Goal: Task Accomplishment & Management: Use online tool/utility

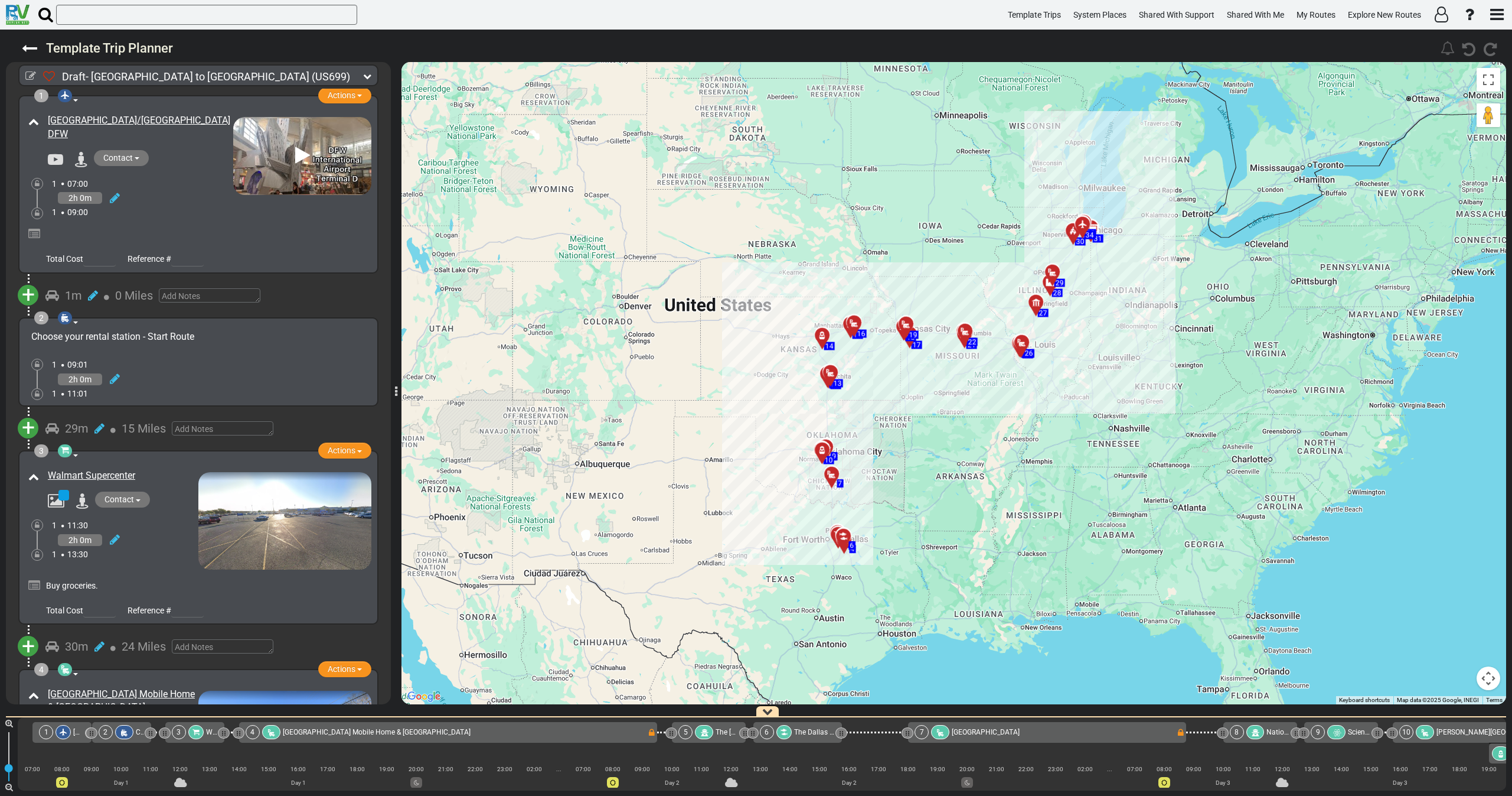
click at [364, 78] on icon at bounding box center [367, 76] width 8 height 8
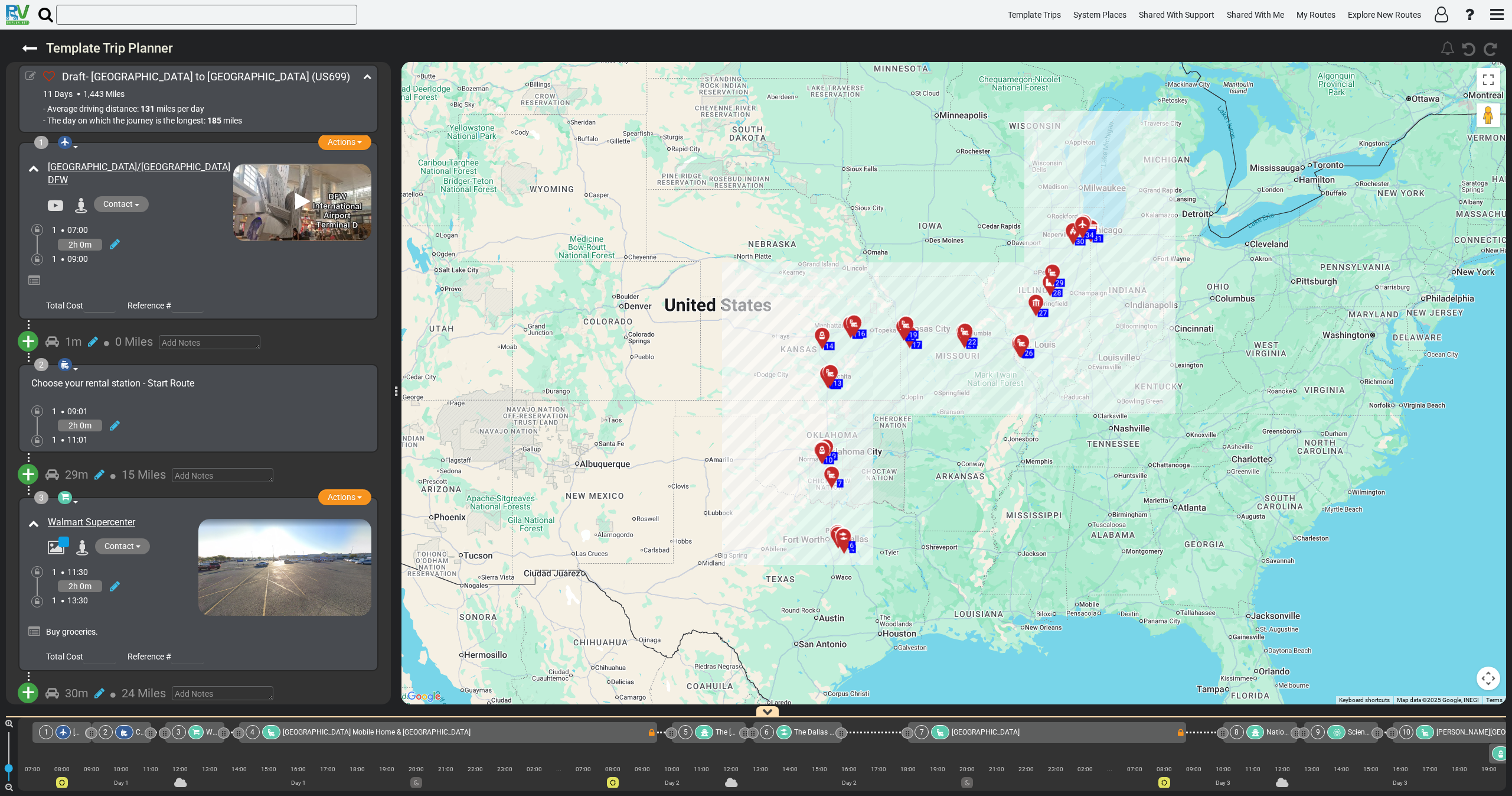
click at [28, 75] on icon at bounding box center [30, 75] width 10 height 10
select select "number:46"
select select "number:35"
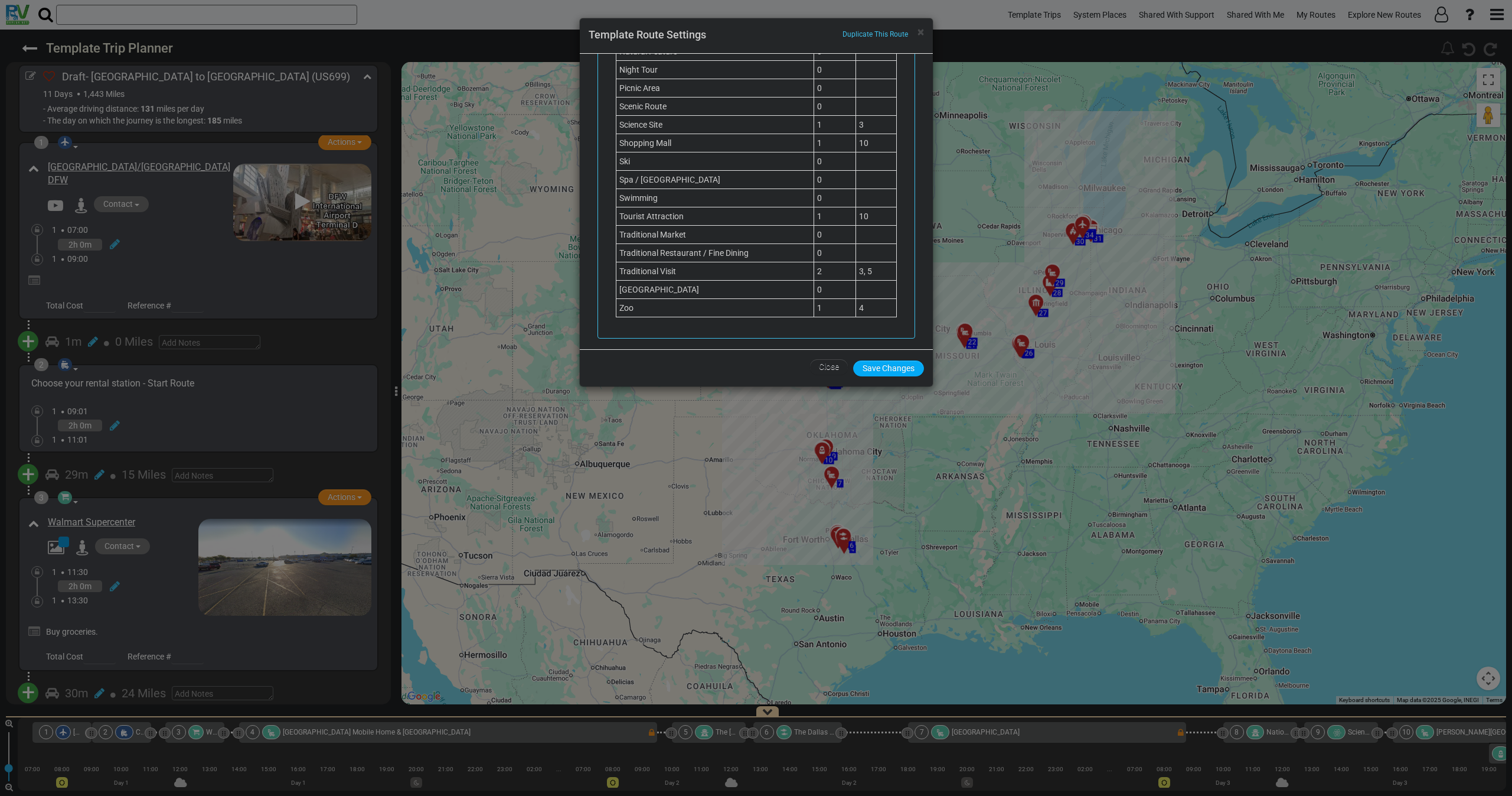
scroll to position [1218, 0]
drag, startPoint x: 923, startPoint y: 35, endPoint x: 890, endPoint y: 44, distance: 34.2
click at [923, 34] on span "×" at bounding box center [921, 32] width 6 height 14
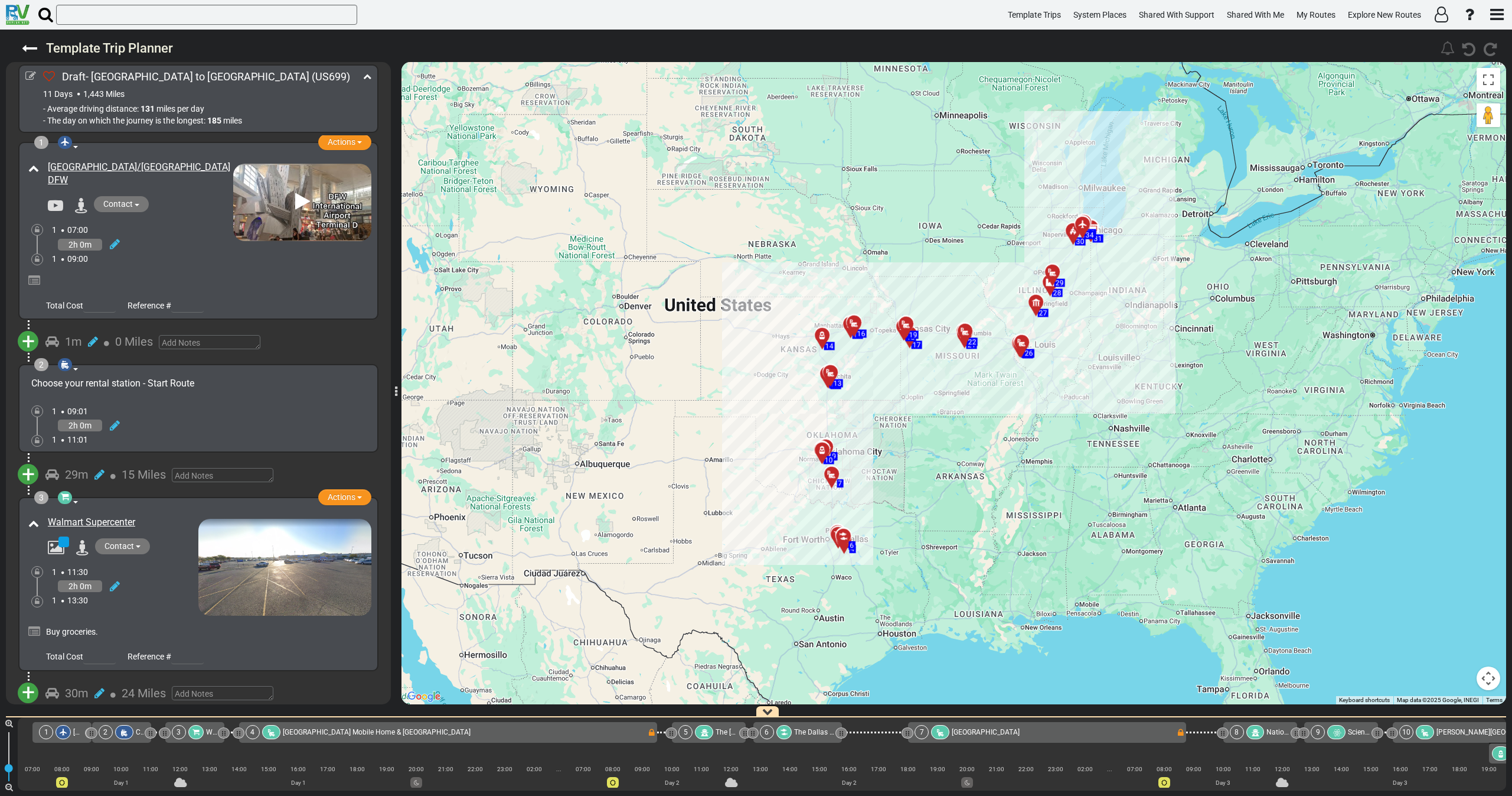
click at [157, 249] on div "2h 0m" at bounding box center [142, 244] width 181 height 17
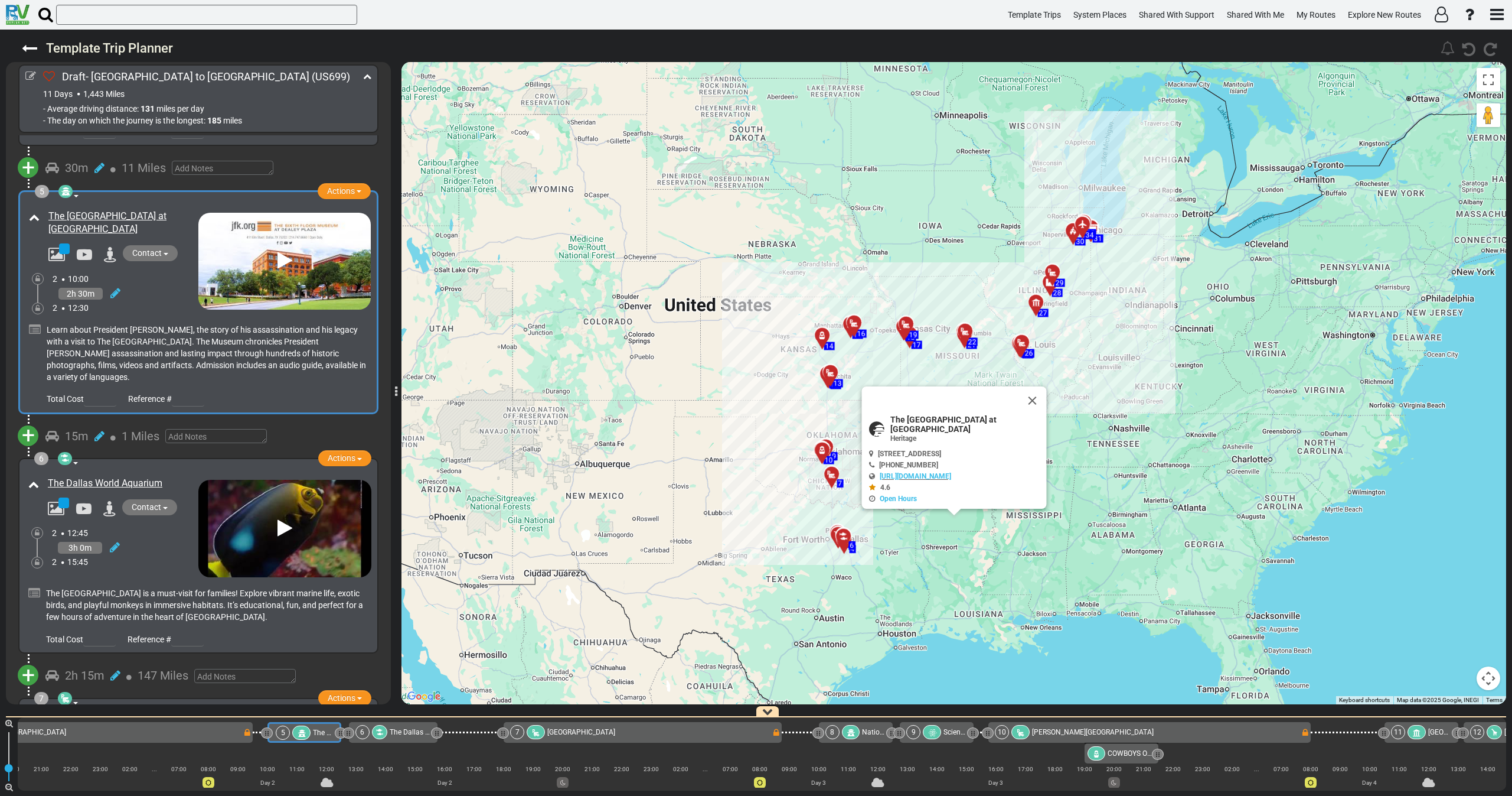
scroll to position [0, 418]
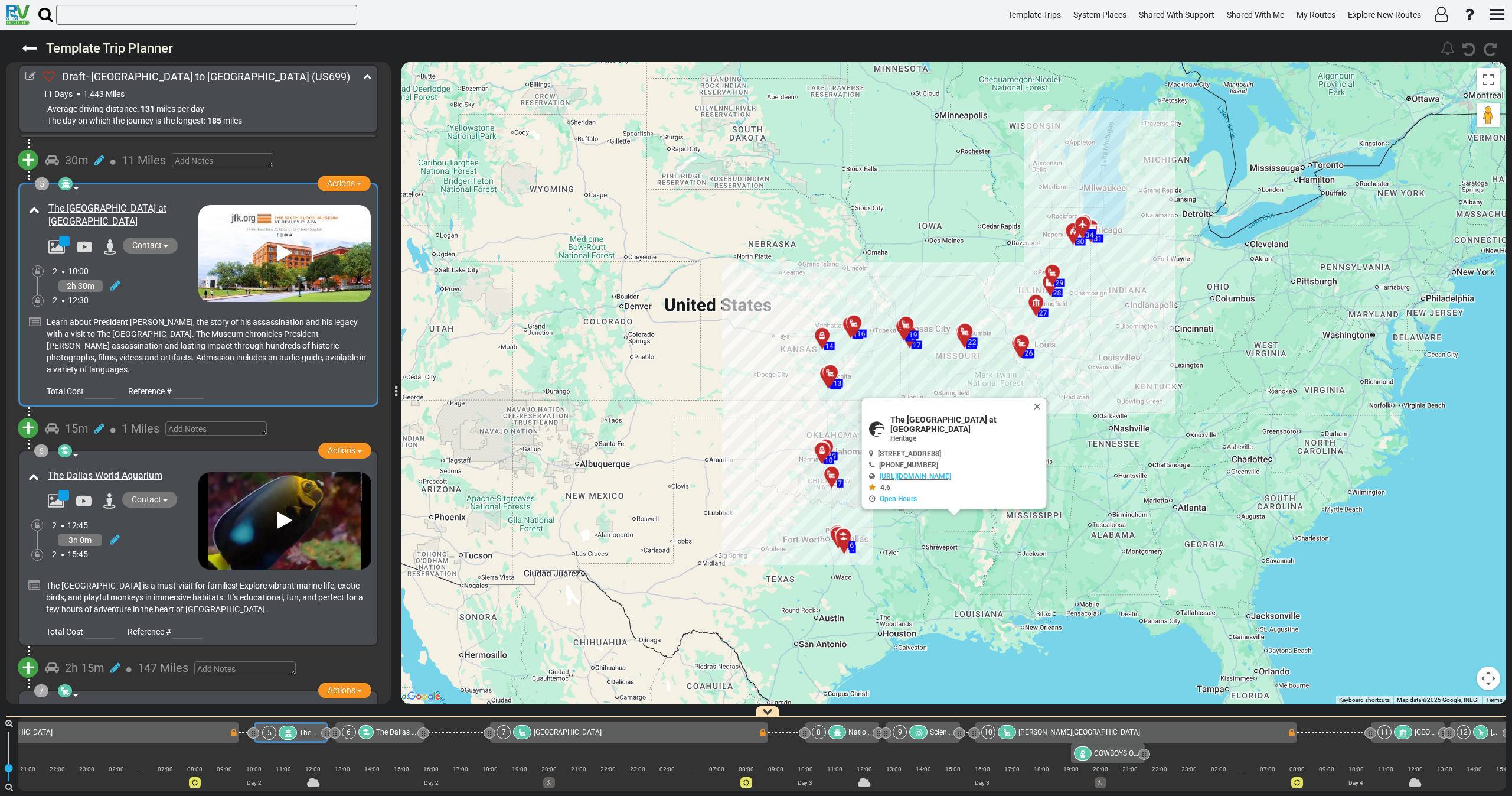
drag, startPoint x: 154, startPoint y: 294, endPoint x: 171, endPoint y: 303, distance: 19.2
click at [154, 294] on div "2 12:30" at bounding box center [125, 300] width 146 height 12
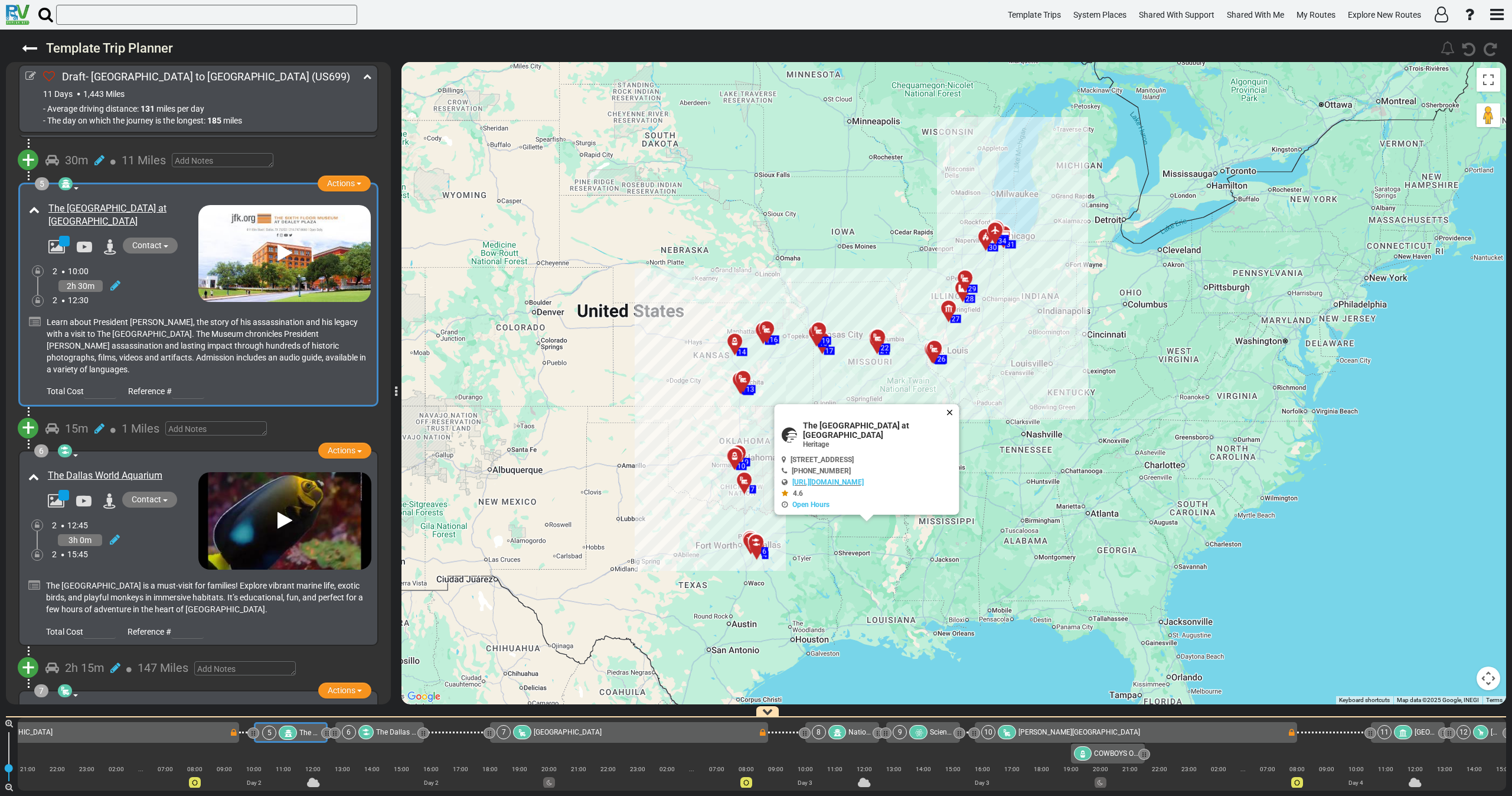
click at [950, 421] on button "Close" at bounding box center [952, 412] width 14 height 17
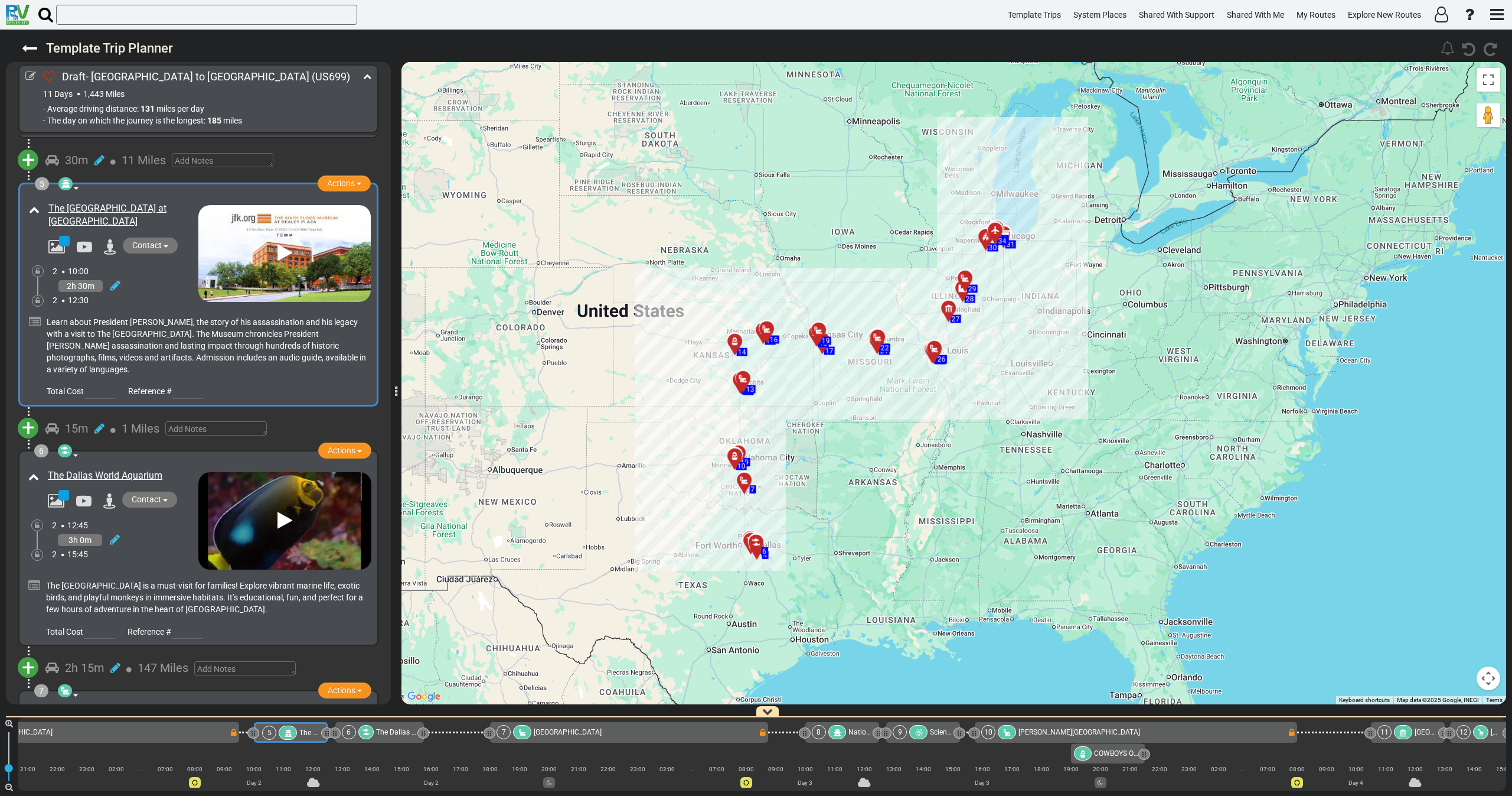
click at [167, 288] on div "2h 30m" at bounding box center [125, 286] width 146 height 17
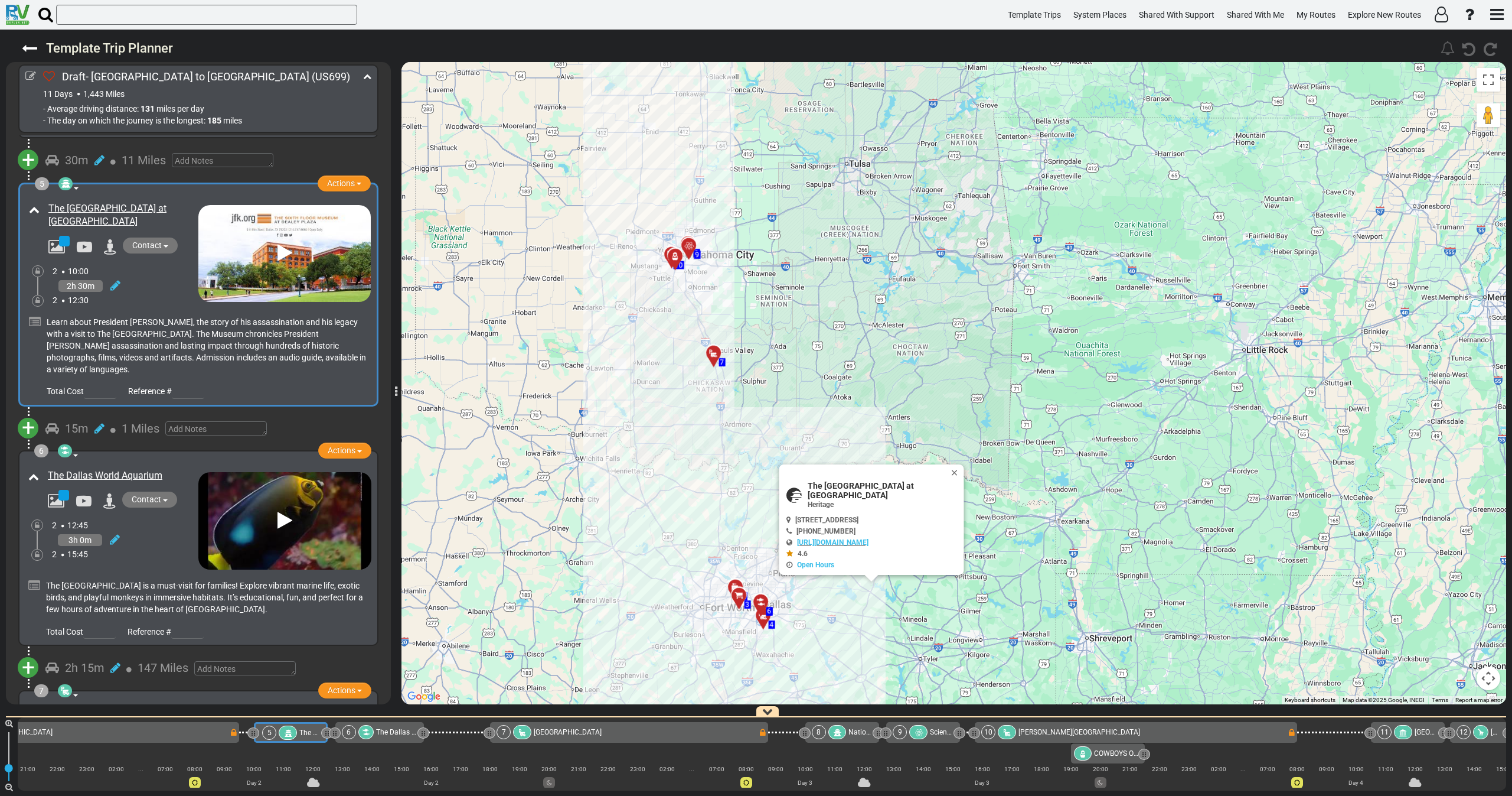
drag, startPoint x: 686, startPoint y: 533, endPoint x: 691, endPoint y: 521, distance: 13.0
click at [687, 521] on div "To activate drag with keyboard, press Alt + Enter. Once in keyboard drag state,…" at bounding box center [954, 383] width 1105 height 642
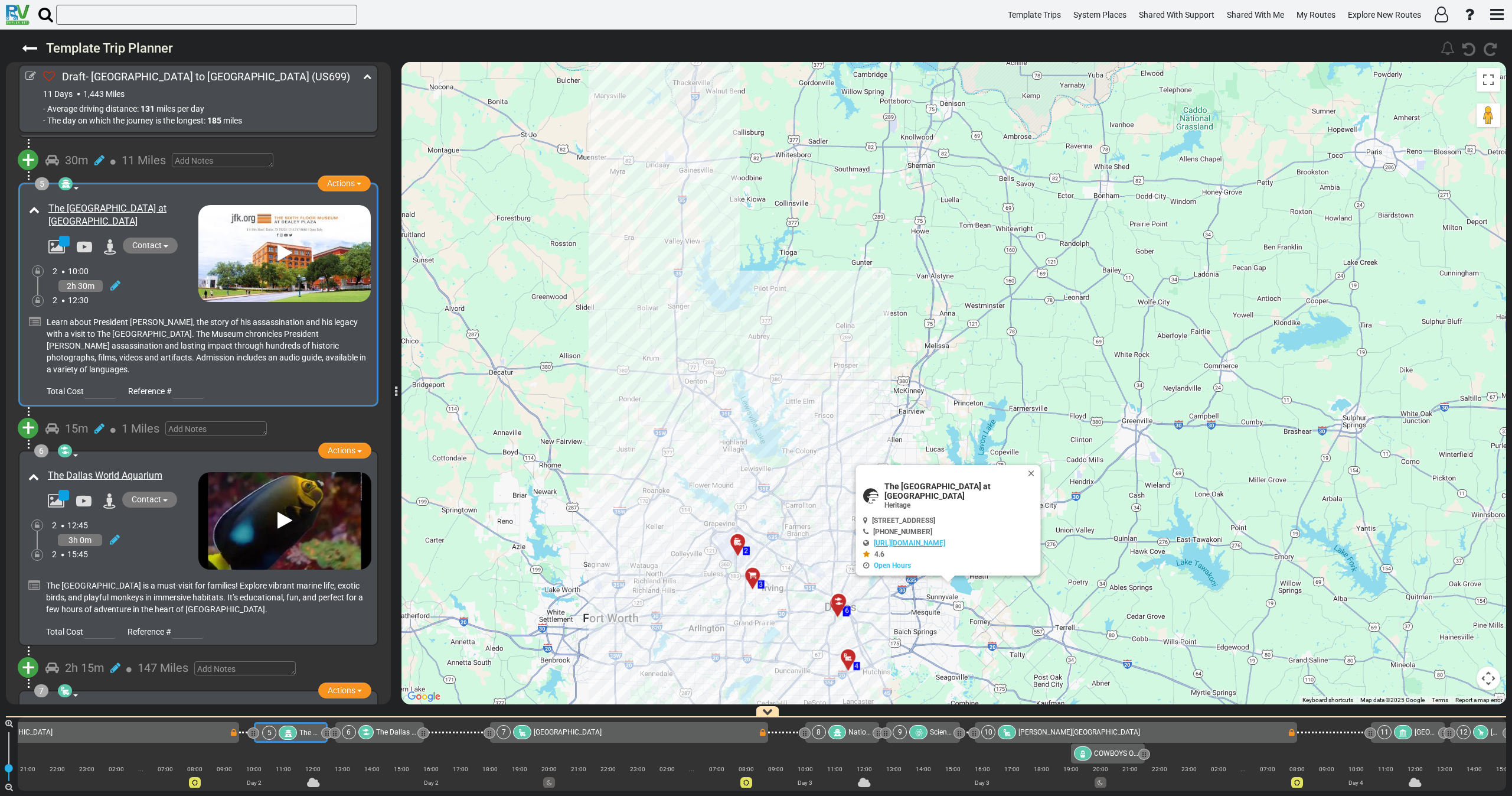
drag, startPoint x: 723, startPoint y: 578, endPoint x: 727, endPoint y: 510, distance: 68.1
click at [727, 511] on div "To activate drag with keyboard, press Alt + Enter. Once in keyboard drag state,…" at bounding box center [954, 383] width 1105 height 642
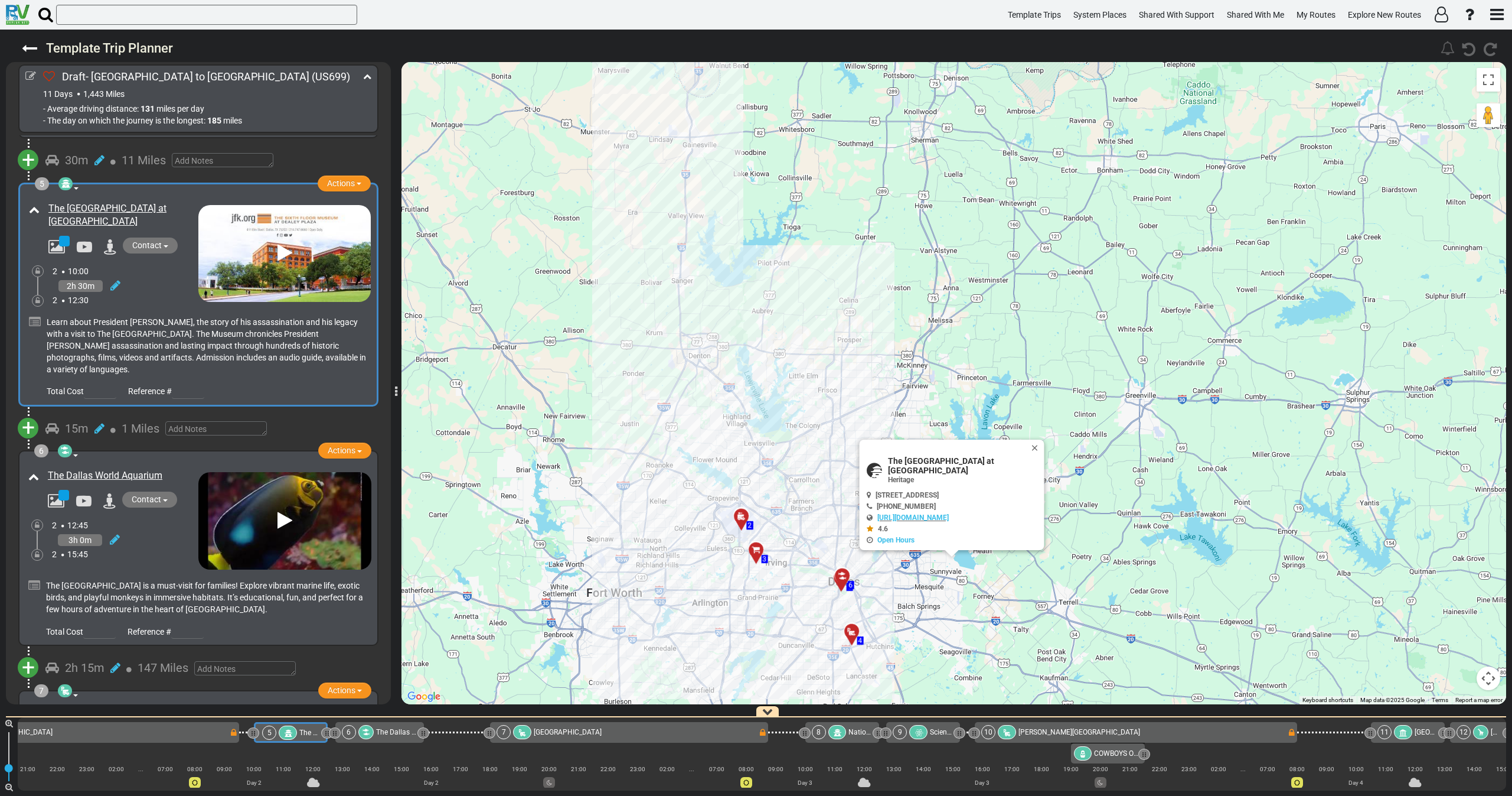
click at [741, 521] on div at bounding box center [745, 521] width 20 height 18
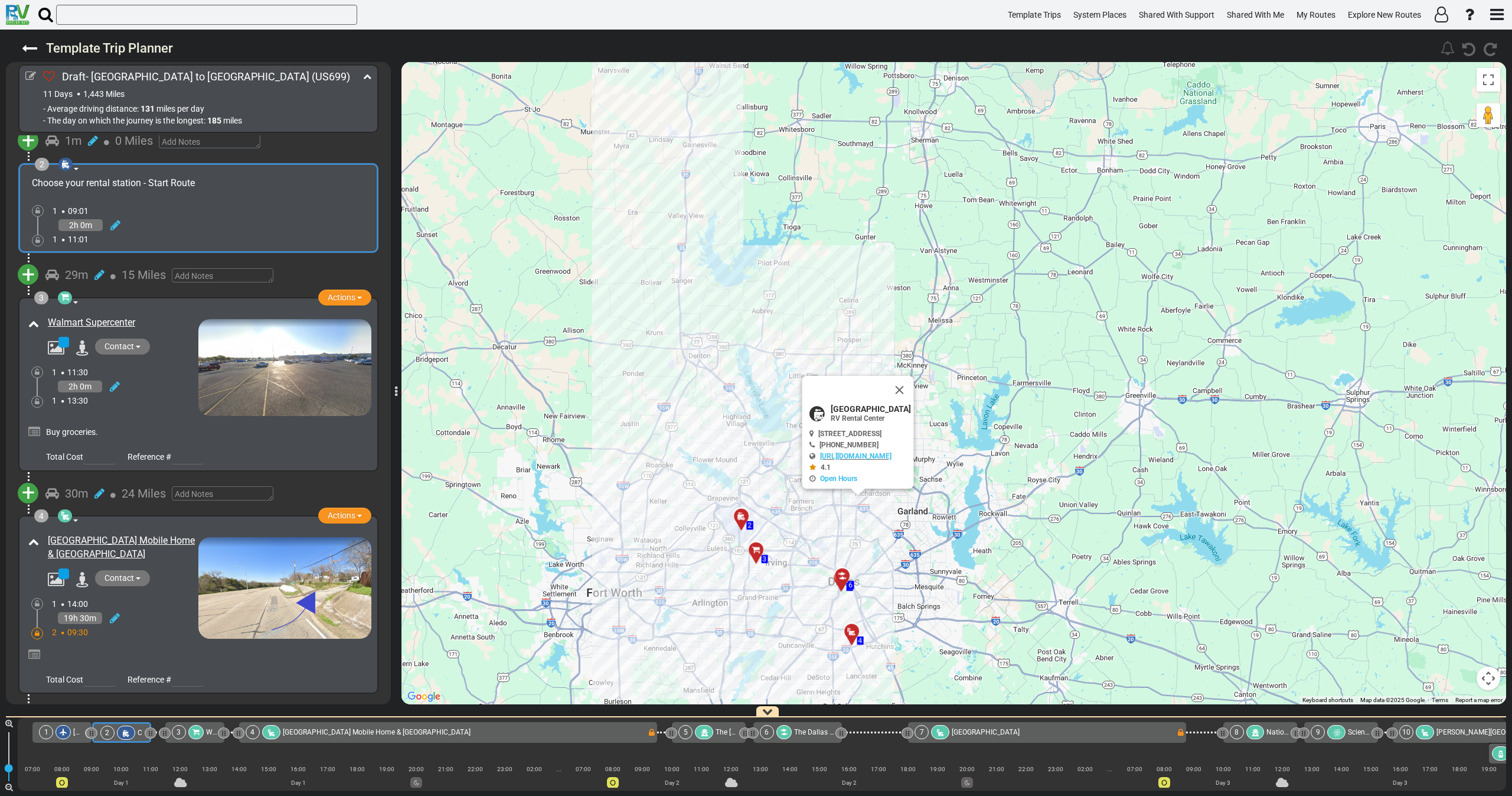
scroll to position [183, 0]
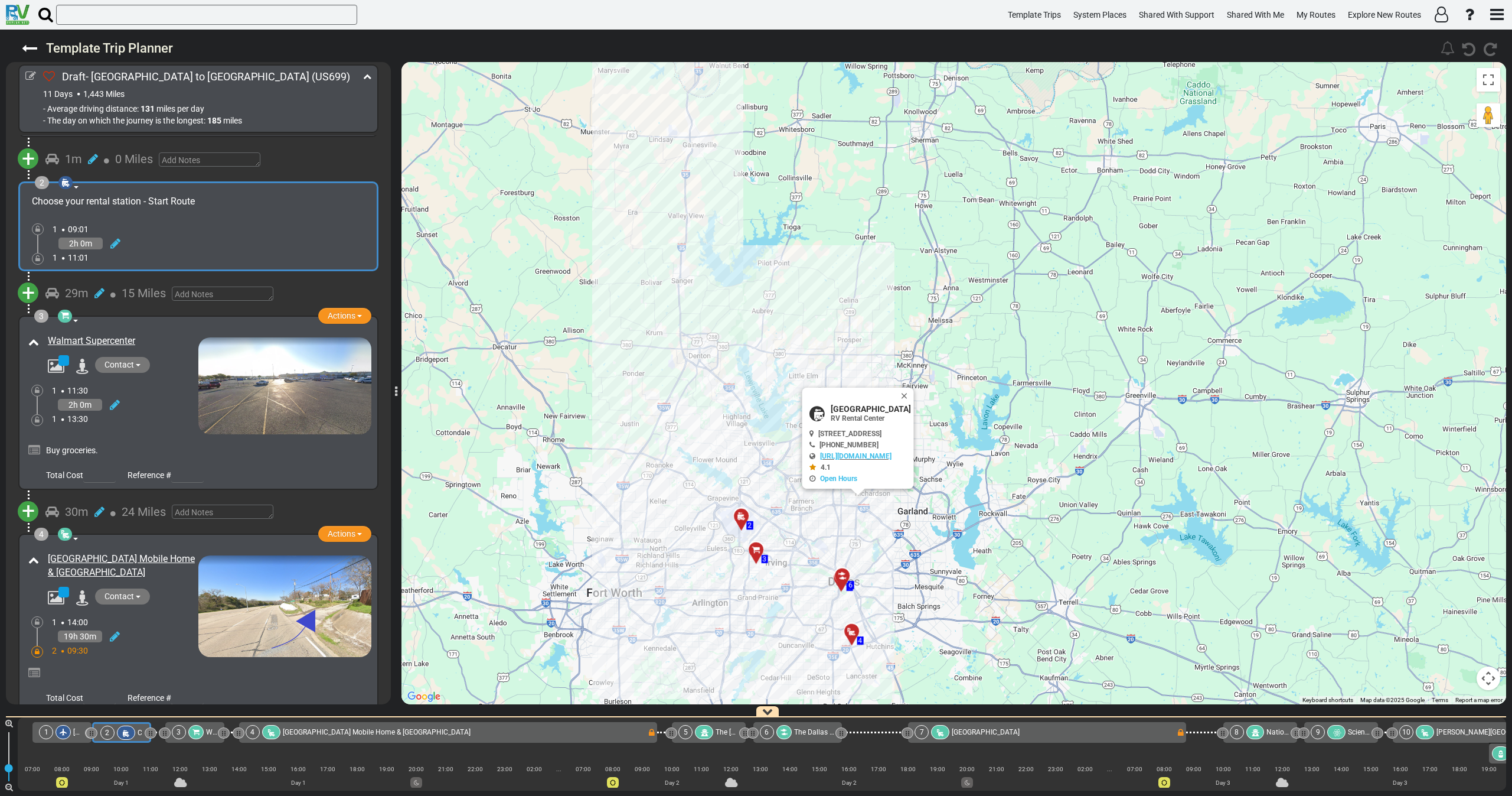
click at [150, 427] on div "Walmart Supercenter" at bounding box center [112, 383] width 173 height 103
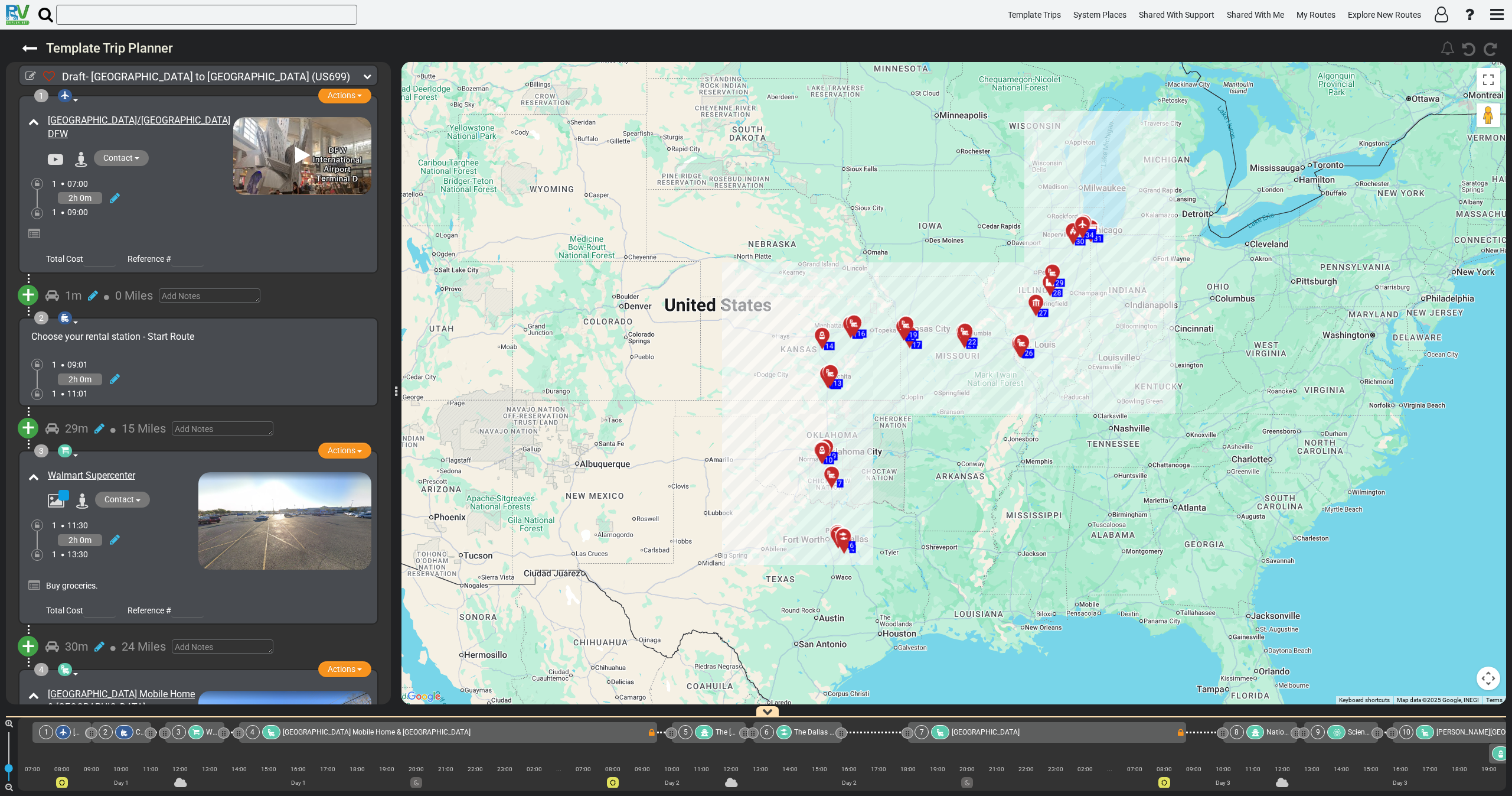
click at [163, 200] on div "2h 0m" at bounding box center [142, 198] width 181 height 17
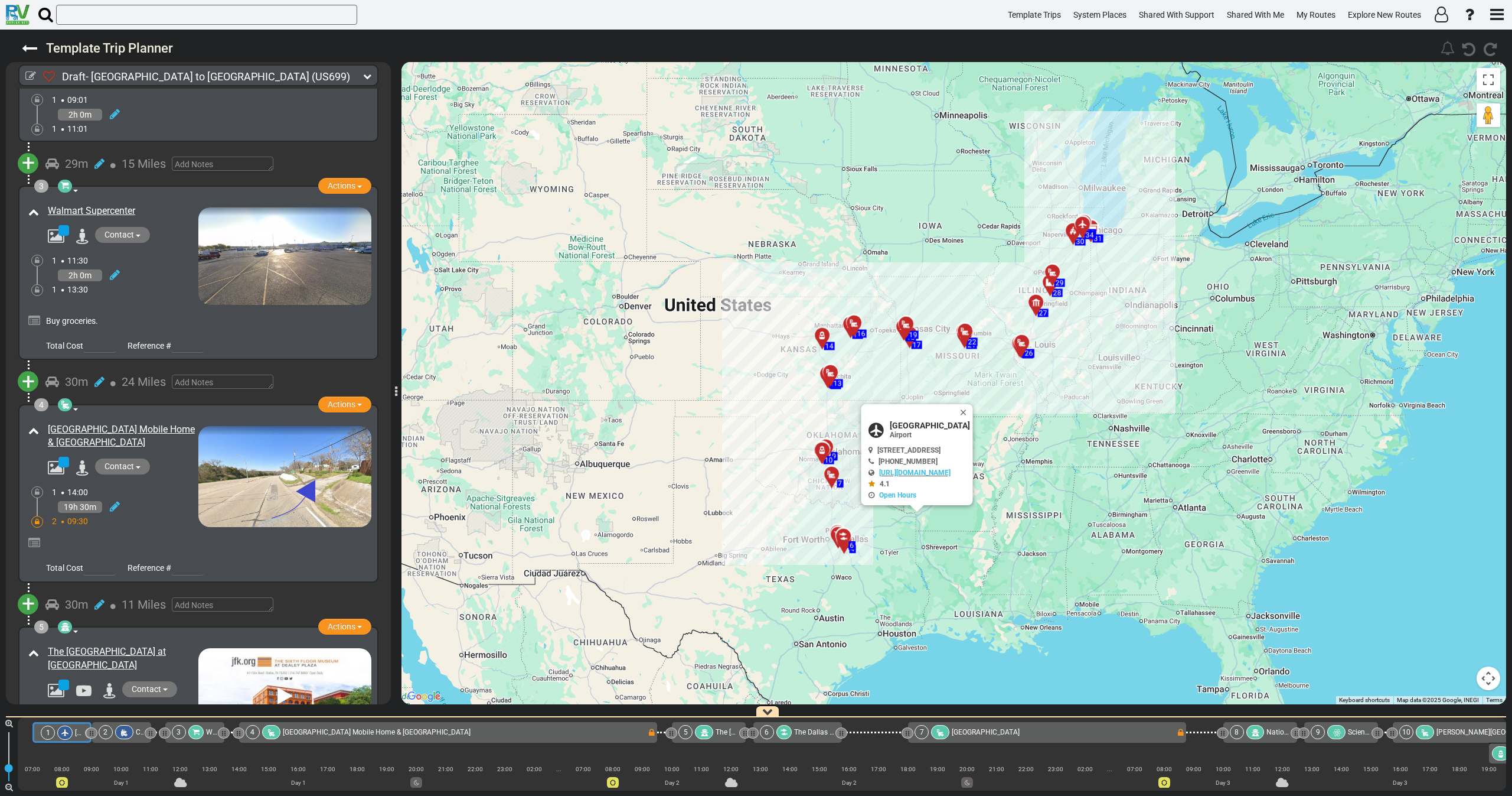
click at [149, 302] on div "Walmart Supercenter" at bounding box center [112, 253] width 173 height 103
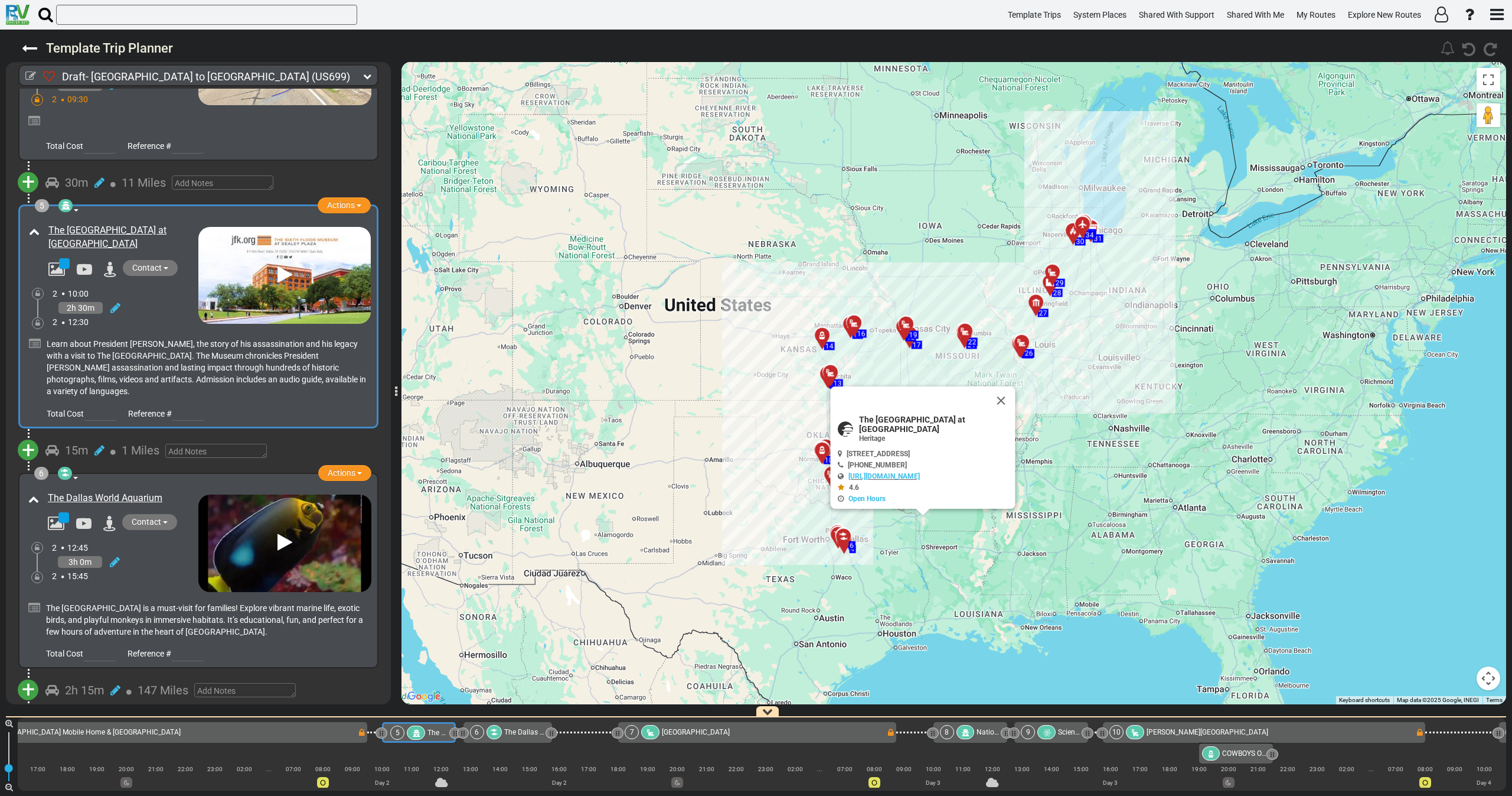
scroll to position [0, 418]
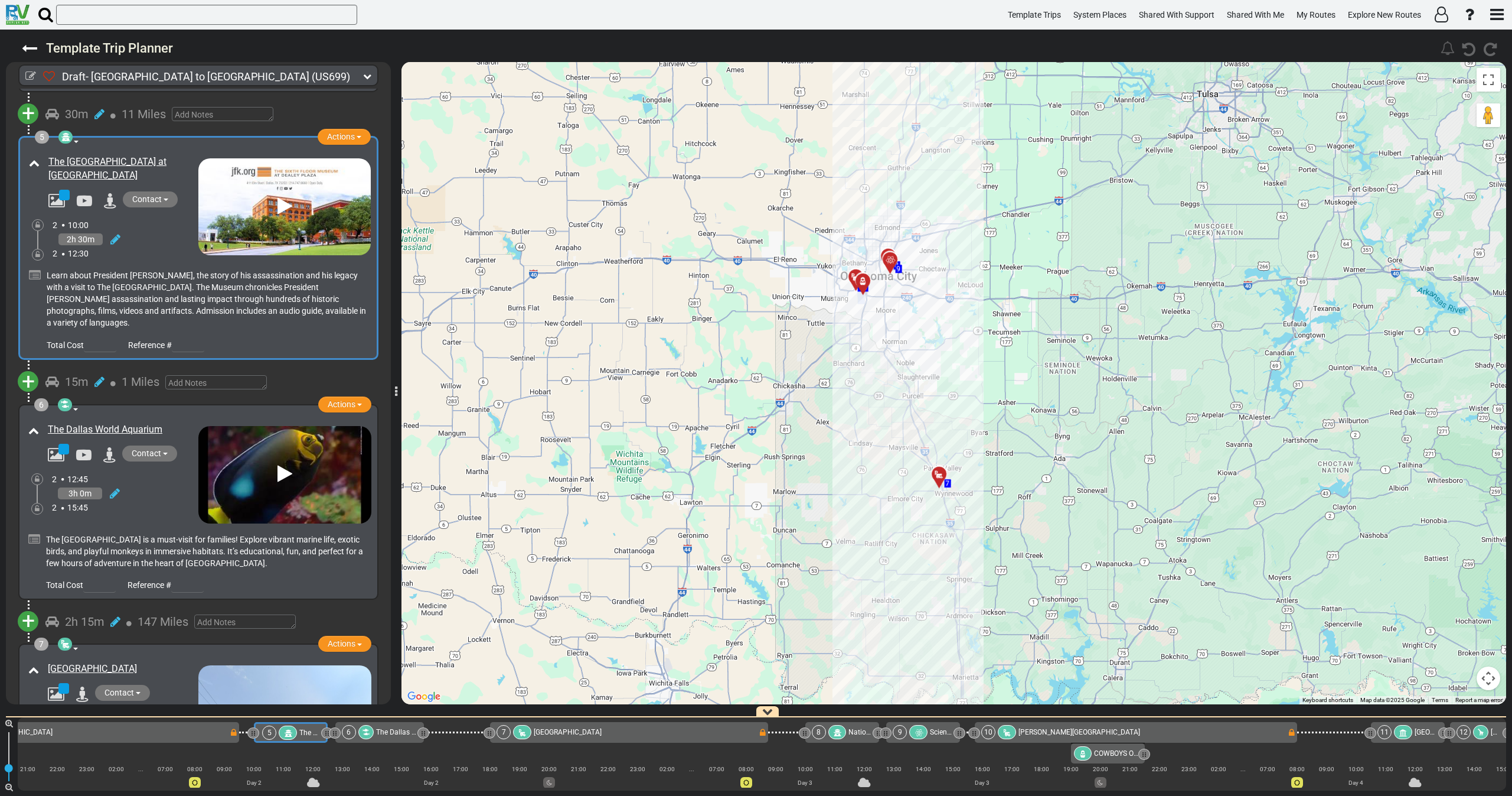
drag, startPoint x: 904, startPoint y: 479, endPoint x: 923, endPoint y: 348, distance: 132.4
click at [920, 357] on div "To activate drag with keyboard, press Alt + Enter. Once in keyboard drag state,…" at bounding box center [954, 383] width 1105 height 642
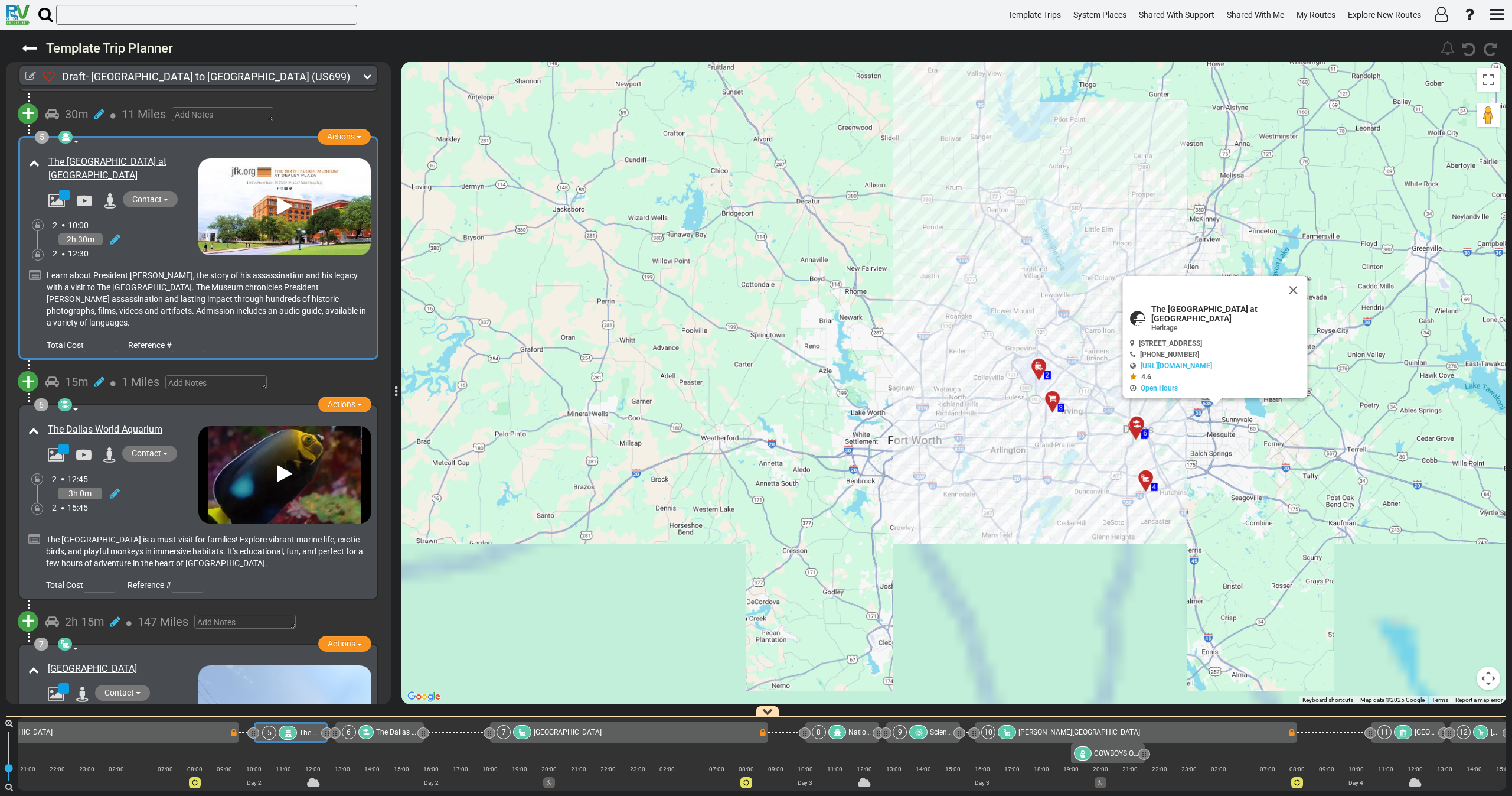
drag, startPoint x: 858, startPoint y: 244, endPoint x: 864, endPoint y: 202, distance: 42.4
click at [863, 205] on div "To activate drag with keyboard, press Alt + Enter. Once in keyboard drag state,…" at bounding box center [954, 383] width 1105 height 642
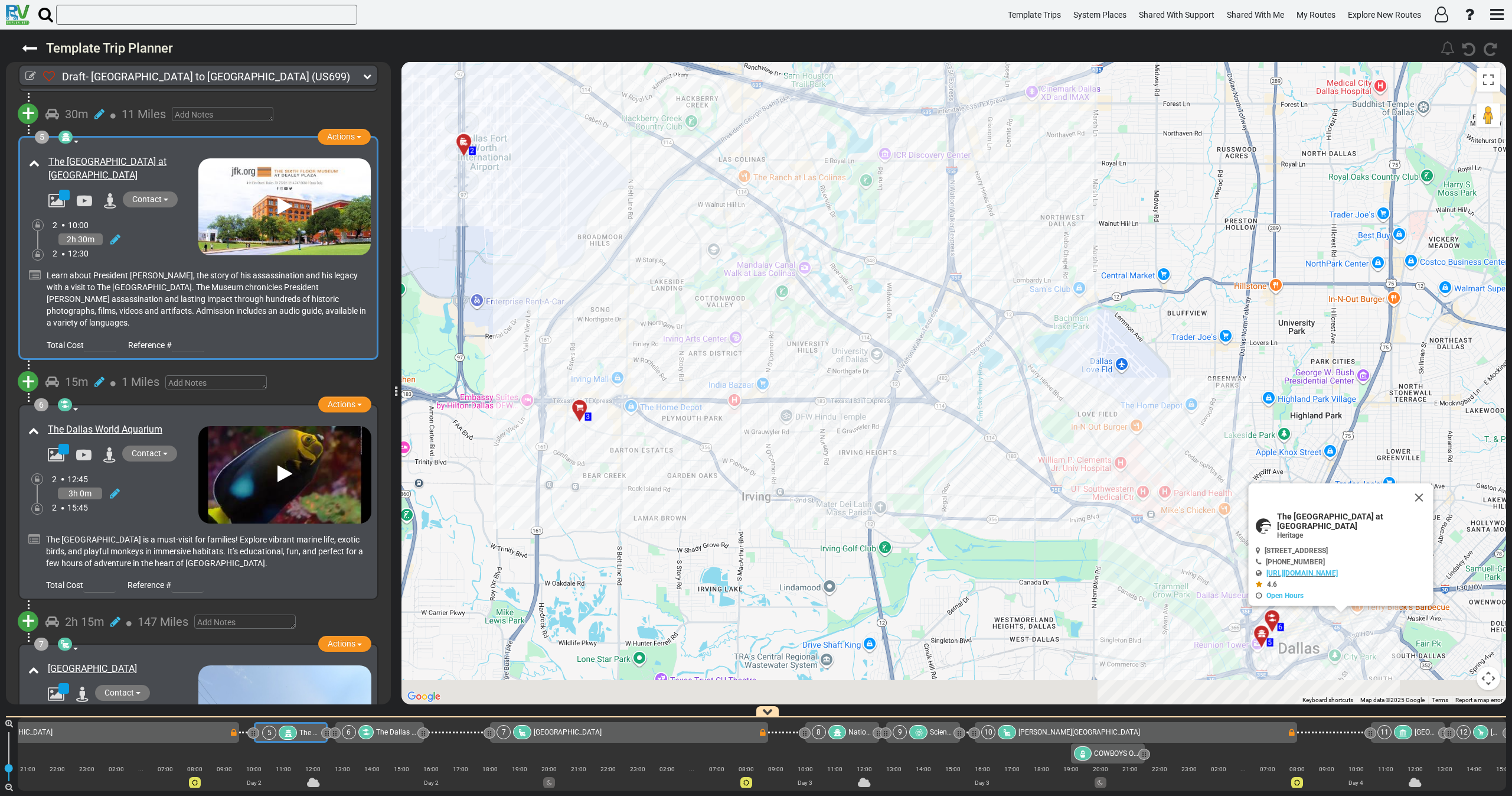
drag, startPoint x: 1144, startPoint y: 308, endPoint x: 1067, endPoint y: 171, distance: 157.2
click at [1077, 179] on div "To activate drag with keyboard, press Alt + Enter. Once in keyboard drag state,…" at bounding box center [954, 383] width 1105 height 642
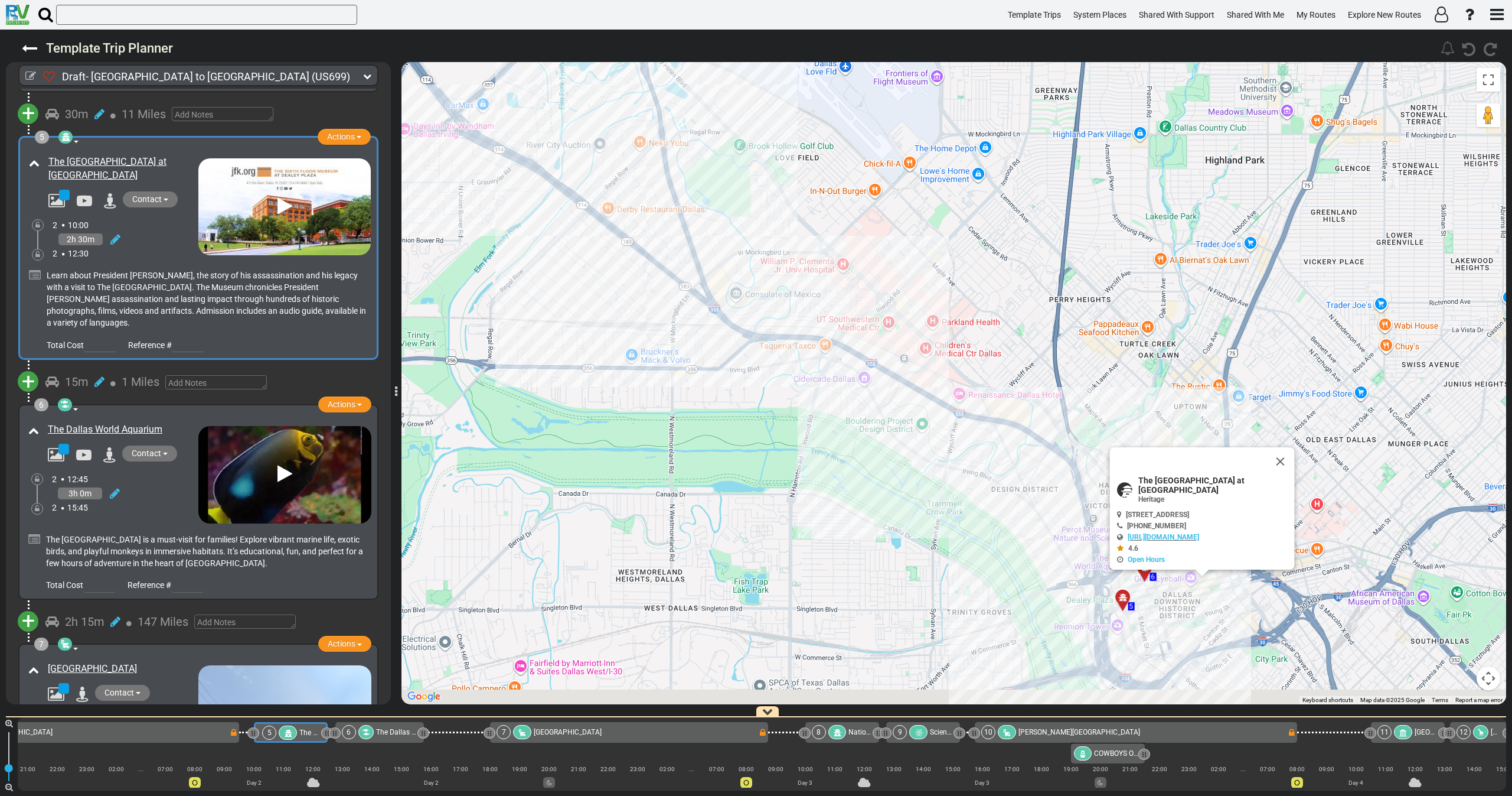
drag, startPoint x: 1126, startPoint y: 287, endPoint x: 1083, endPoint y: 210, distance: 88.2
click at [1084, 211] on div "To activate drag with keyboard, press Alt + Enter. Once in keyboard drag state,…" at bounding box center [954, 383] width 1105 height 642
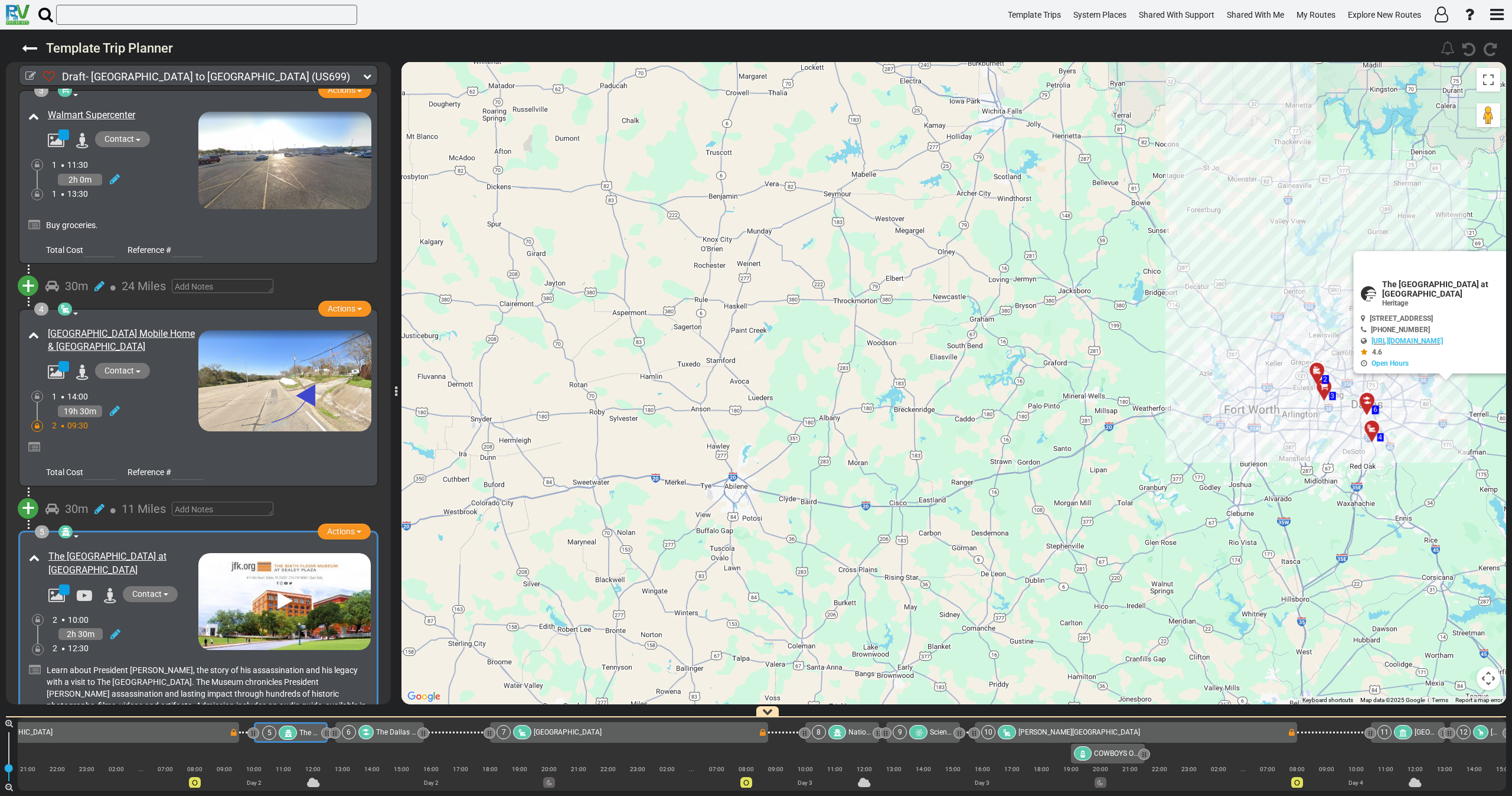
scroll to position [135, 0]
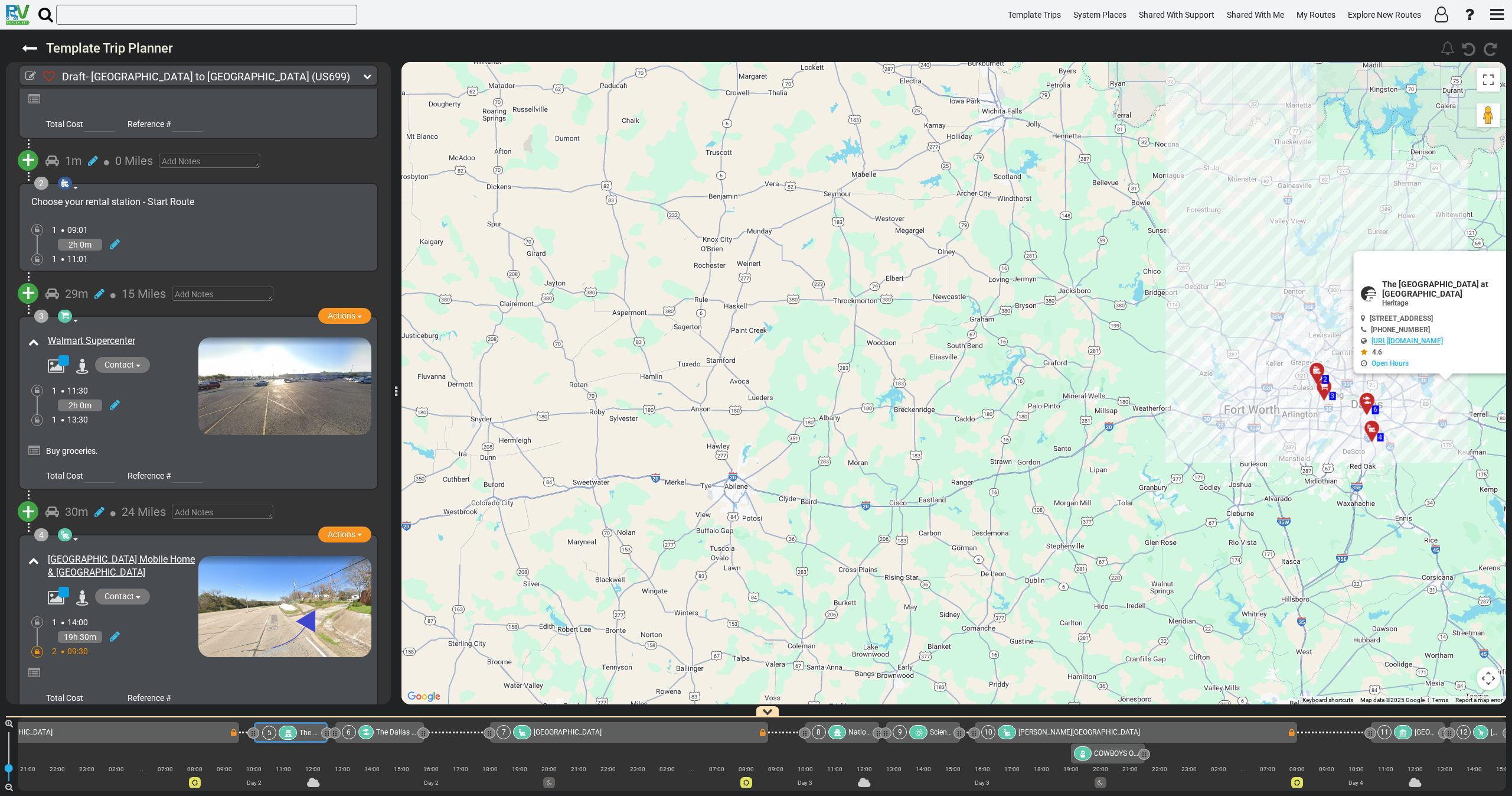
click at [151, 425] on div "1 13:30" at bounding box center [125, 419] width 147 height 12
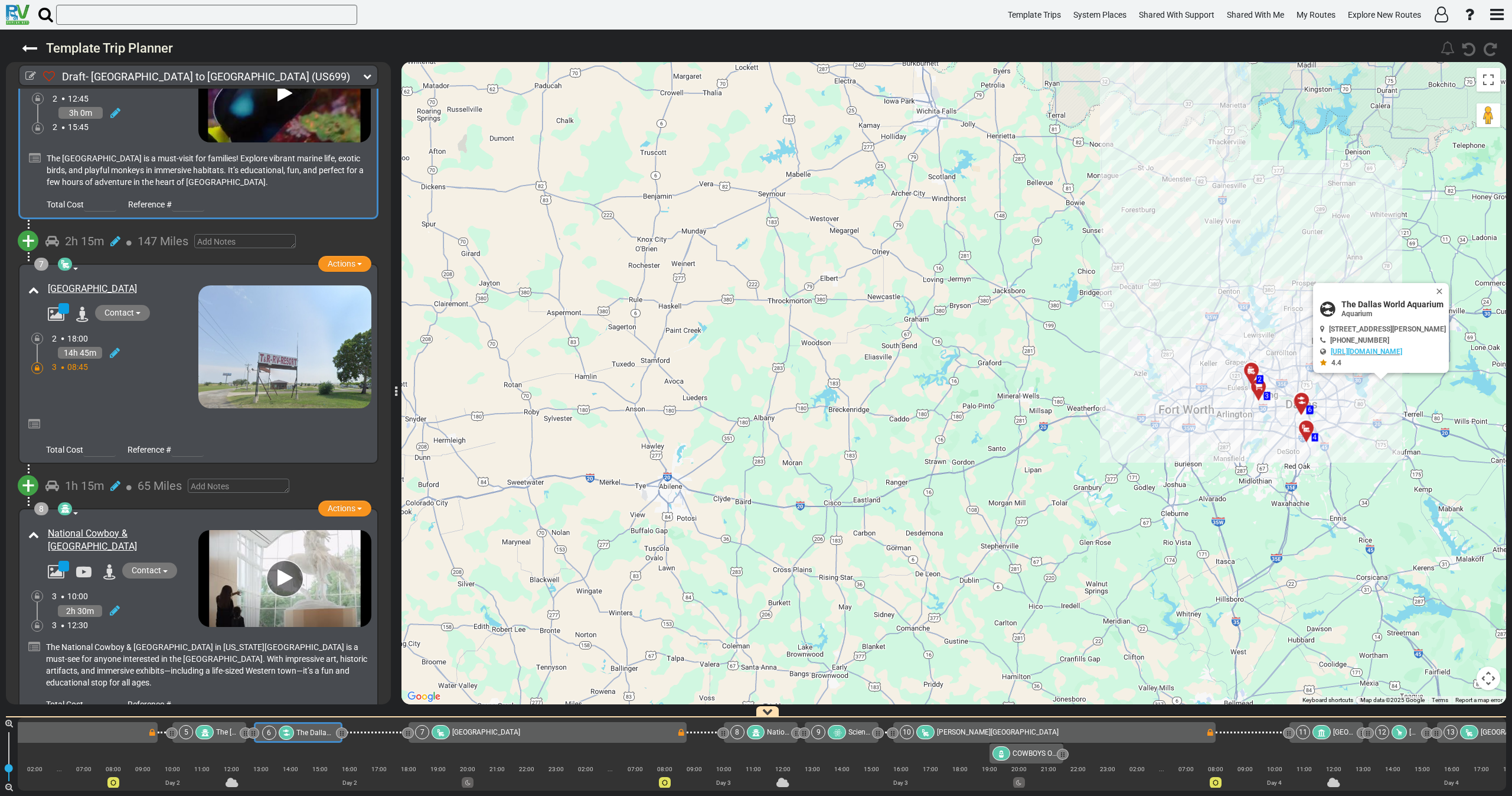
scroll to position [1199, 0]
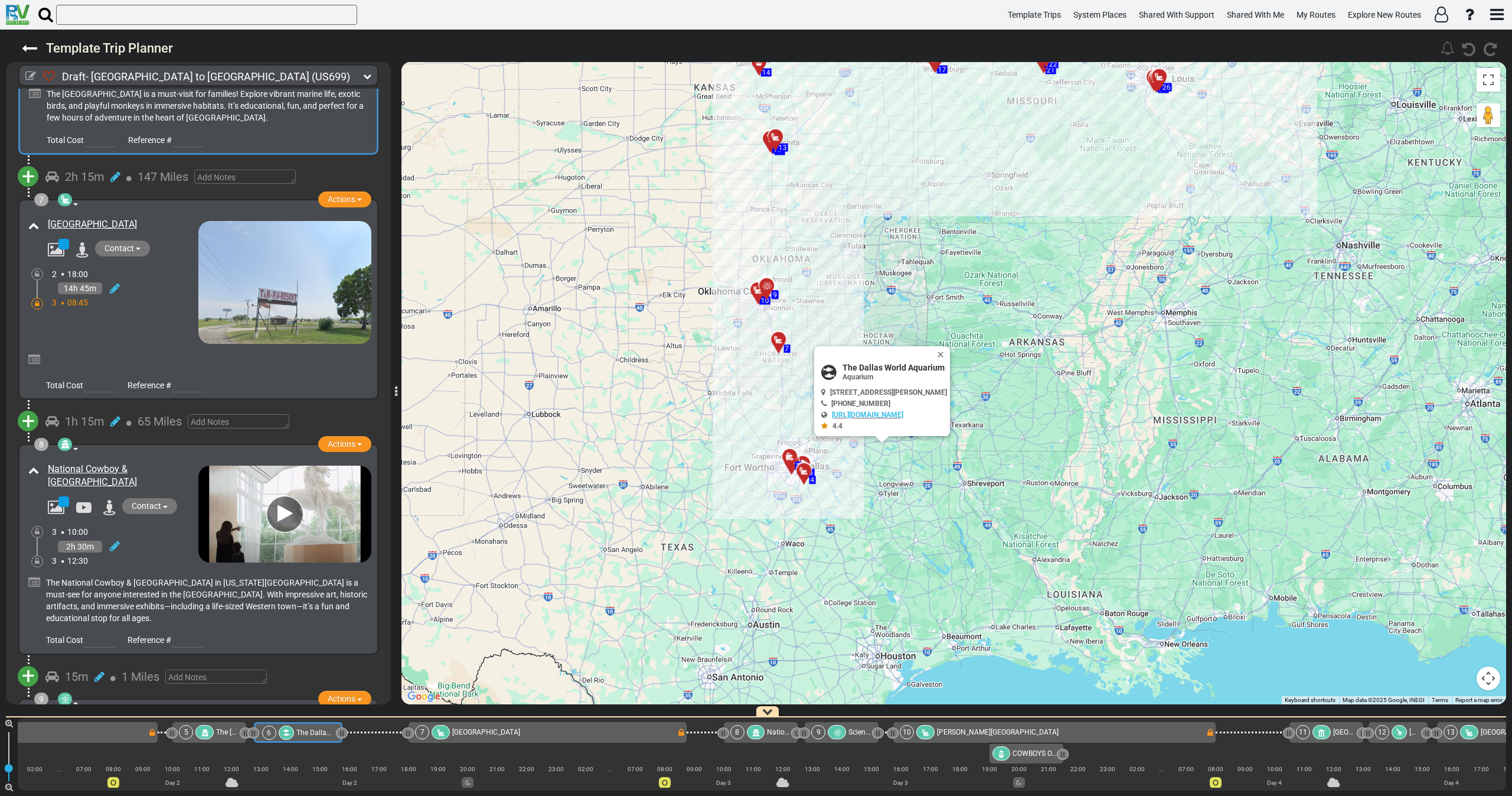
click at [156, 283] on div "14h 45m" at bounding box center [125, 289] width 147 height 17
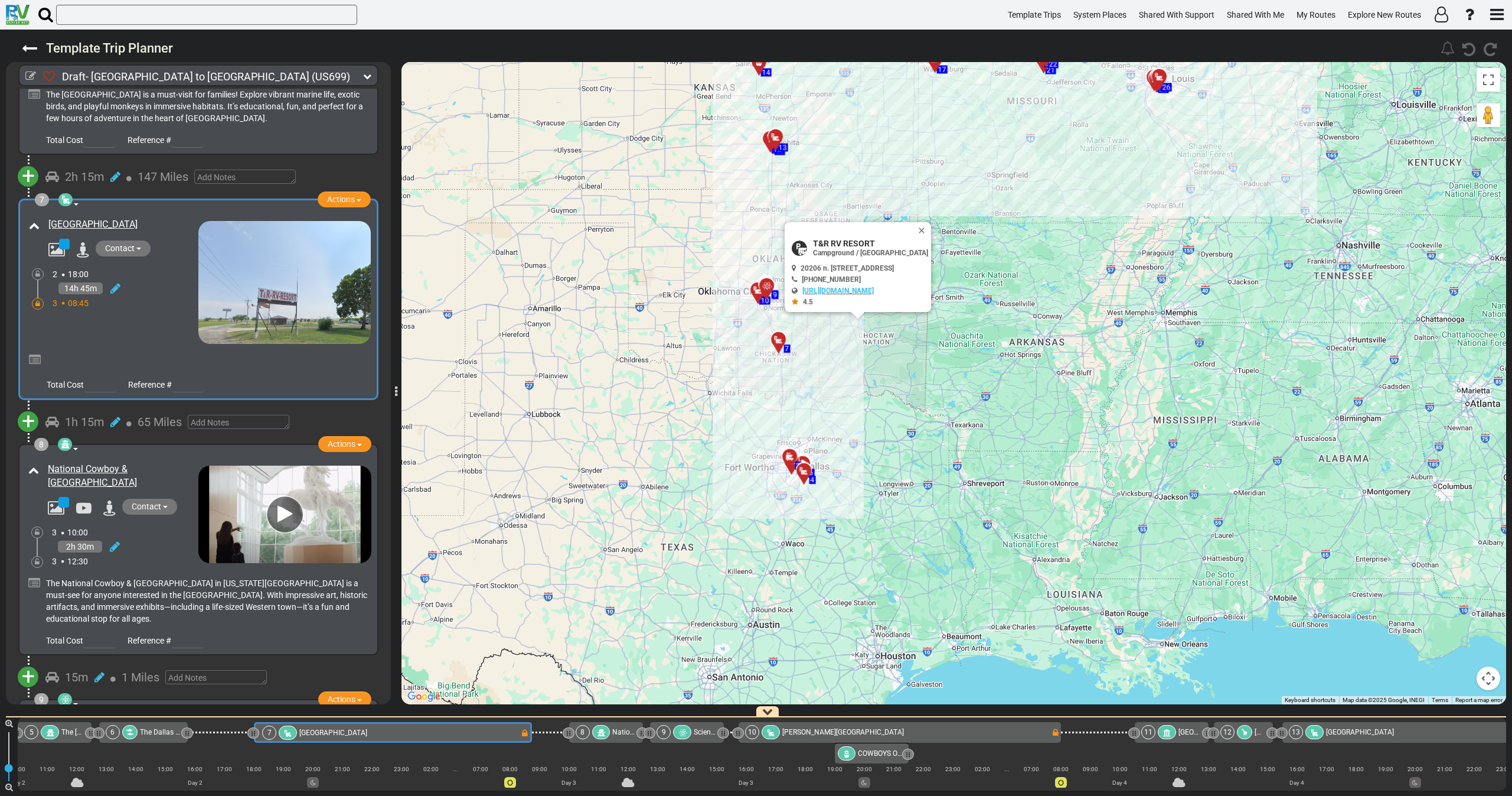
scroll to position [0, 0]
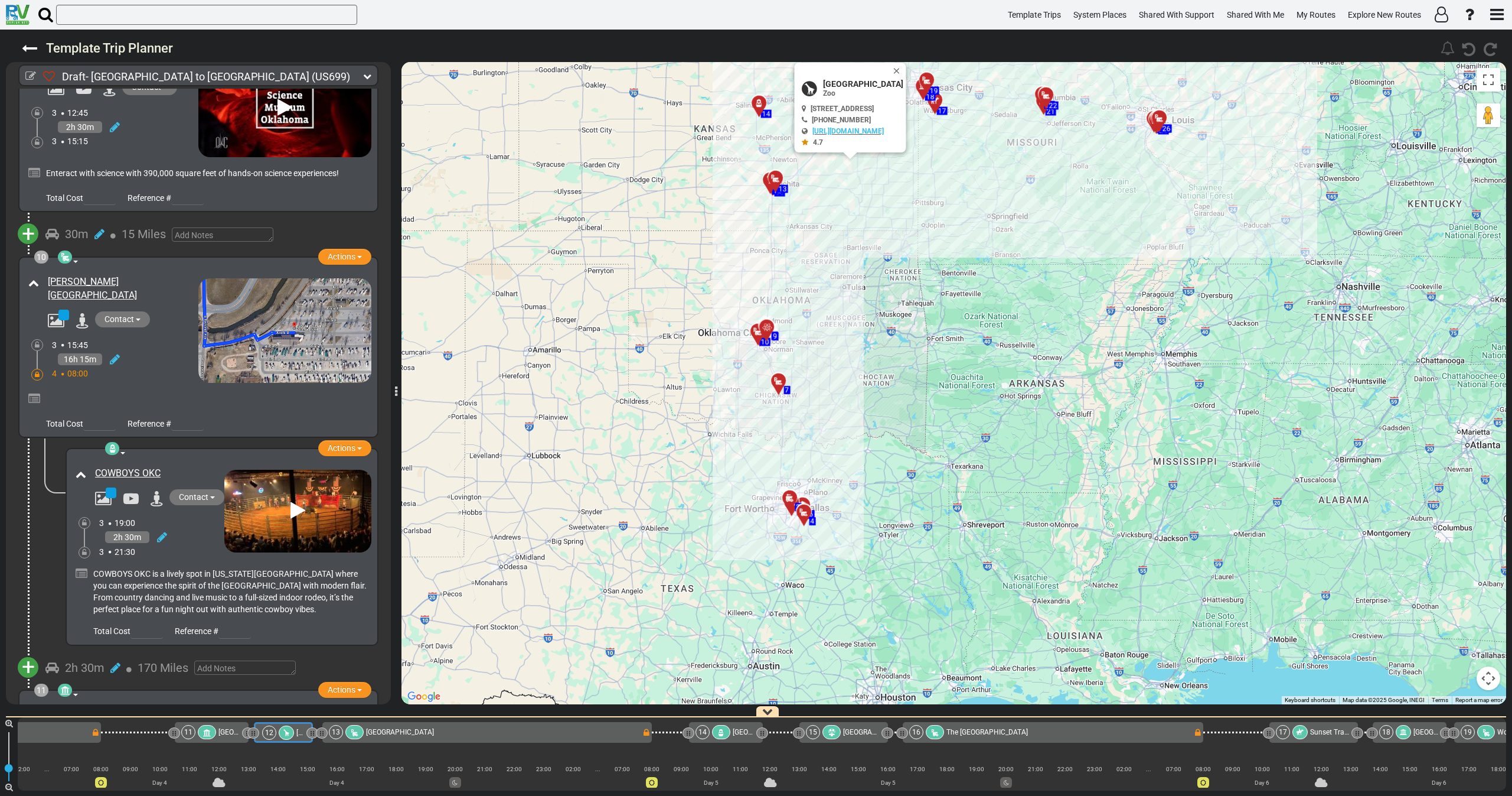
click at [147, 351] on div "16h 15m" at bounding box center [125, 360] width 147 height 17
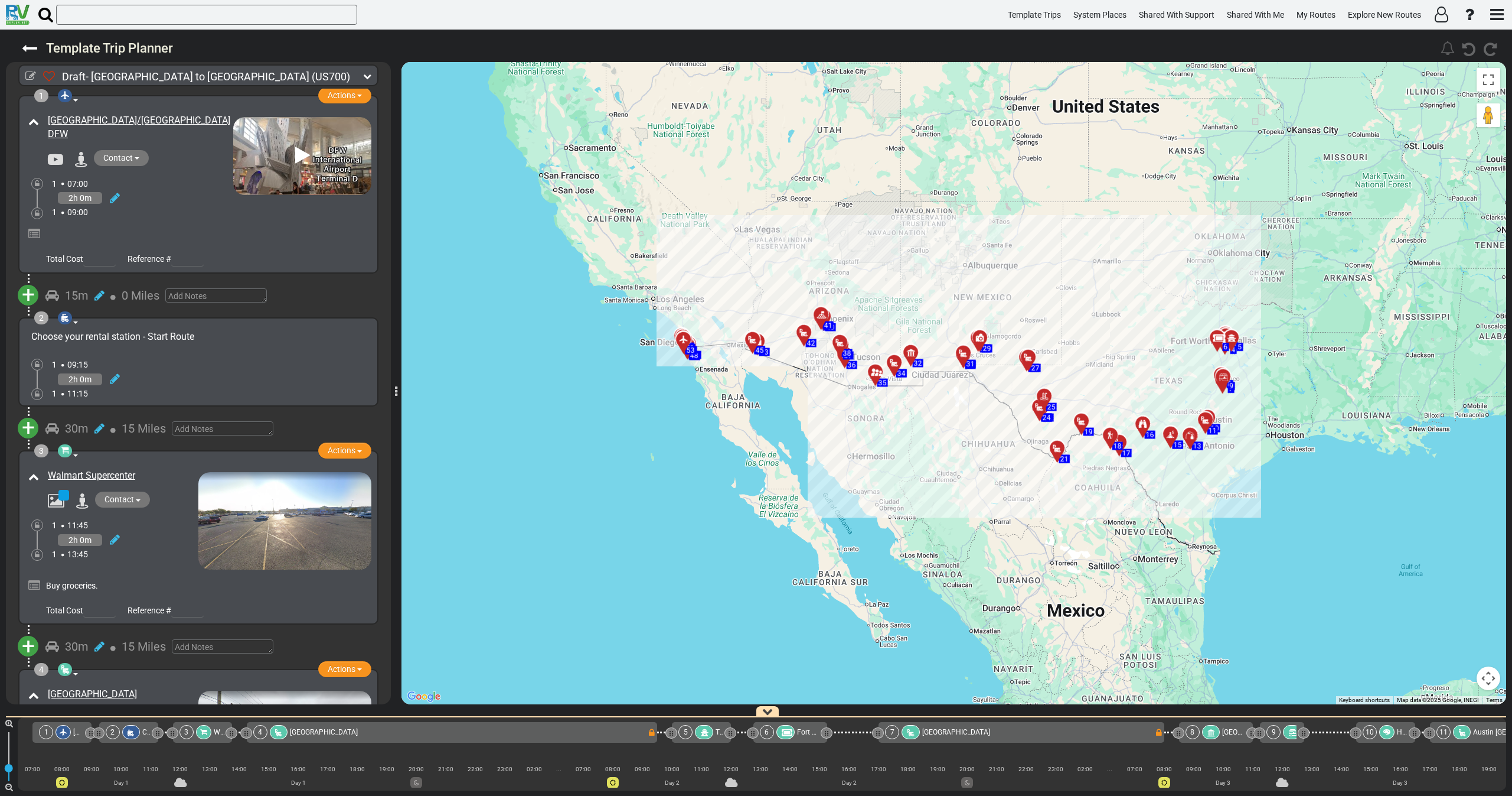
click at [364, 76] on icon at bounding box center [367, 76] width 8 height 8
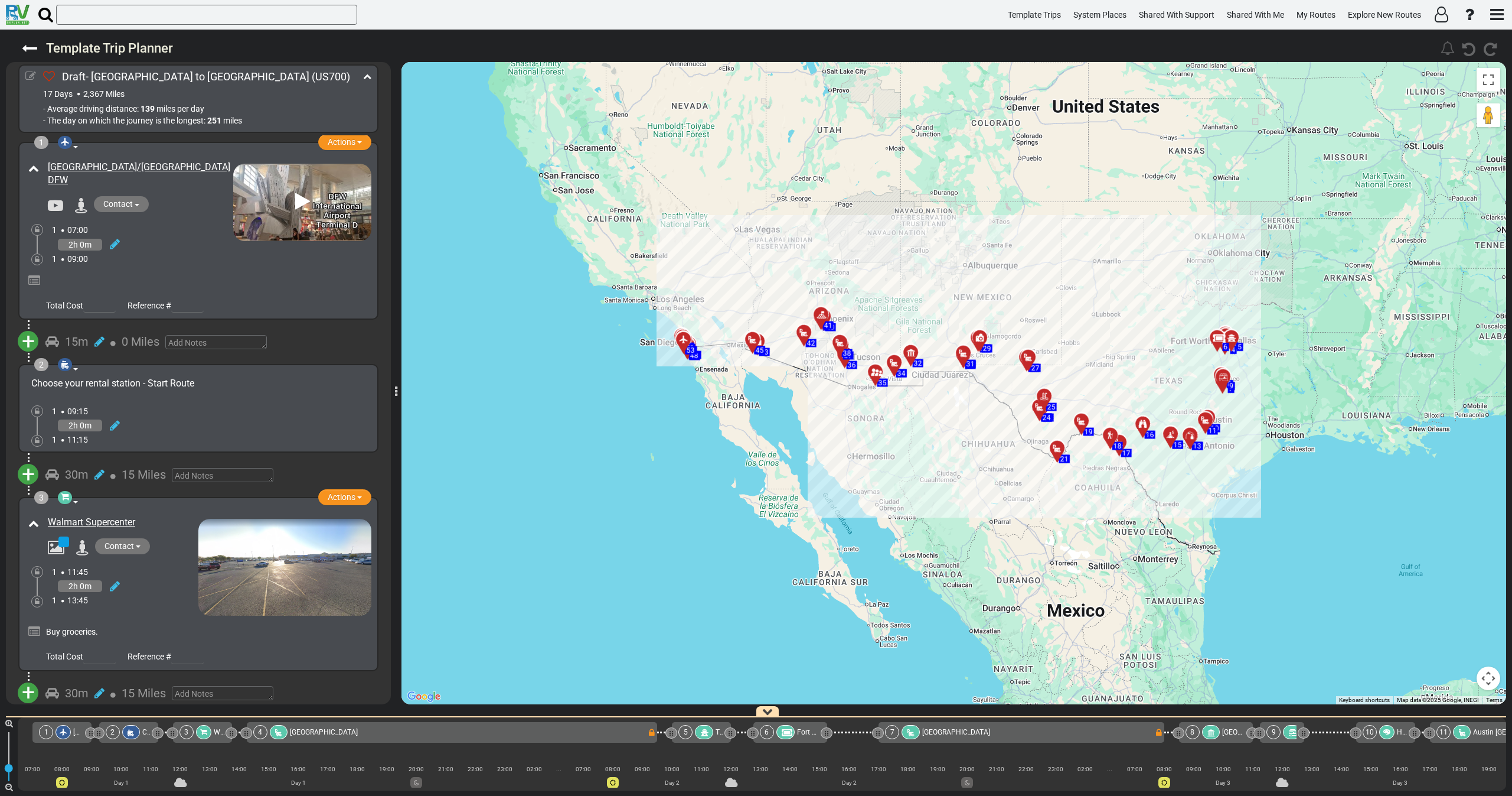
click at [33, 73] on icon at bounding box center [30, 75] width 10 height 10
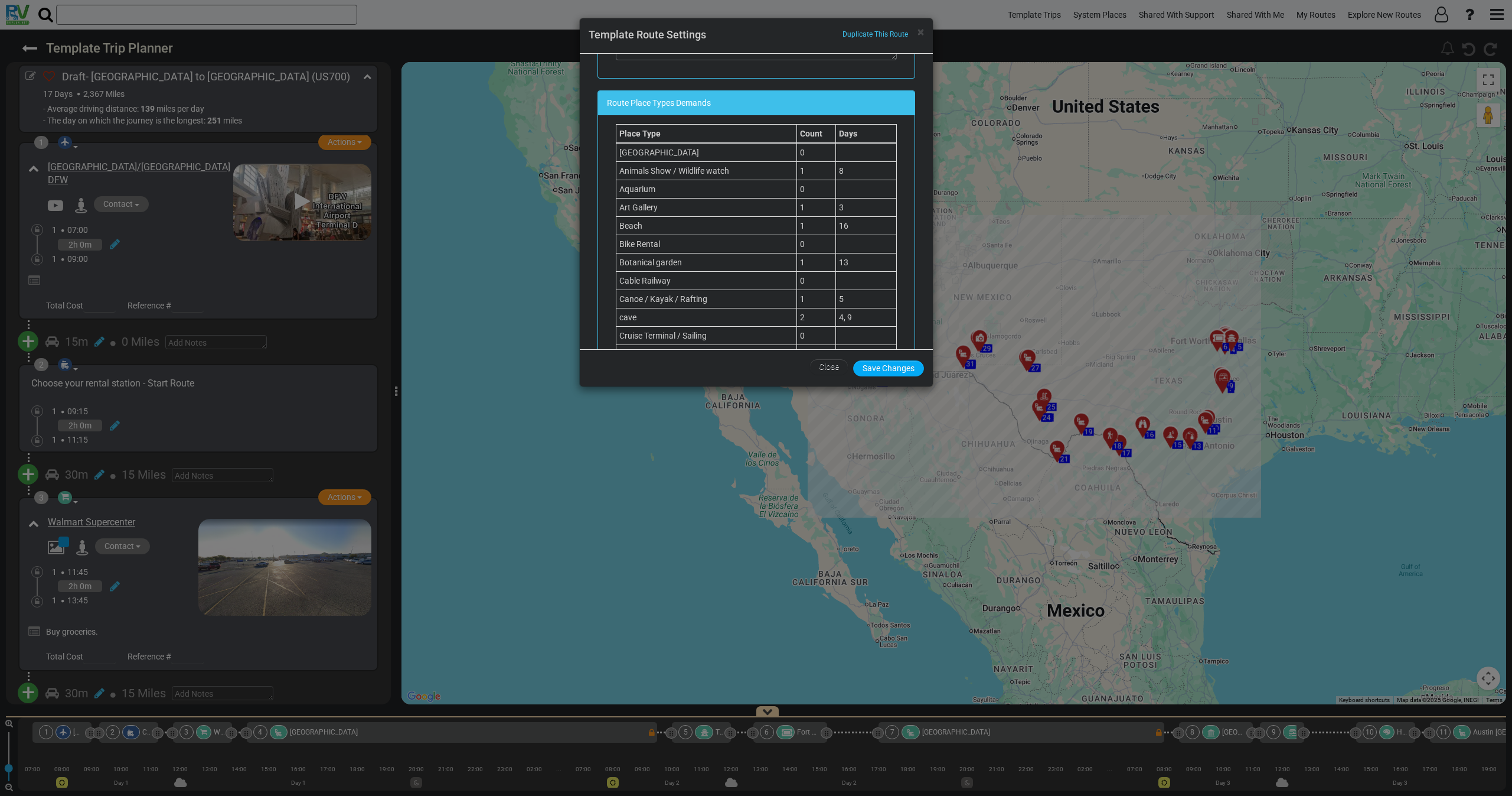
scroll to position [686, 0]
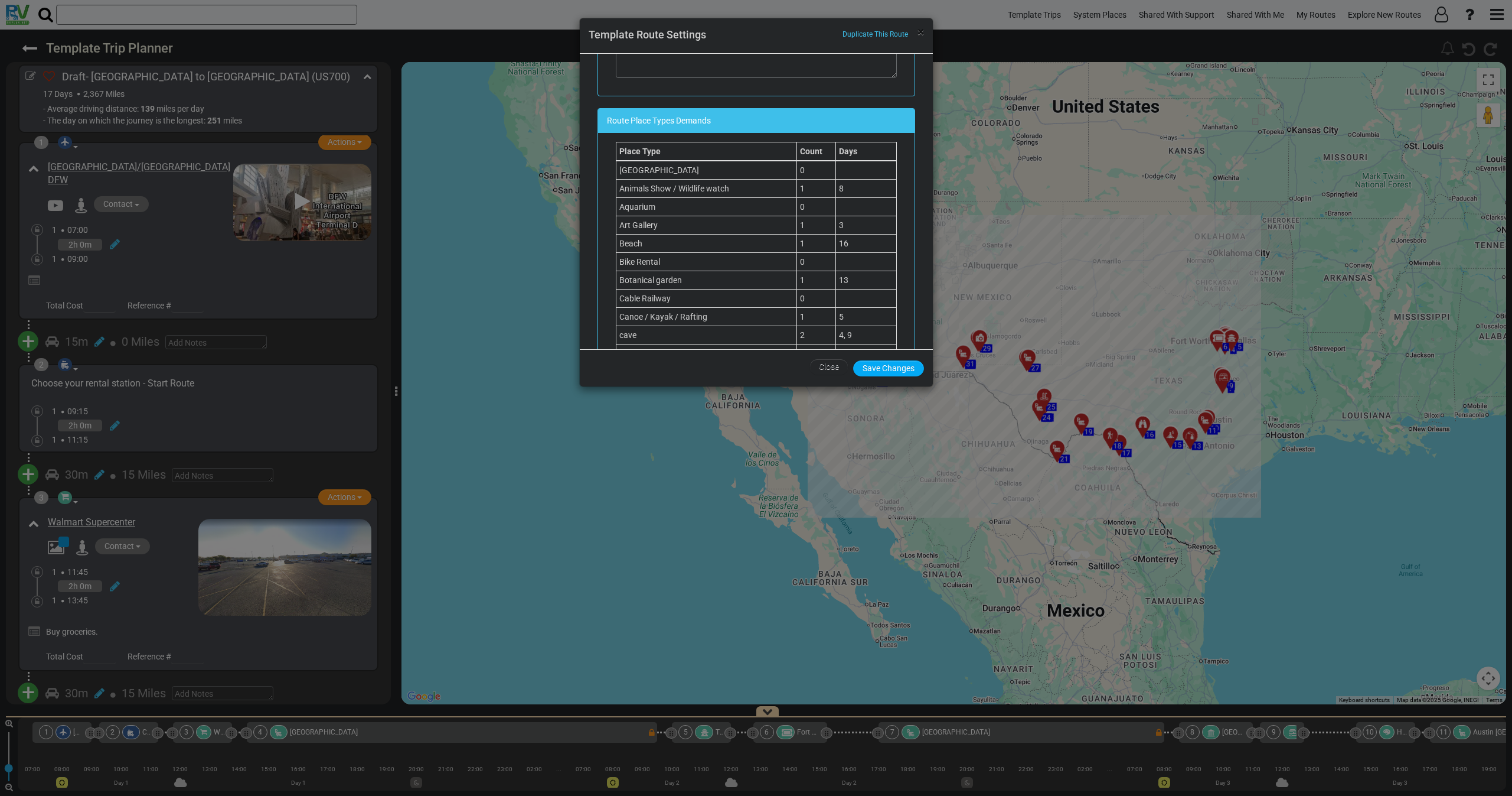
click at [925, 33] on div "× Duplicate This Route Template Route Settings" at bounding box center [756, 36] width 353 height 36
click at [923, 29] on span "×" at bounding box center [921, 32] width 6 height 14
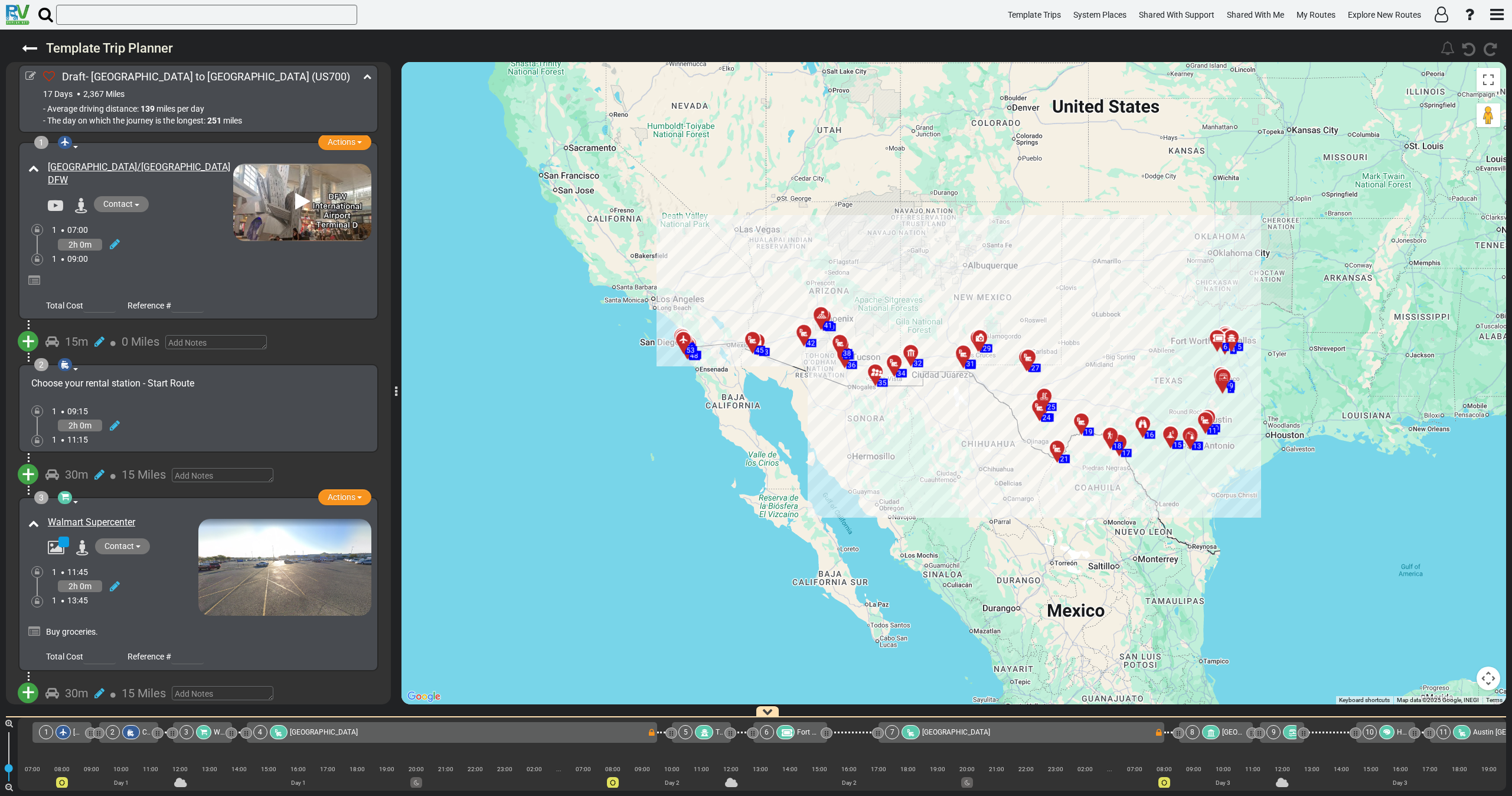
click at [170, 230] on div "1 07:00" at bounding box center [142, 229] width 181 height 12
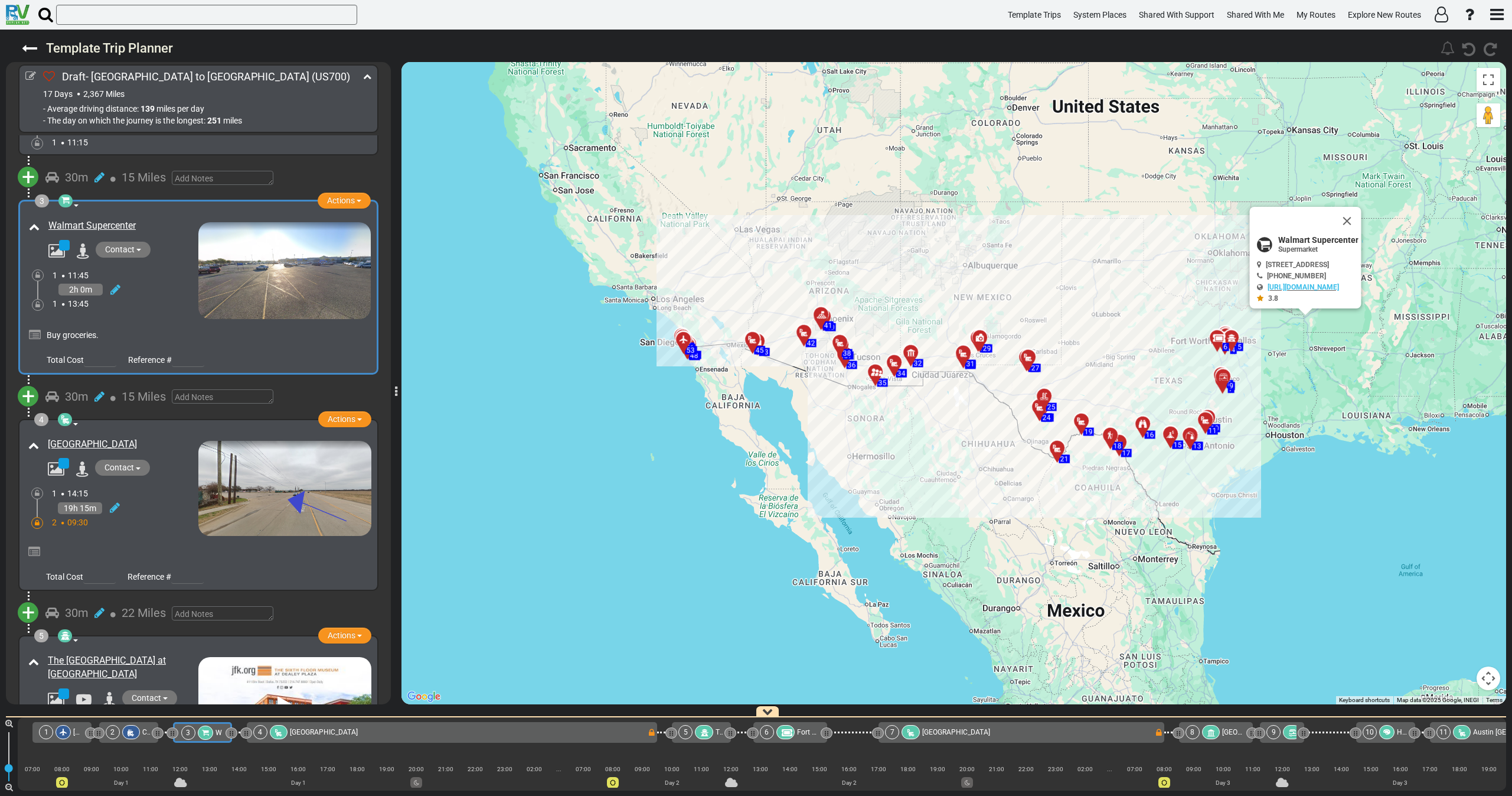
scroll to position [315, 0]
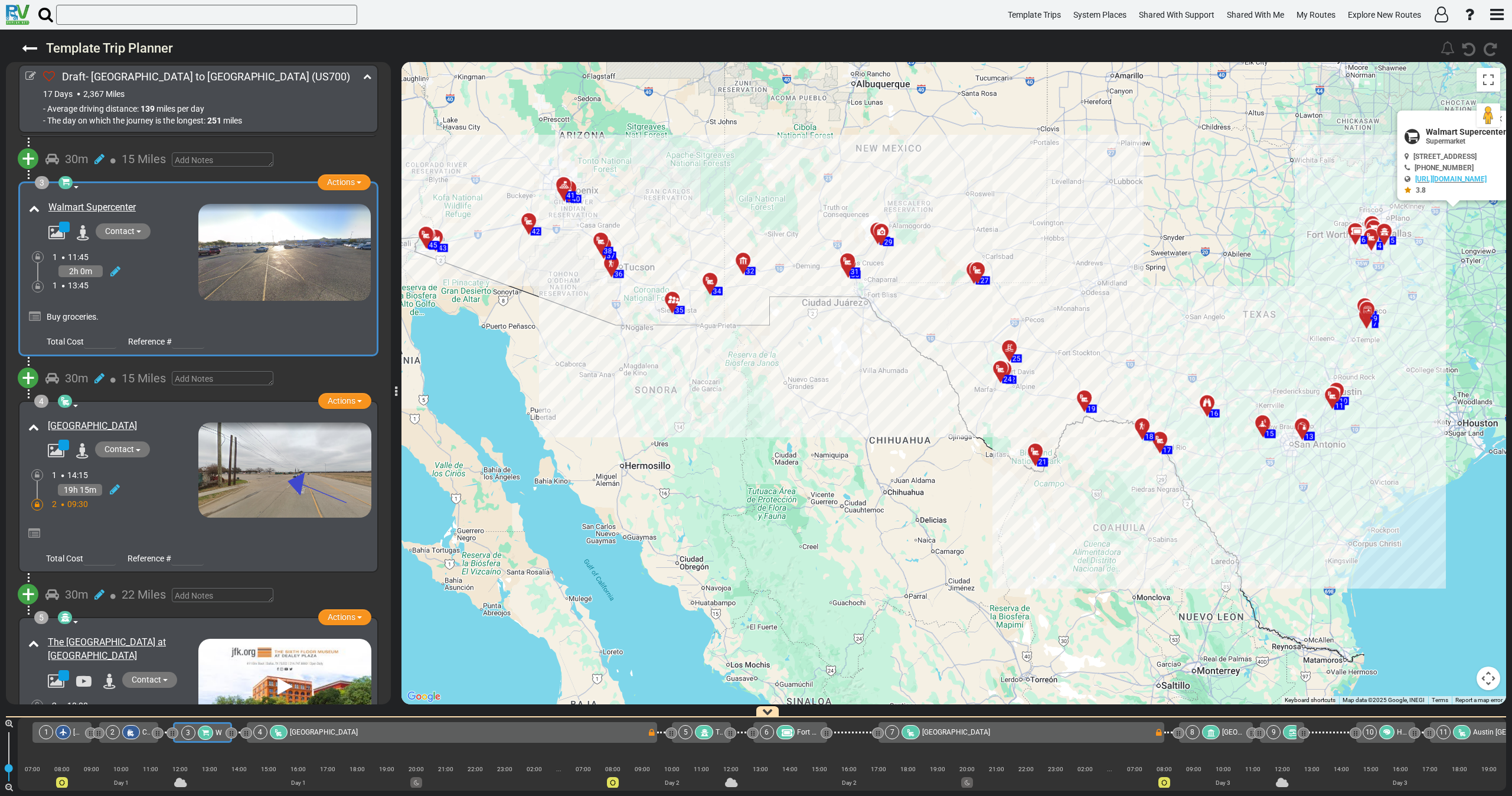
click at [185, 278] on div "2h 0m" at bounding box center [125, 271] width 146 height 17
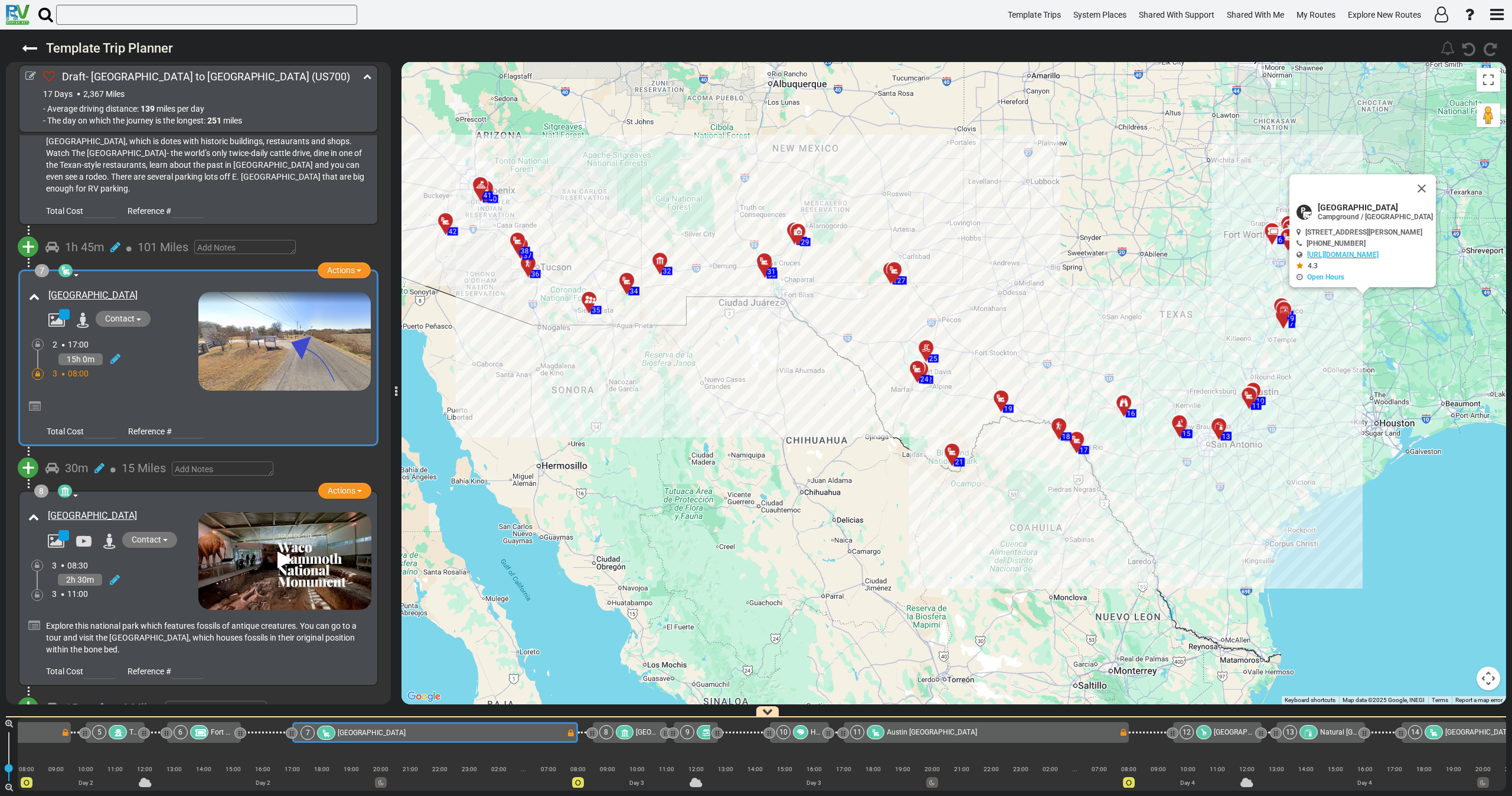
scroll to position [0, 624]
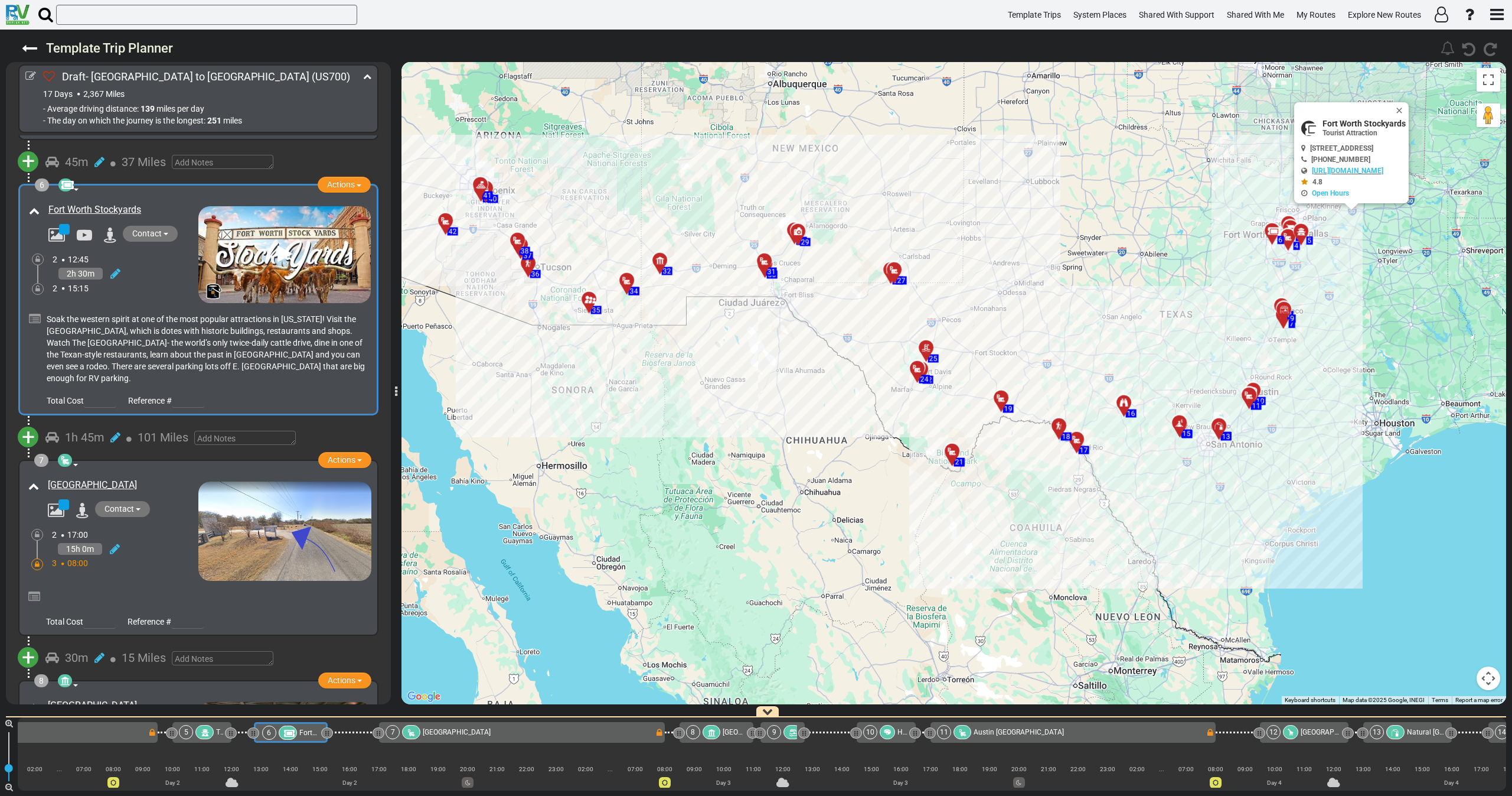
click at [267, 252] on img at bounding box center [284, 255] width 172 height 97
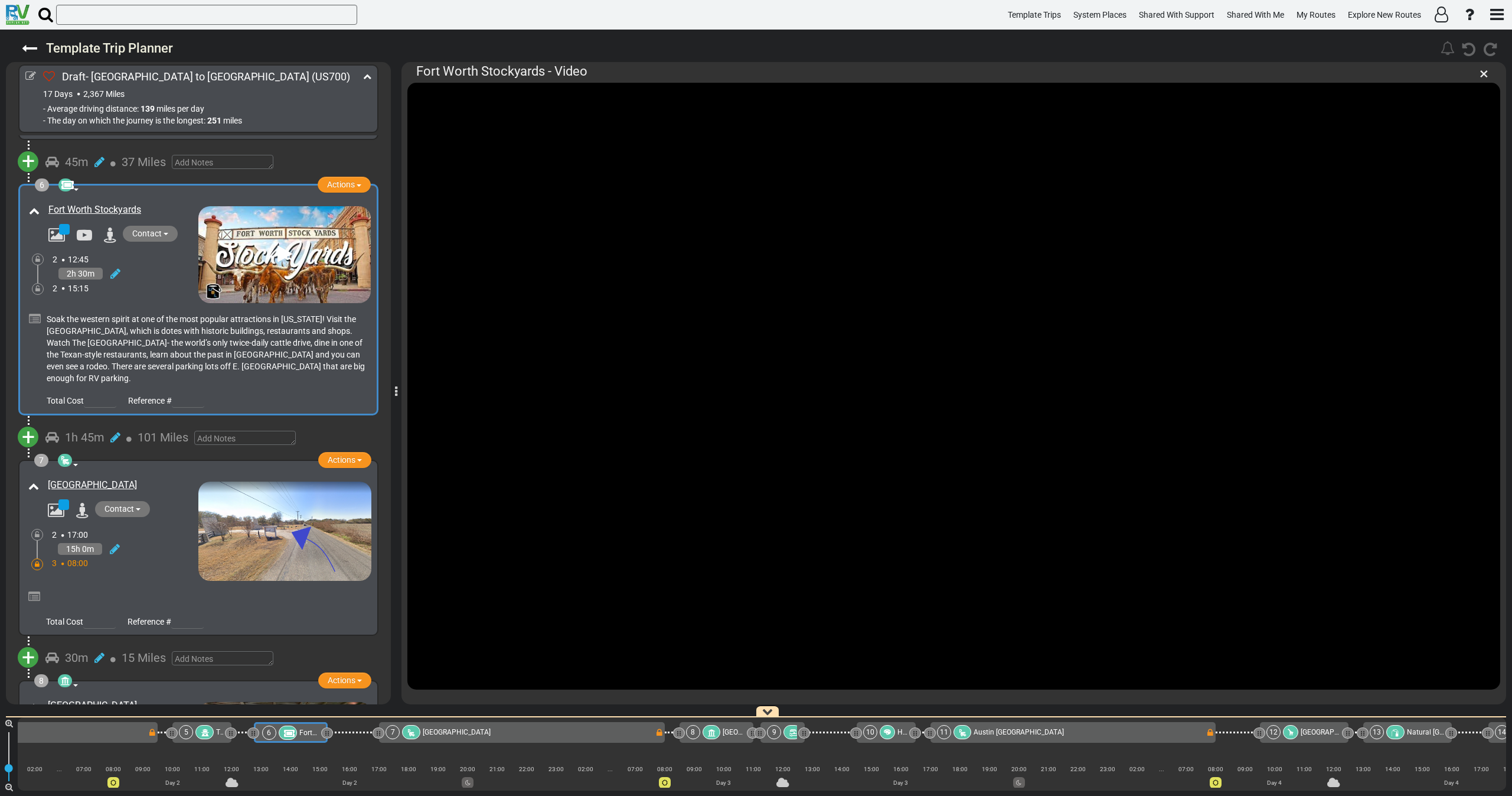
drag, startPoint x: 1486, startPoint y: 71, endPoint x: 1418, endPoint y: 96, distance: 72.4
click at [1487, 73] on span "×" at bounding box center [1483, 73] width 9 height 20
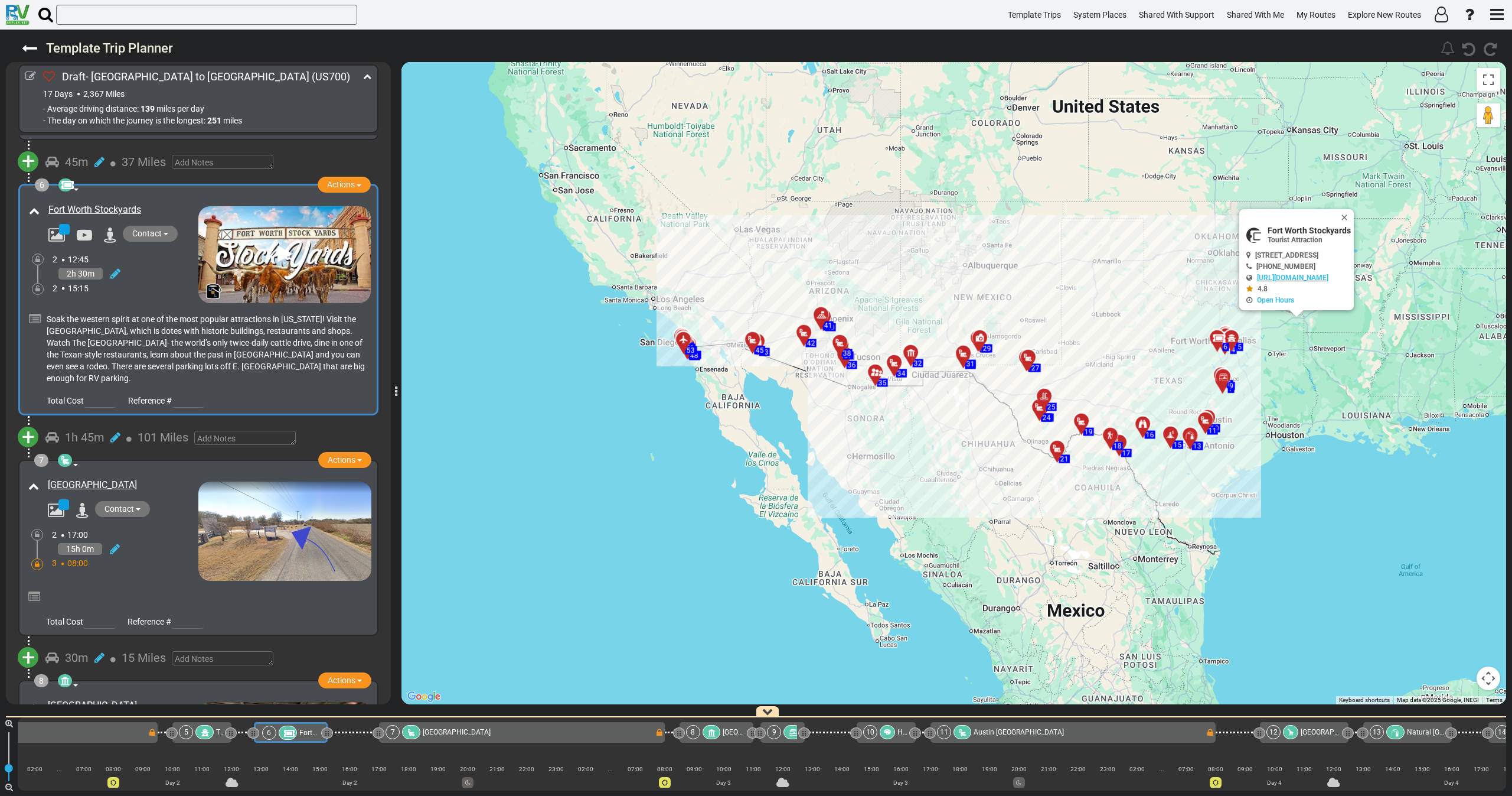
click at [165, 283] on div "2 15:15" at bounding box center [125, 288] width 146 height 12
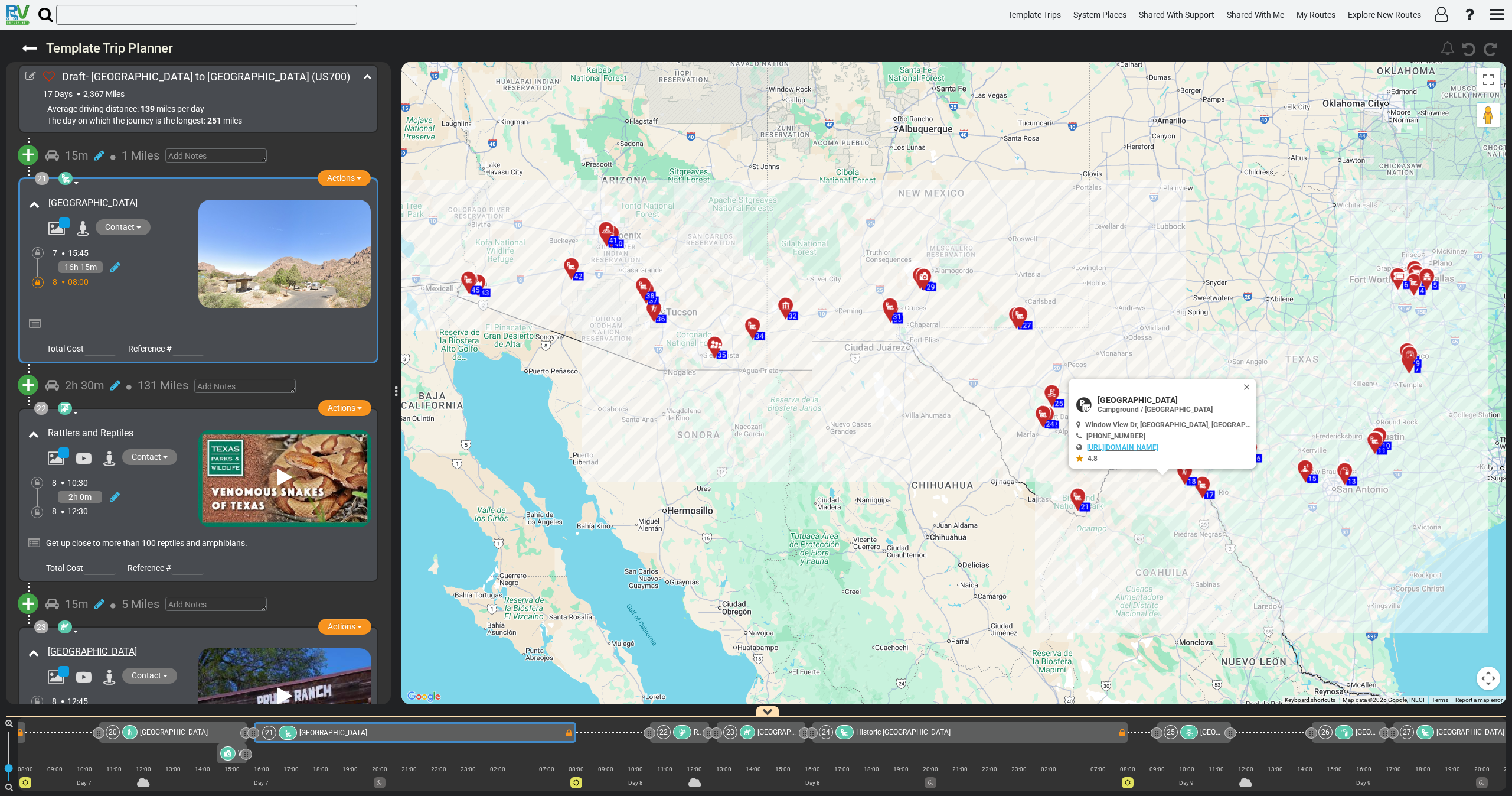
drag, startPoint x: 781, startPoint y: 413, endPoint x: 740, endPoint y: 411, distance: 41.0
click at [740, 411] on div "To activate drag with keyboard, press Alt + Enter. Once in keyboard drag state,…" at bounding box center [954, 383] width 1105 height 642
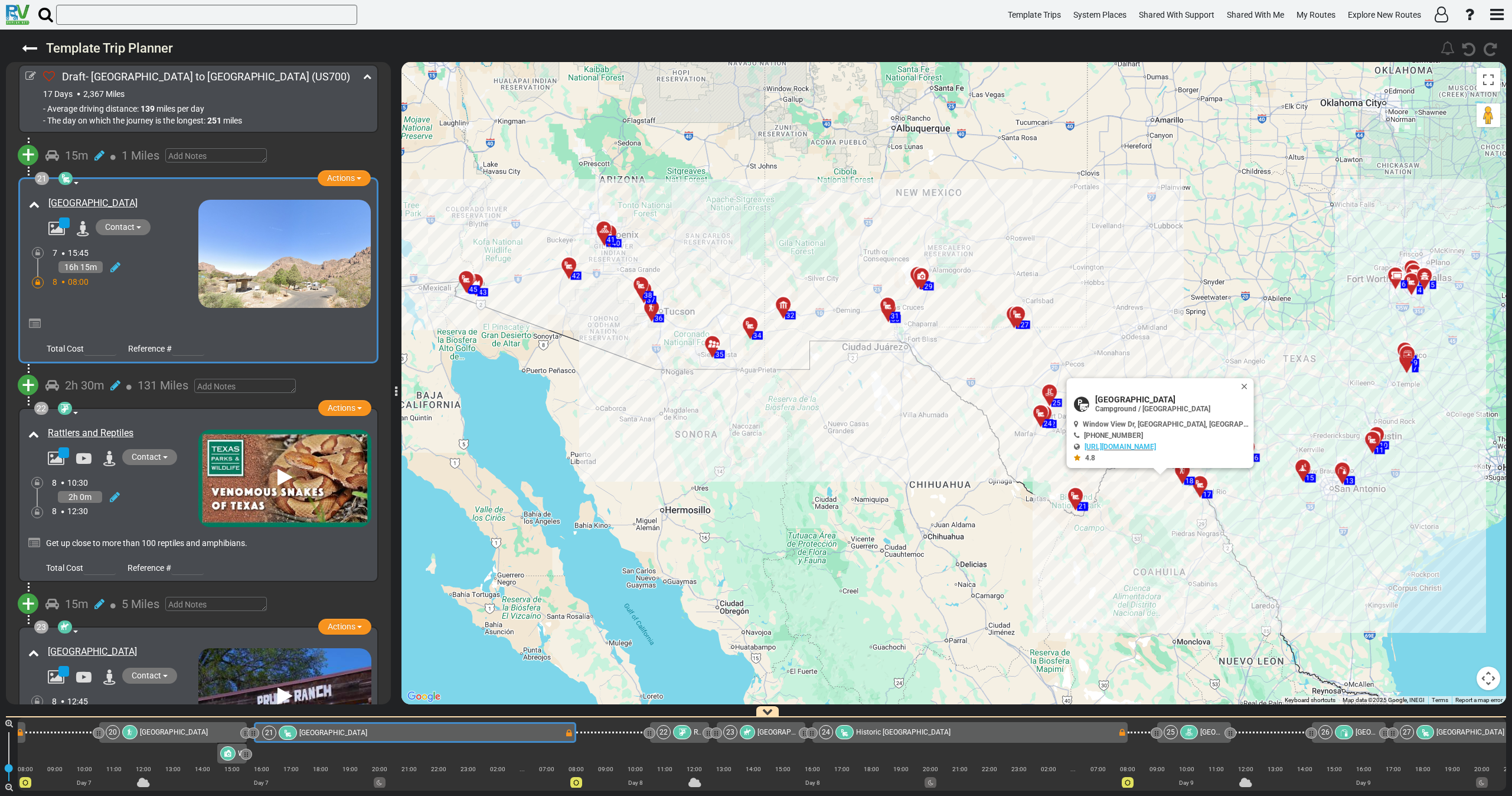
click at [149, 284] on div "8 08:00" at bounding box center [125, 282] width 146 height 12
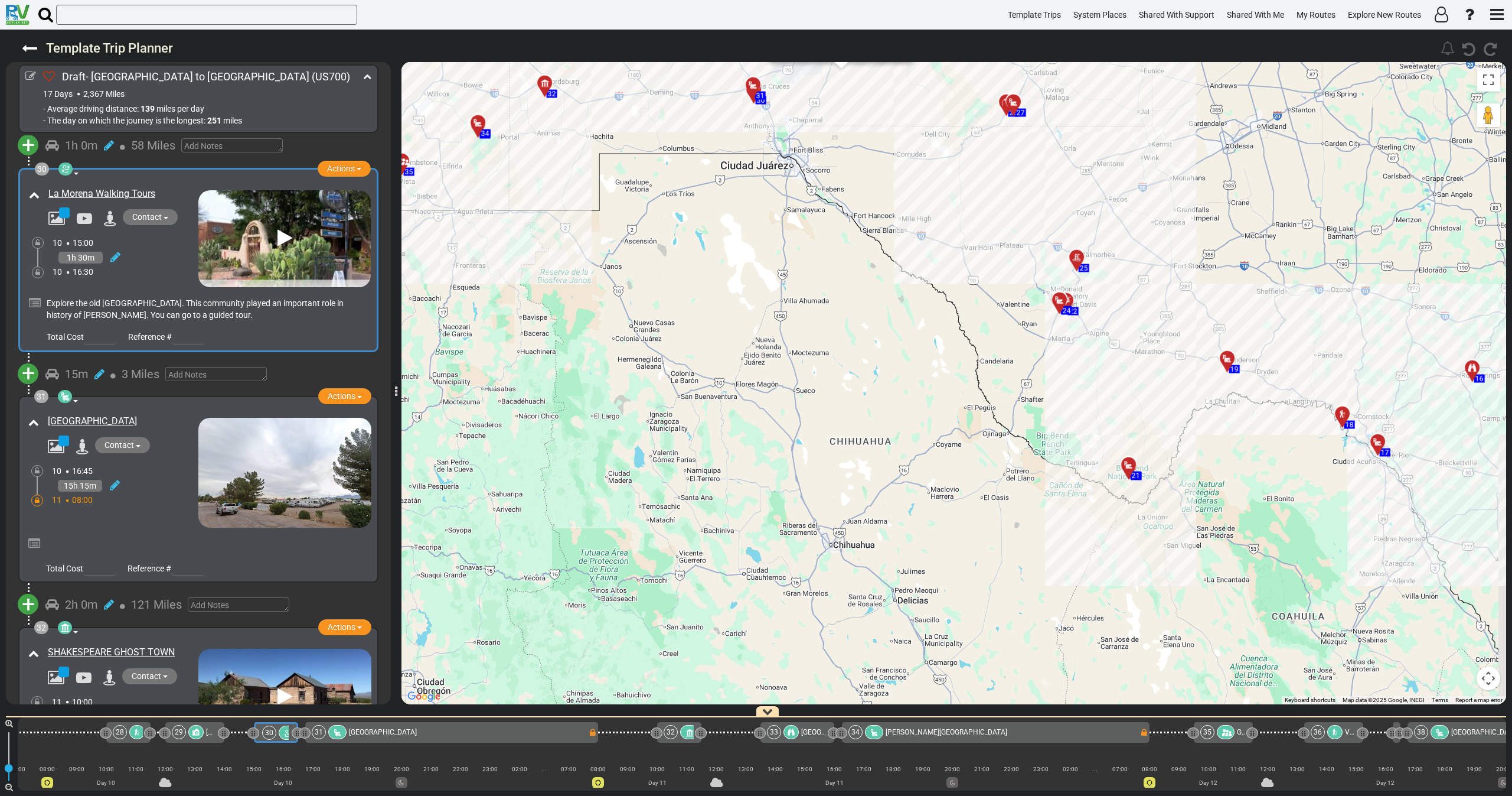
drag, startPoint x: 1093, startPoint y: 423, endPoint x: 1000, endPoint y: 429, distance: 93.2
click at [1012, 425] on div "To activate drag with keyboard, press Alt + Enter. Once in keyboard drag state,…" at bounding box center [954, 383] width 1105 height 642
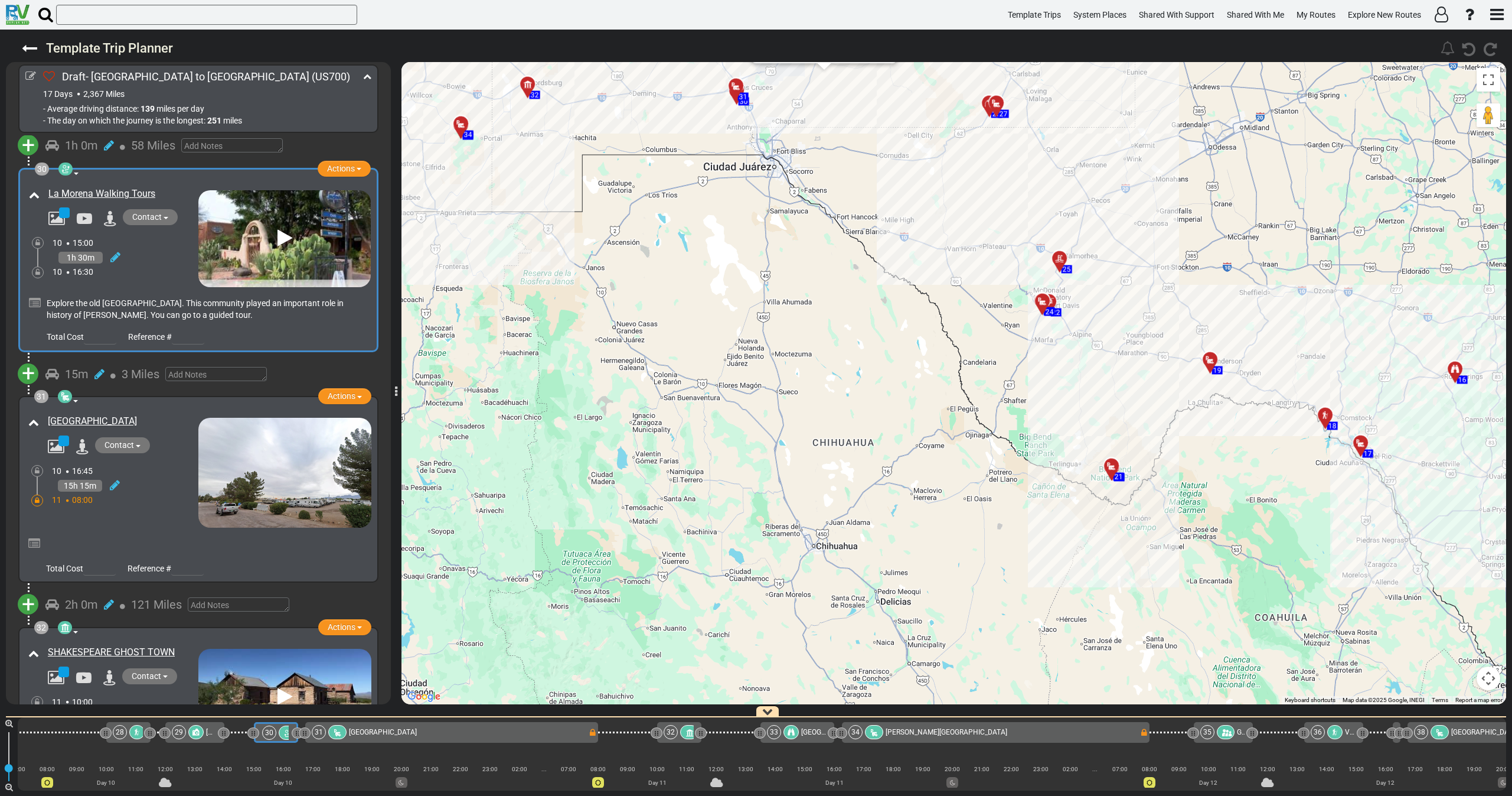
click at [1107, 463] on icon at bounding box center [1111, 466] width 12 height 10
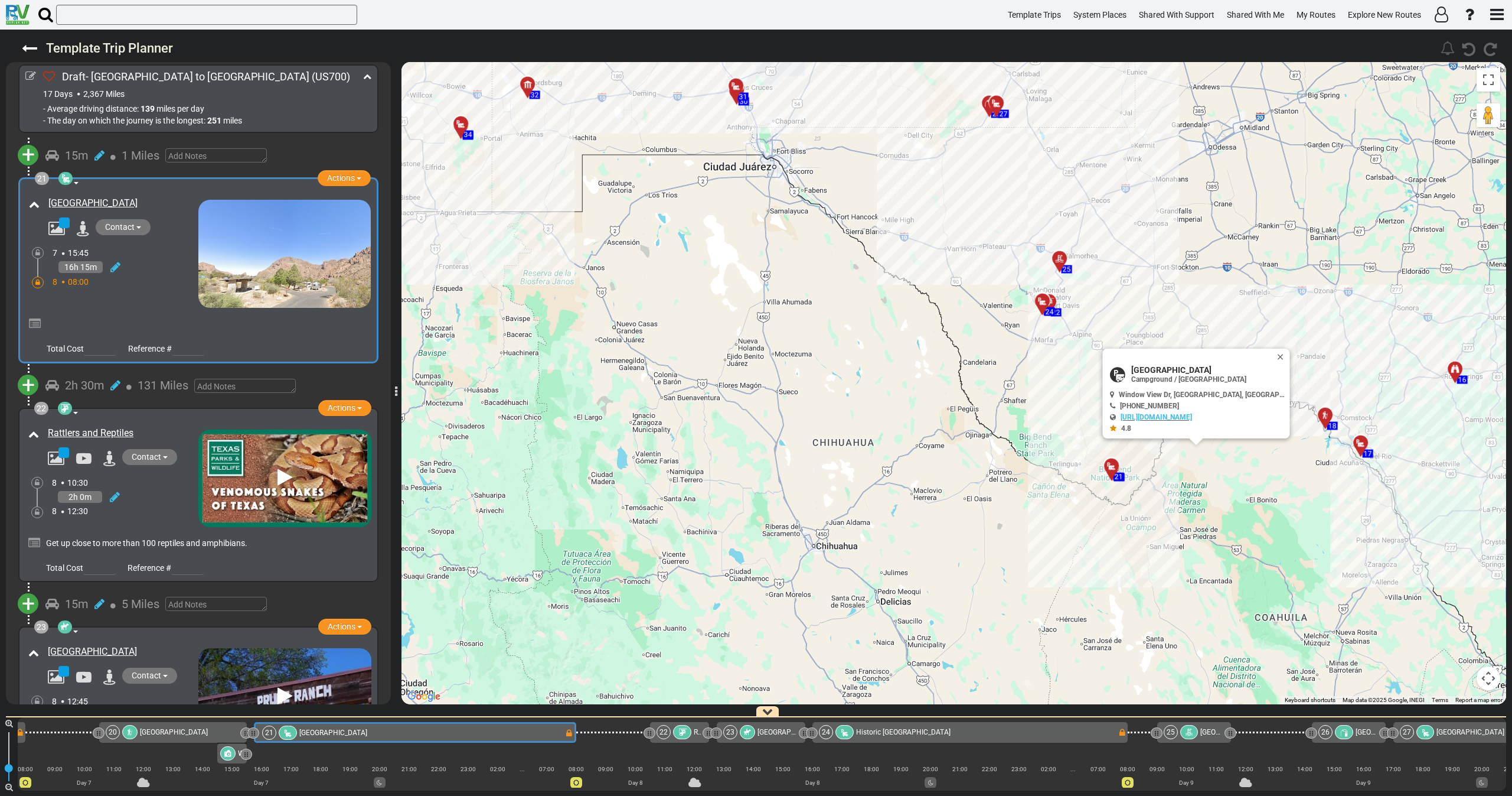
click at [1280, 356] on button "Close" at bounding box center [1283, 356] width 14 height 17
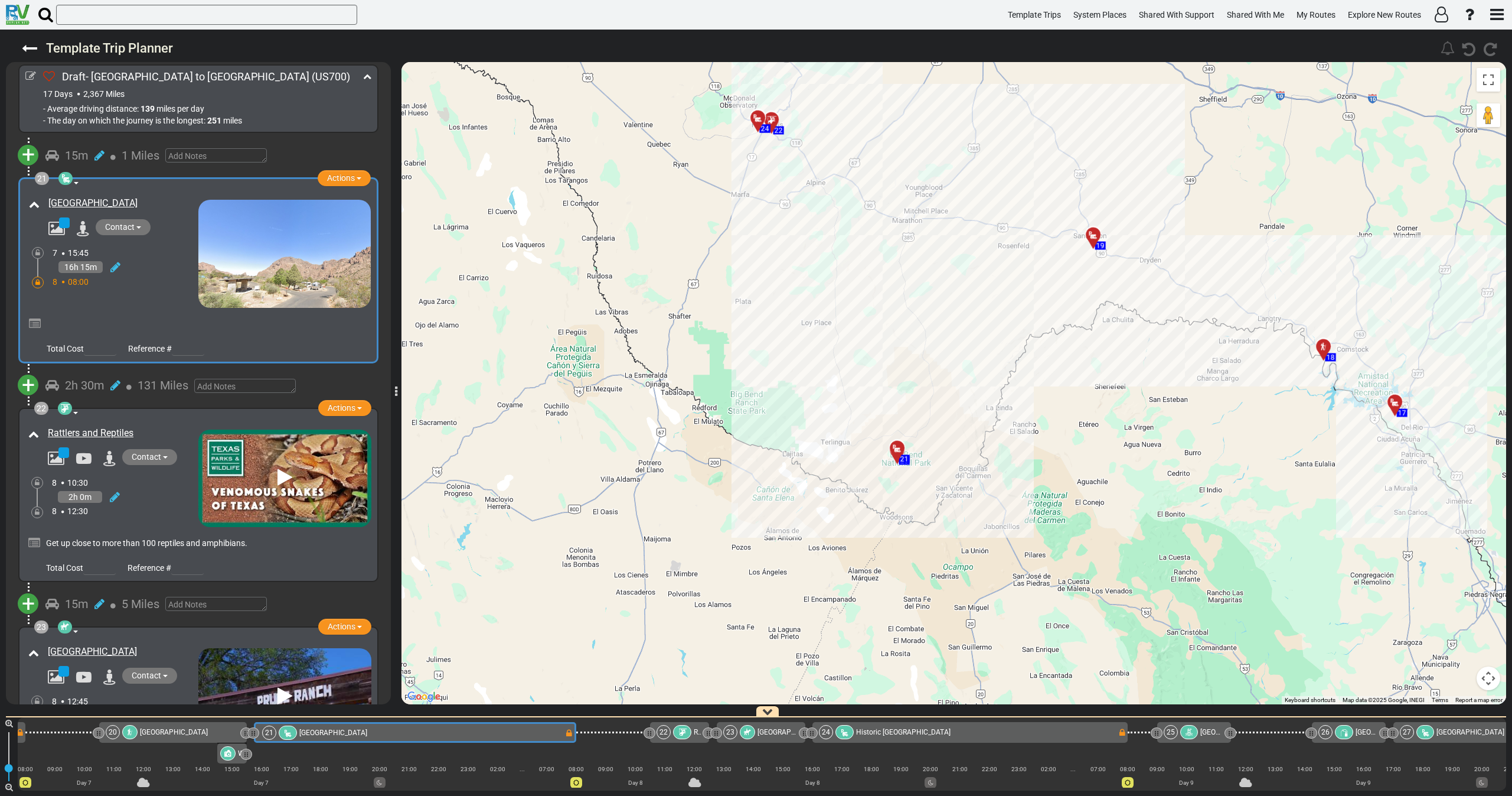
click at [123, 298] on div "Chisos Basin Campground" at bounding box center [112, 251] width 172 height 114
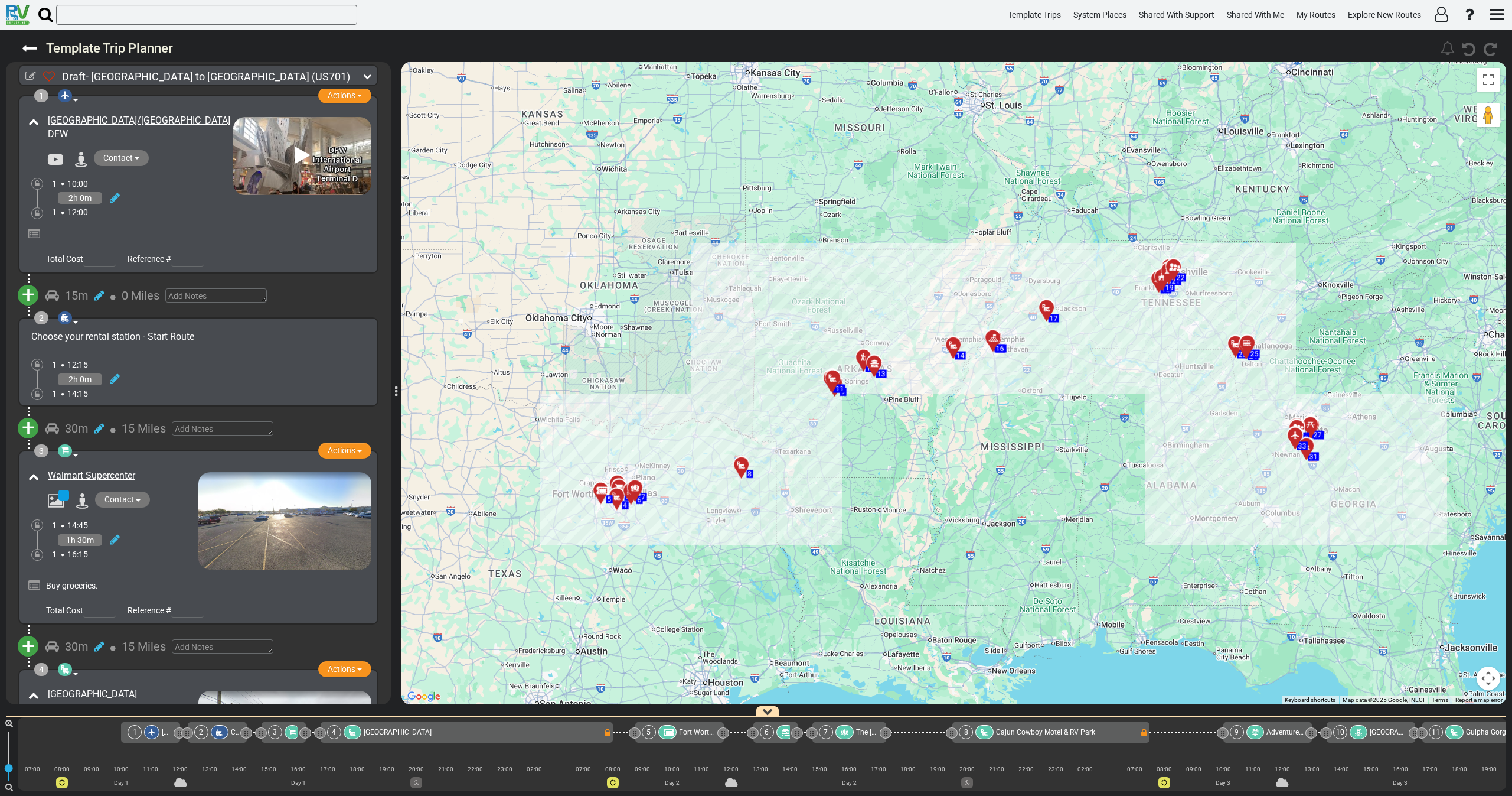
click at [367, 75] on icon at bounding box center [367, 76] width 8 height 8
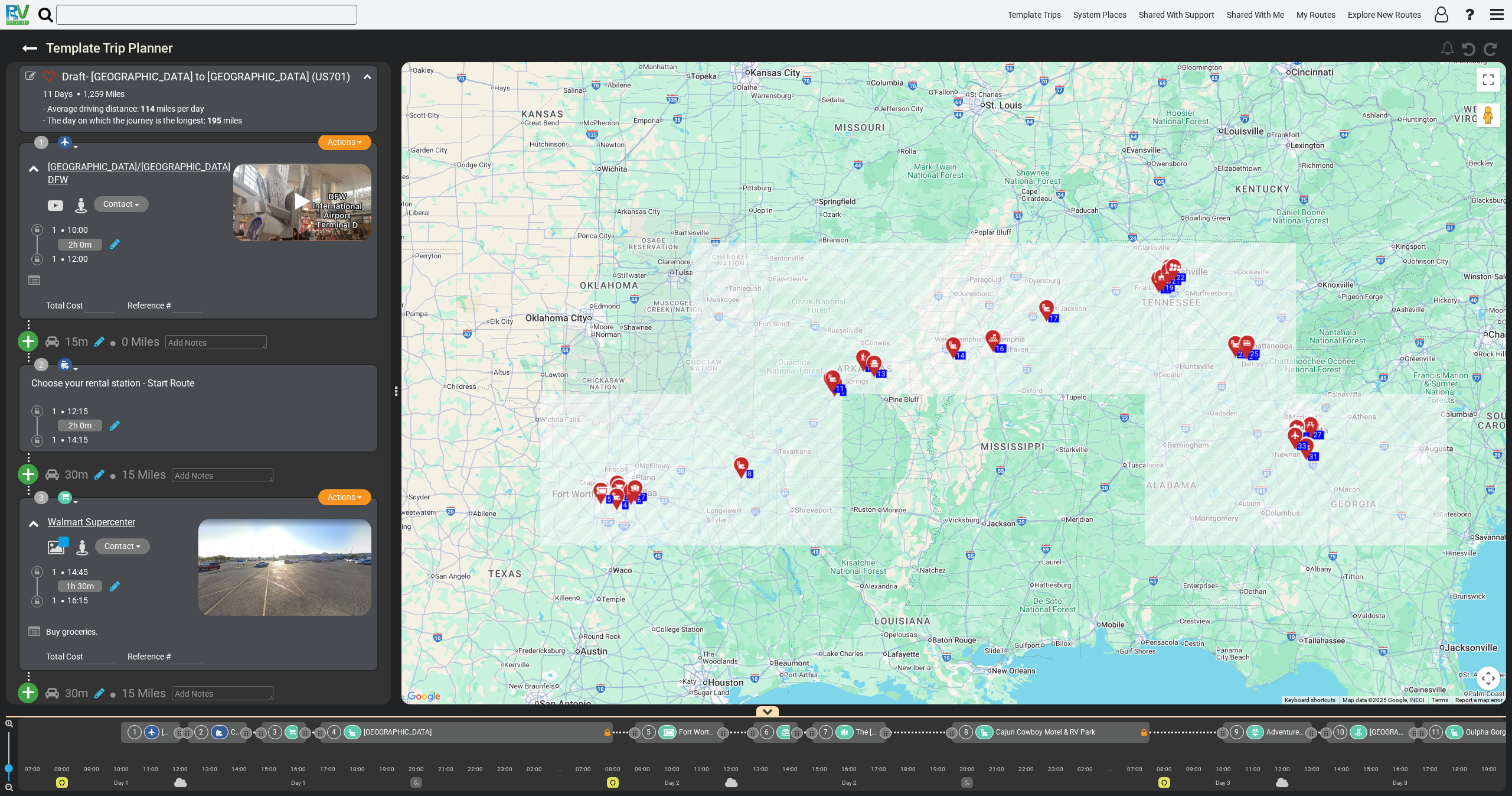
click at [144, 240] on div "2h 0m" at bounding box center [142, 244] width 181 height 17
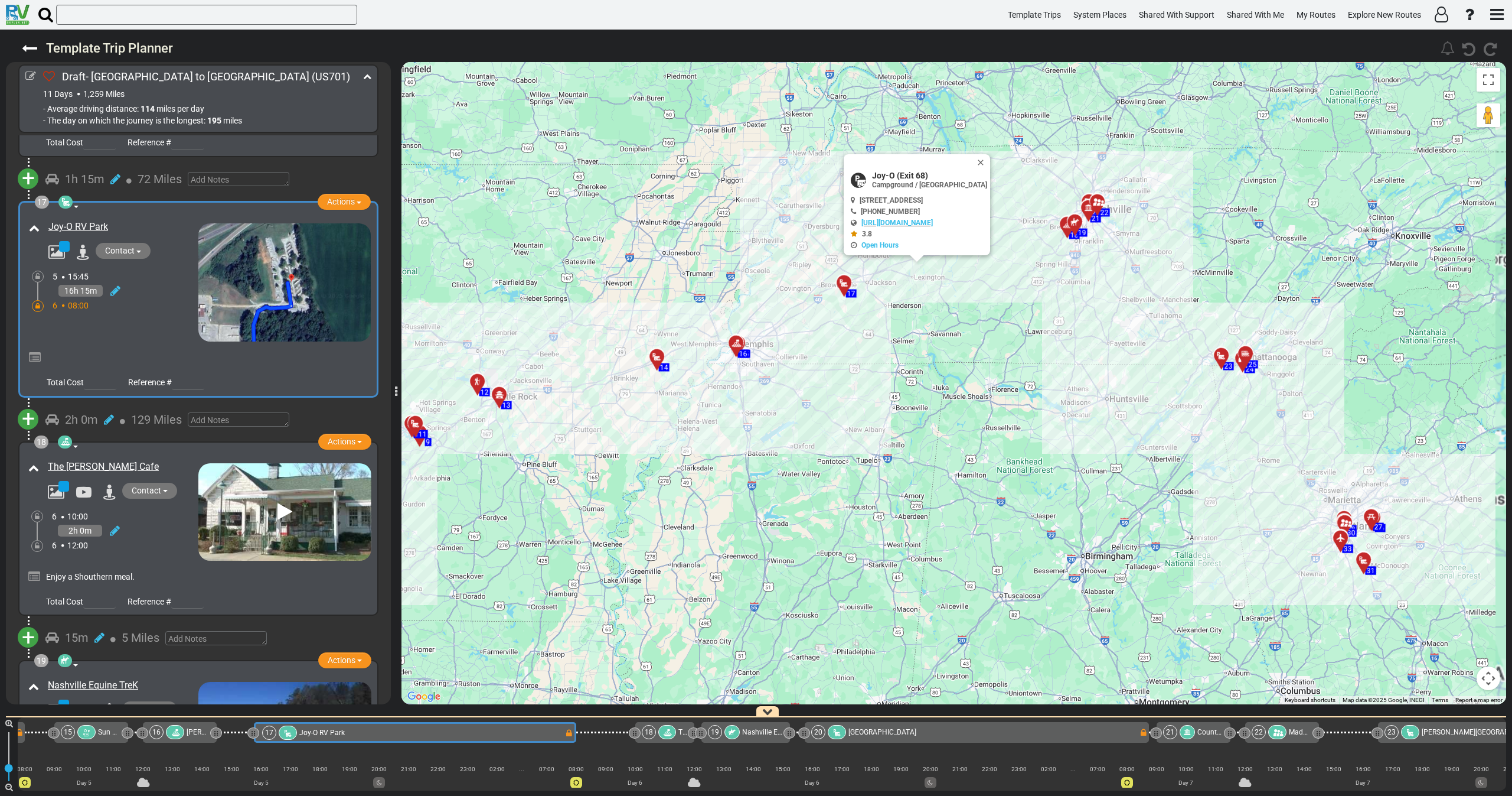
drag, startPoint x: 1087, startPoint y: 368, endPoint x: 908, endPoint y: 368, distance: 179.0
click at [886, 367] on div "To activate drag with keyboard, press Alt + Enter. Once in keyboard drag state,…" at bounding box center [954, 383] width 1105 height 642
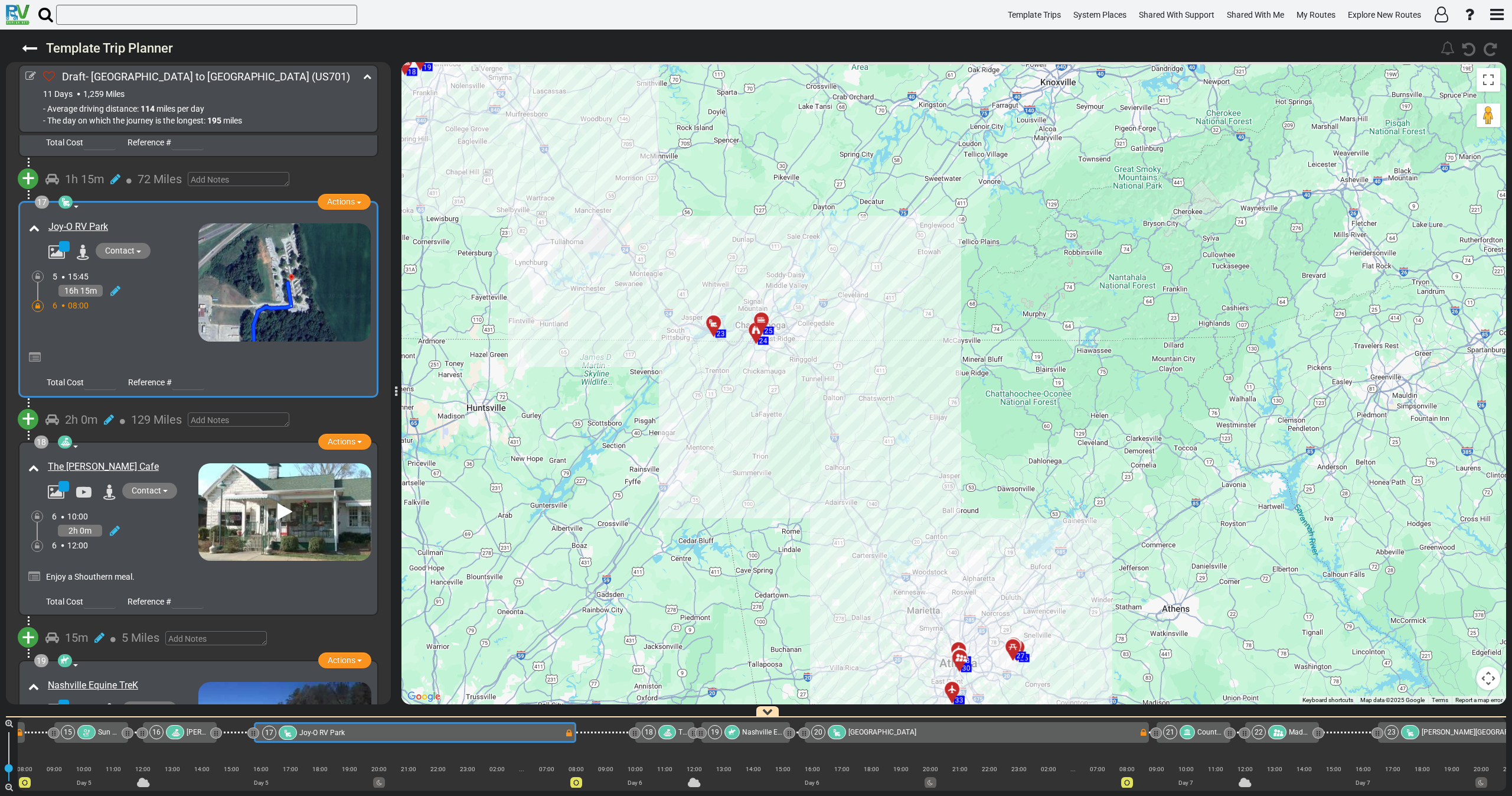
drag, startPoint x: 1047, startPoint y: 404, endPoint x: 901, endPoint y: 468, distance: 159.4
click at [920, 465] on div "To activate drag with keyboard, press Alt + Enter. Once in keyboard drag state,…" at bounding box center [954, 383] width 1105 height 642
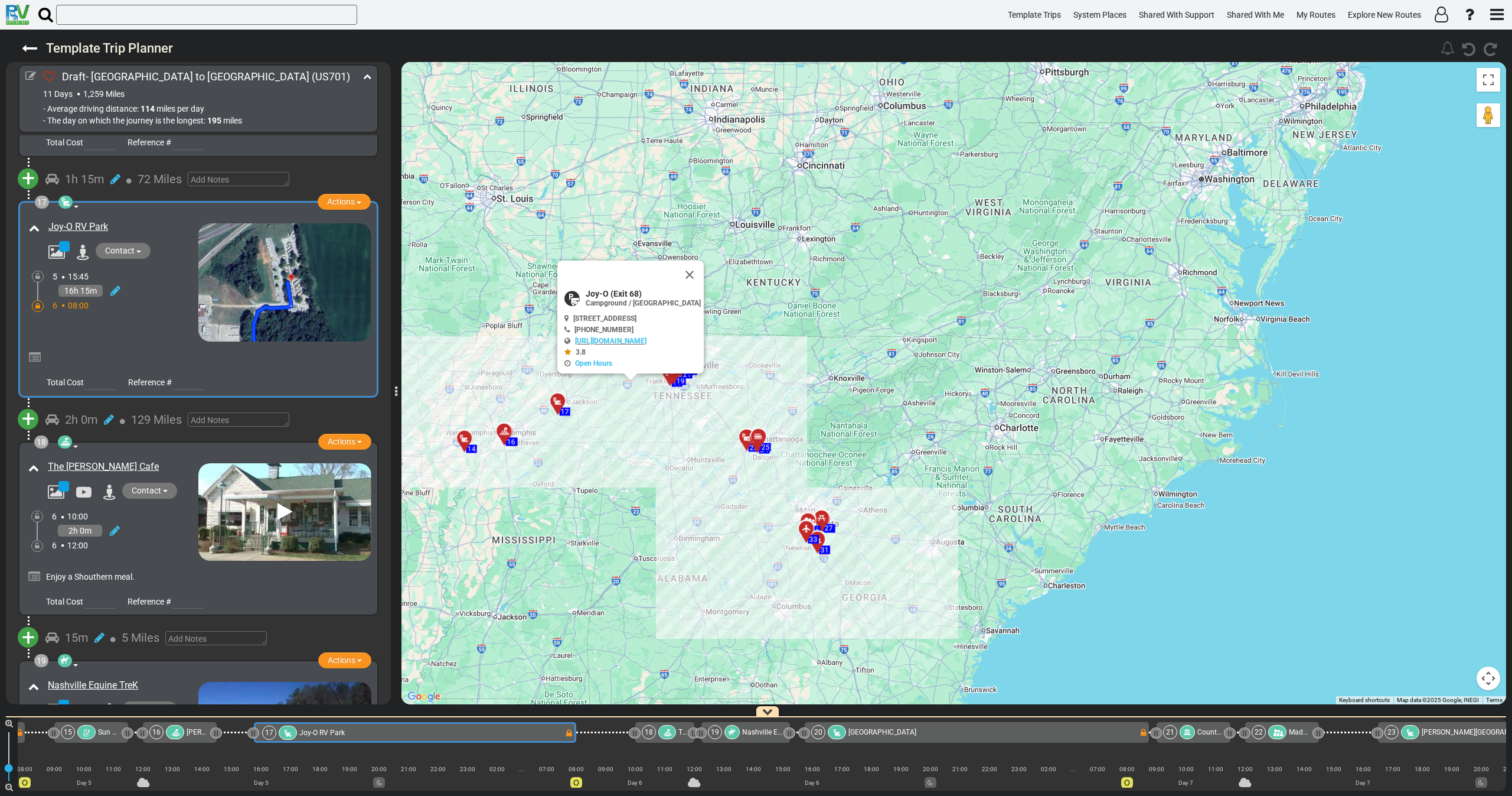
click at [147, 295] on div "Joy-O RV Park" at bounding box center [112, 279] width 172 height 124
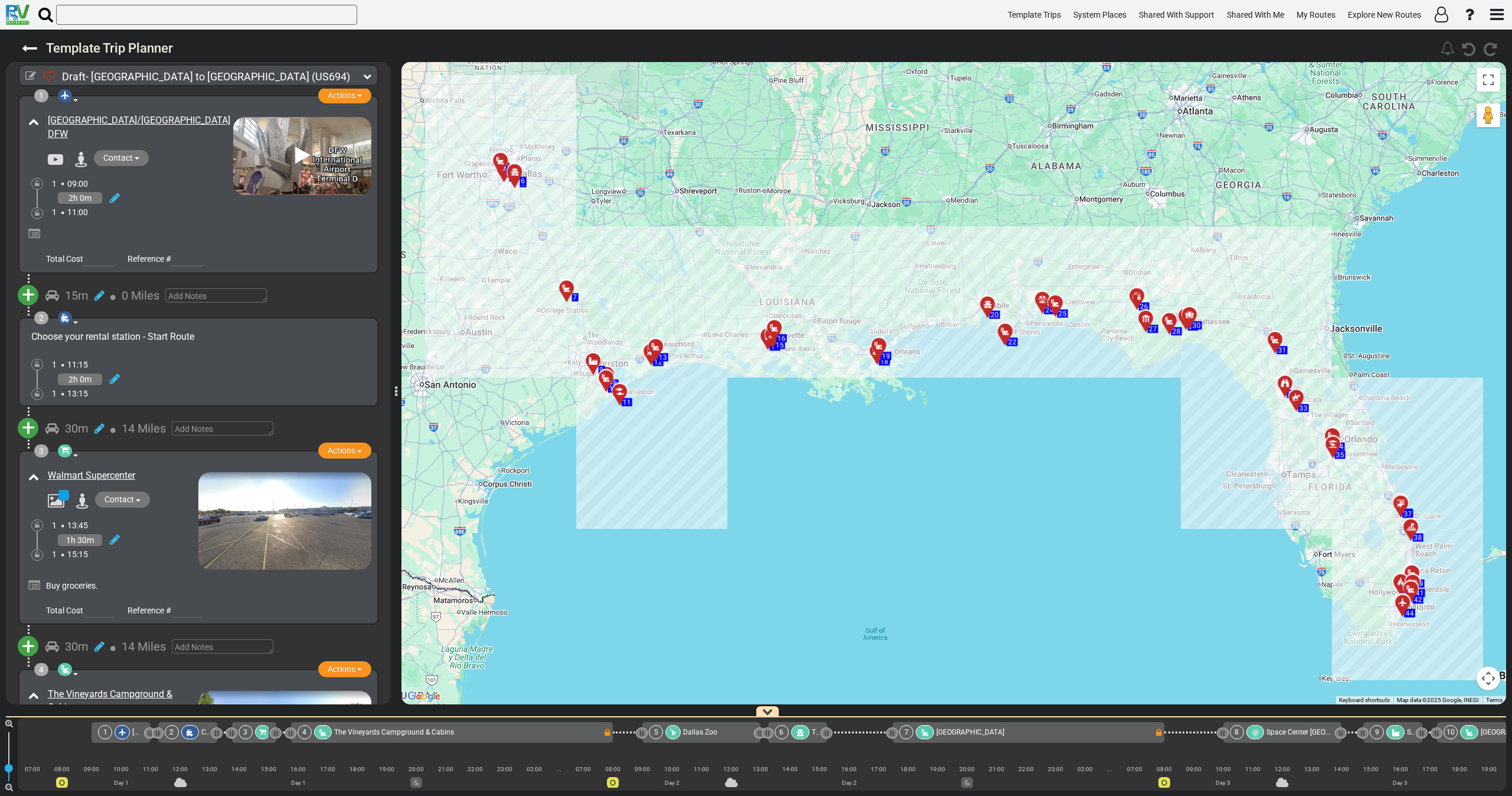
click at [366, 75] on icon at bounding box center [367, 76] width 8 height 8
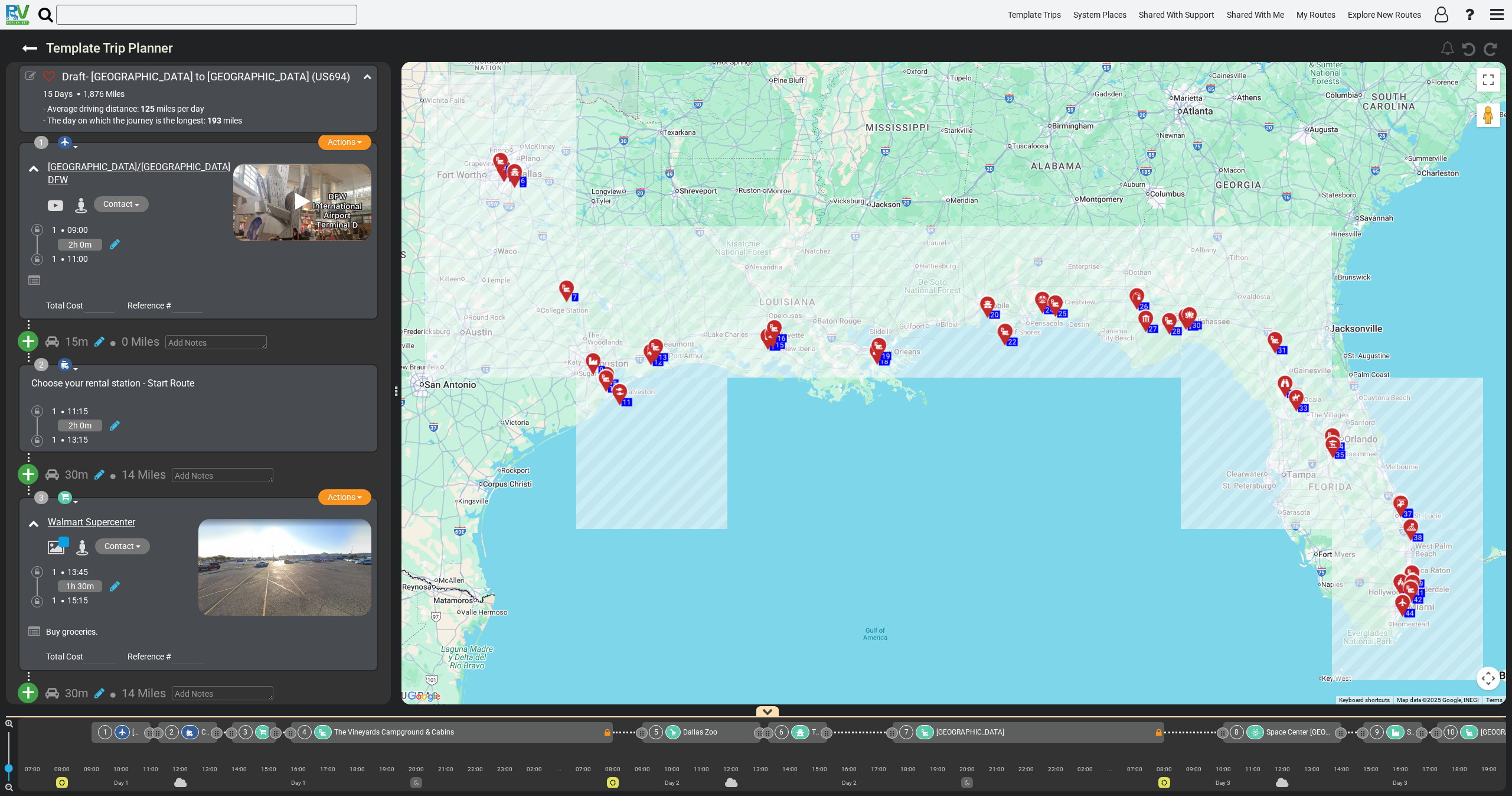
click at [31, 75] on icon at bounding box center [30, 75] width 10 height 10
select select "number:46"
select select "number:41"
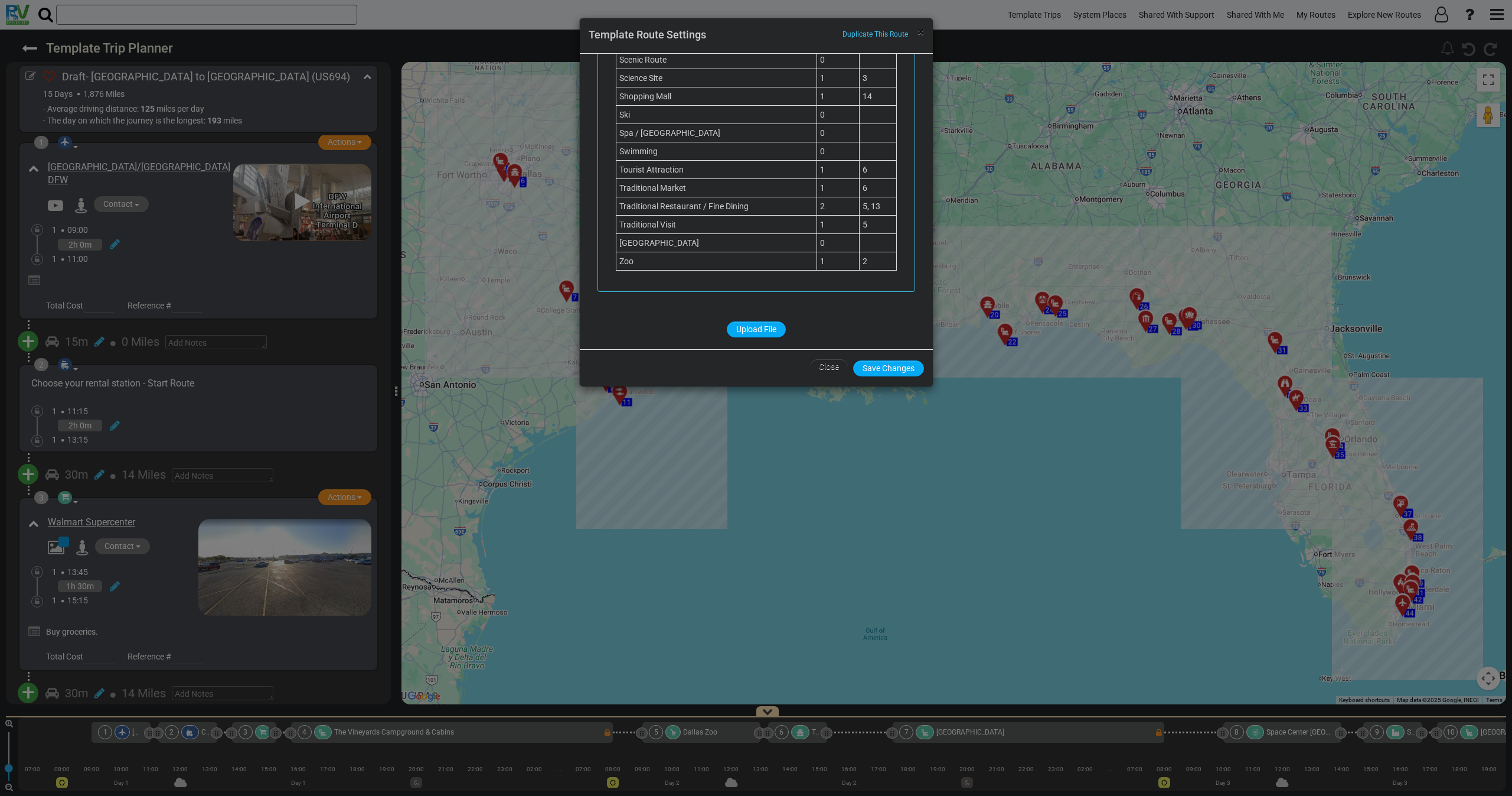
drag, startPoint x: 920, startPoint y: 33, endPoint x: 802, endPoint y: 50, distance: 119.2
click at [919, 33] on span "×" at bounding box center [921, 32] width 6 height 14
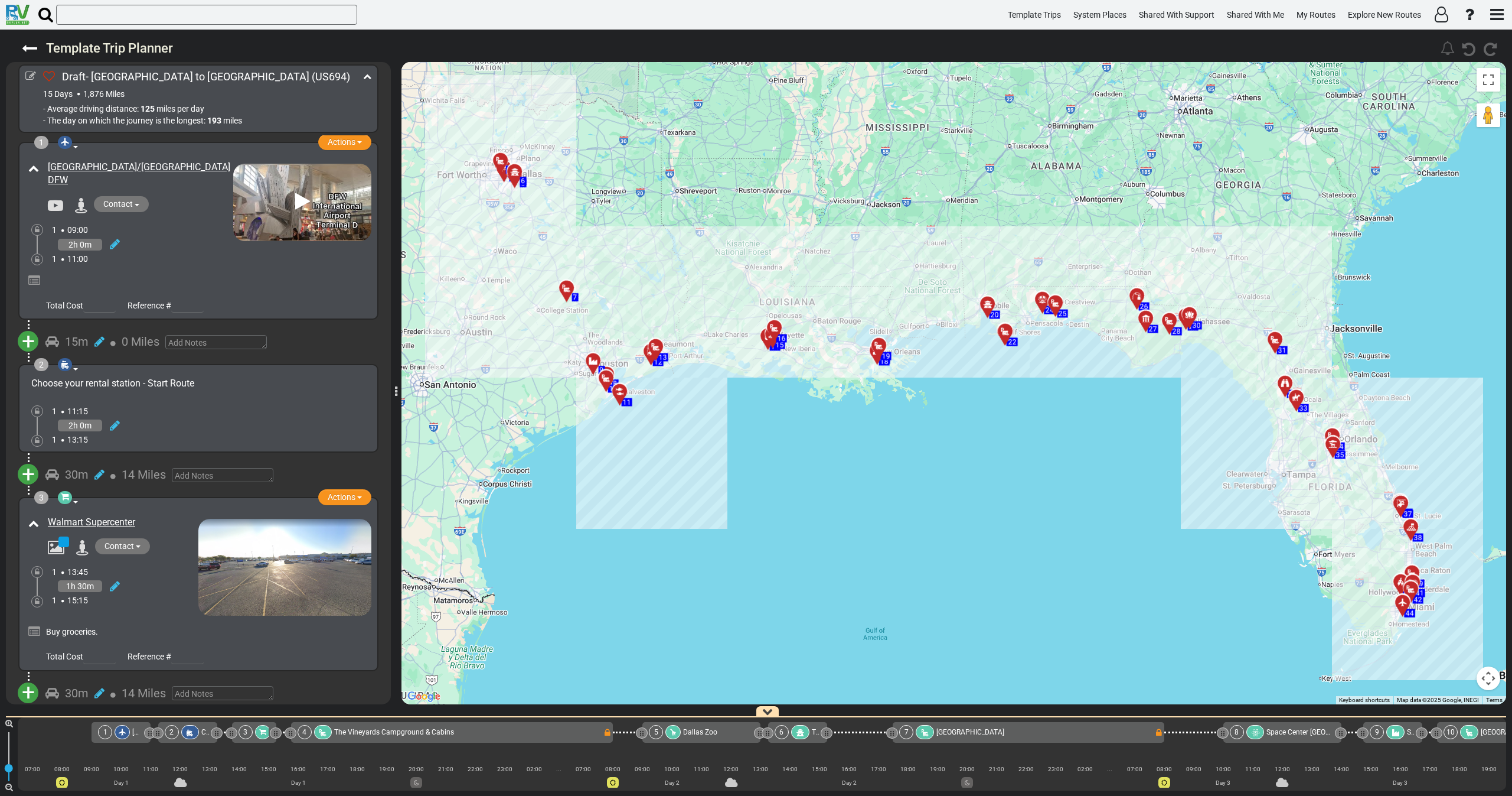
click at [155, 243] on div "2h 0m" at bounding box center [142, 244] width 181 height 17
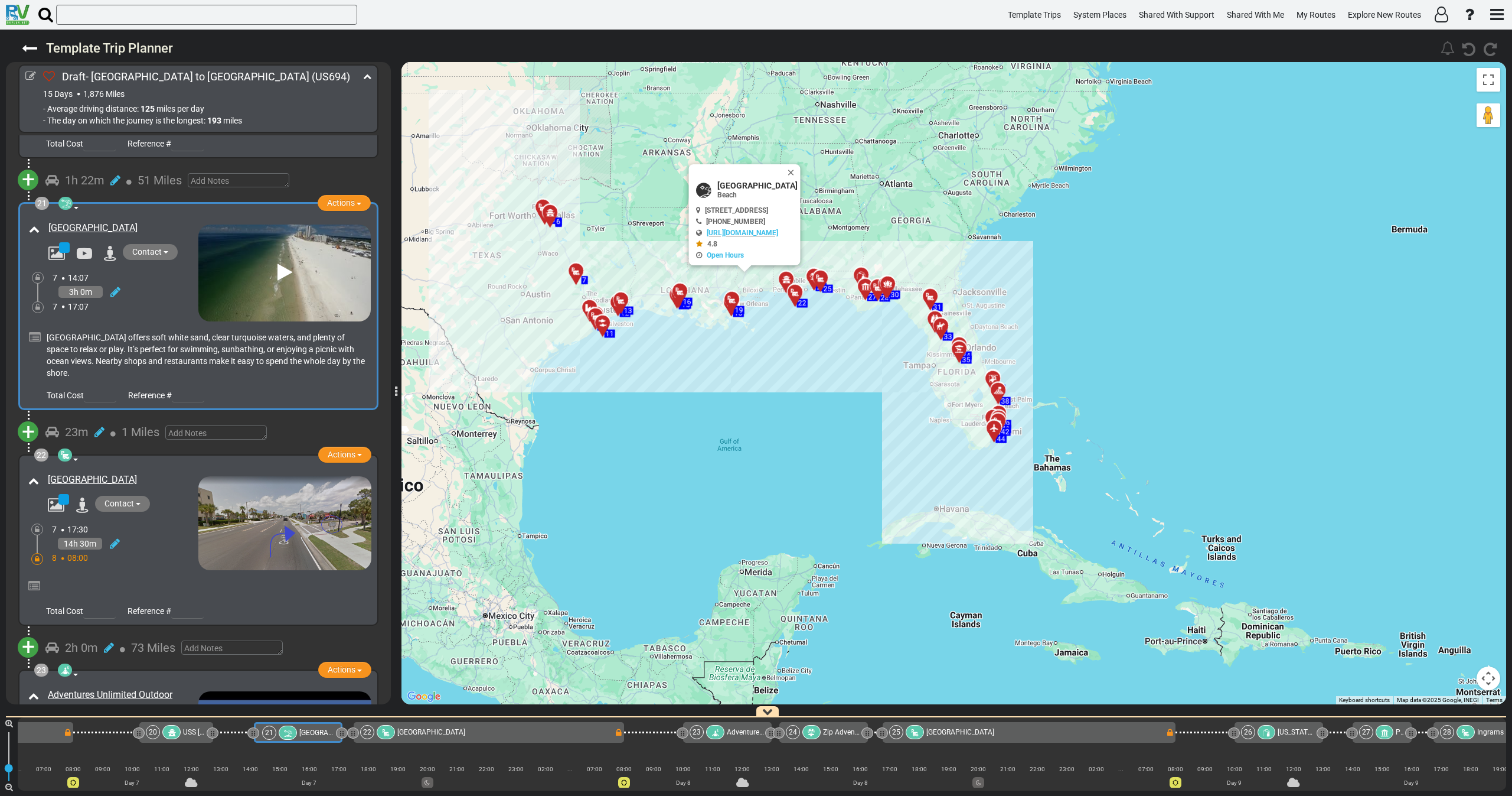
click at [170, 283] on div "3h 0m" at bounding box center [125, 292] width 146 height 17
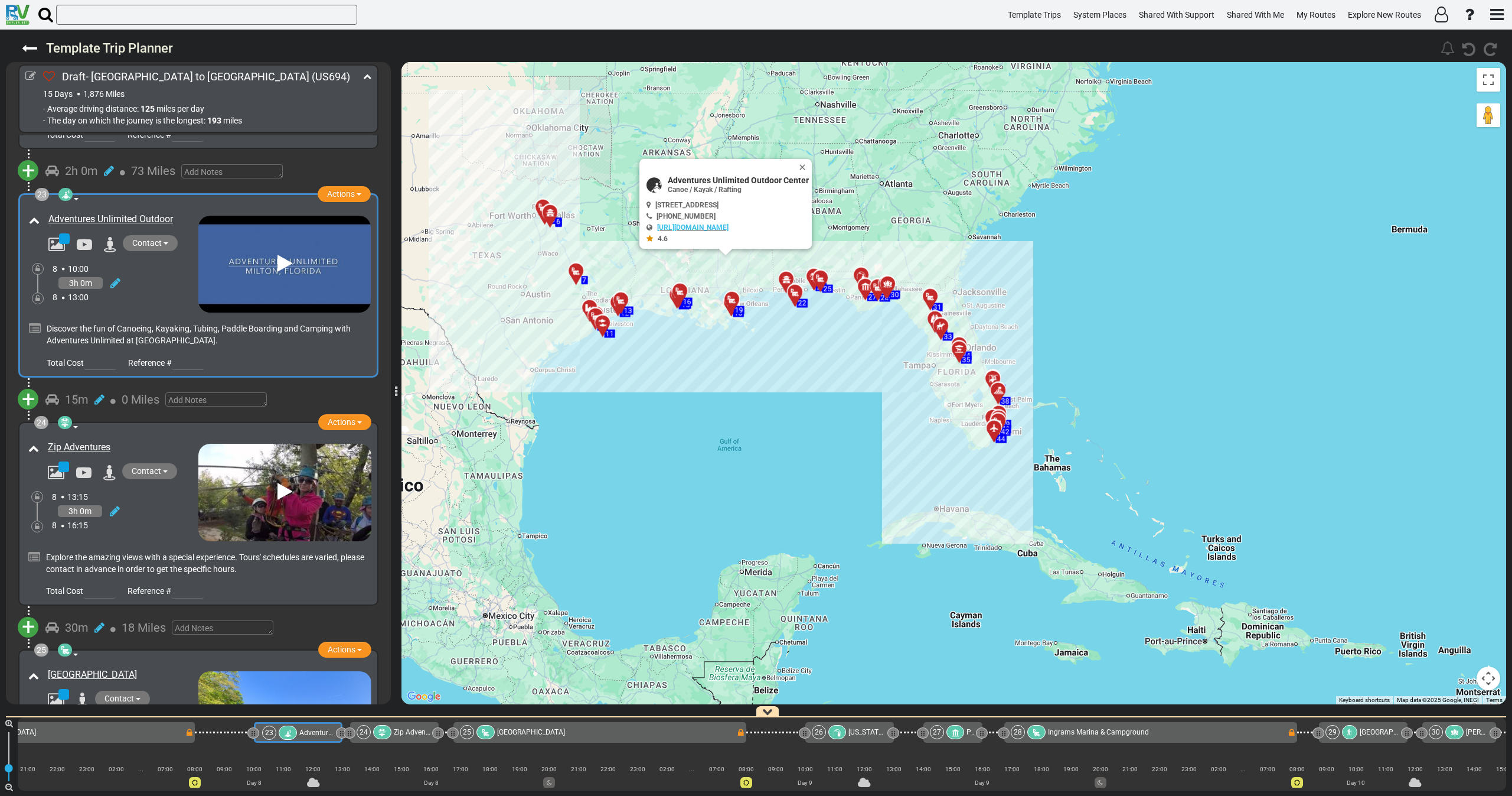
click at [281, 254] on icon at bounding box center [285, 263] width 15 height 19
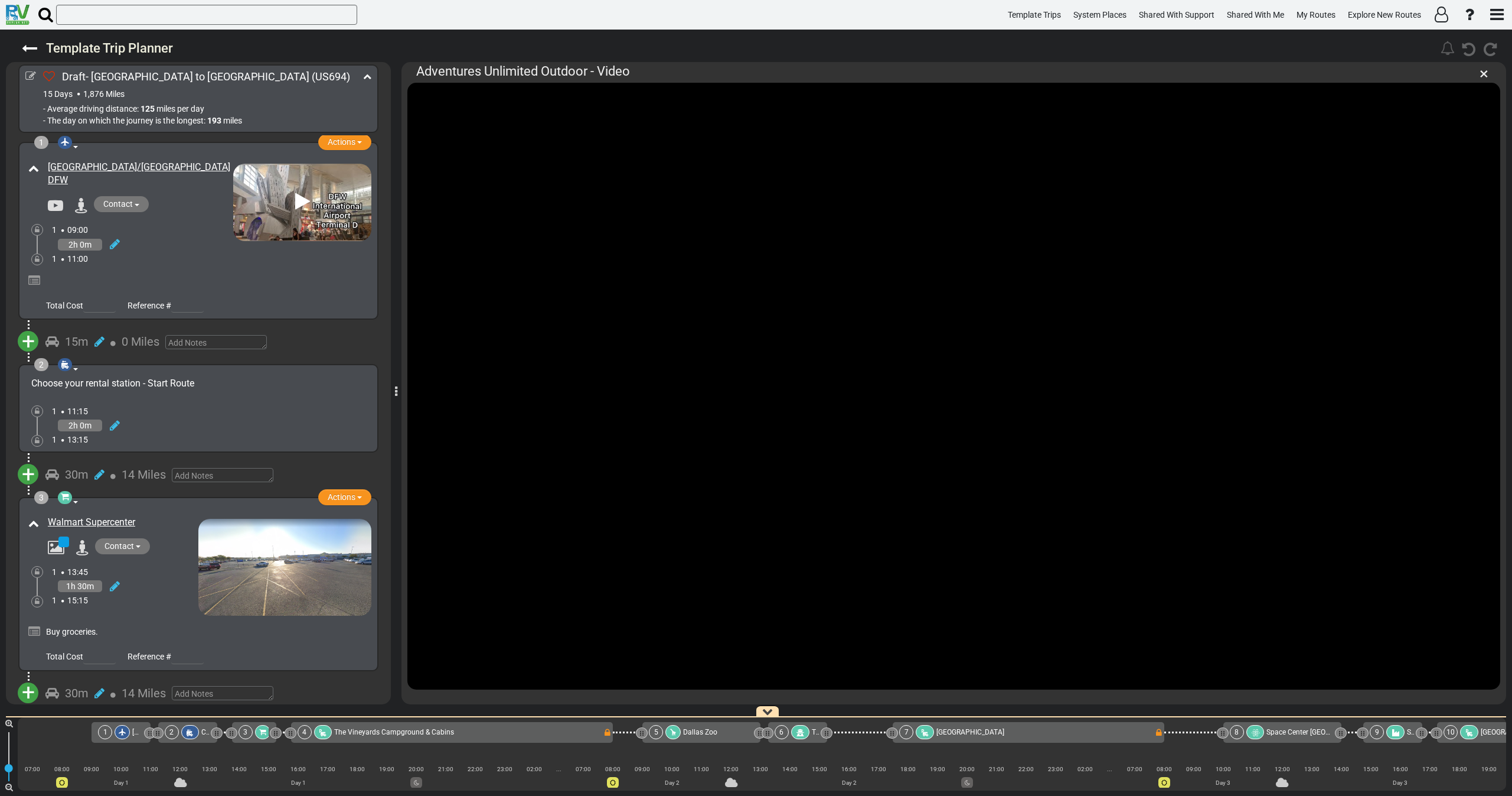
click at [1486, 75] on span "×" at bounding box center [1483, 73] width 9 height 20
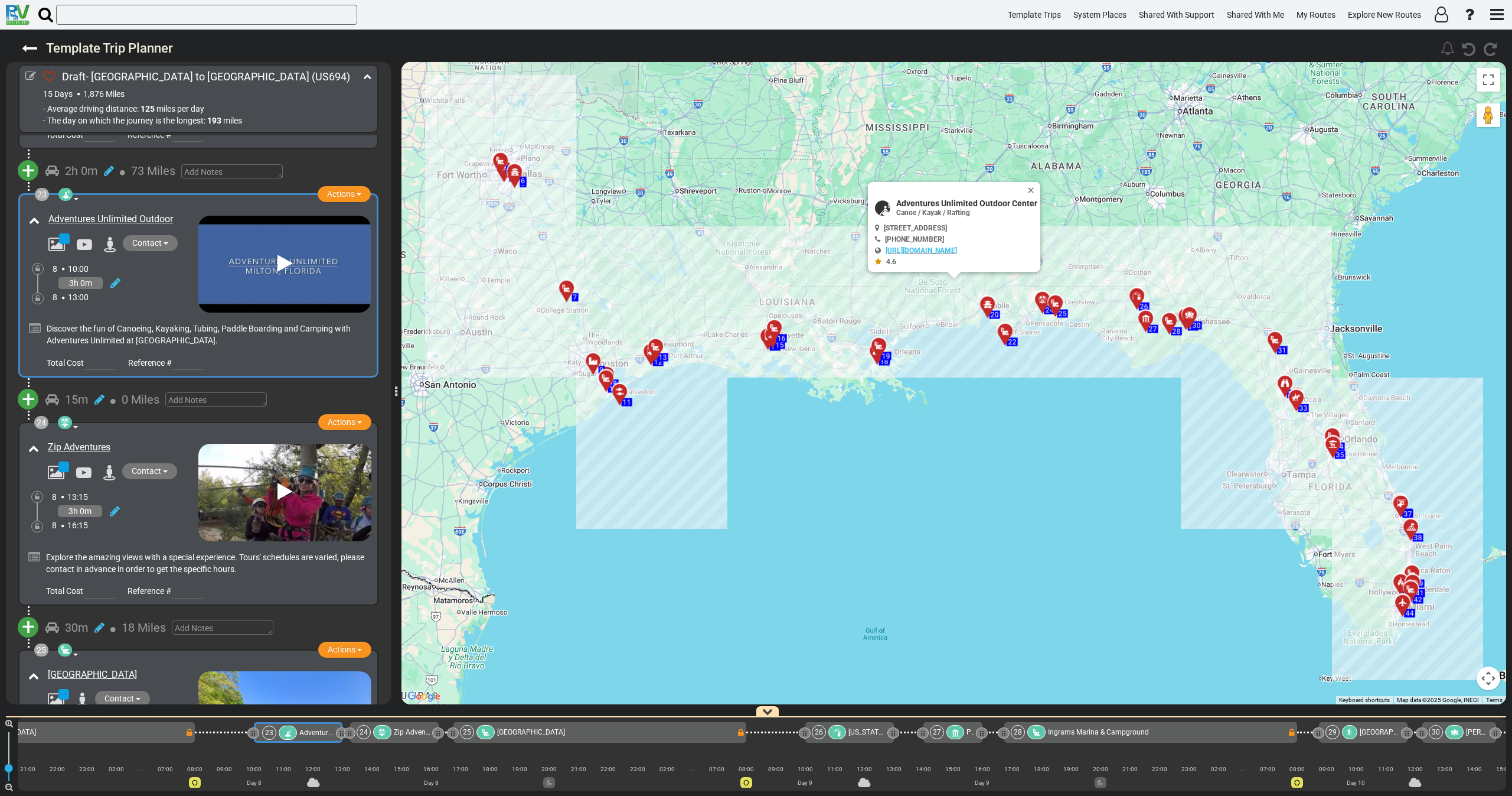
click at [155, 291] on div "8 13:00" at bounding box center [125, 297] width 146 height 12
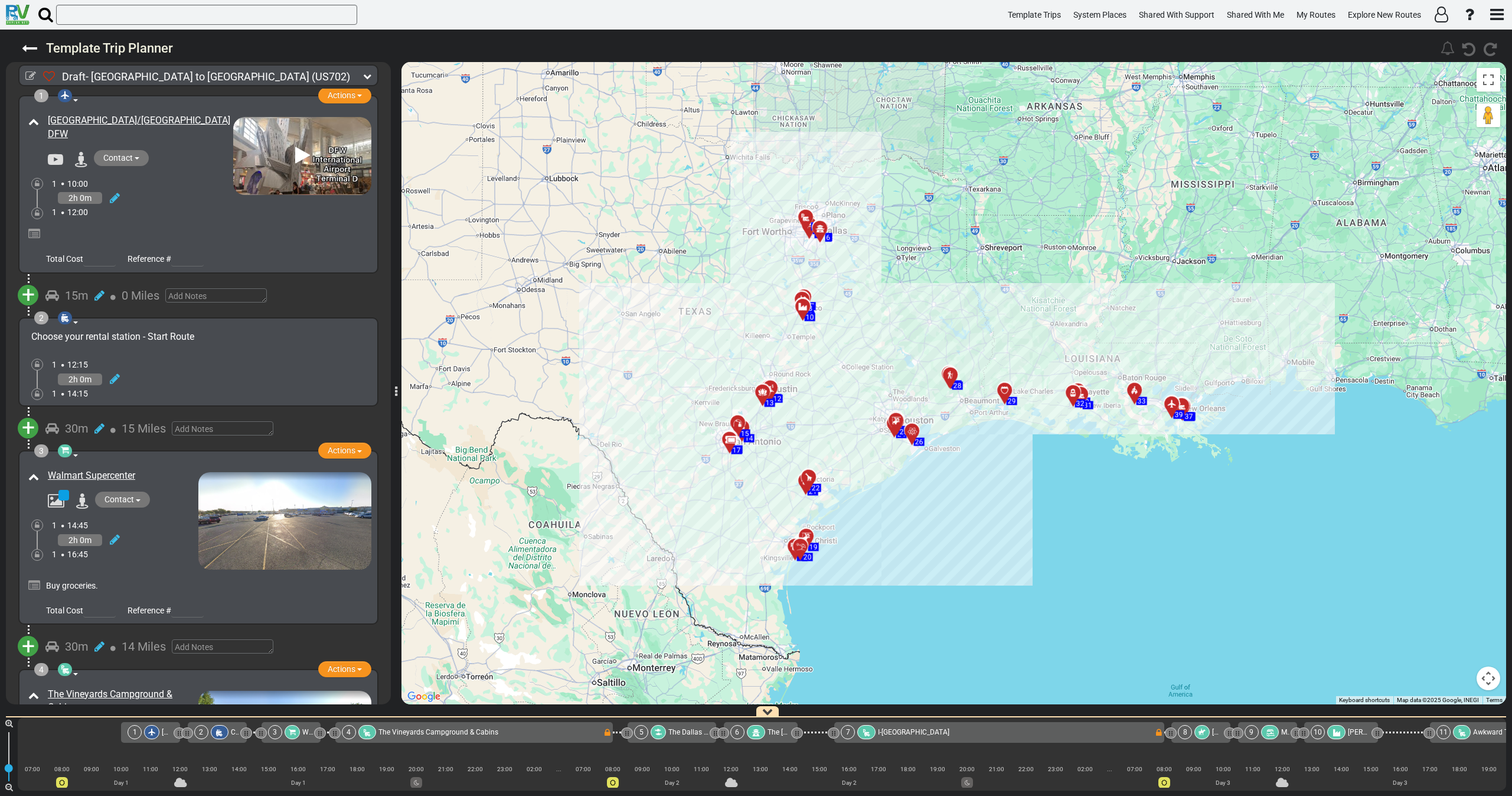
click at [366, 77] on icon at bounding box center [367, 76] width 8 height 8
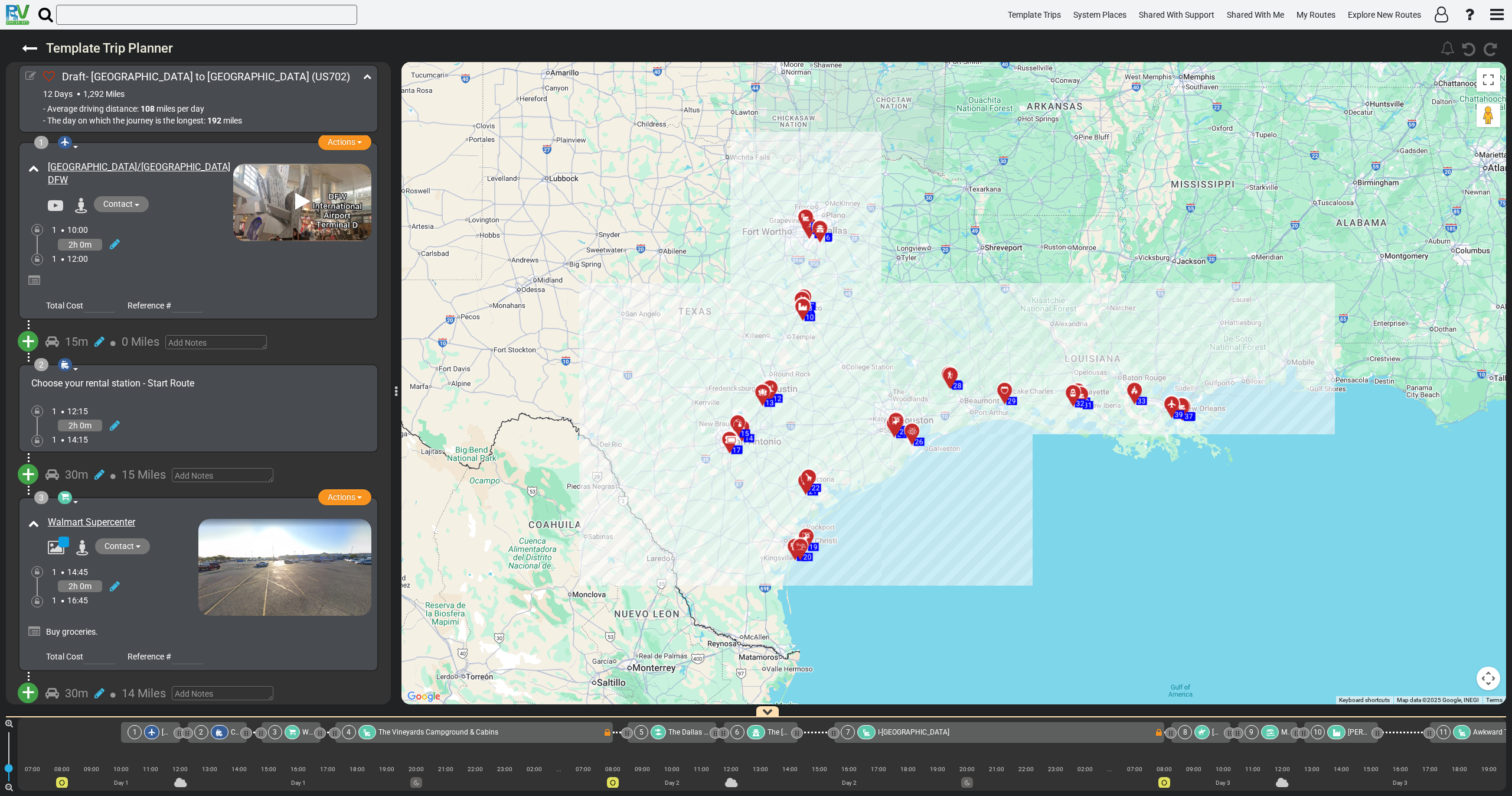
click at [29, 74] on icon at bounding box center [30, 75] width 10 height 10
select select "number:46"
select select "number:2327"
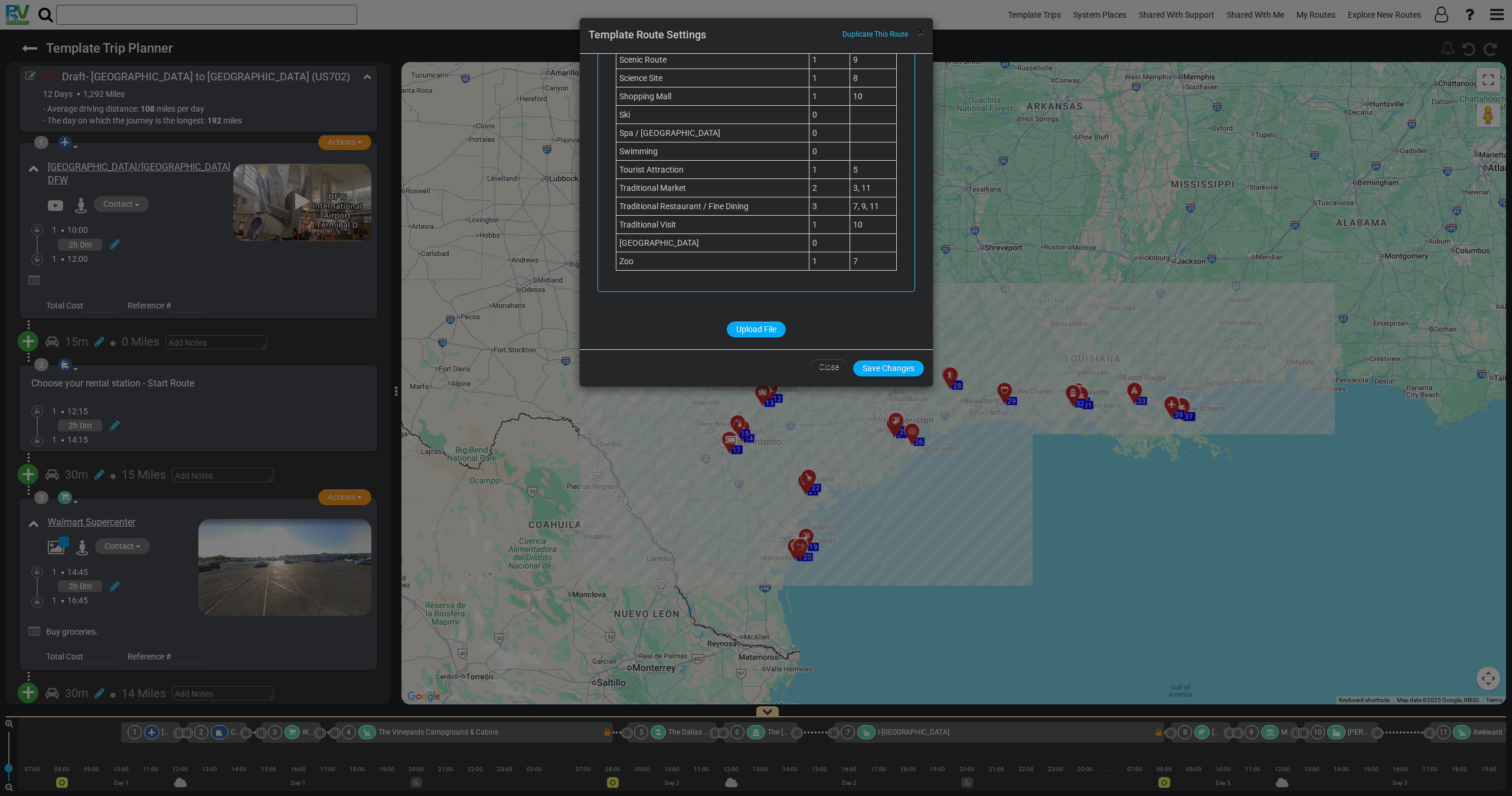
click at [920, 29] on span "×" at bounding box center [921, 32] width 6 height 14
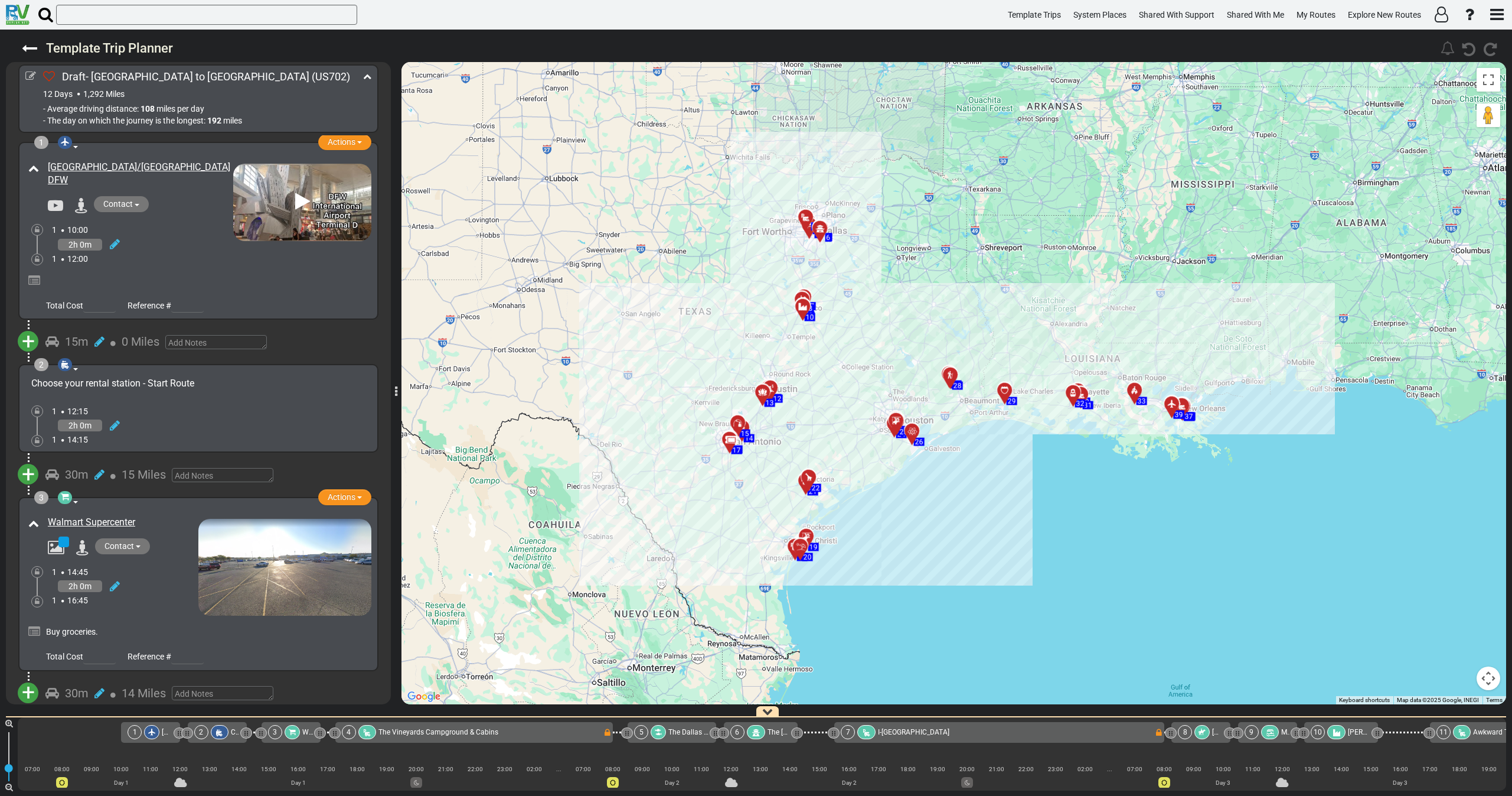
click at [163, 256] on div "1 12:00" at bounding box center [142, 259] width 181 height 12
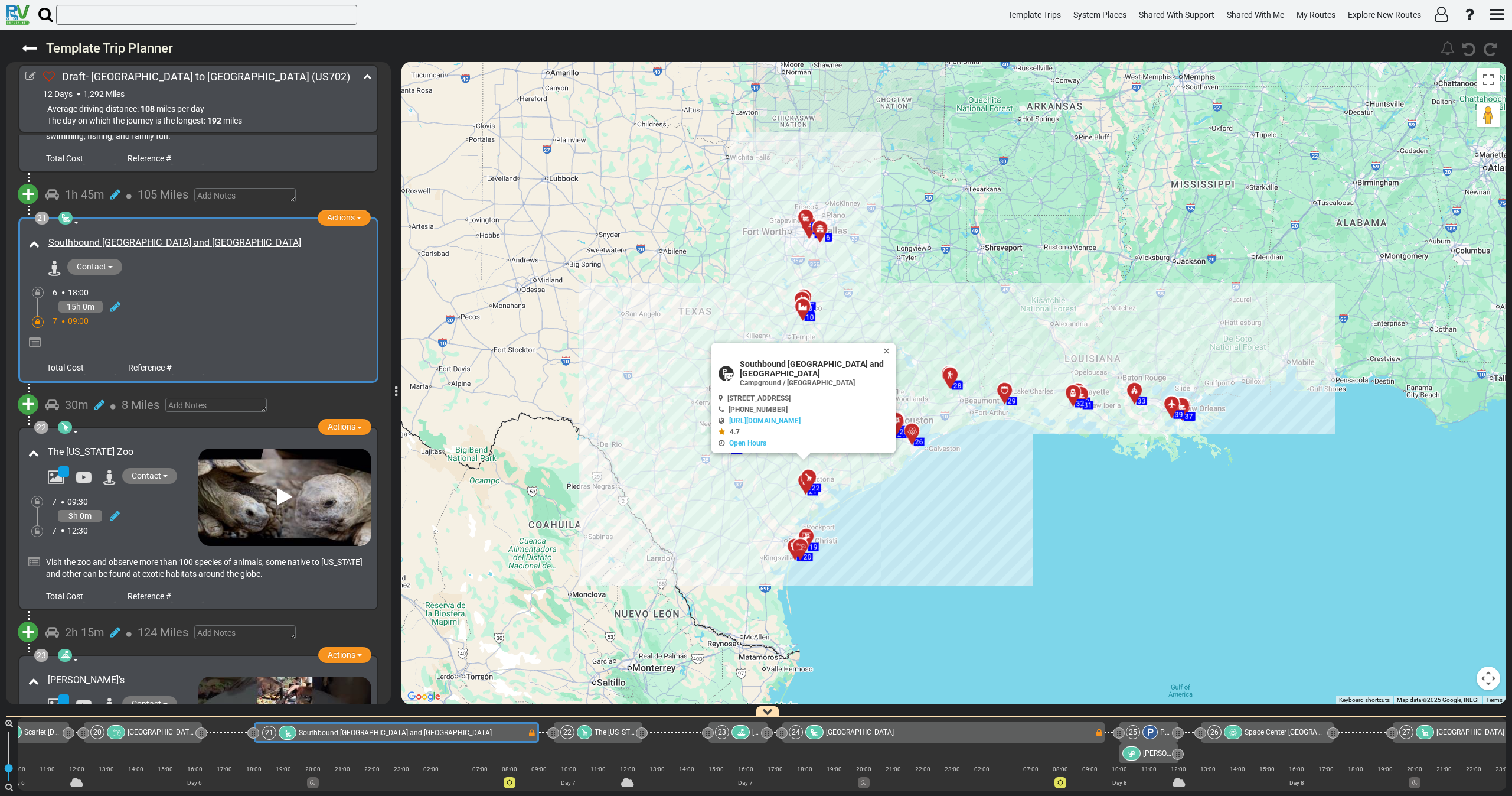
click at [213, 298] on div "15h 0m" at bounding box center [211, 307] width 318 height 17
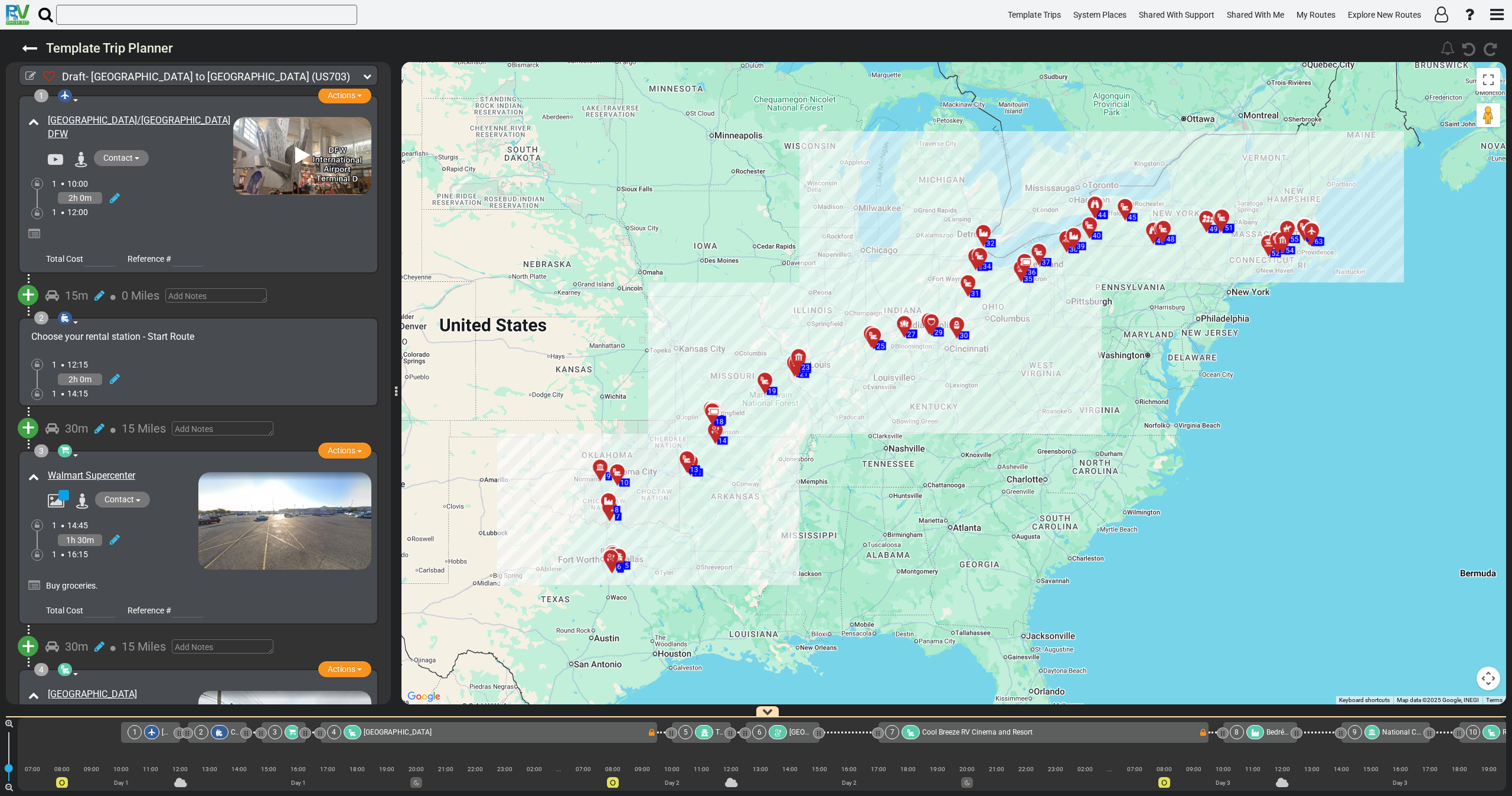
click at [369, 75] on icon at bounding box center [367, 76] width 8 height 8
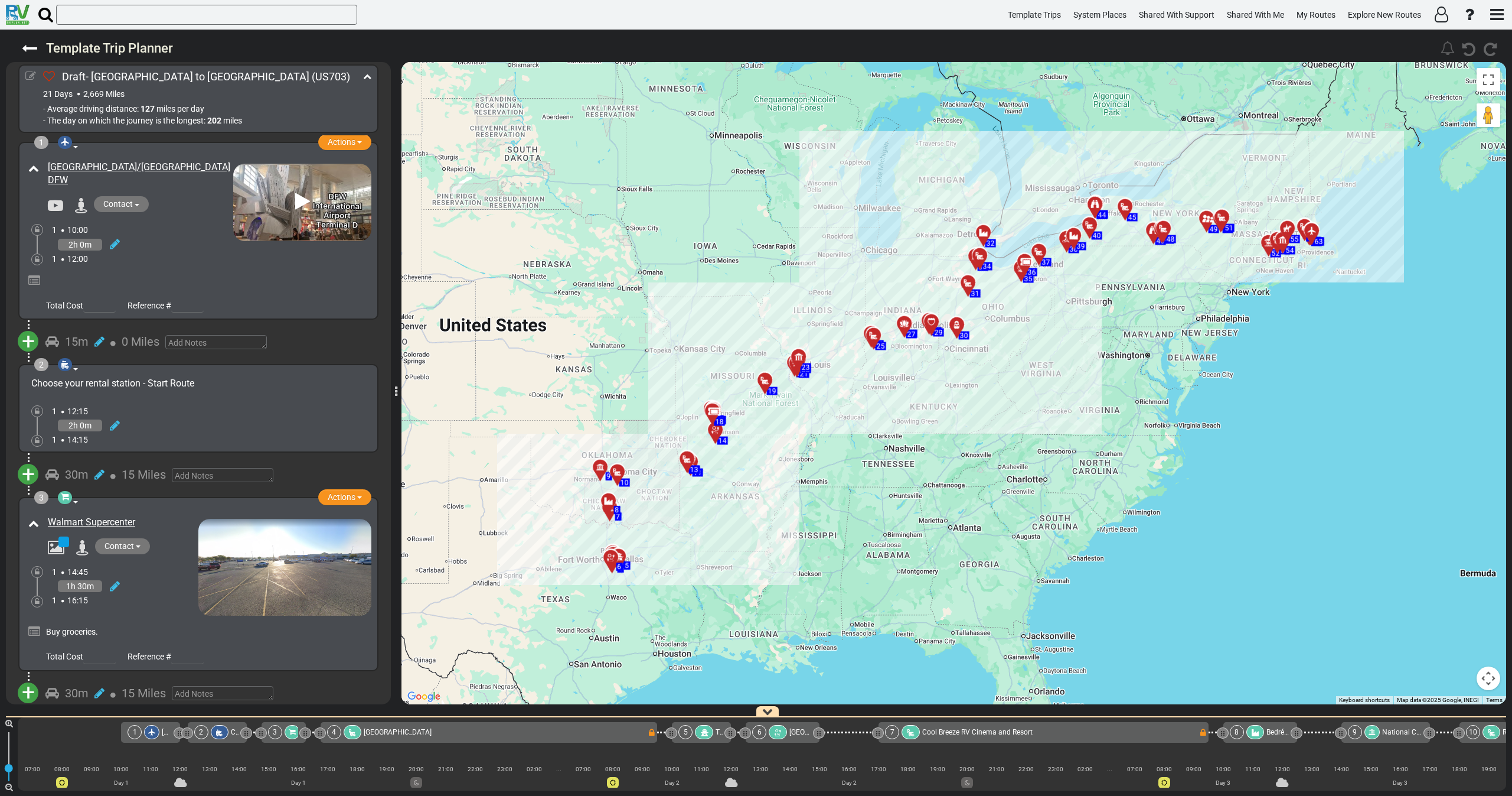
click at [29, 74] on icon at bounding box center [30, 75] width 10 height 10
select select "number:46"
select select "number:40"
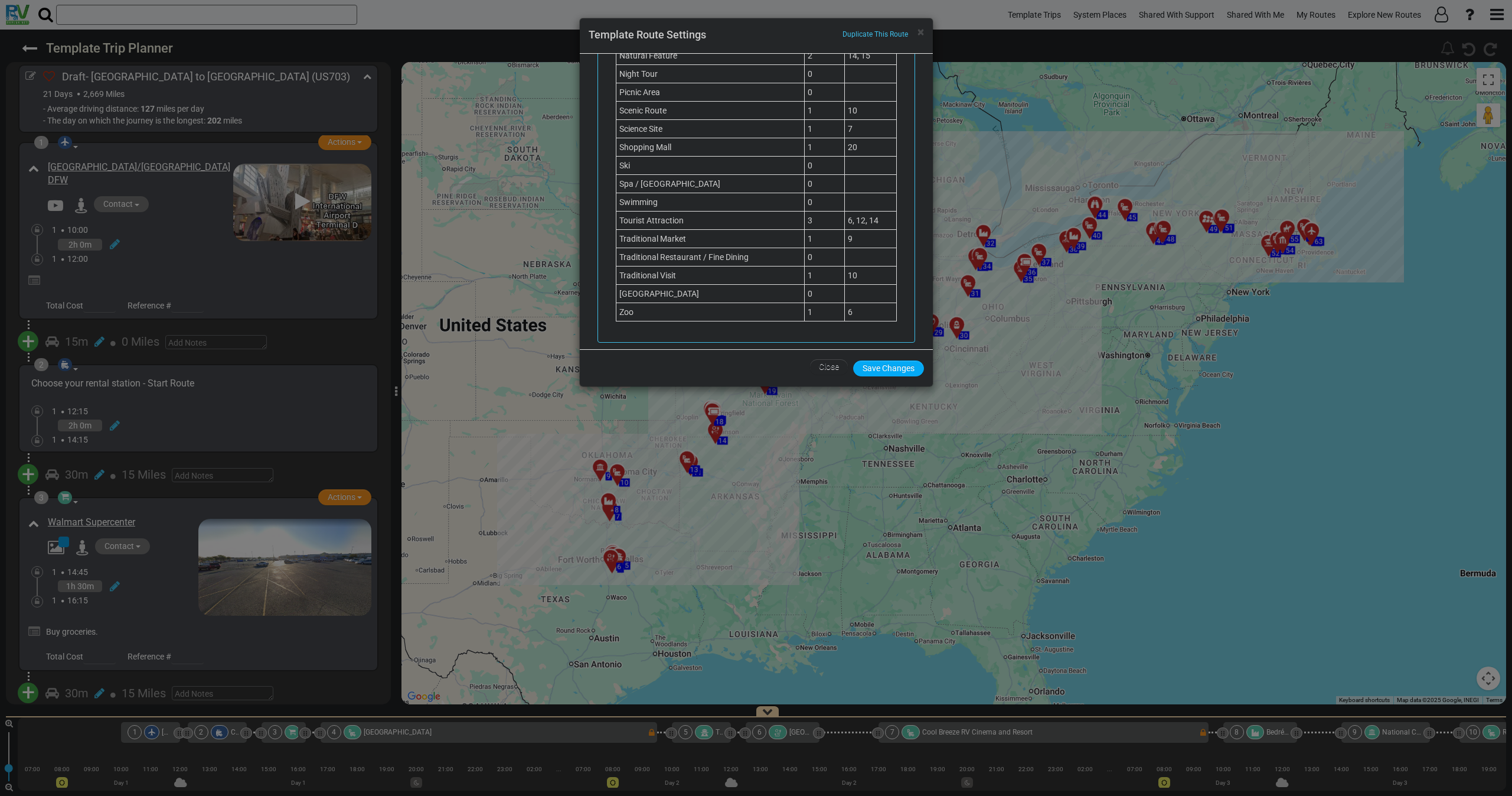
scroll to position [1218, 0]
click at [918, 32] on span "×" at bounding box center [921, 32] width 6 height 14
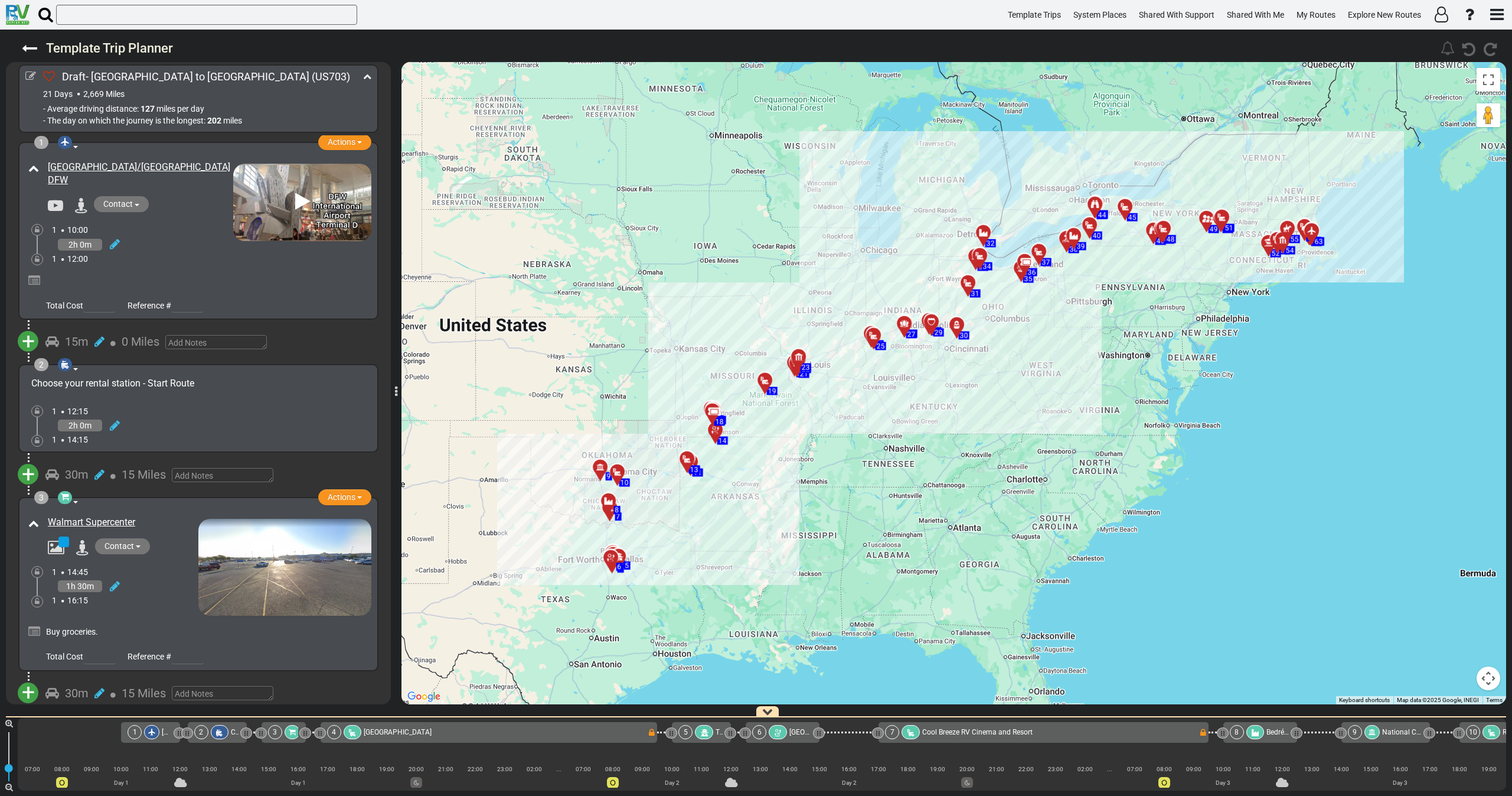
click at [156, 244] on div "2h 0m" at bounding box center [142, 244] width 181 height 17
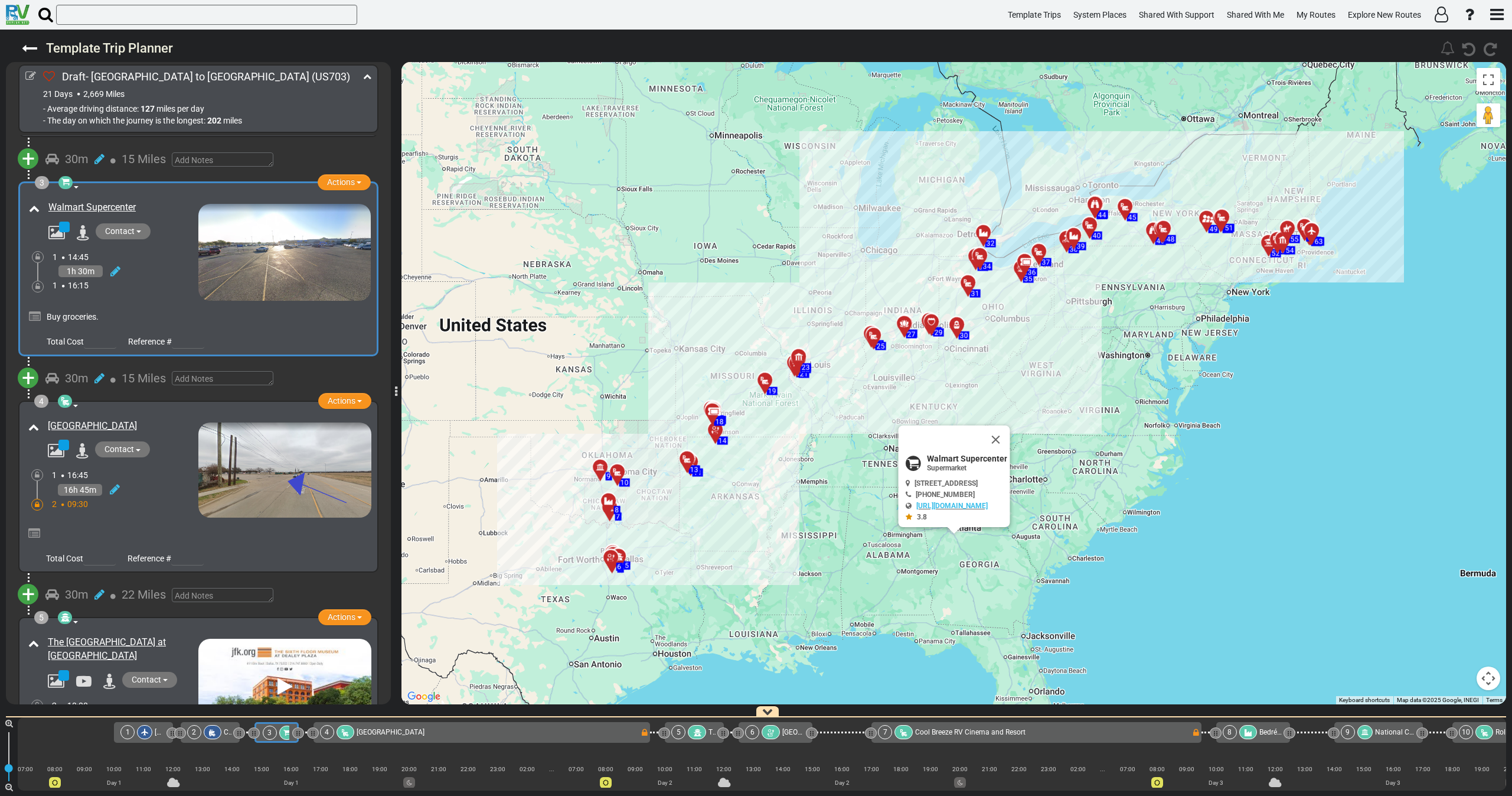
scroll to position [0, 8]
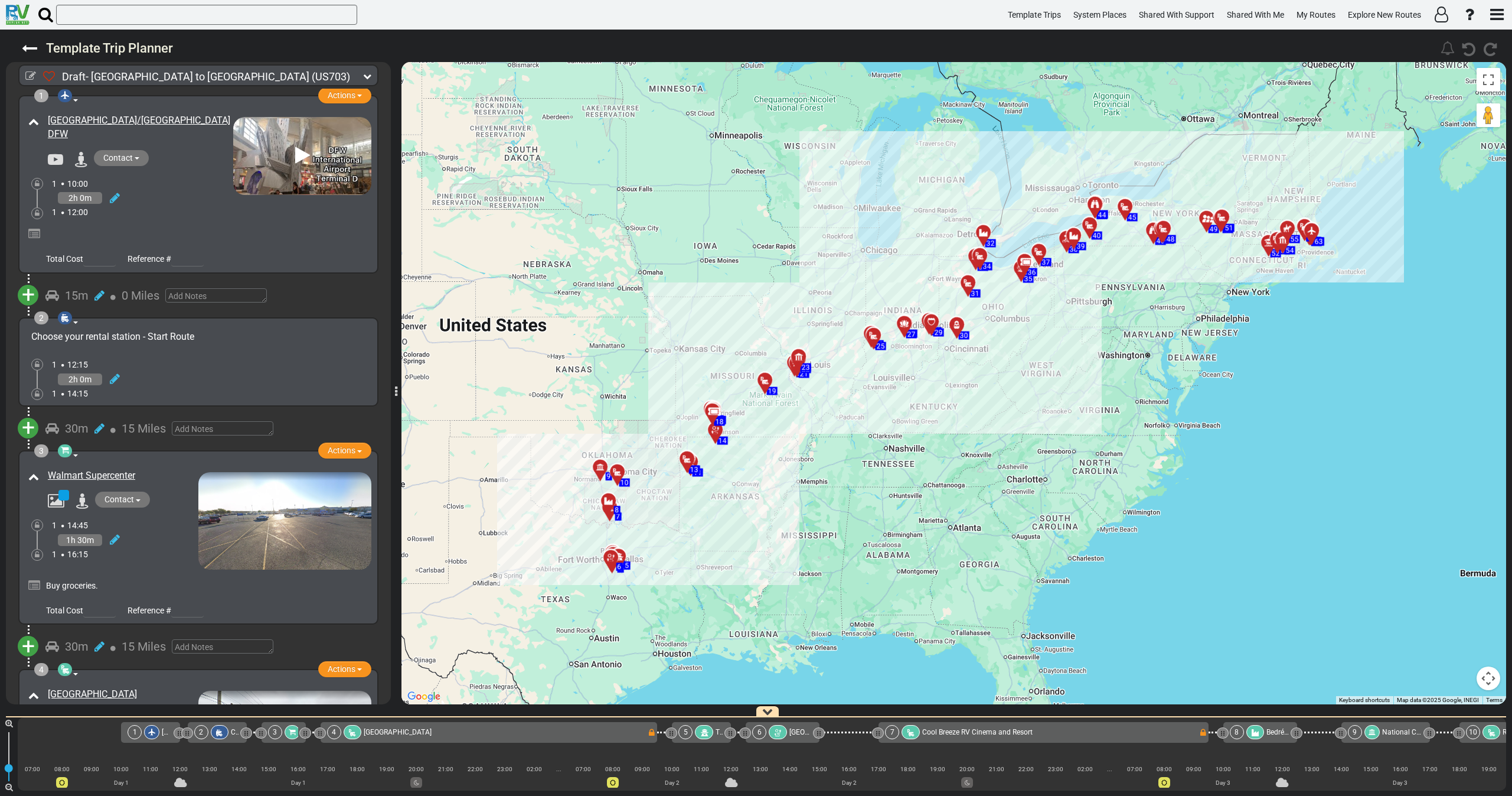
click at [145, 514] on div "Walmart Supercenter" at bounding box center [112, 517] width 173 height 103
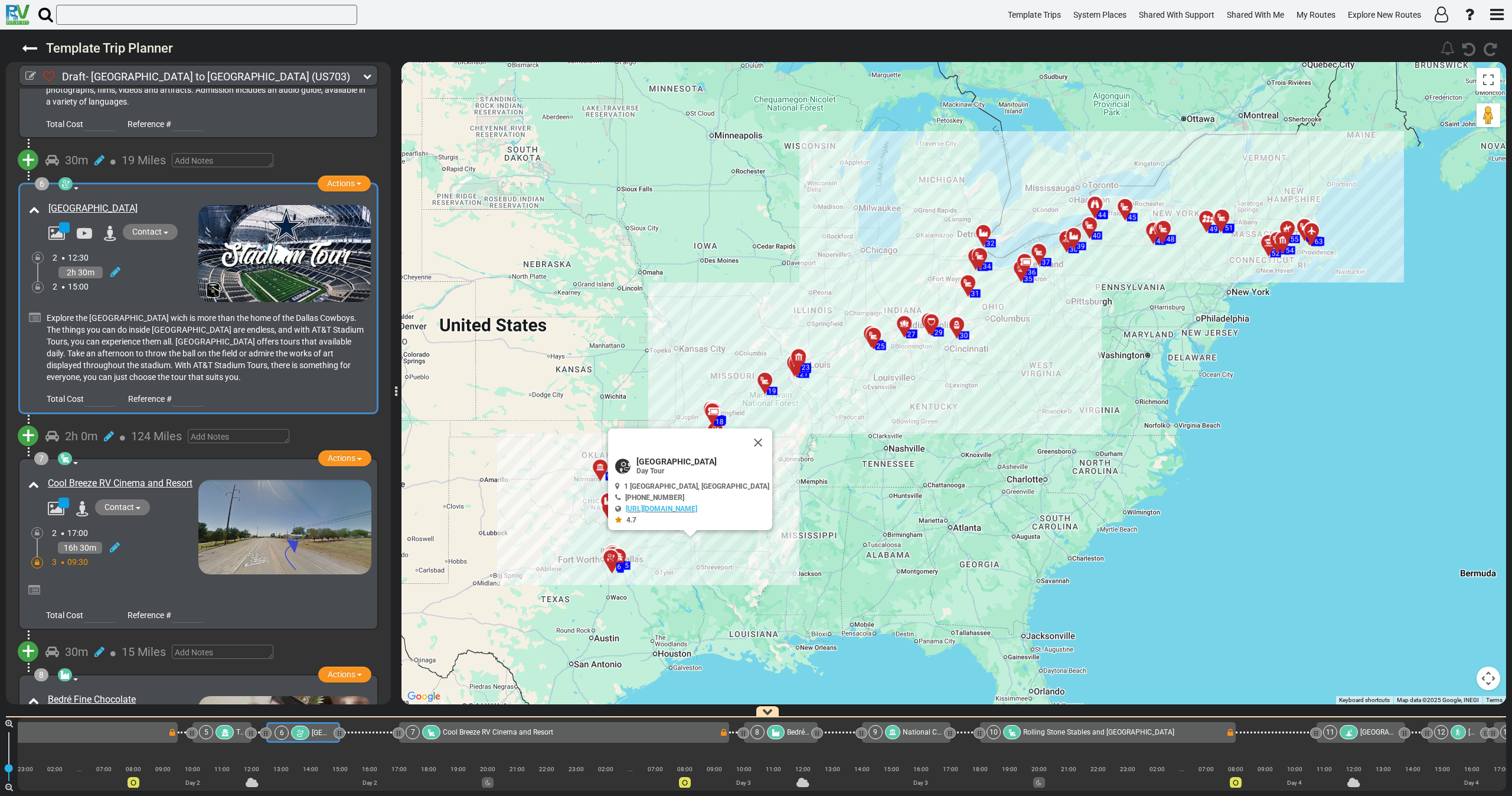
scroll to position [0, 492]
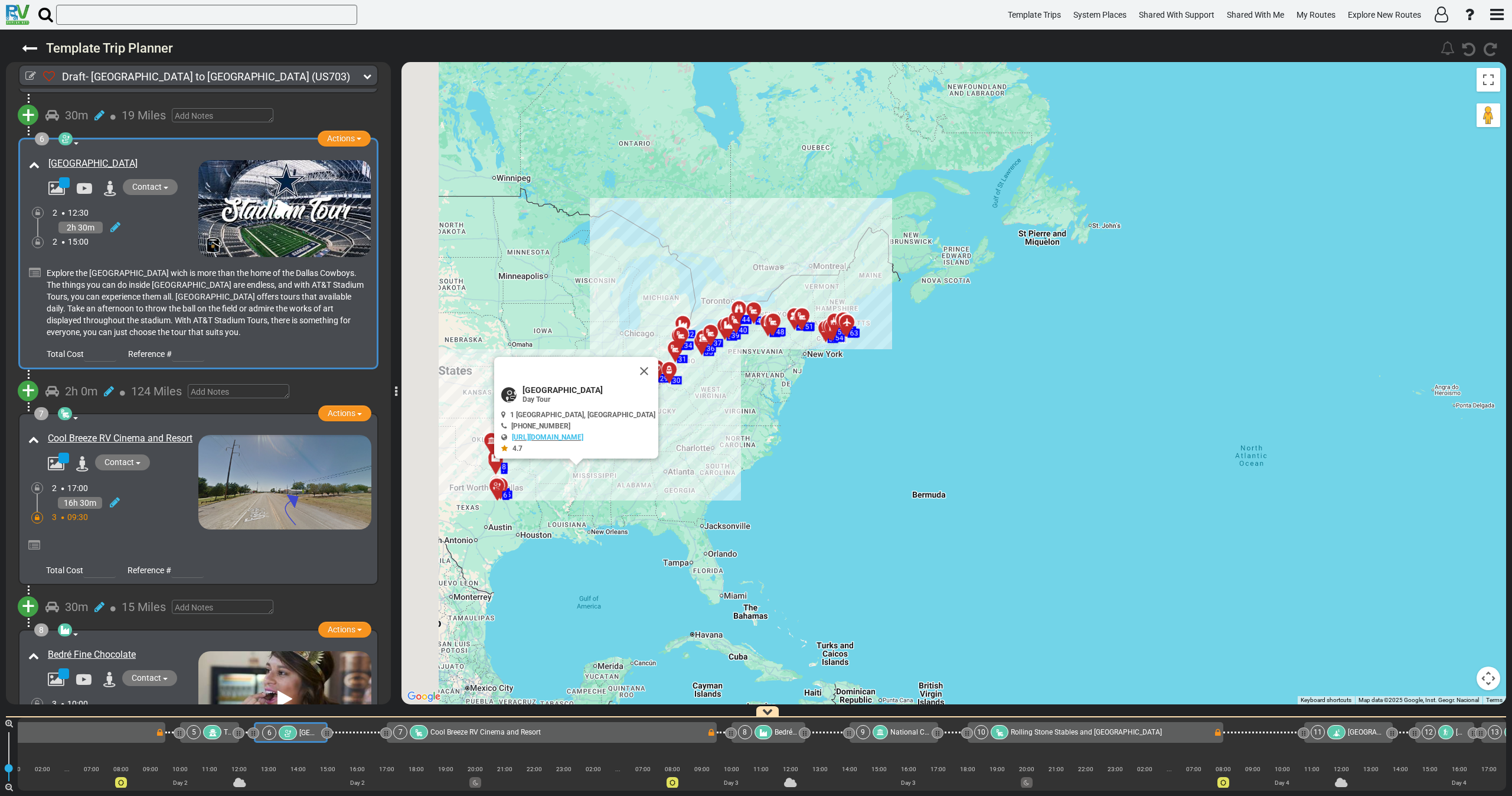
drag, startPoint x: 587, startPoint y: 426, endPoint x: 667, endPoint y: 399, distance: 84.4
click at [667, 399] on div "To activate drag with keyboard, press Alt + Enter. Once in keyboard drag state,…" at bounding box center [954, 383] width 1105 height 642
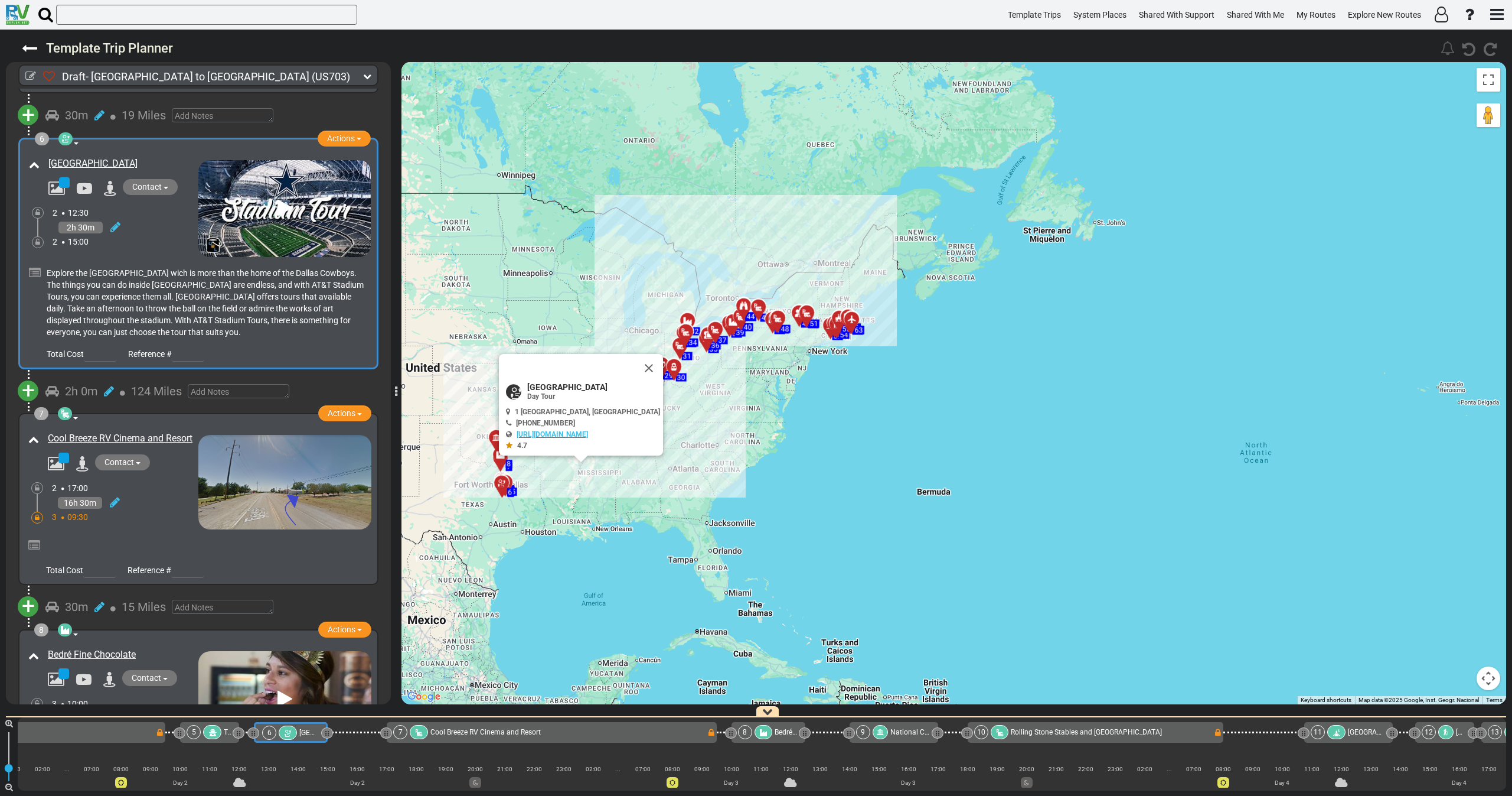
click at [643, 367] on button "Close" at bounding box center [649, 368] width 29 height 29
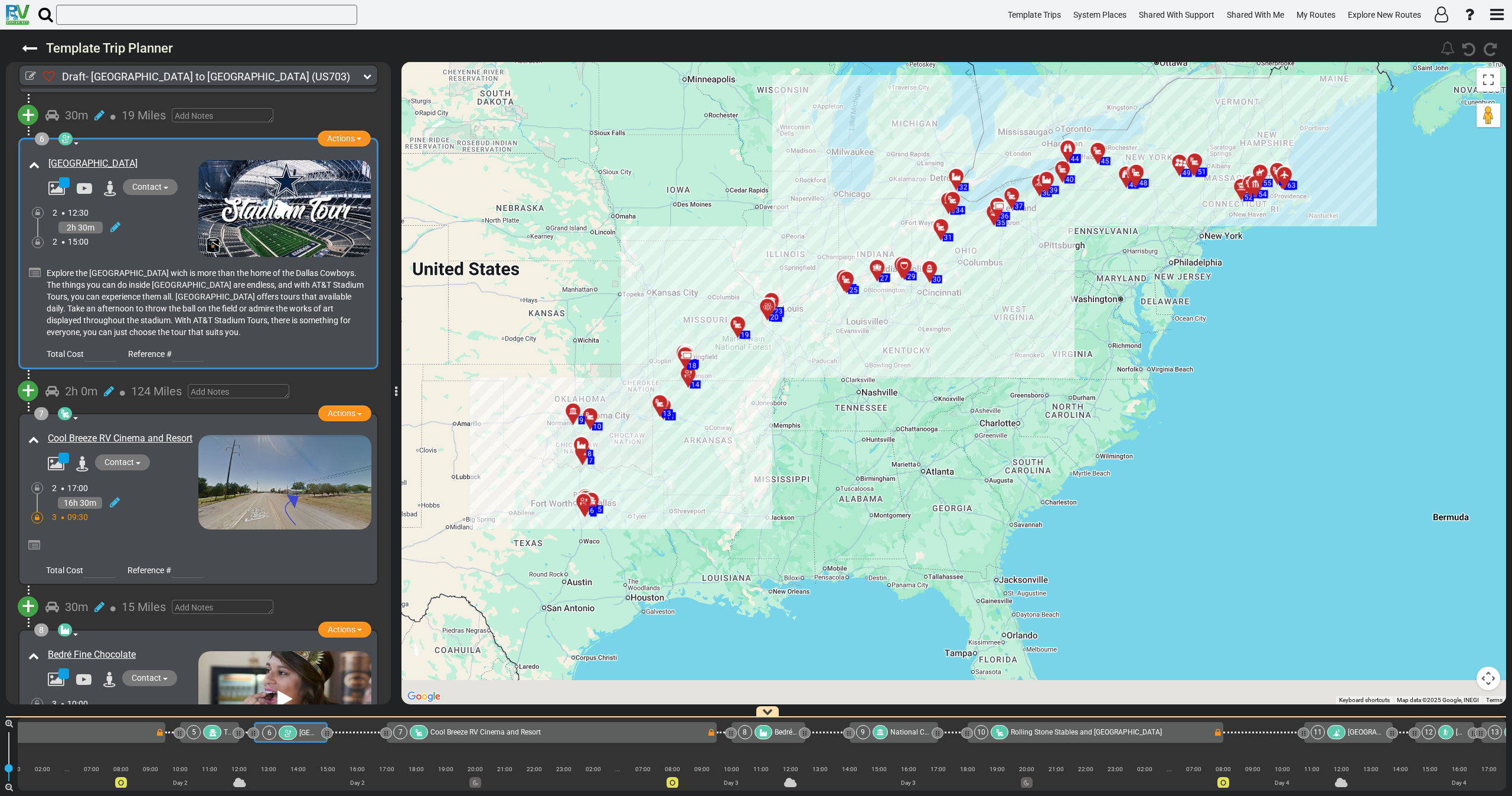
drag, startPoint x: 612, startPoint y: 433, endPoint x: 817, endPoint y: 378, distance: 212.2
click at [817, 378] on div "To activate drag with keyboard, press Alt + Enter. Once in keyboard drag state,…" at bounding box center [954, 383] width 1105 height 642
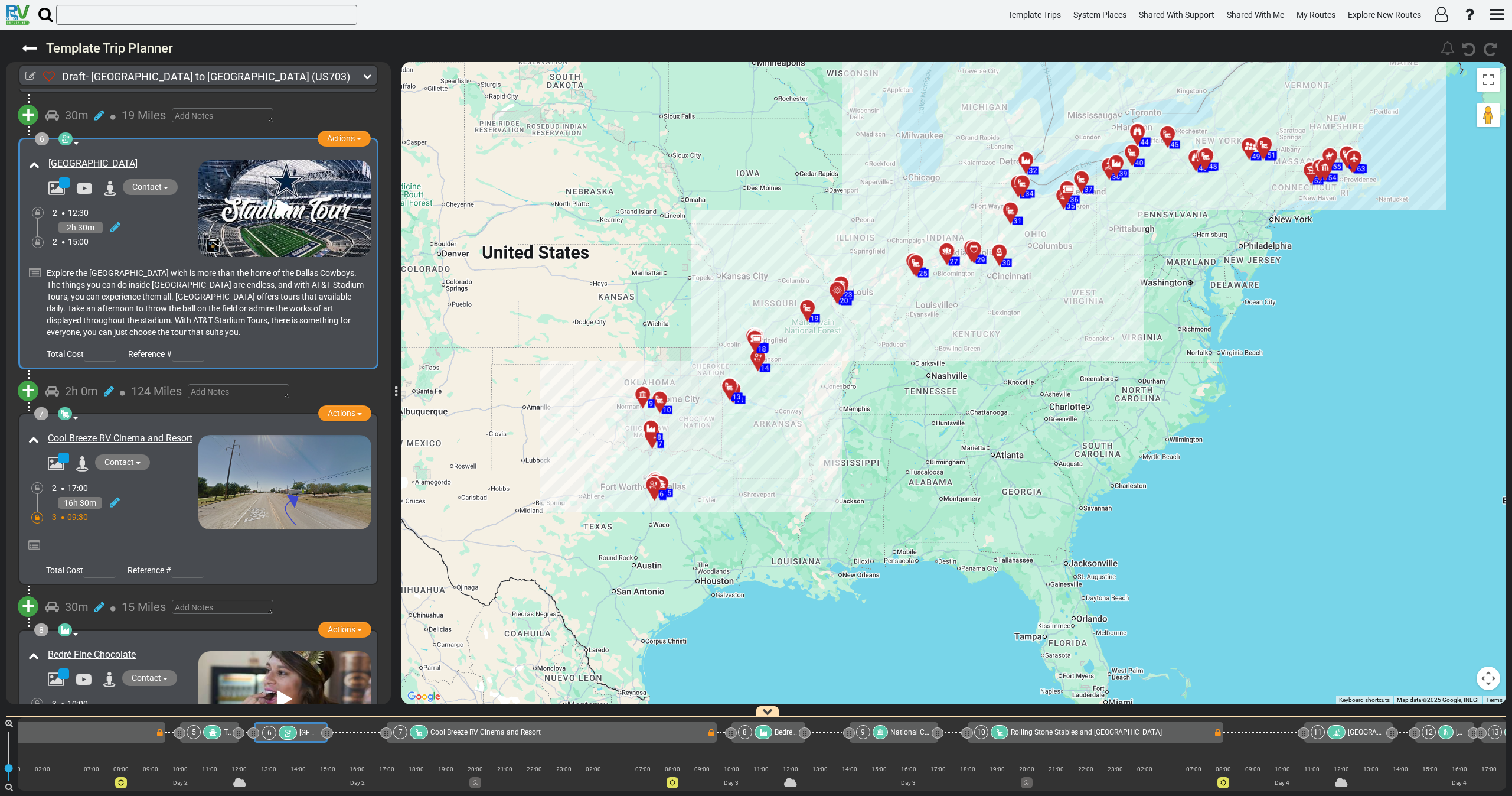
click at [167, 209] on div "2 12:30" at bounding box center [125, 212] width 146 height 12
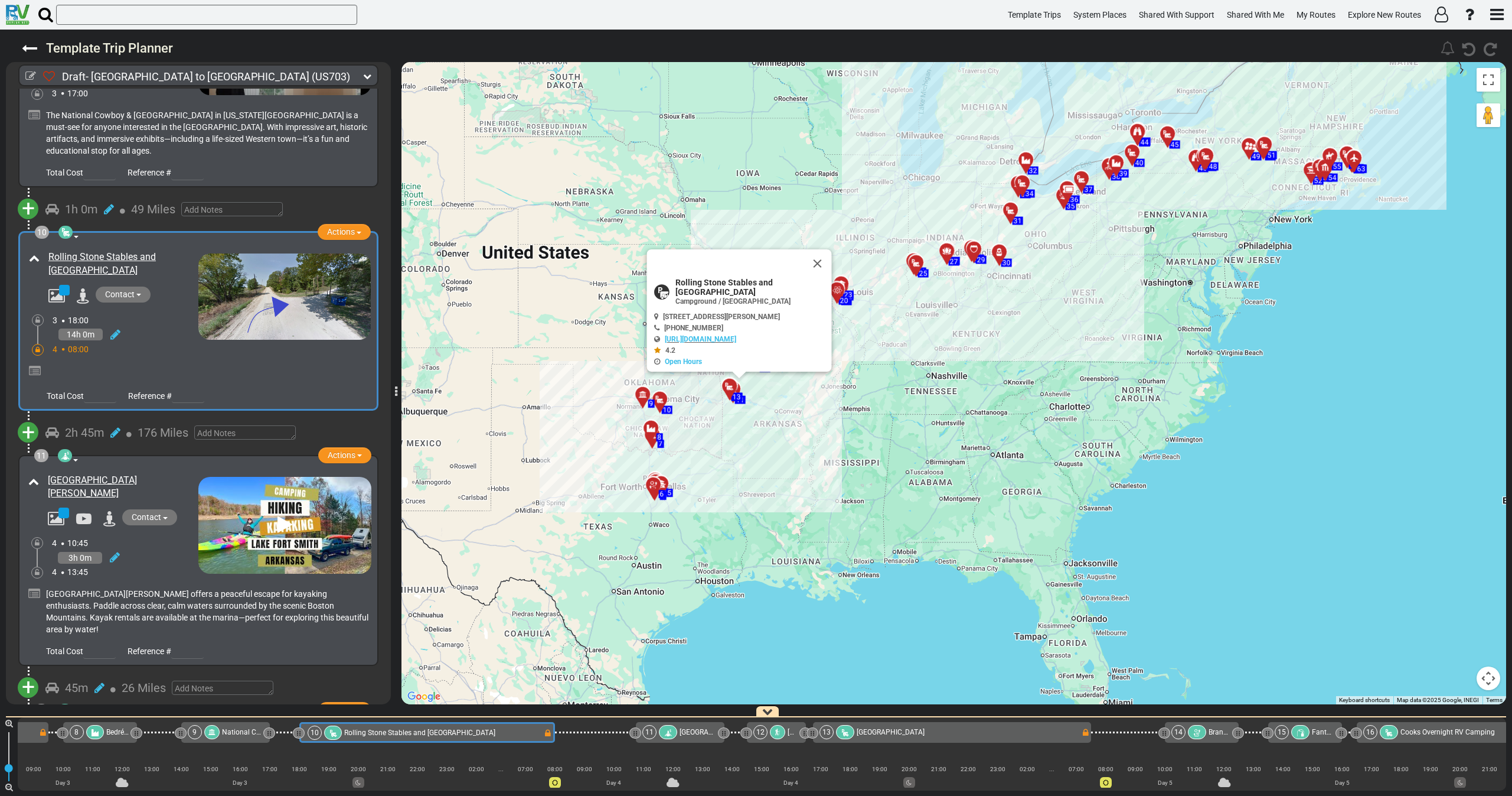
scroll to position [0, 0]
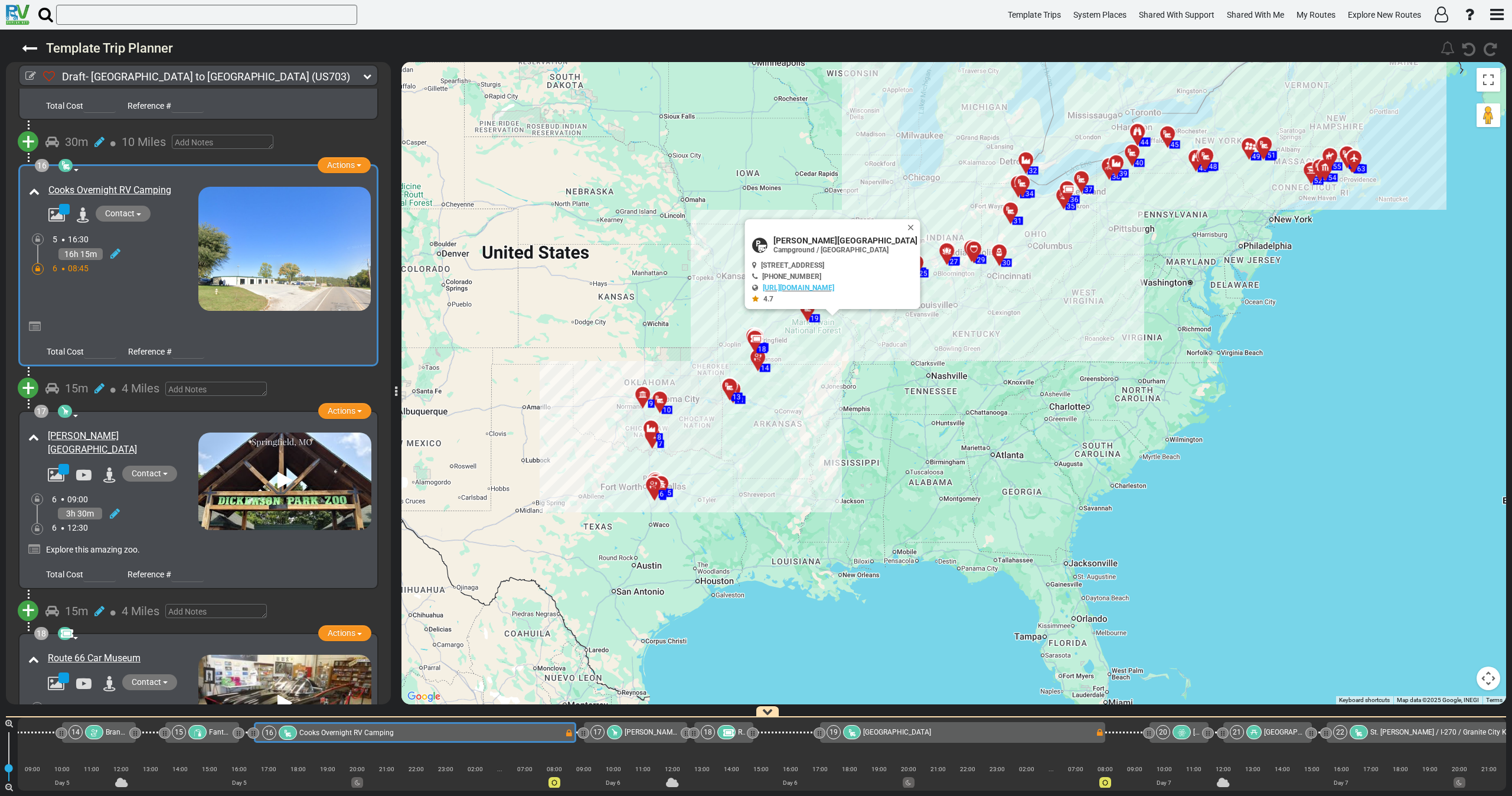
click at [119, 262] on div "6 08:45" at bounding box center [125, 267] width 146 height 12
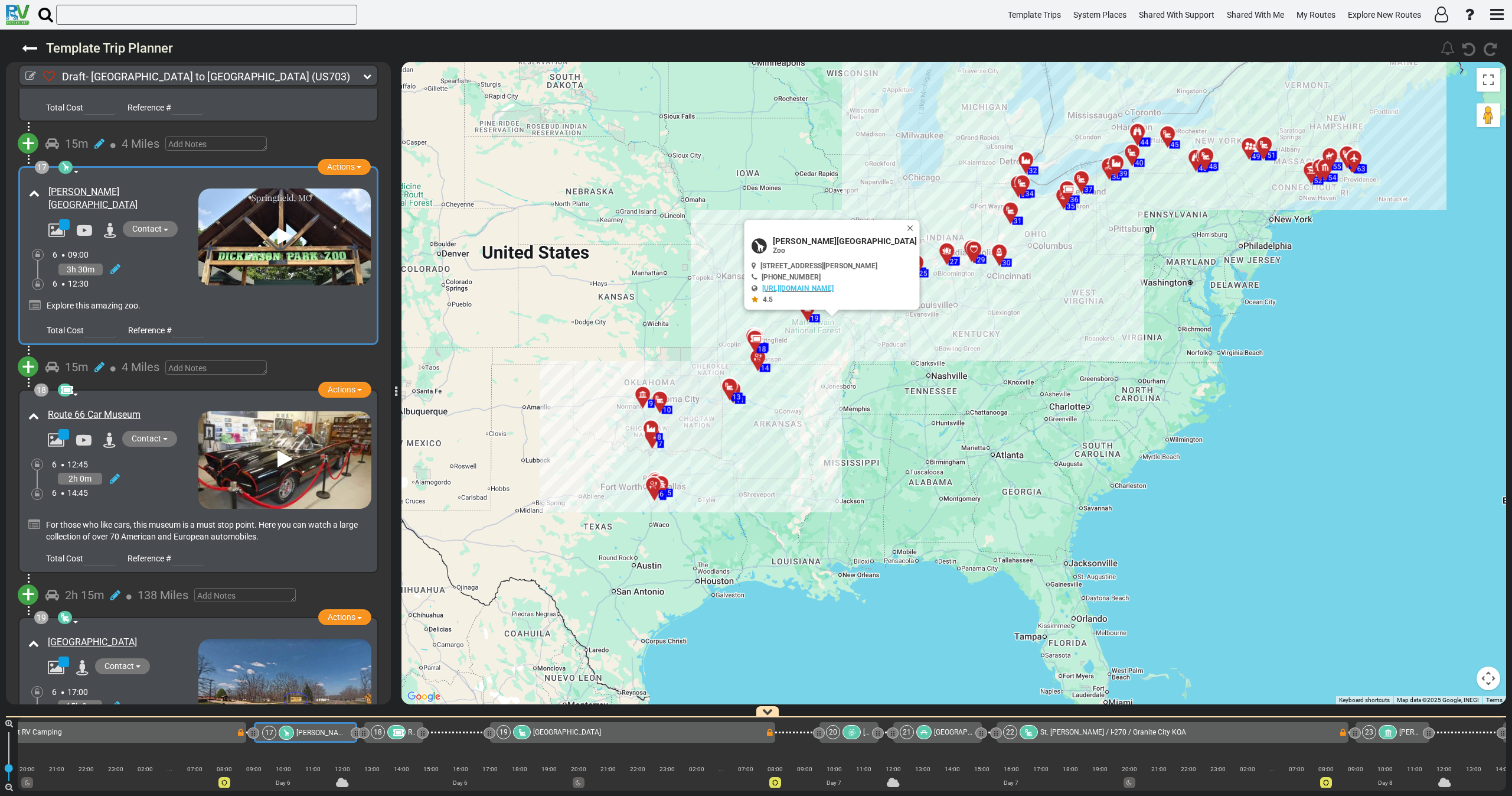
click at [176, 470] on div "2h 0m" at bounding box center [125, 479] width 147 height 17
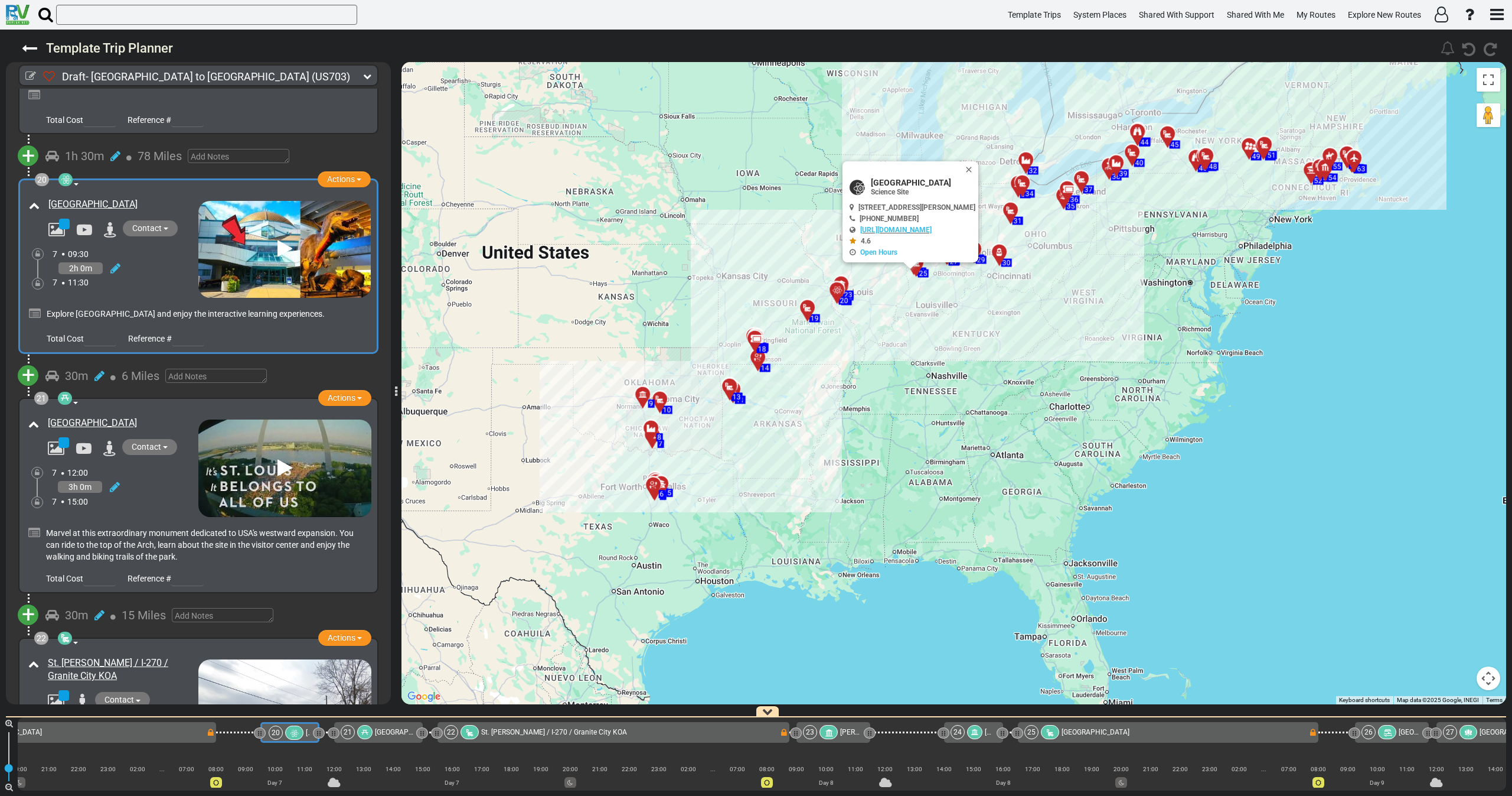
scroll to position [4337, 0]
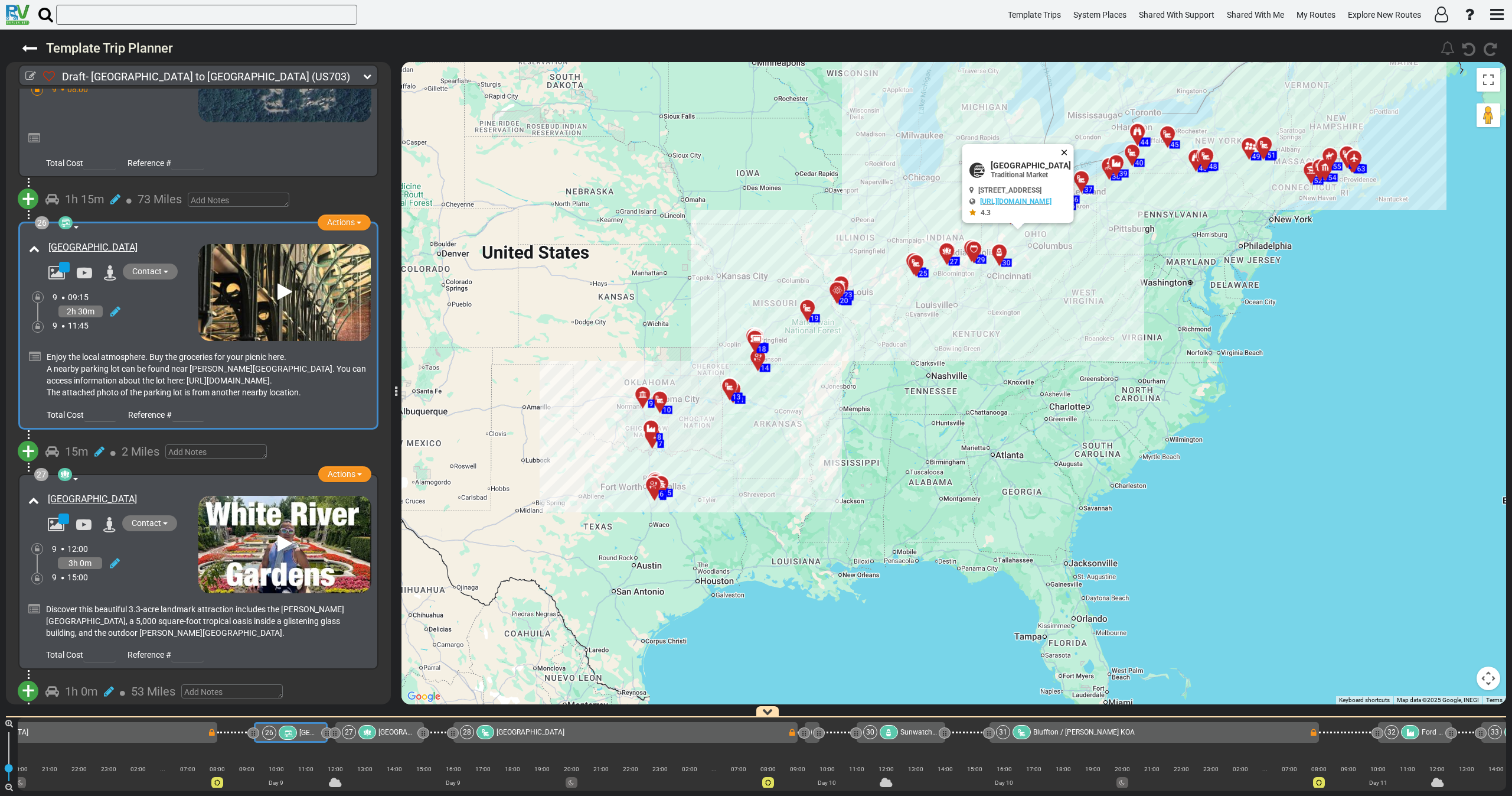
click at [1073, 148] on button "Close" at bounding box center [1066, 152] width 14 height 17
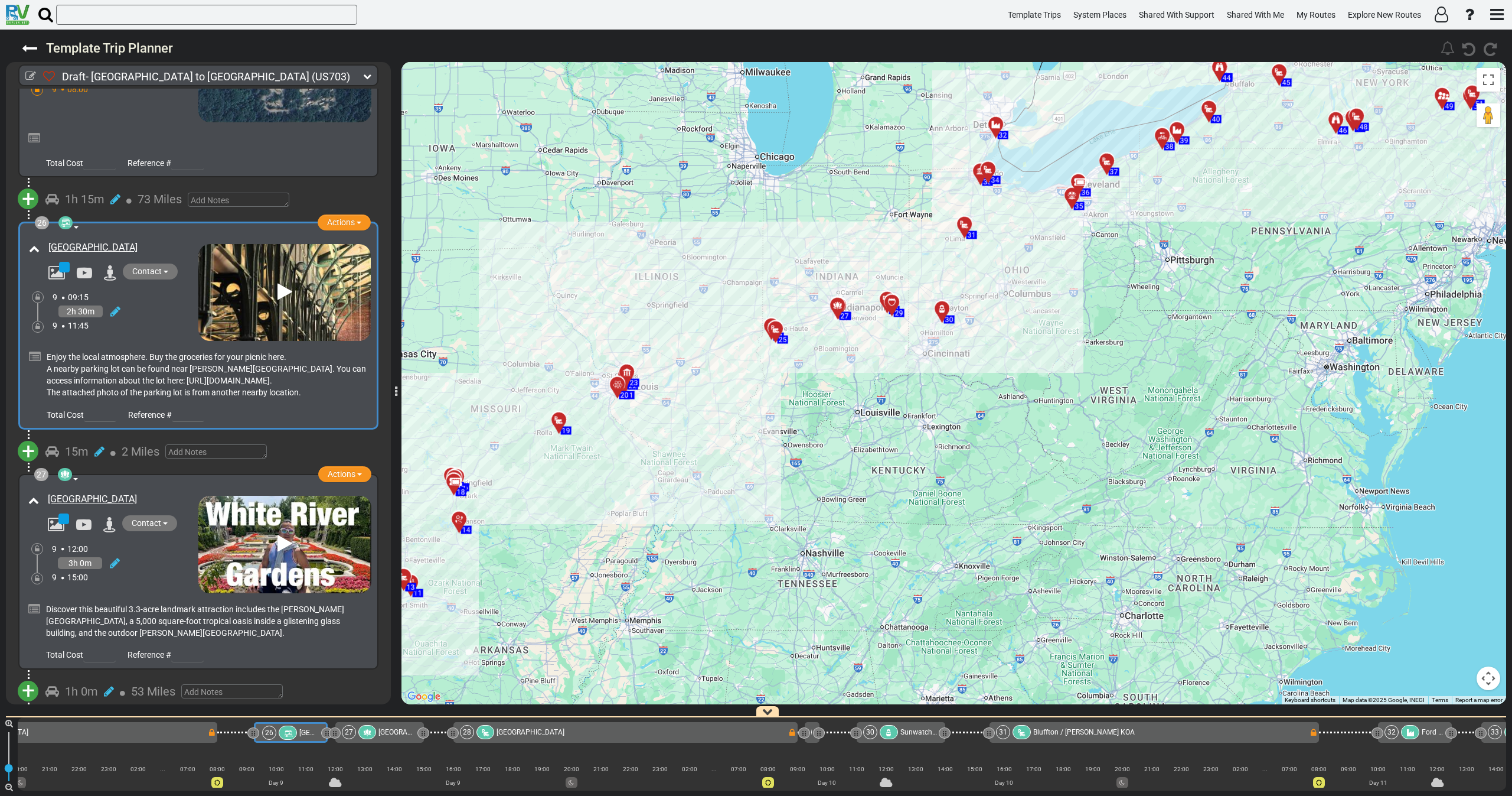
click at [158, 303] on div "2h 30m" at bounding box center [125, 312] width 146 height 17
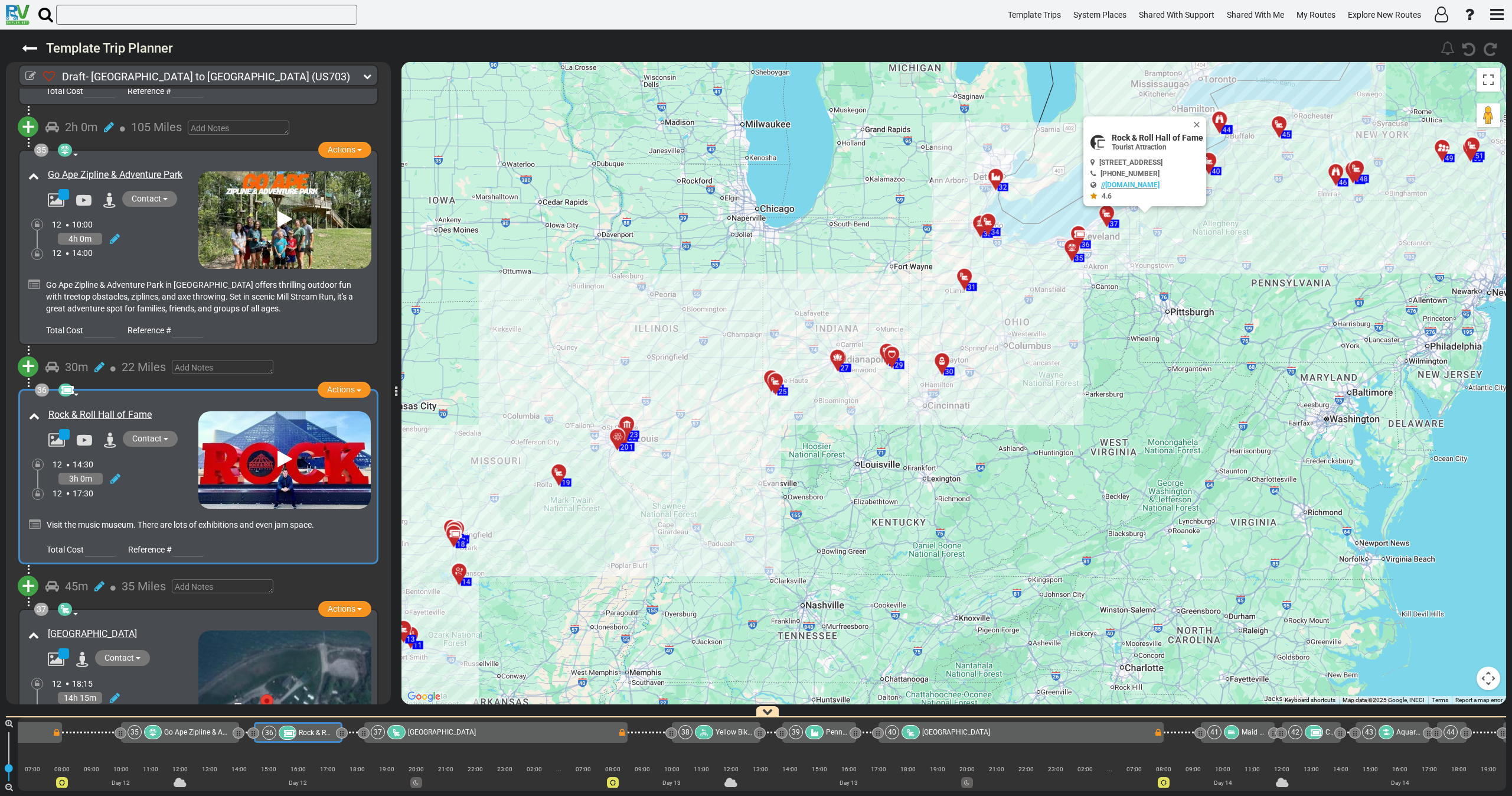
click at [186, 470] on div "3h 0m" at bounding box center [125, 479] width 146 height 17
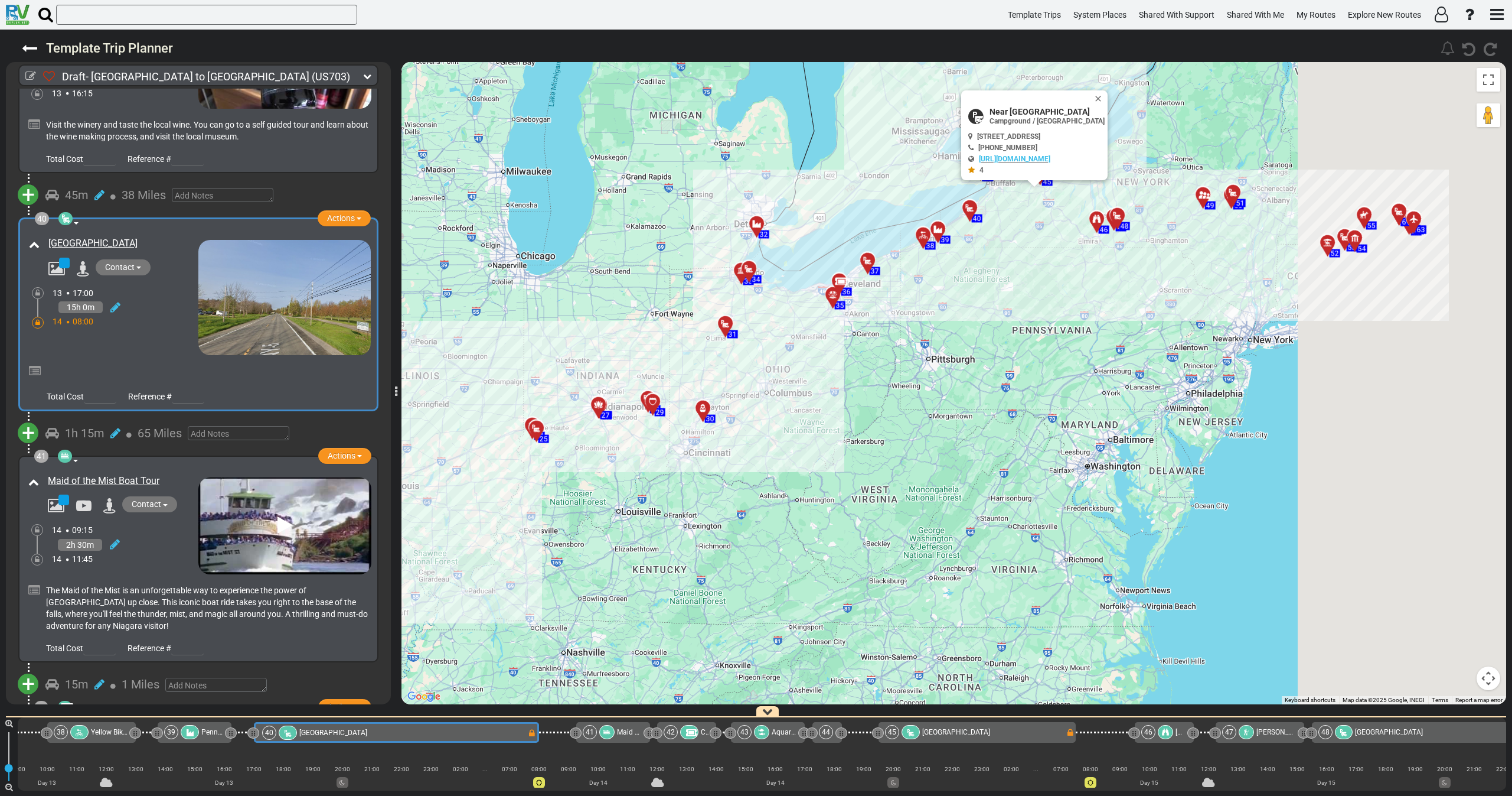
drag, startPoint x: 830, startPoint y: 406, endPoint x: 604, endPoint y: 459, distance: 232.1
click at [589, 460] on div "To activate drag with keyboard, press Alt + Enter. Once in keyboard drag state,…" at bounding box center [954, 383] width 1105 height 642
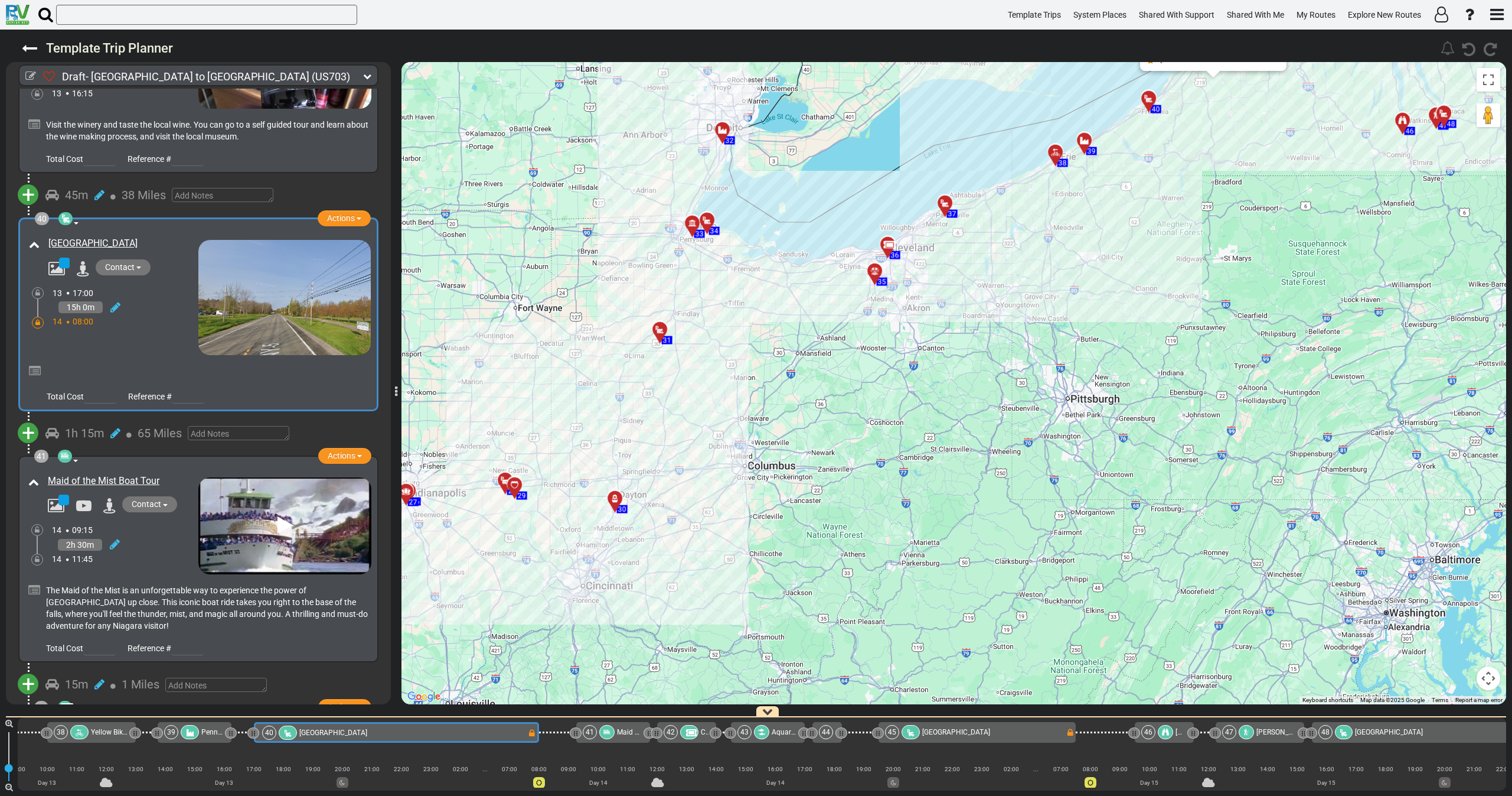
click at [159, 248] on div "Sheridan Bay Park" at bounding box center [112, 294] width 172 height 121
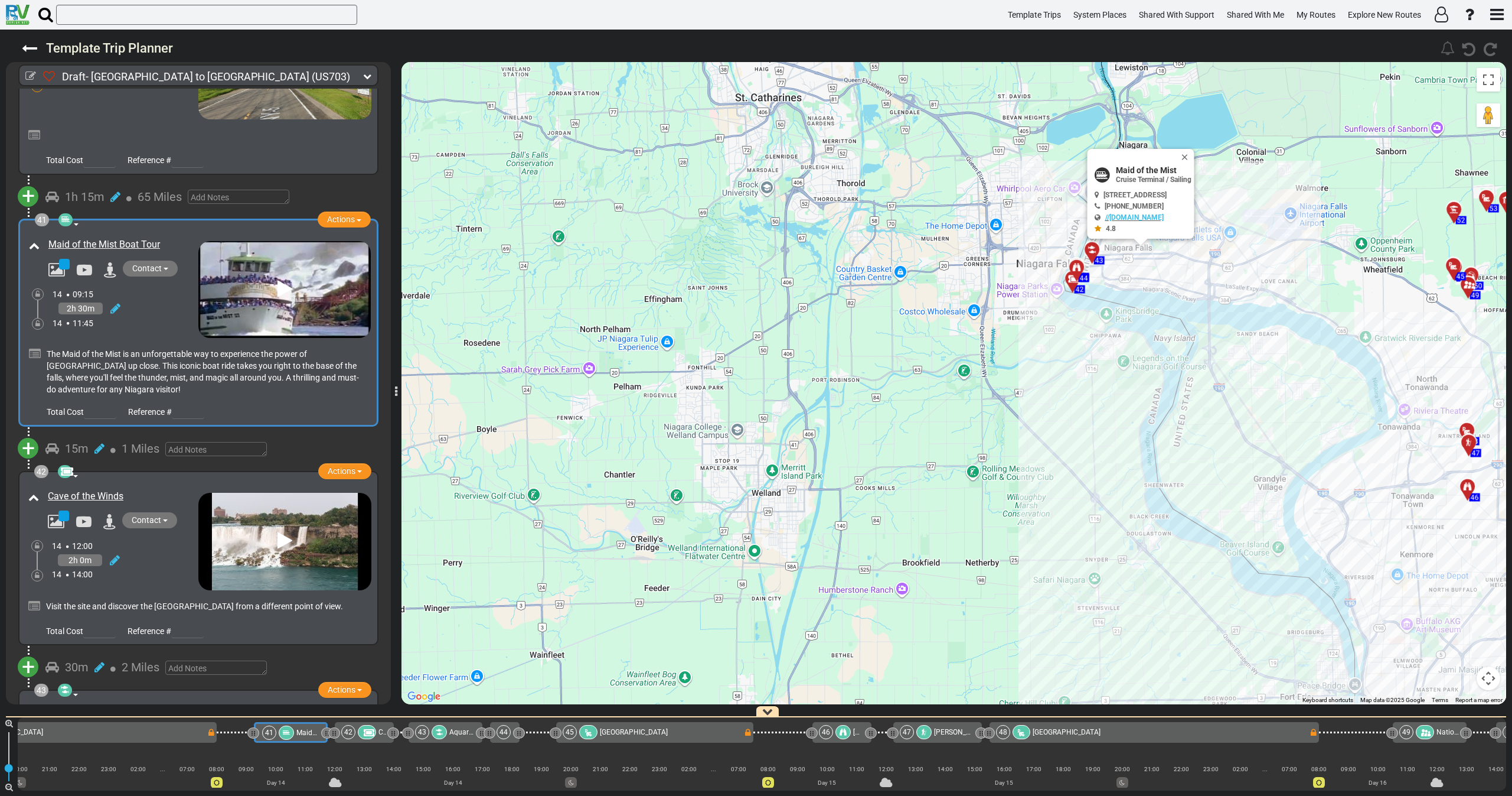
drag, startPoint x: 1148, startPoint y: 237, endPoint x: 819, endPoint y: 270, distance: 330.7
click at [819, 270] on div "To activate drag with keyboard, press Alt + Enter. Once in keyboard drag state,…" at bounding box center [954, 383] width 1105 height 642
click at [140, 317] on div "14 11:45" at bounding box center [125, 323] width 146 height 12
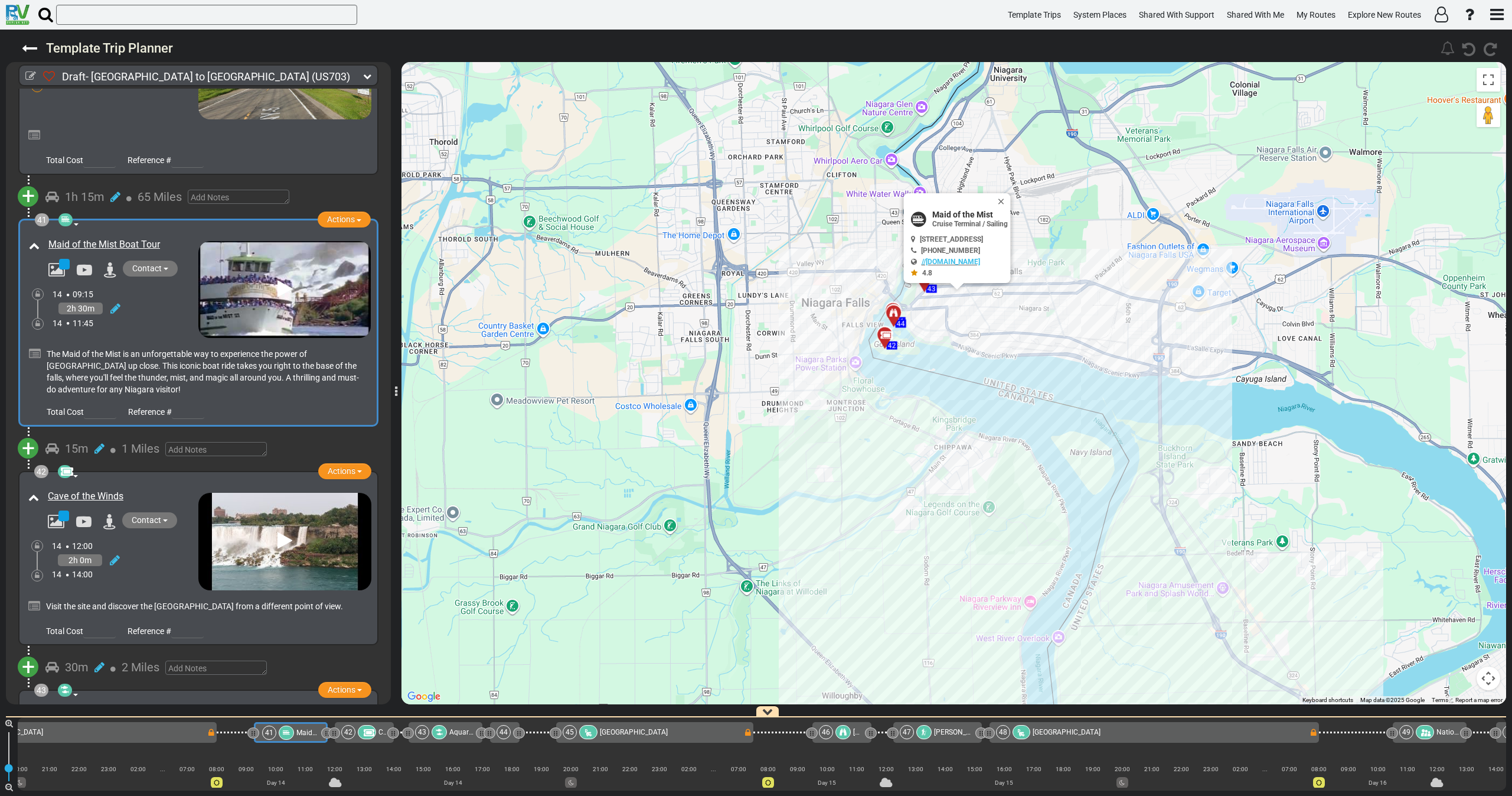
click at [154, 300] on div "2h 30m" at bounding box center [125, 309] width 146 height 17
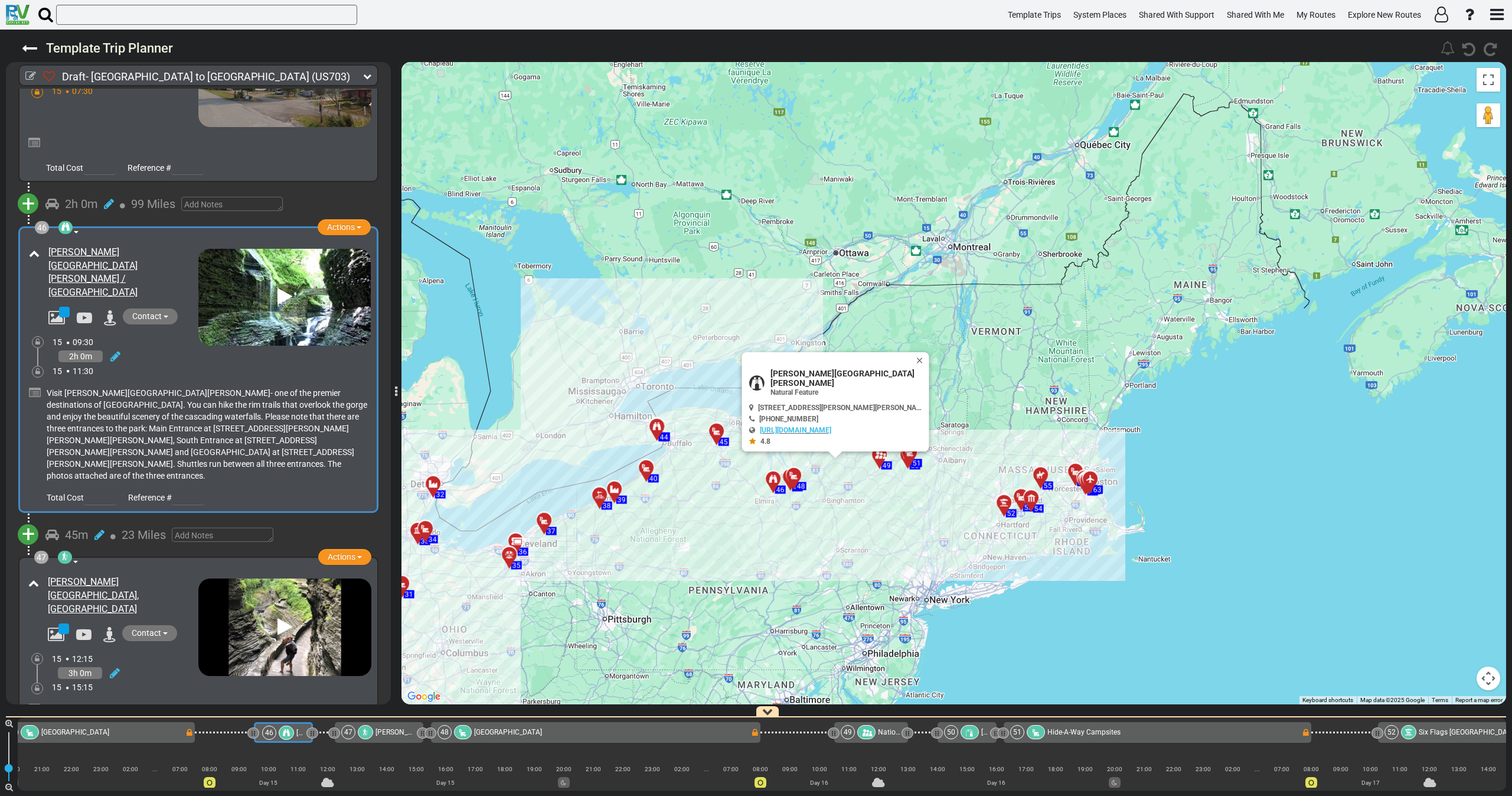
click at [183, 664] on div "3h 0m" at bounding box center [125, 673] width 147 height 17
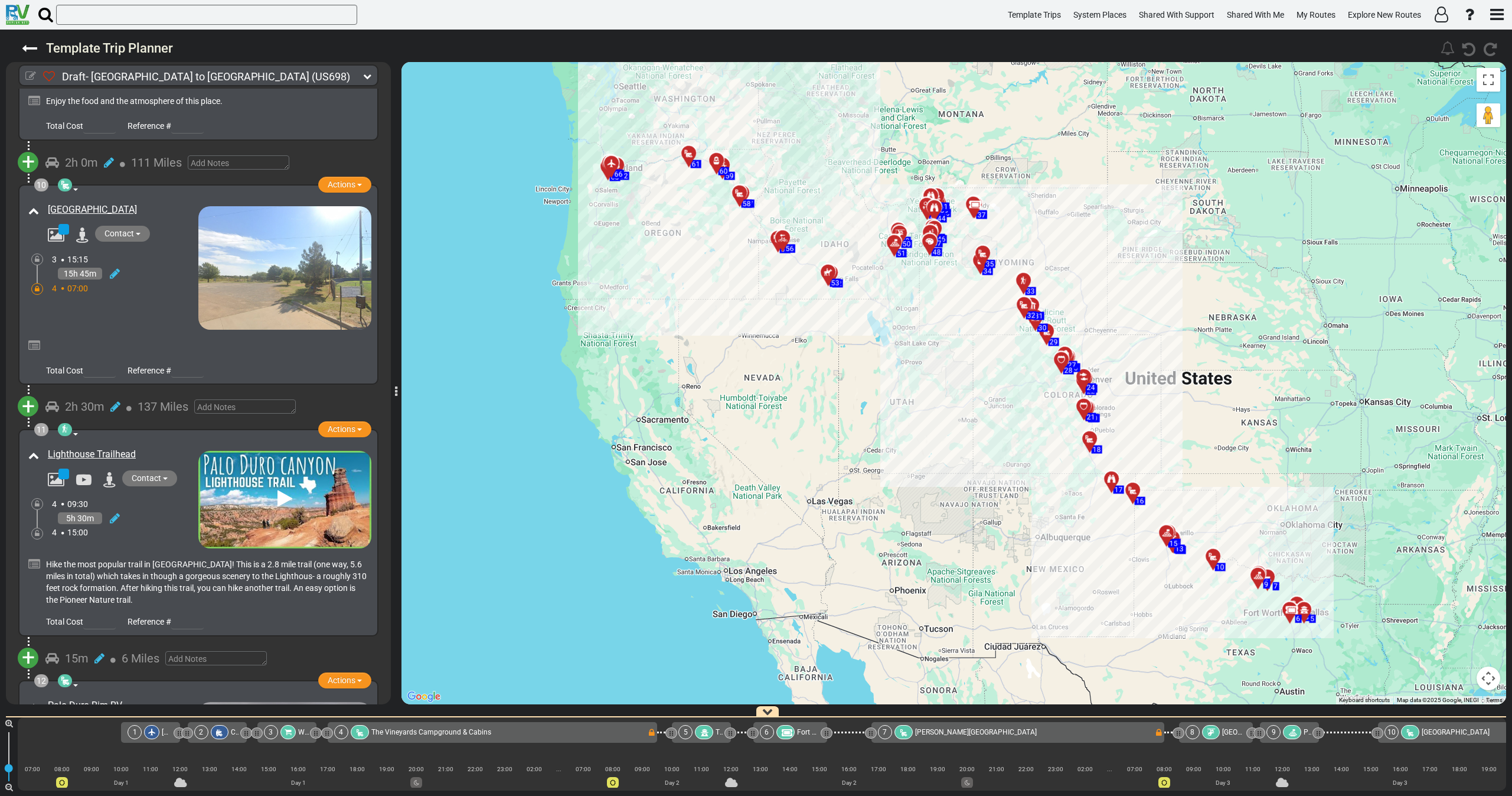
click at [31, 76] on icon at bounding box center [30, 75] width 10 height 10
select select "number:46"
select select "number:24"
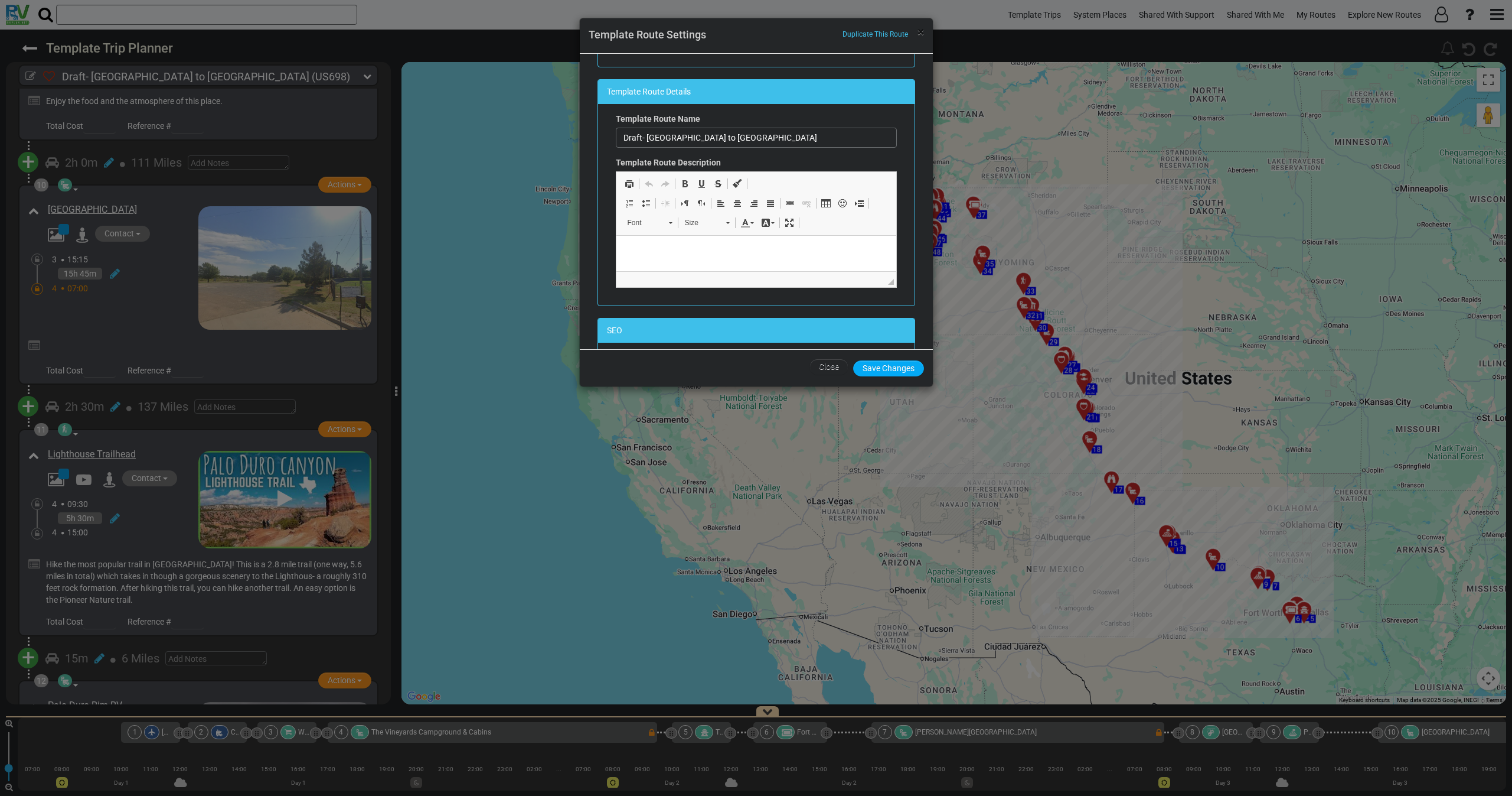
click at [919, 36] on span "×" at bounding box center [921, 32] width 6 height 14
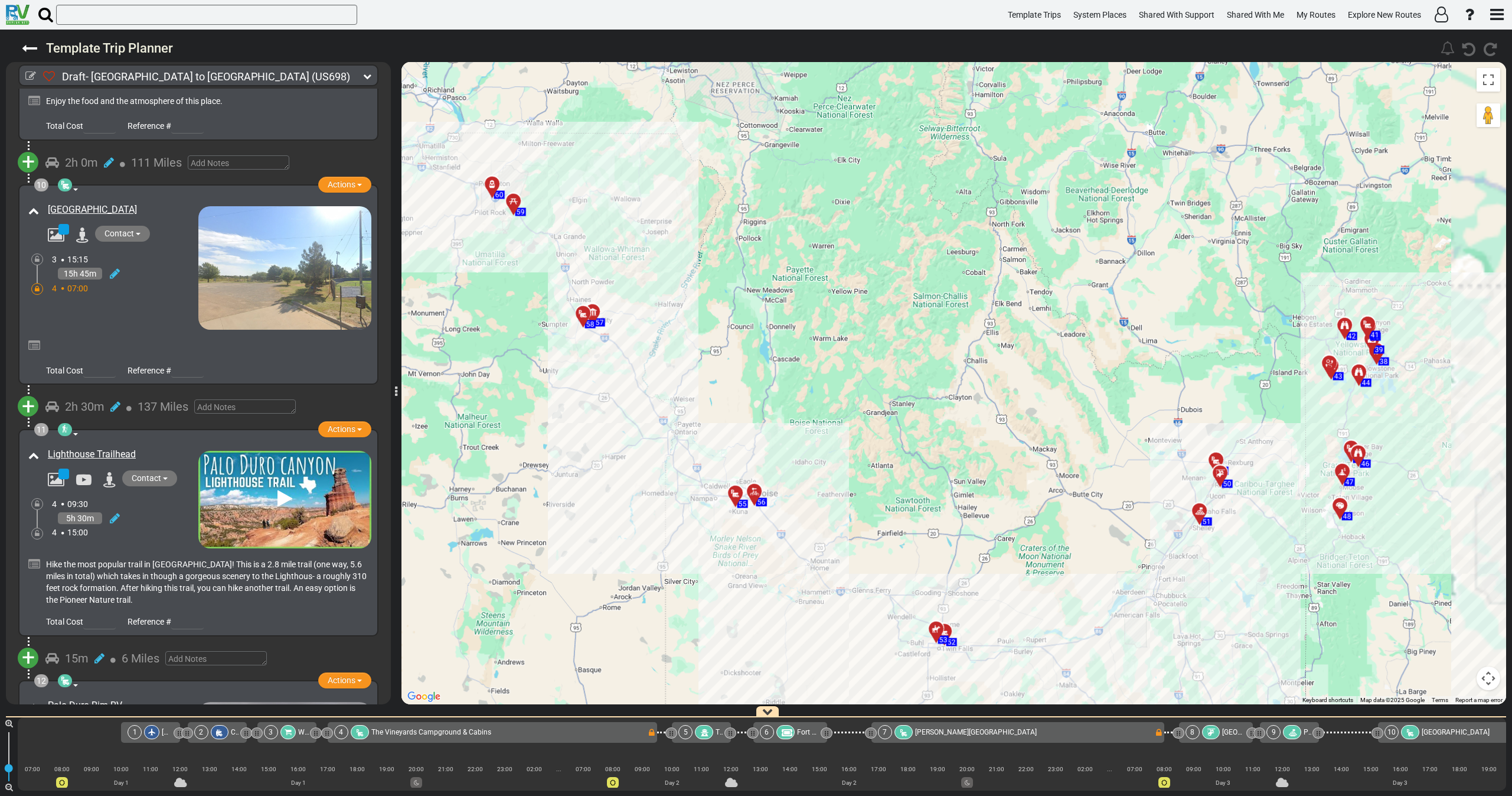
drag, startPoint x: 692, startPoint y: 342, endPoint x: 608, endPoint y: 372, distance: 89.2
click at [608, 372] on div "To activate drag with keyboard, press Alt + Enter. Once in keyboard drag state,…" at bounding box center [954, 383] width 1105 height 642
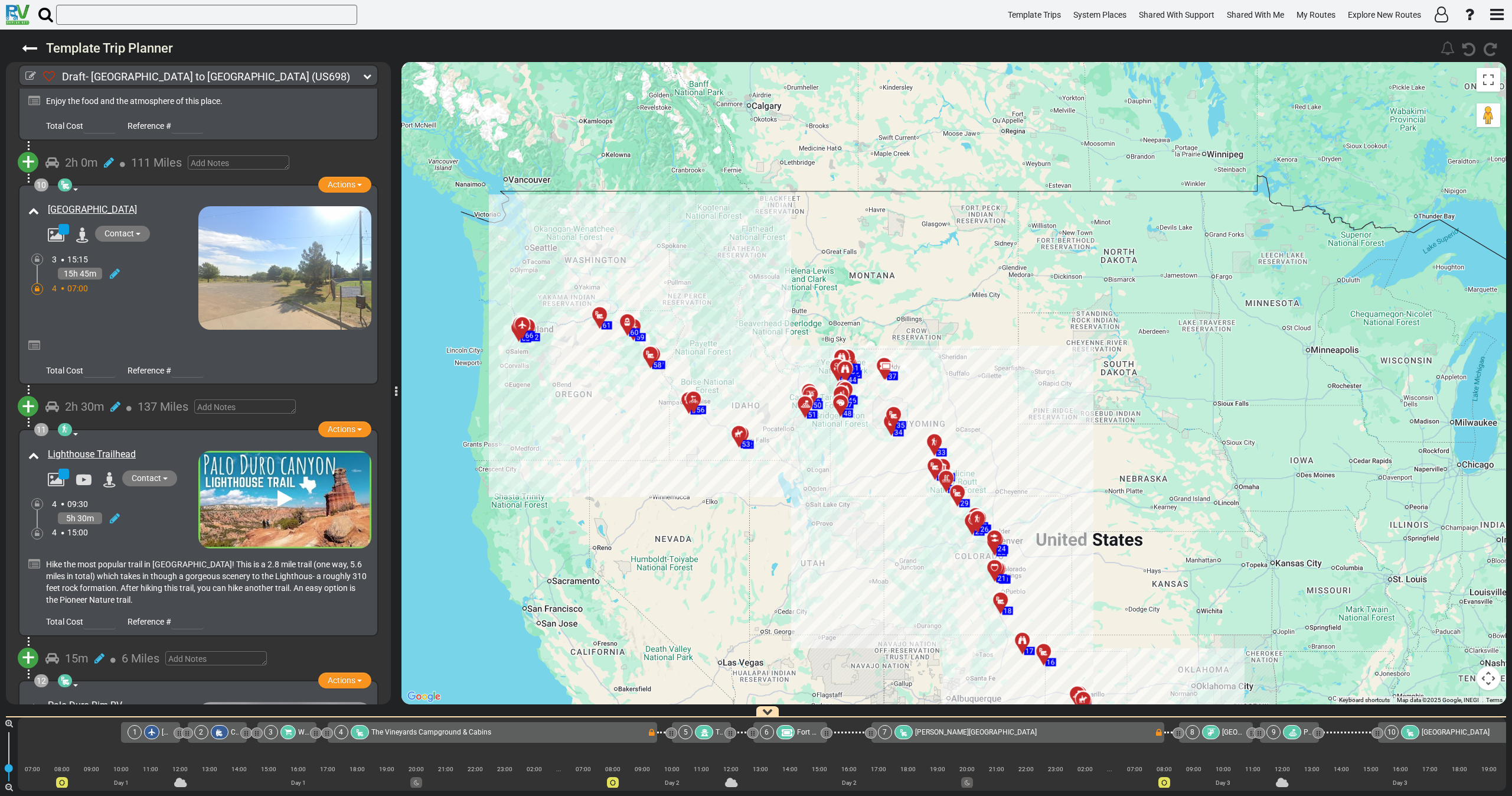
click at [366, 79] on icon at bounding box center [367, 76] width 8 height 8
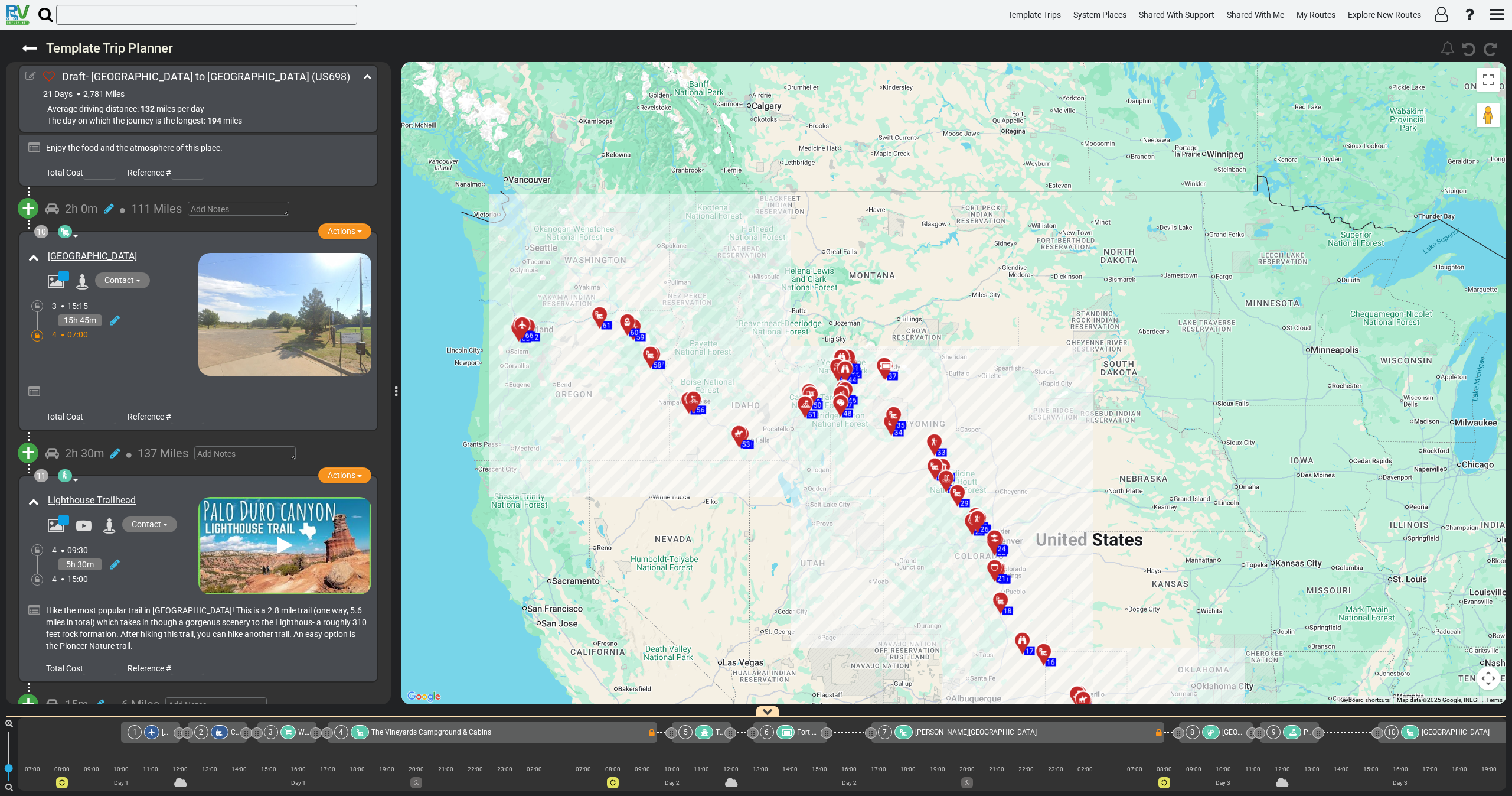
click at [33, 75] on icon at bounding box center [30, 75] width 10 height 10
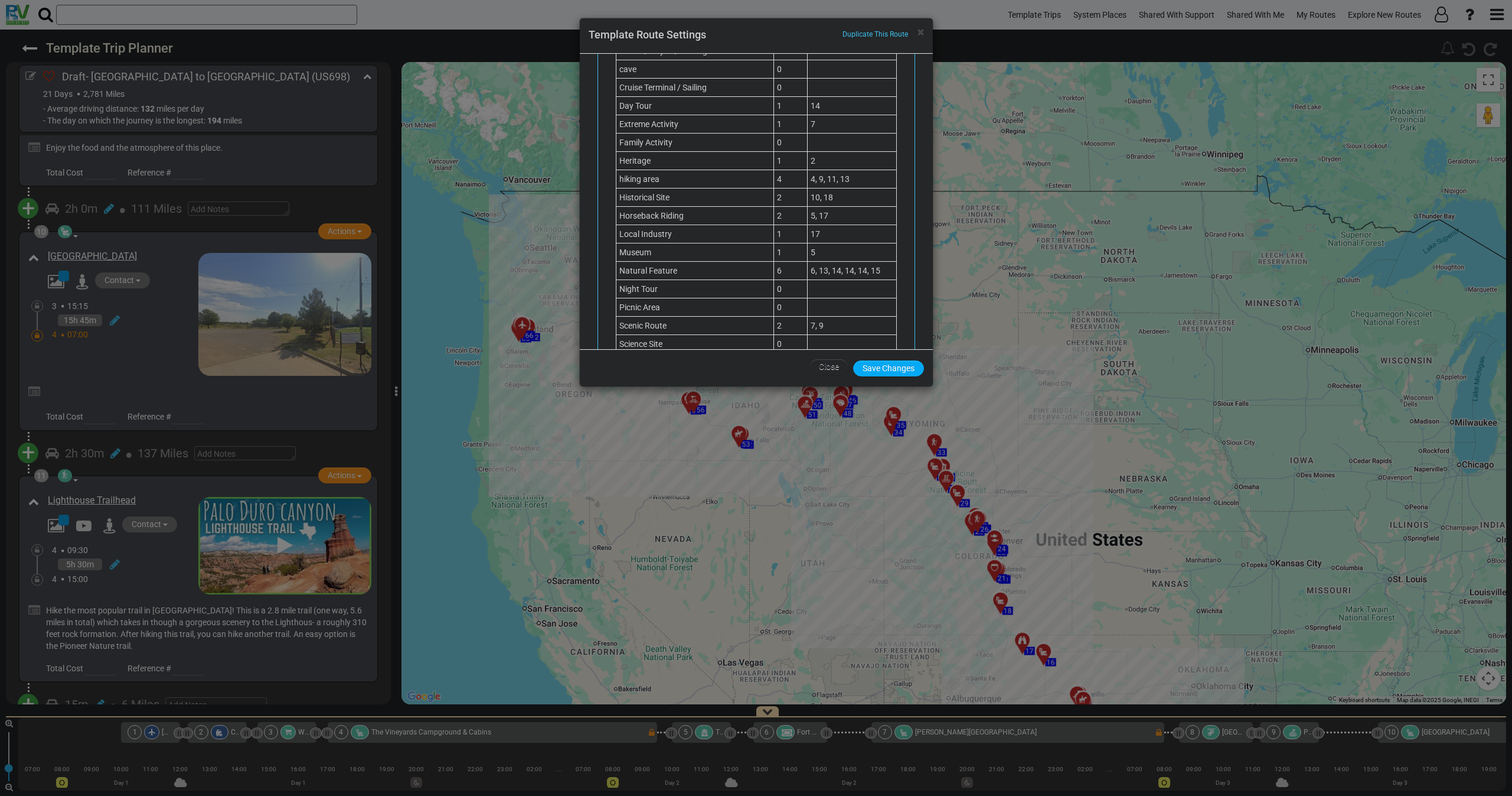
scroll to position [686, 0]
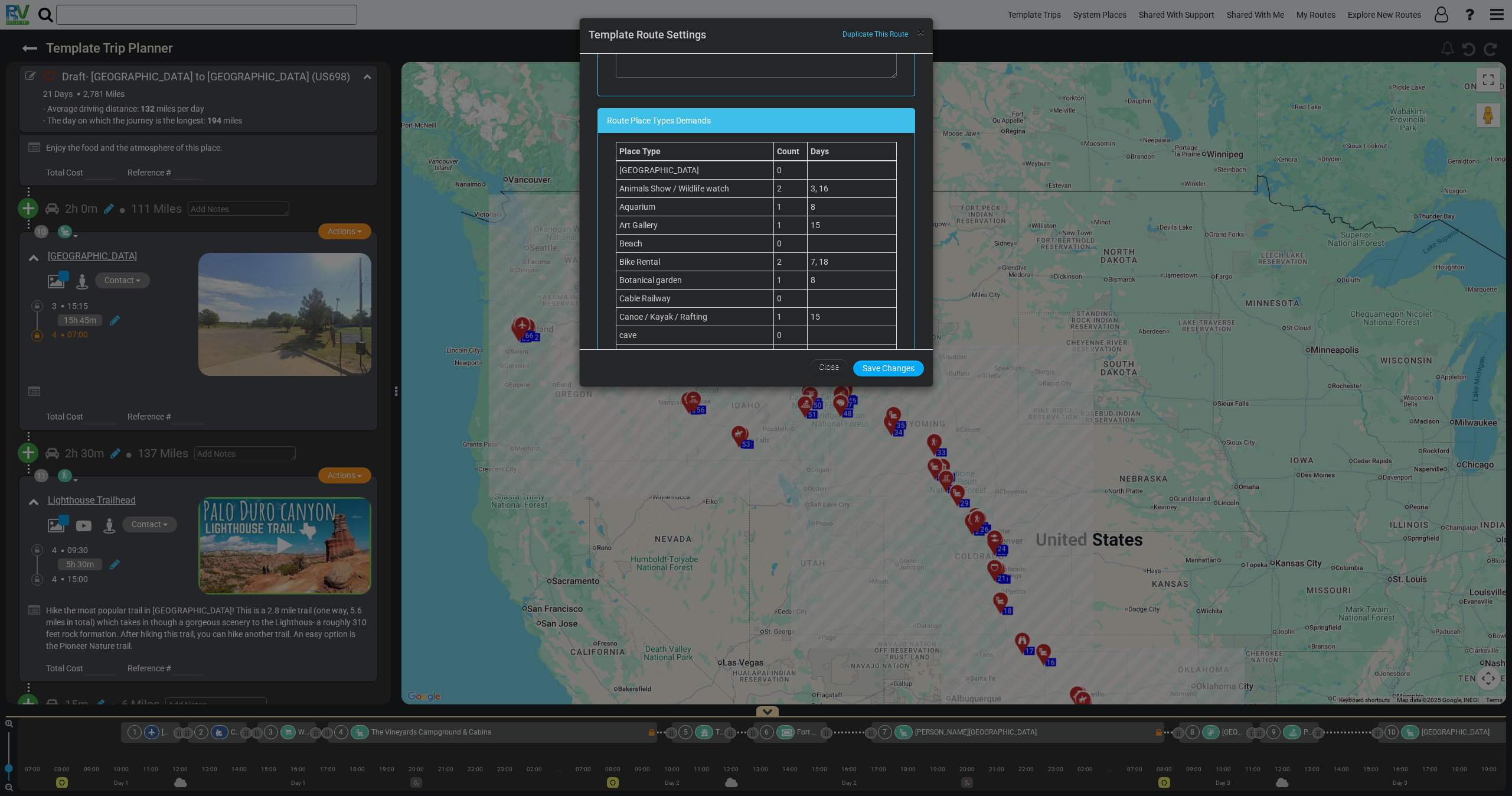
click at [923, 33] on span "×" at bounding box center [921, 32] width 6 height 14
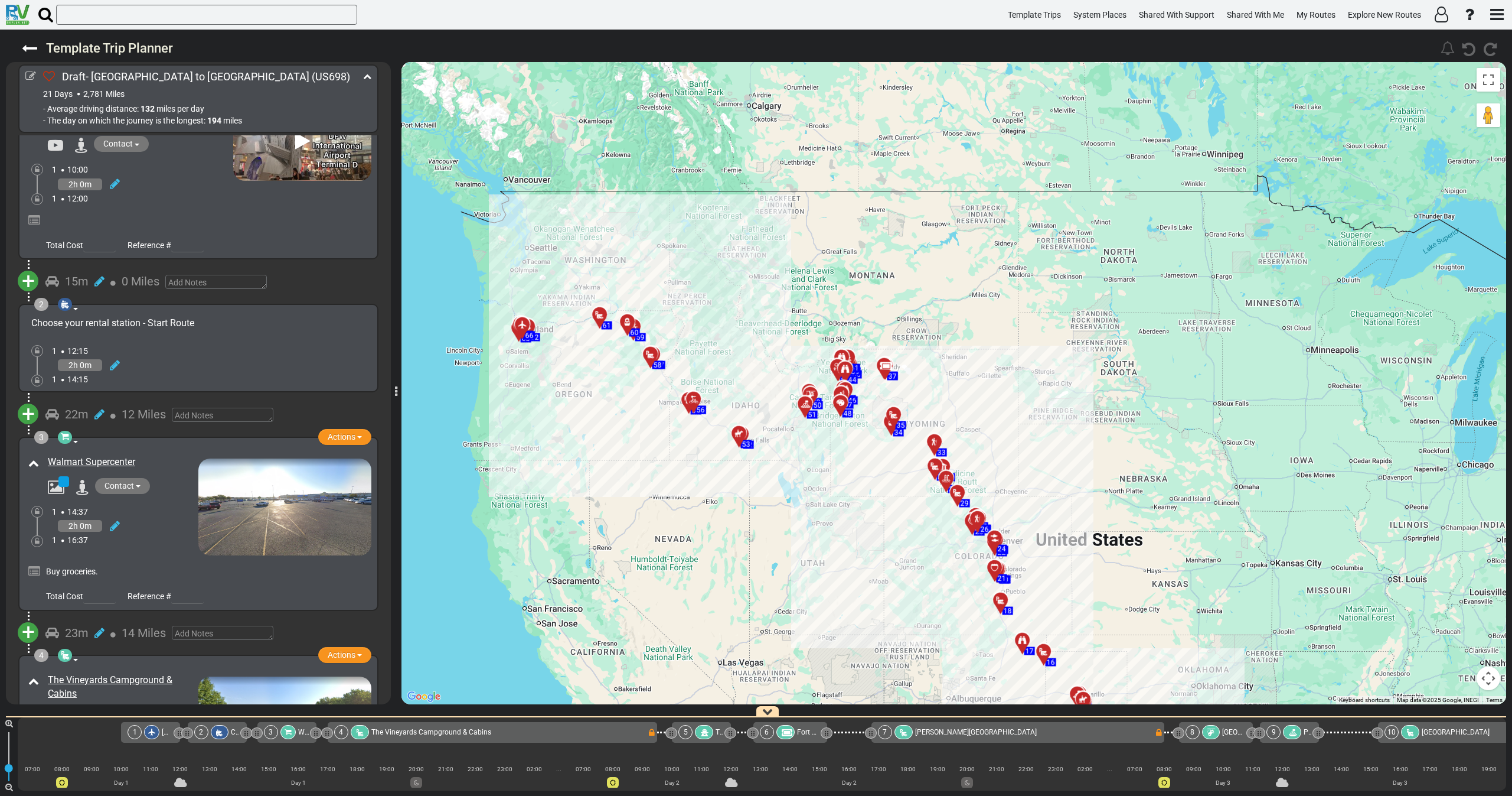
scroll to position [0, 0]
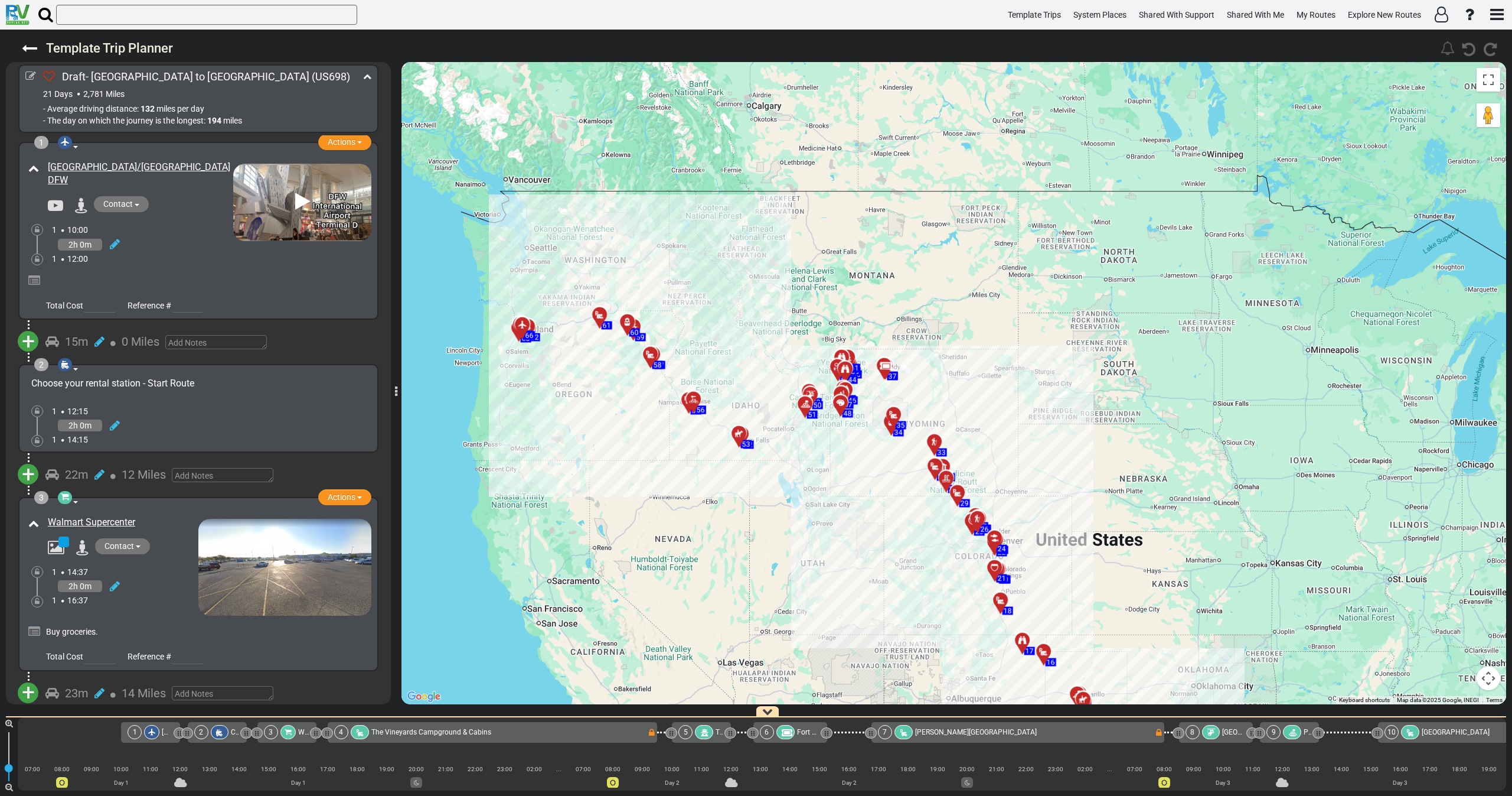
click at [151, 590] on div "2h 0m" at bounding box center [125, 586] width 147 height 17
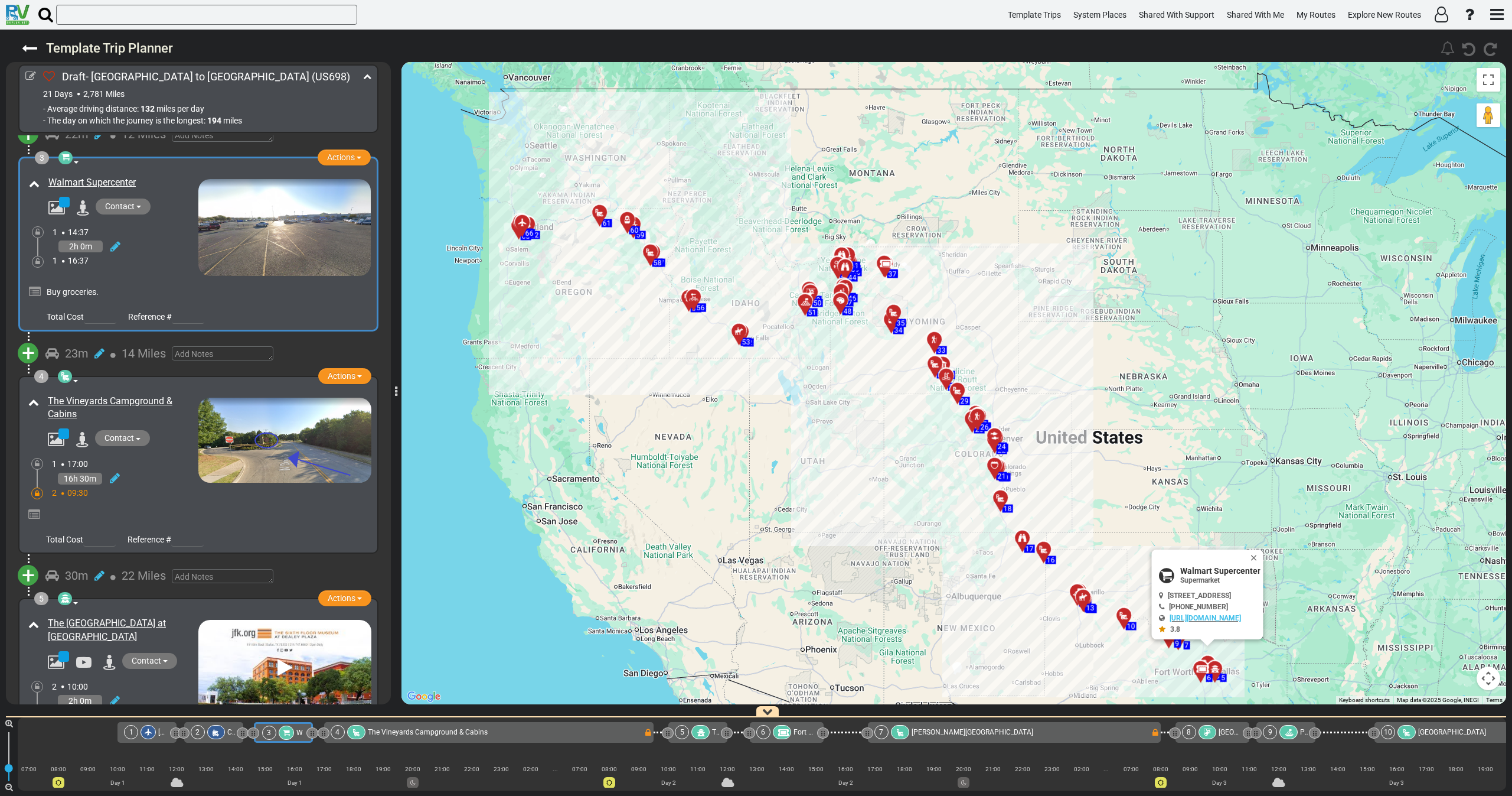
scroll to position [355, 0]
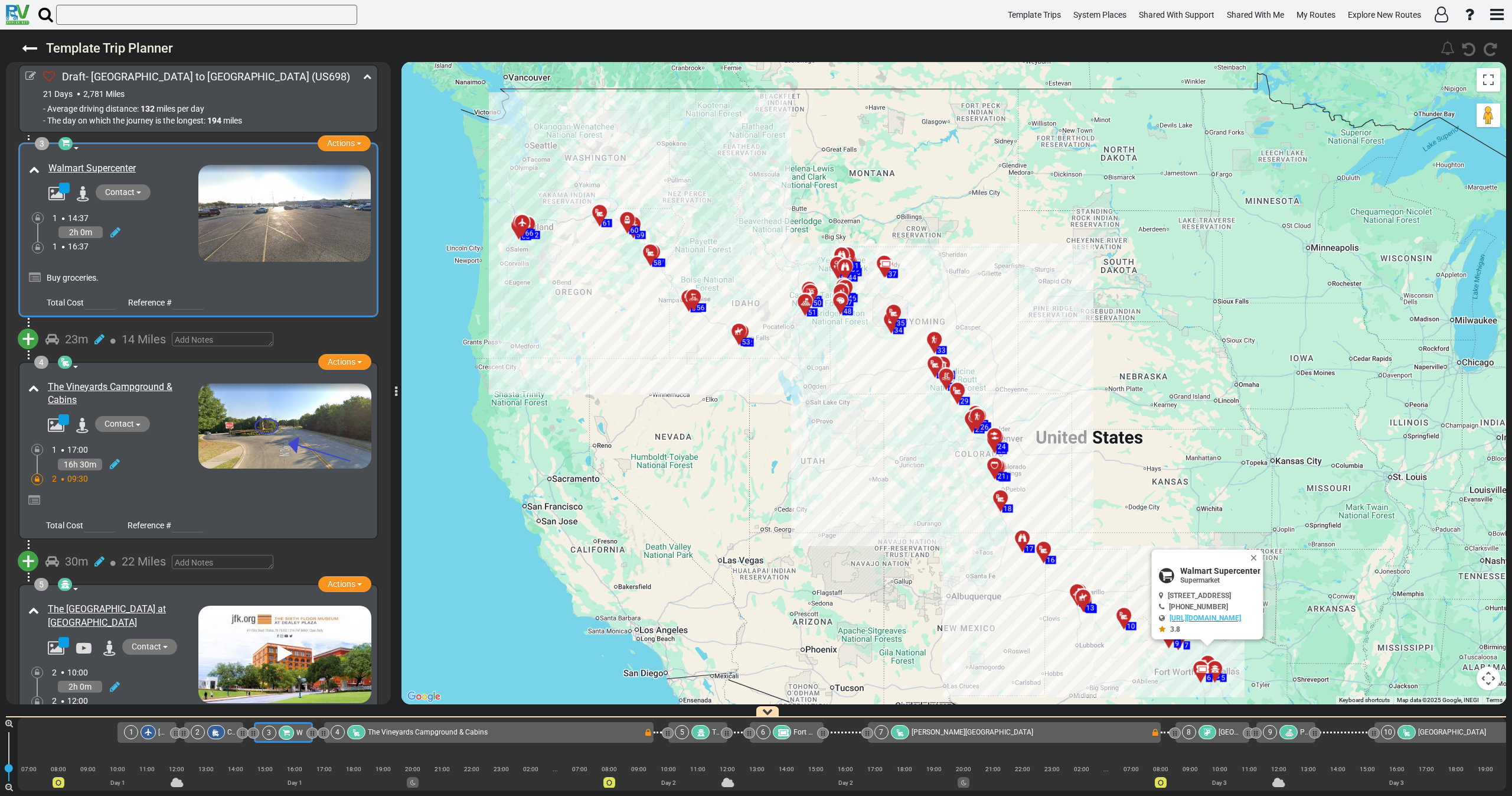
click at [157, 482] on div "2 09:30" at bounding box center [125, 478] width 147 height 12
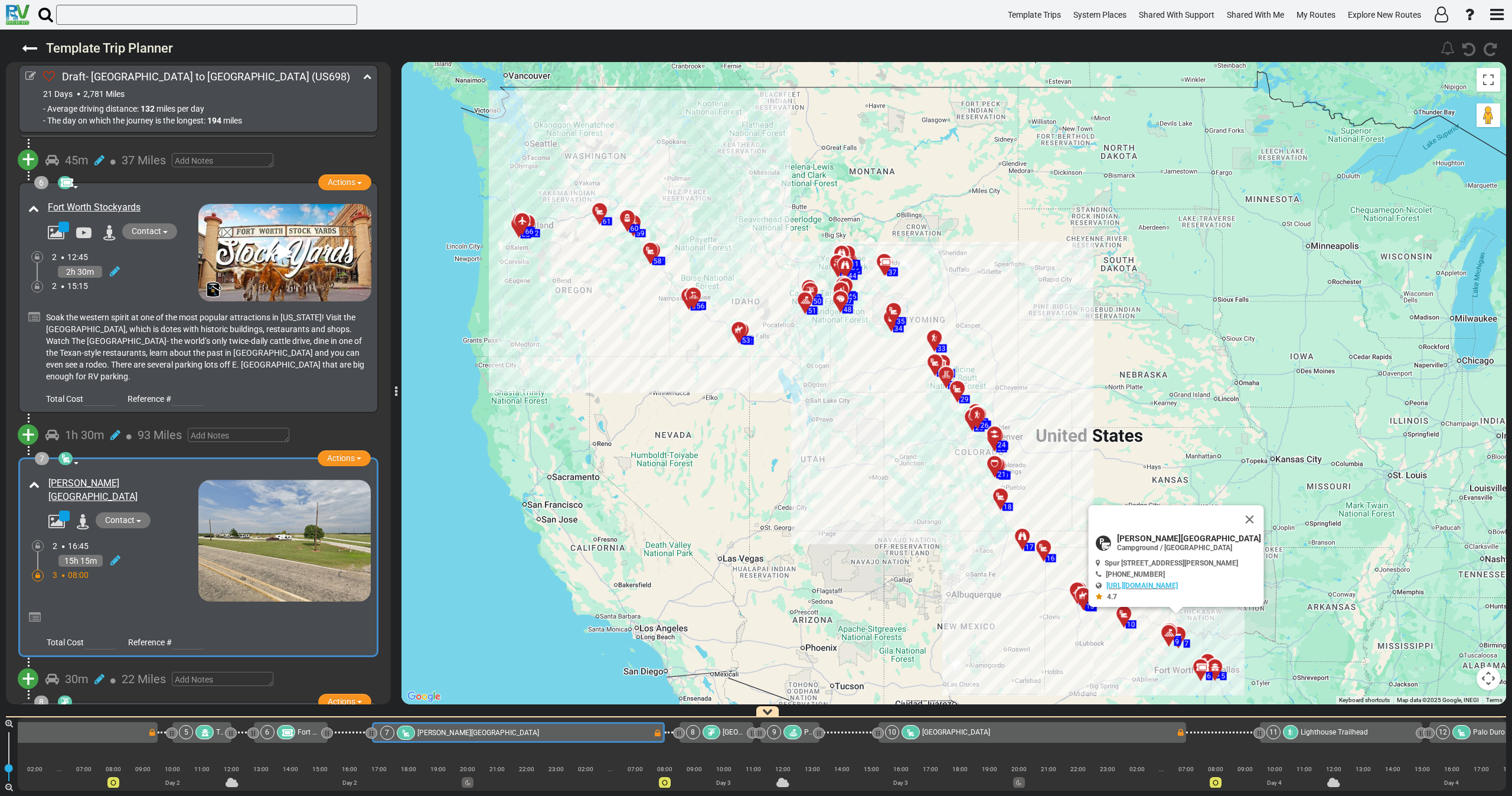
scroll to position [0, 526]
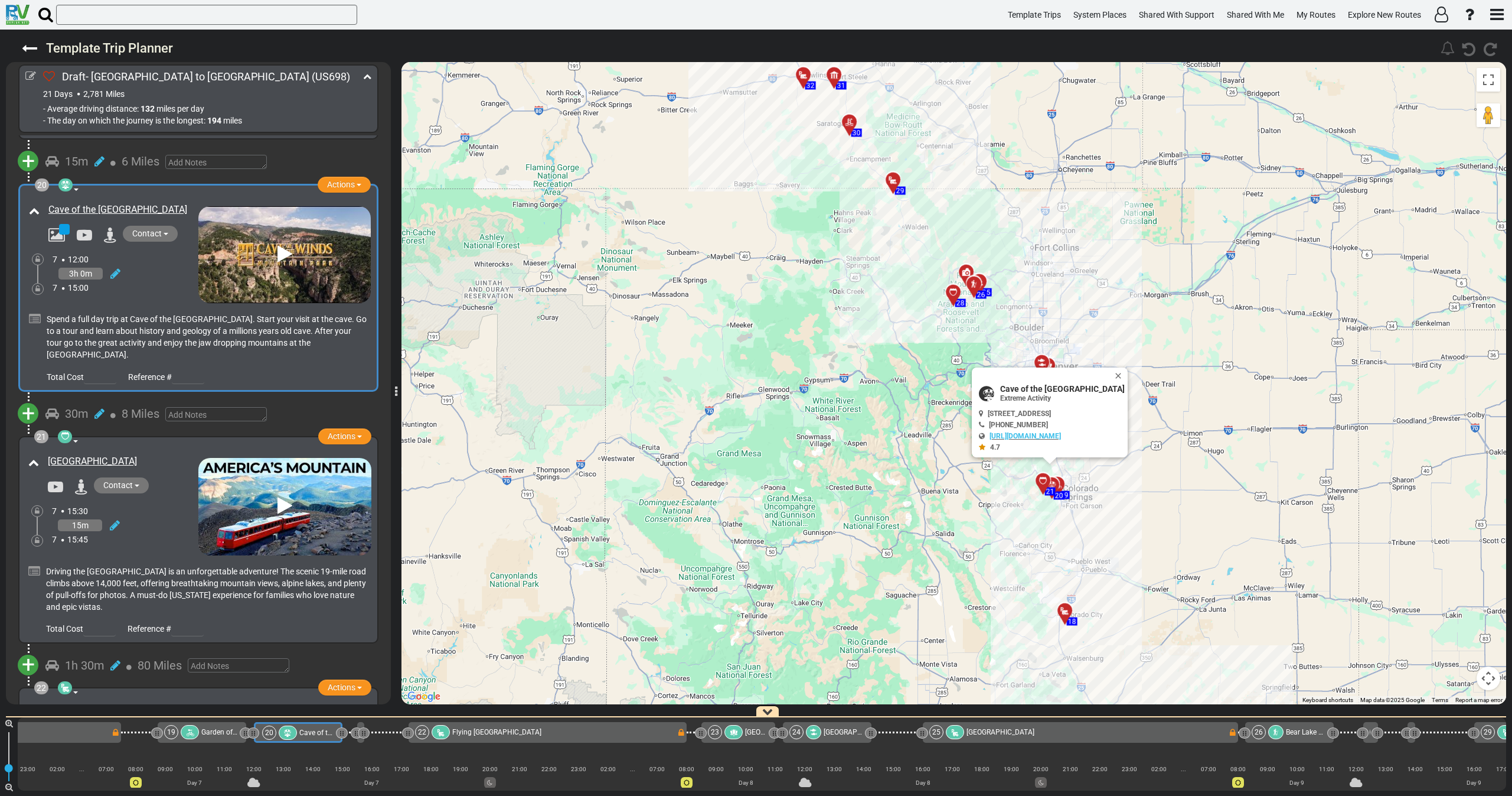
click at [140, 283] on div "7 15:00" at bounding box center [125, 287] width 146 height 12
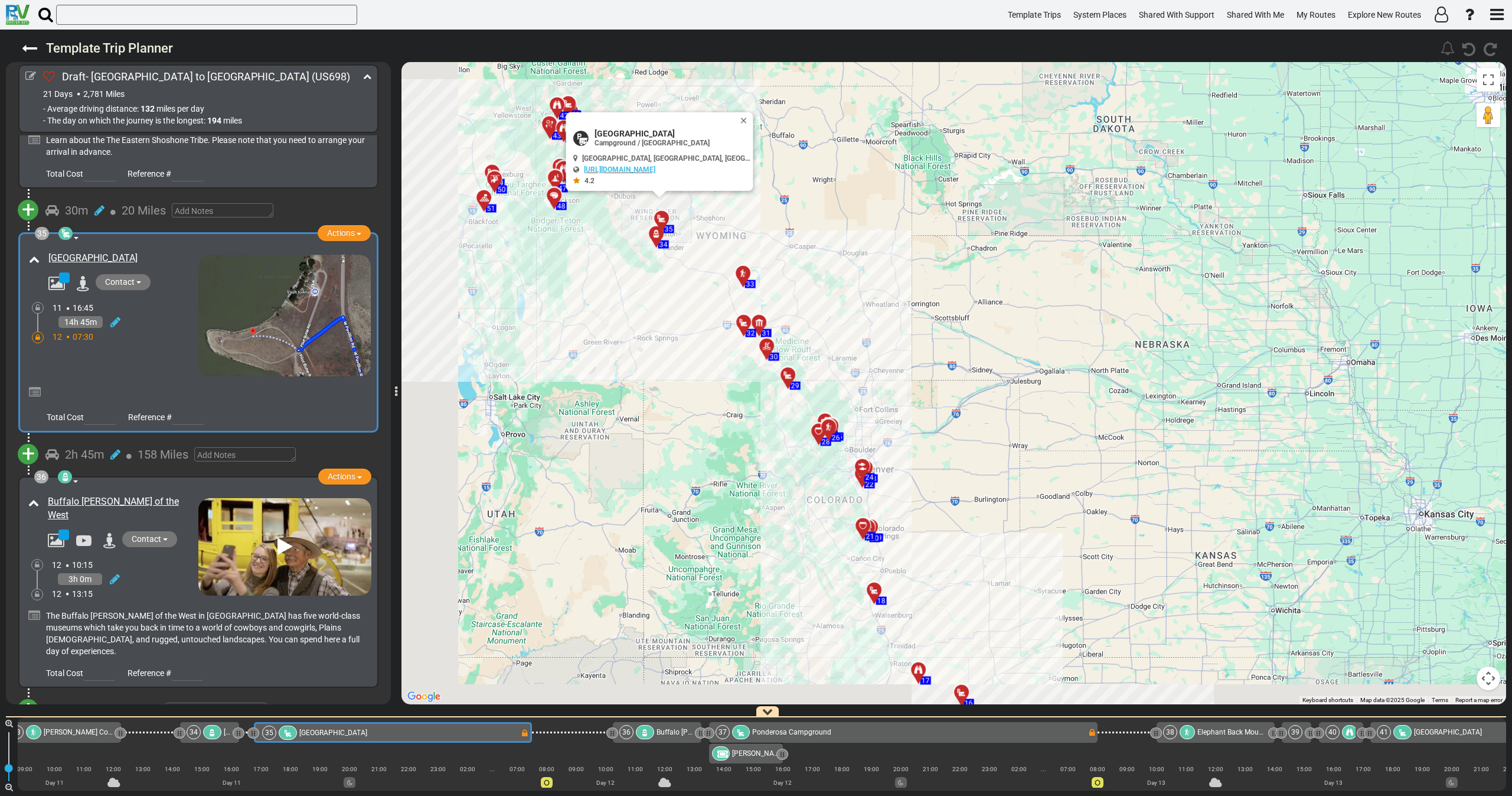
drag, startPoint x: 551, startPoint y: 328, endPoint x: 643, endPoint y: 304, distance: 95.1
click at [649, 302] on div "To activate drag with keyboard, press Alt + Enter. Once in keyboard drag state,…" at bounding box center [954, 383] width 1105 height 642
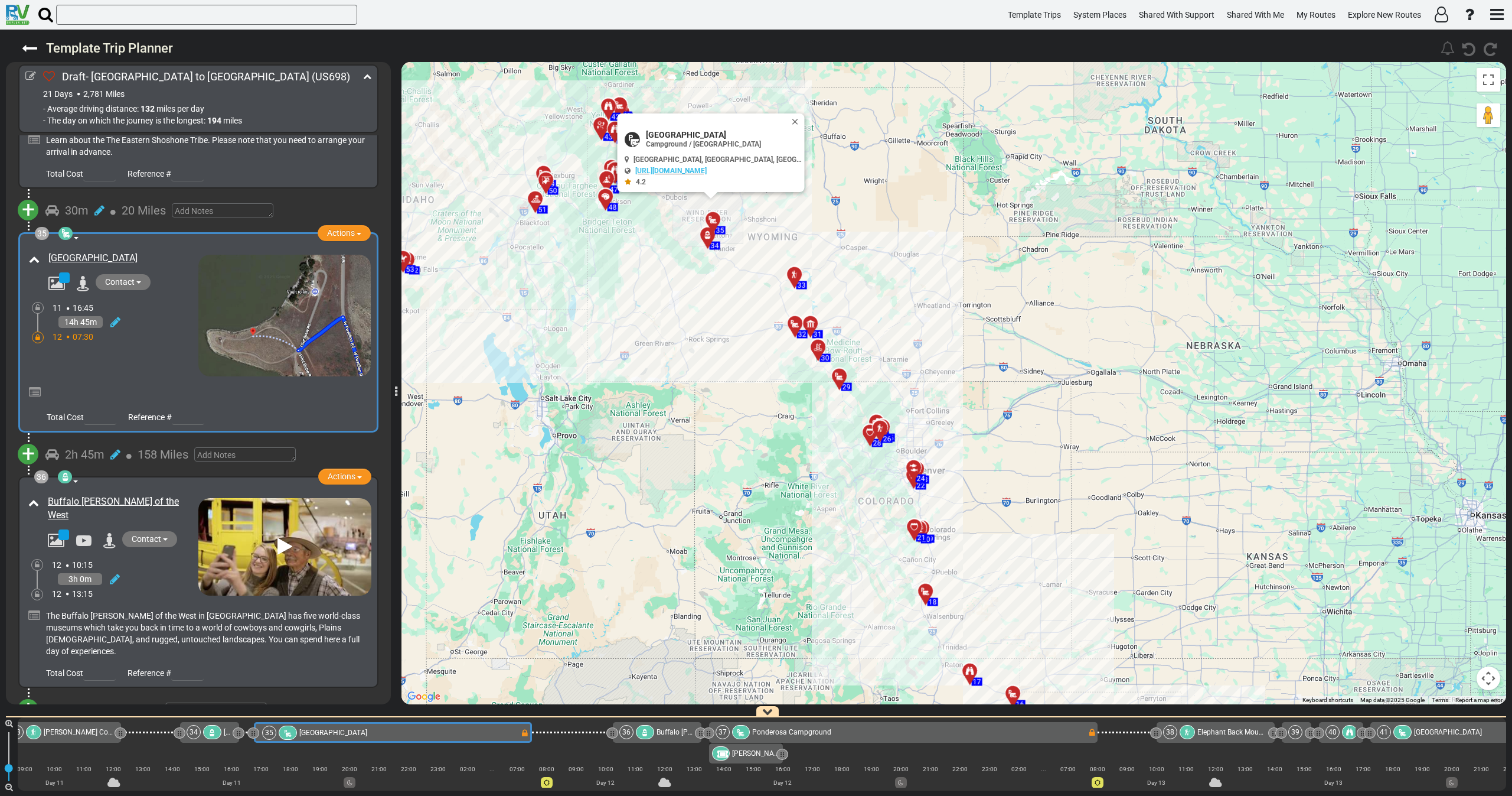
drag, startPoint x: 793, startPoint y: 119, endPoint x: 789, endPoint y: 129, distance: 10.8
click at [794, 121] on button "Close" at bounding box center [797, 121] width 14 height 17
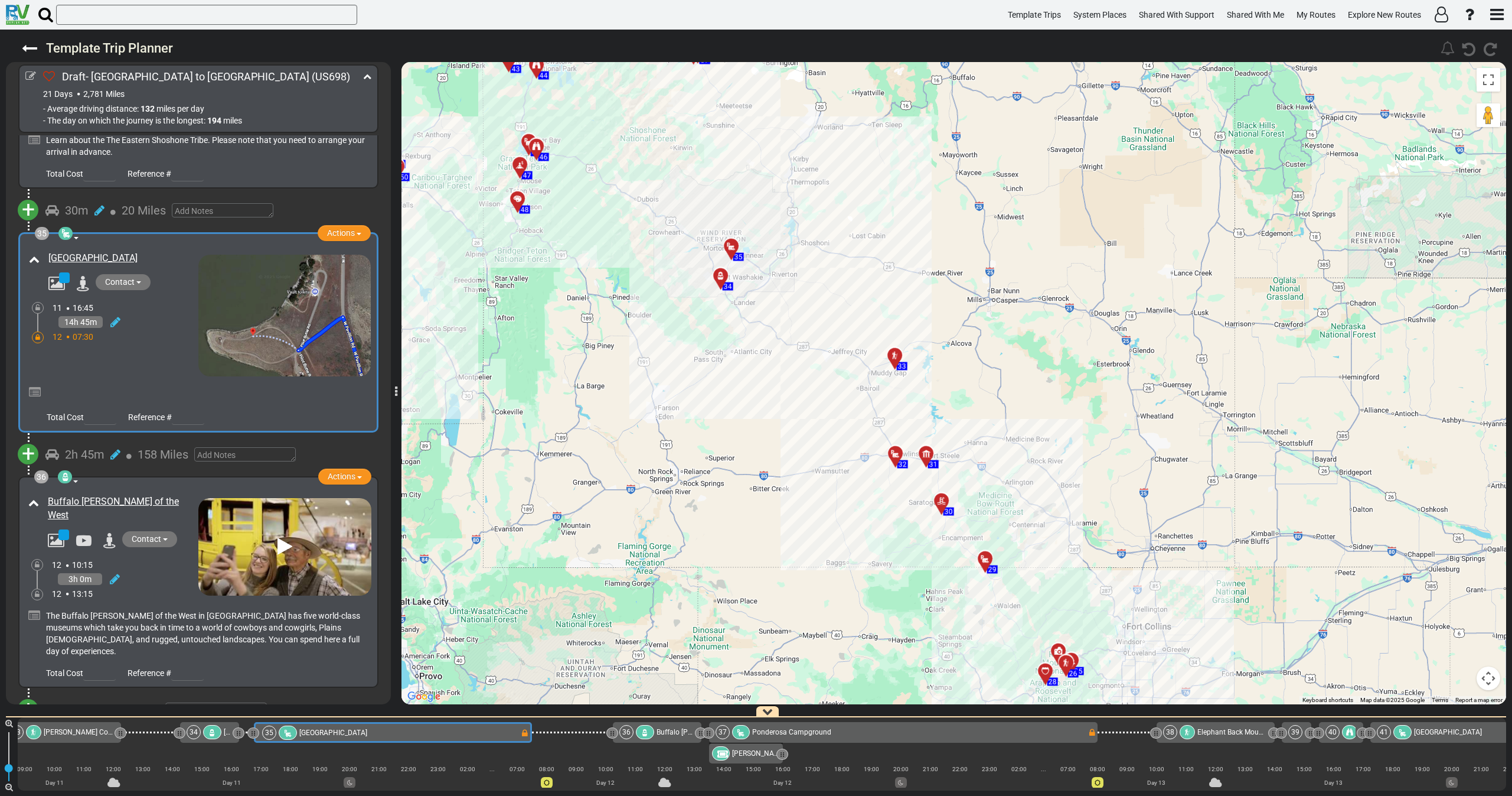
drag, startPoint x: 654, startPoint y: 218, endPoint x: 604, endPoint y: 286, distance: 84.4
click at [692, 249] on div "To activate drag with keyboard, press Alt + Enter. Once in keyboard drag state,…" at bounding box center [954, 383] width 1105 height 642
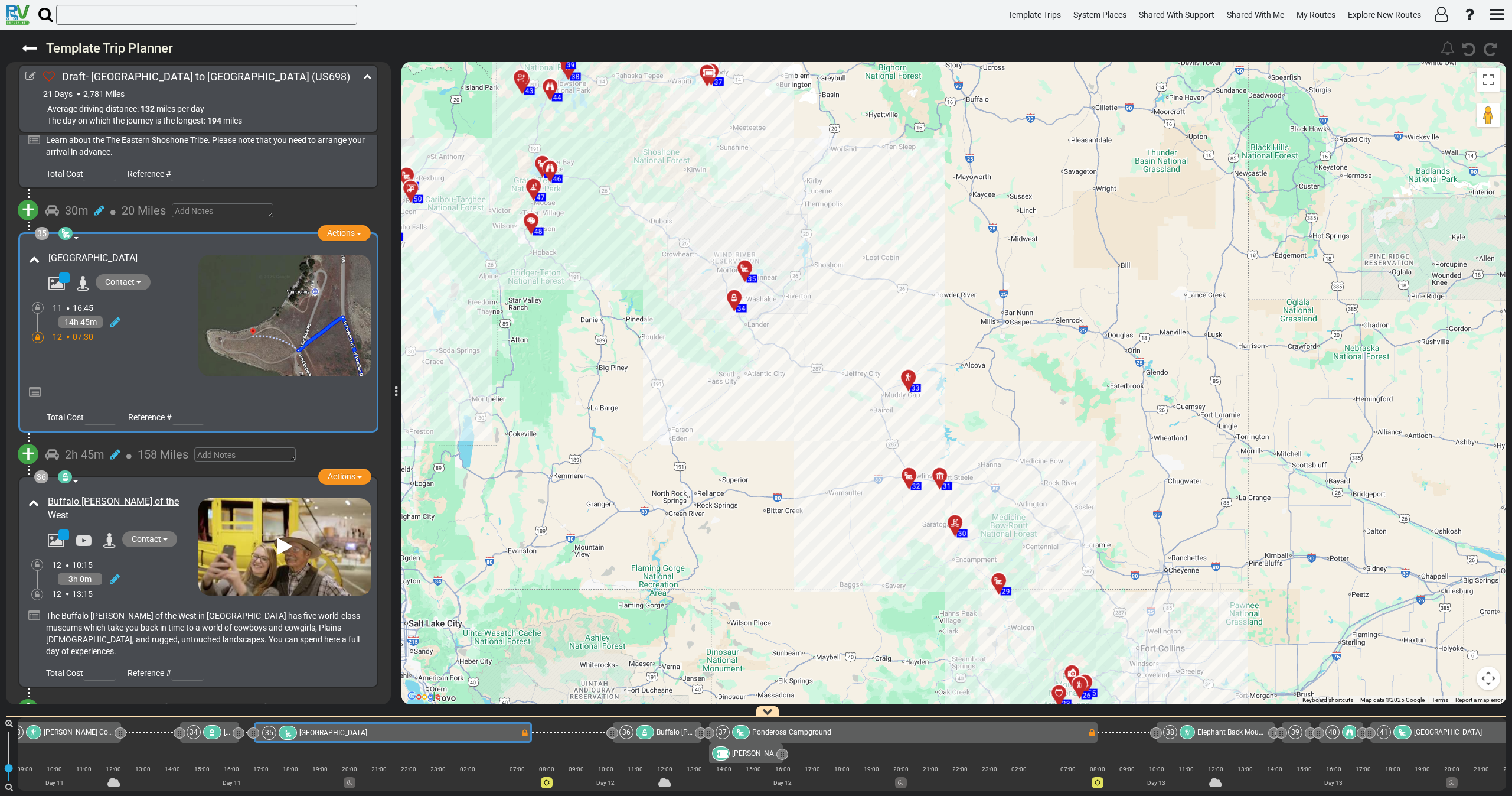
click at [172, 376] on div at bounding box center [198, 390] width 345 height 28
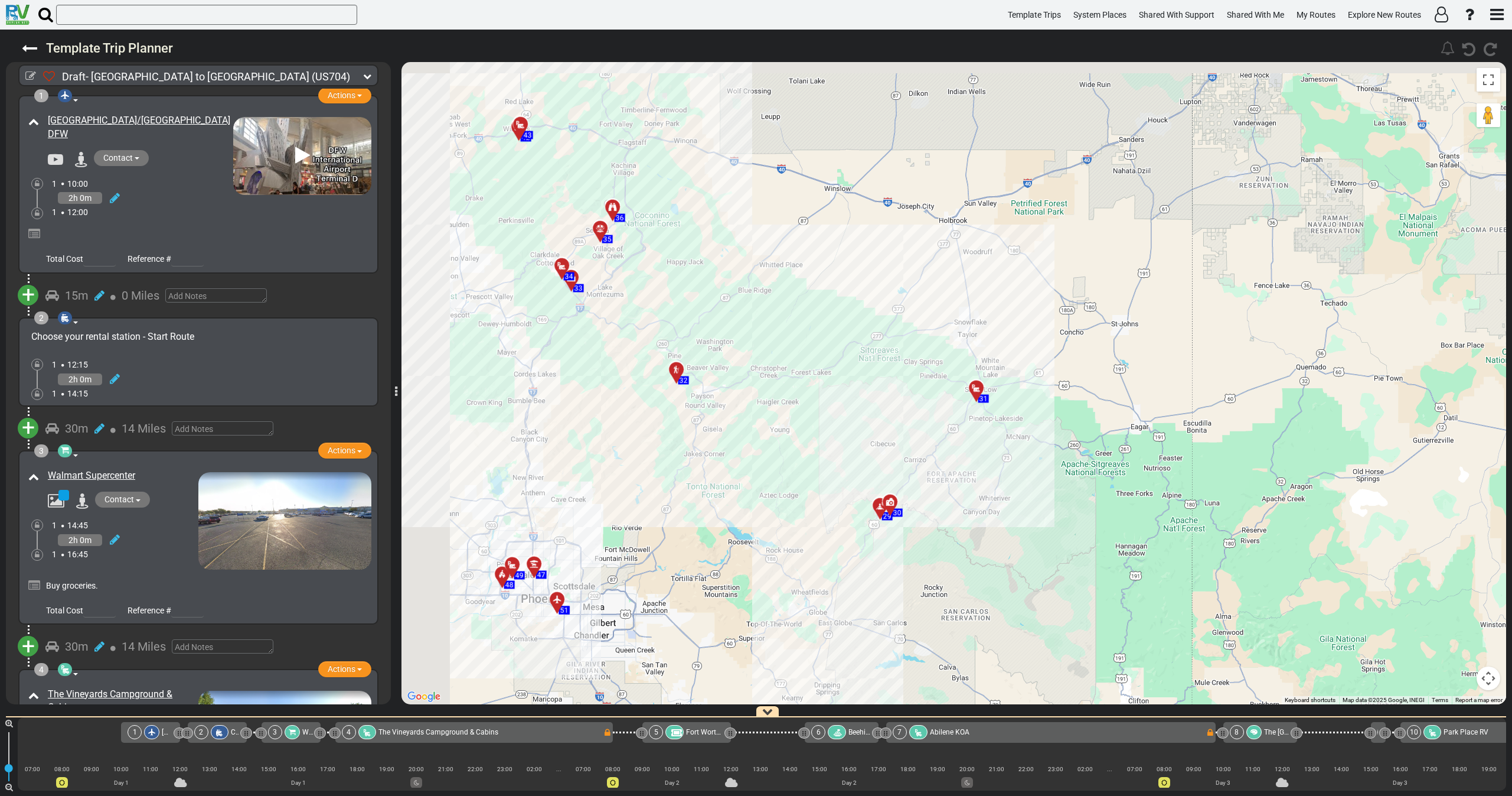
drag, startPoint x: 599, startPoint y: 394, endPoint x: 735, endPoint y: 413, distance: 137.3
click at [729, 413] on div "To activate drag with keyboard, press Alt + Enter. Once in keyboard drag state,…" at bounding box center [954, 383] width 1105 height 642
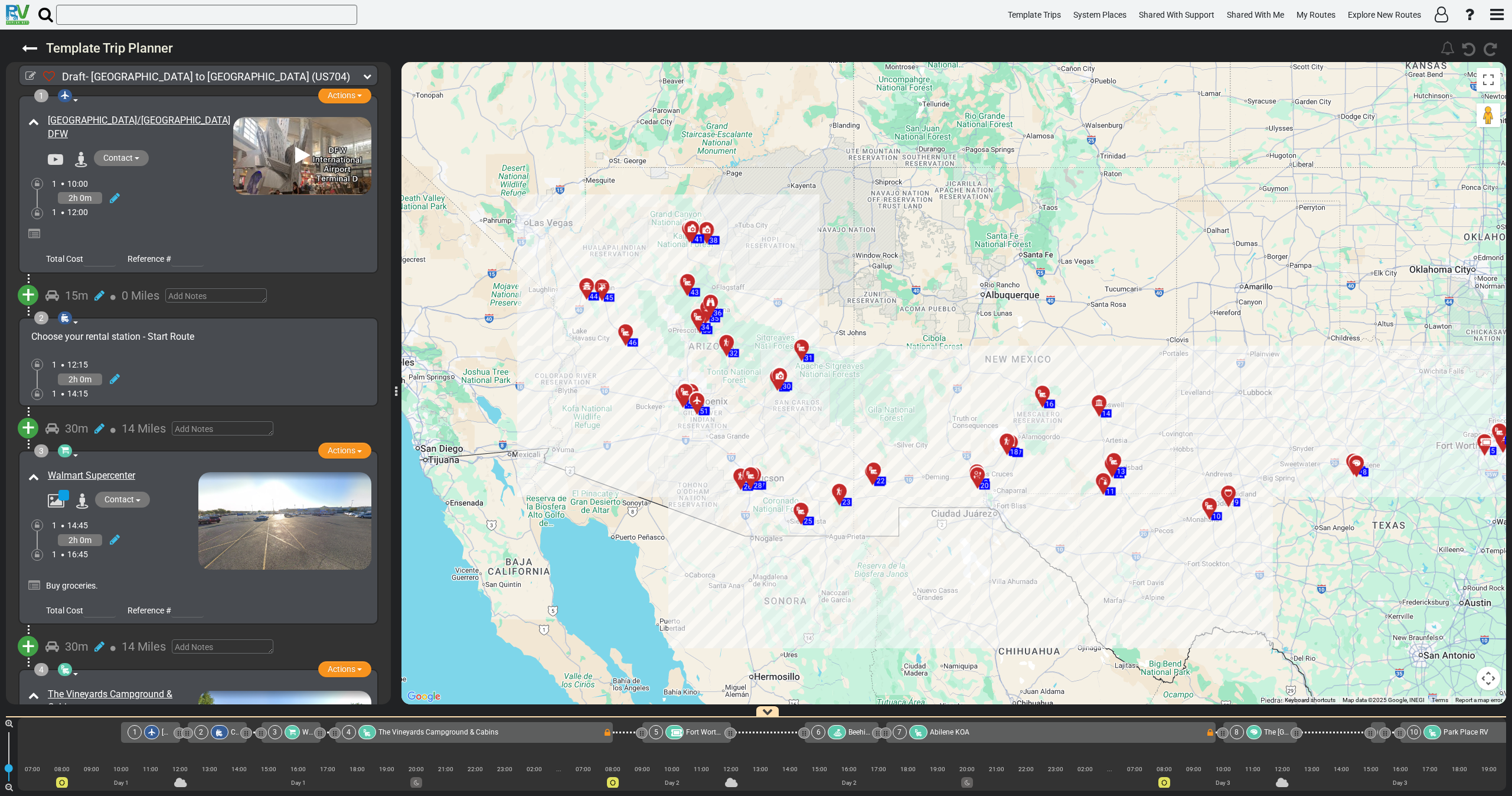
drag, startPoint x: 746, startPoint y: 357, endPoint x: 698, endPoint y: 357, distance: 48.0
click at [708, 357] on div "To activate drag with keyboard, press Alt + Enter. Once in keyboard drag state,…" at bounding box center [954, 383] width 1105 height 642
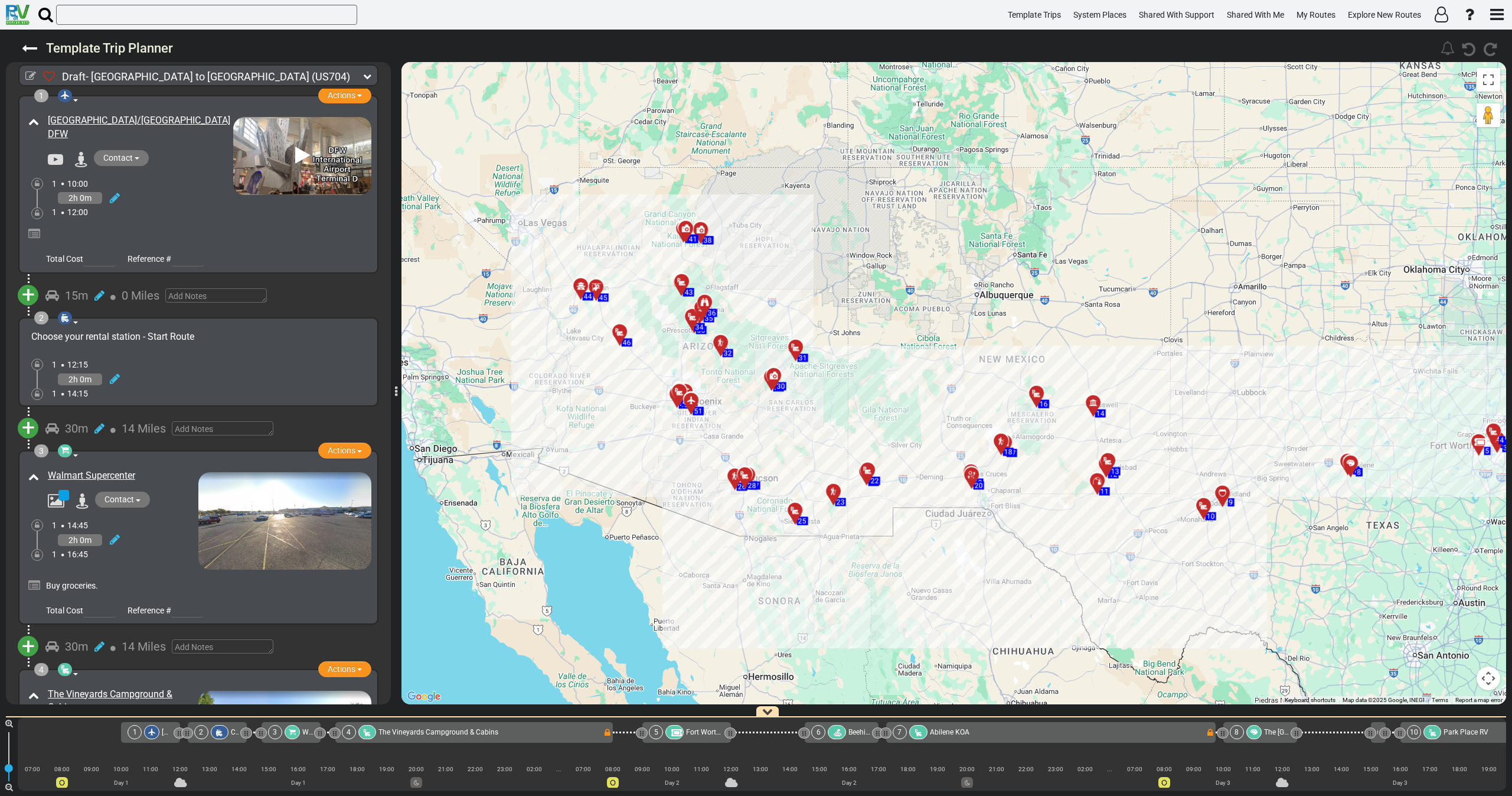
click at [370, 75] on icon at bounding box center [367, 76] width 8 height 8
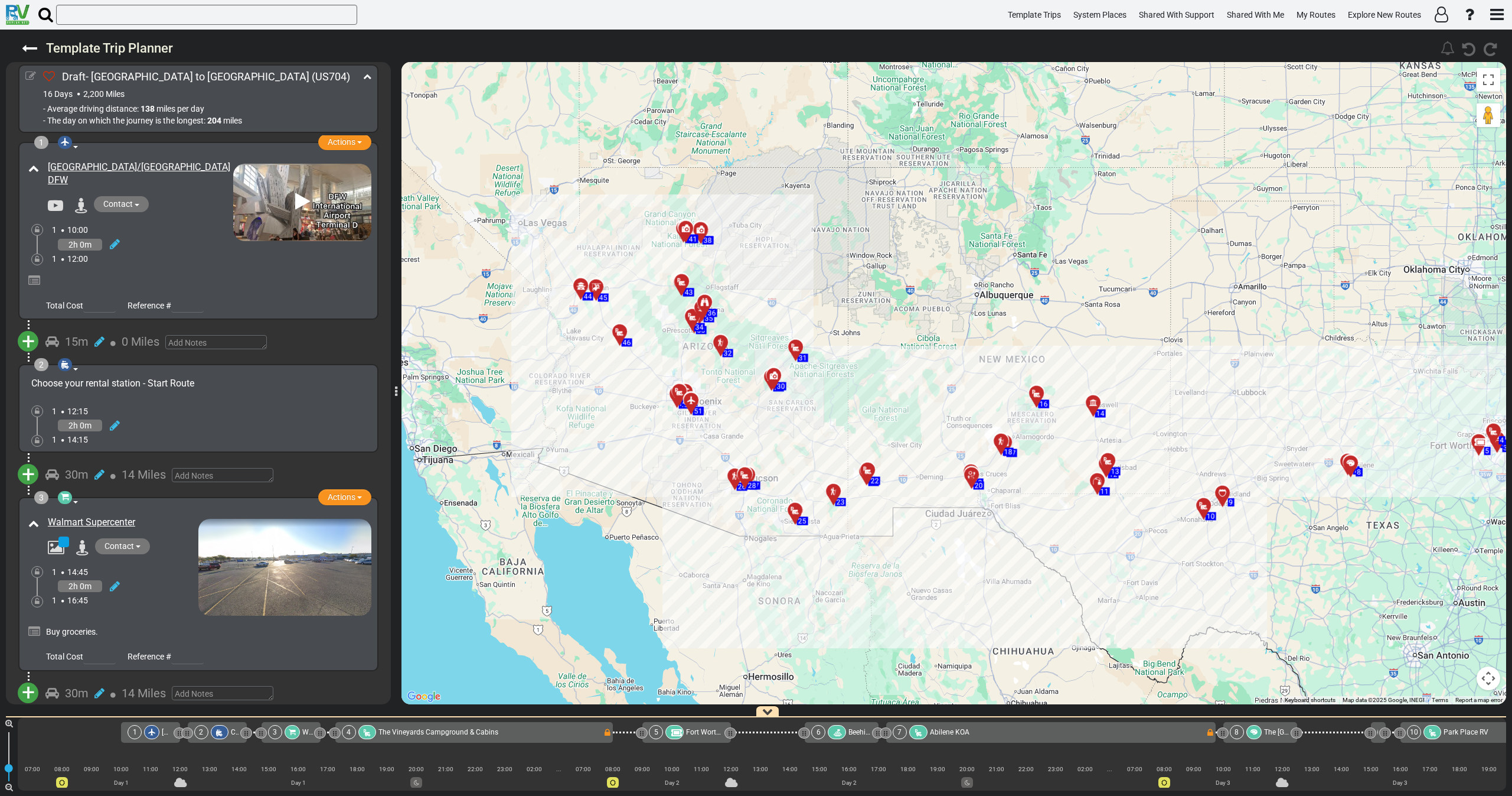
click at [33, 77] on icon at bounding box center [30, 75] width 10 height 10
select select "number:46"
select select "number:28"
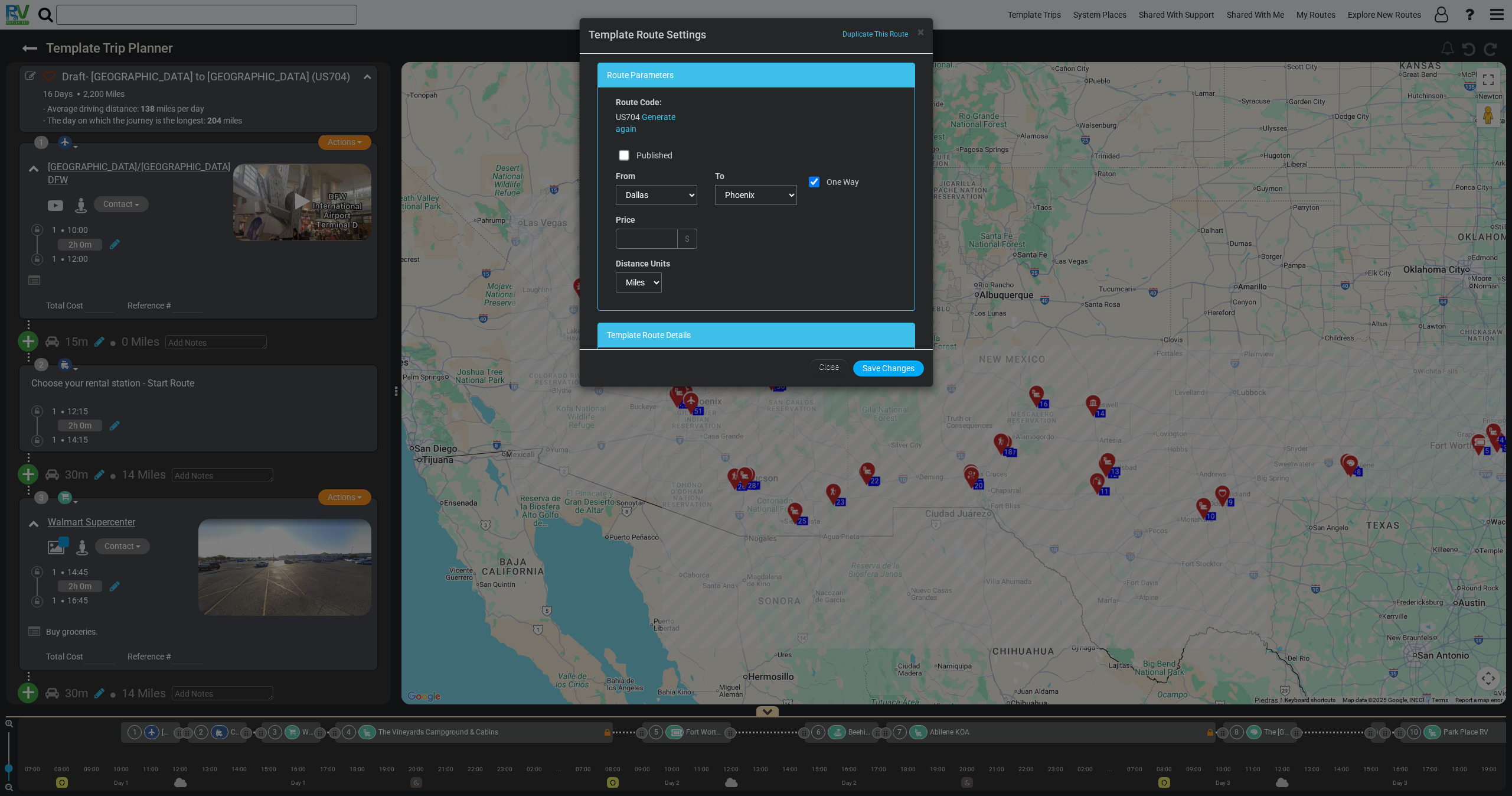
select select "number:46"
select select "number:28"
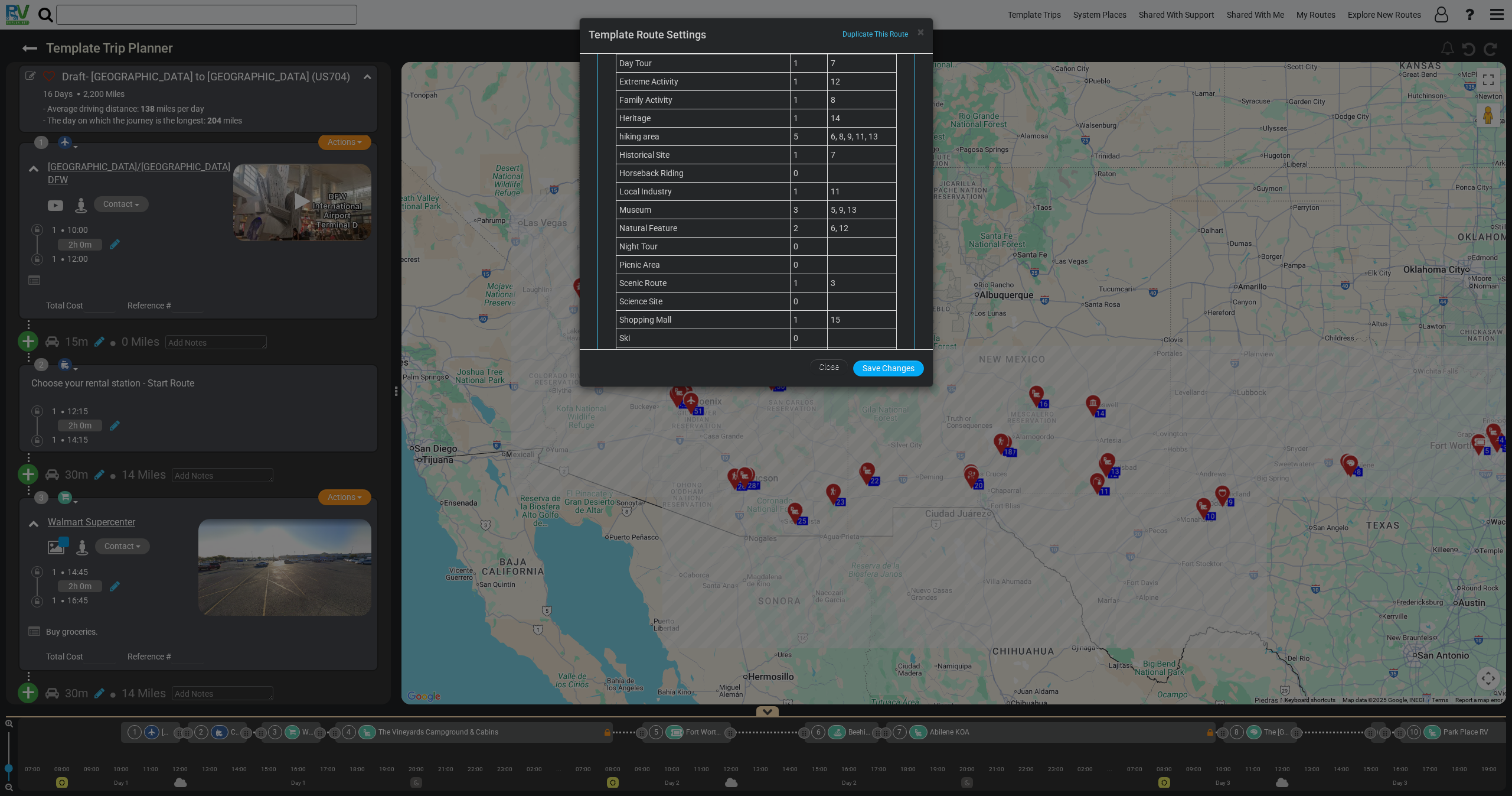
scroll to position [975, 0]
click at [921, 38] on span "×" at bounding box center [921, 32] width 6 height 14
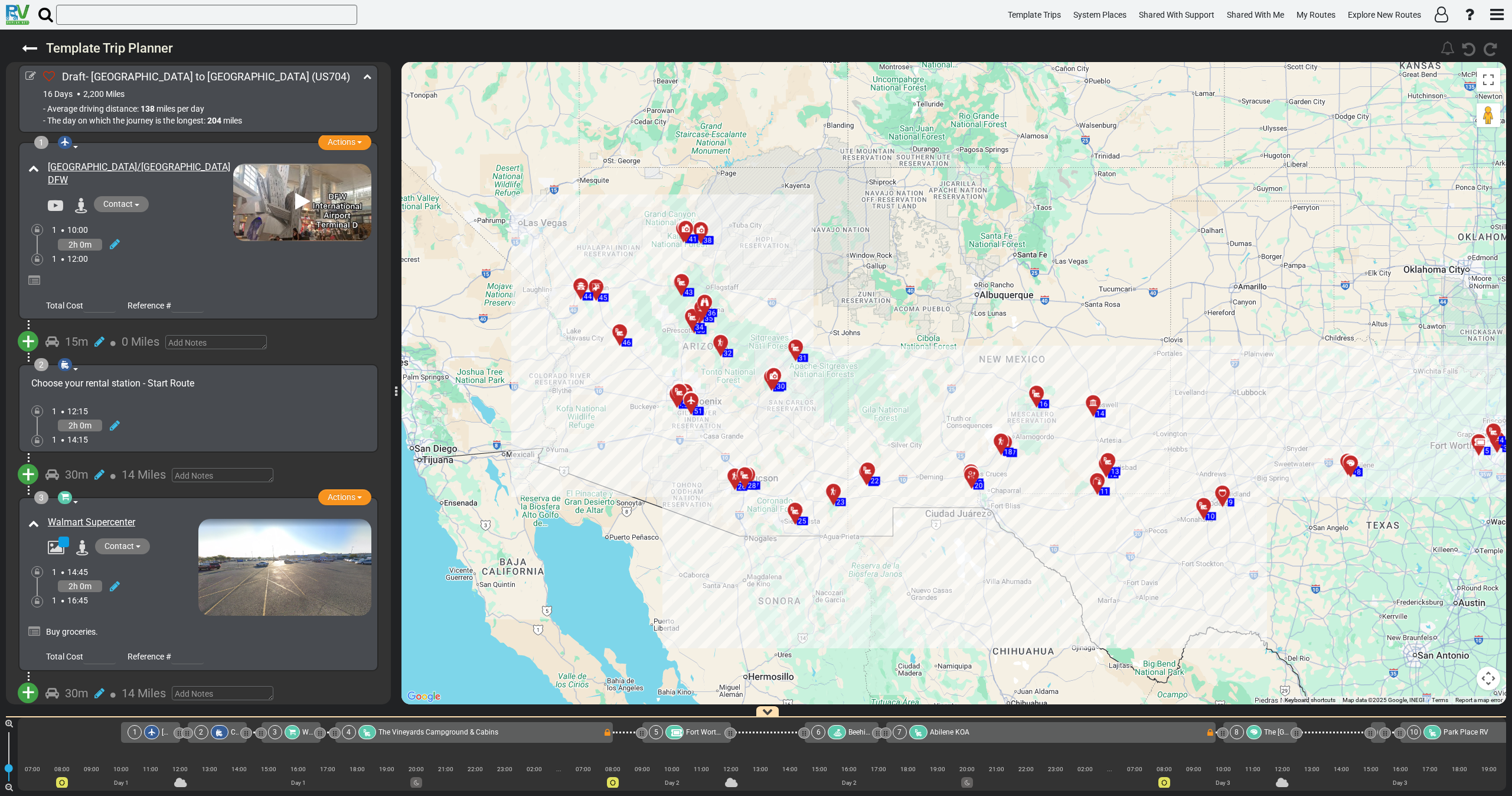
click at [172, 216] on div "[GEOGRAPHIC_DATA]/[GEOGRAPHIC_DATA] DFW" at bounding box center [129, 211] width 208 height 107
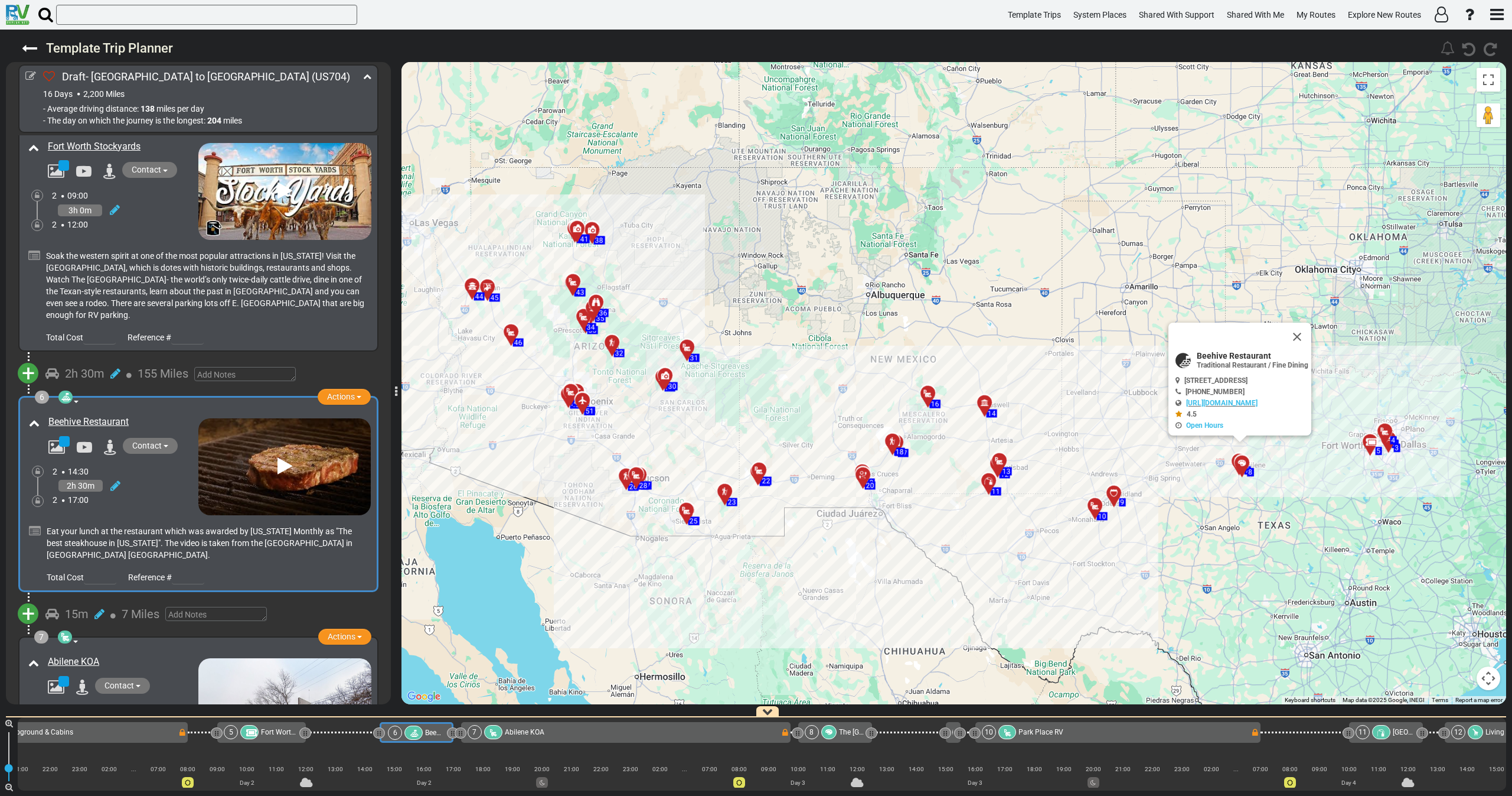
scroll to position [0, 0]
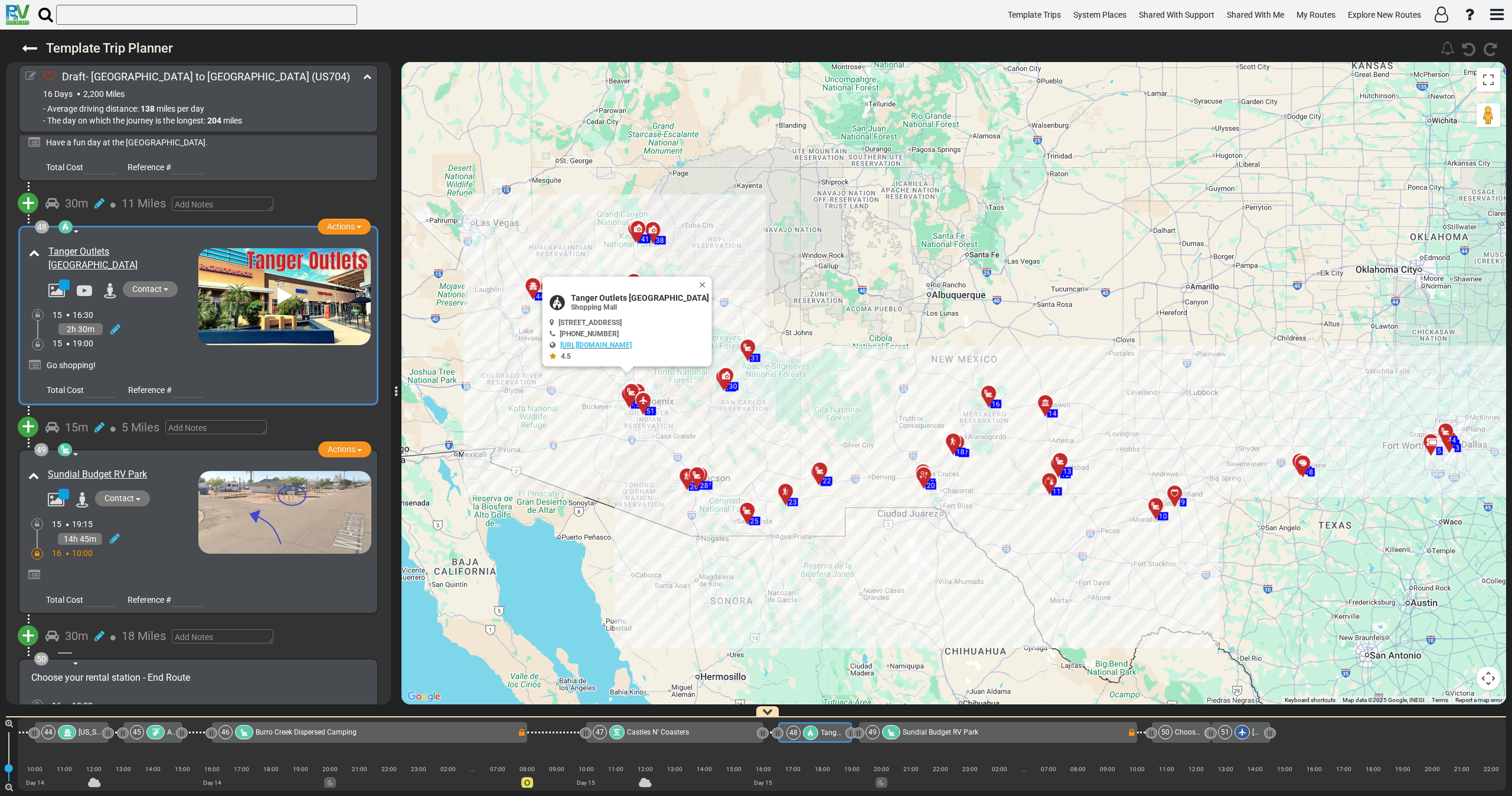
click at [29, 78] on icon at bounding box center [30, 75] width 10 height 10
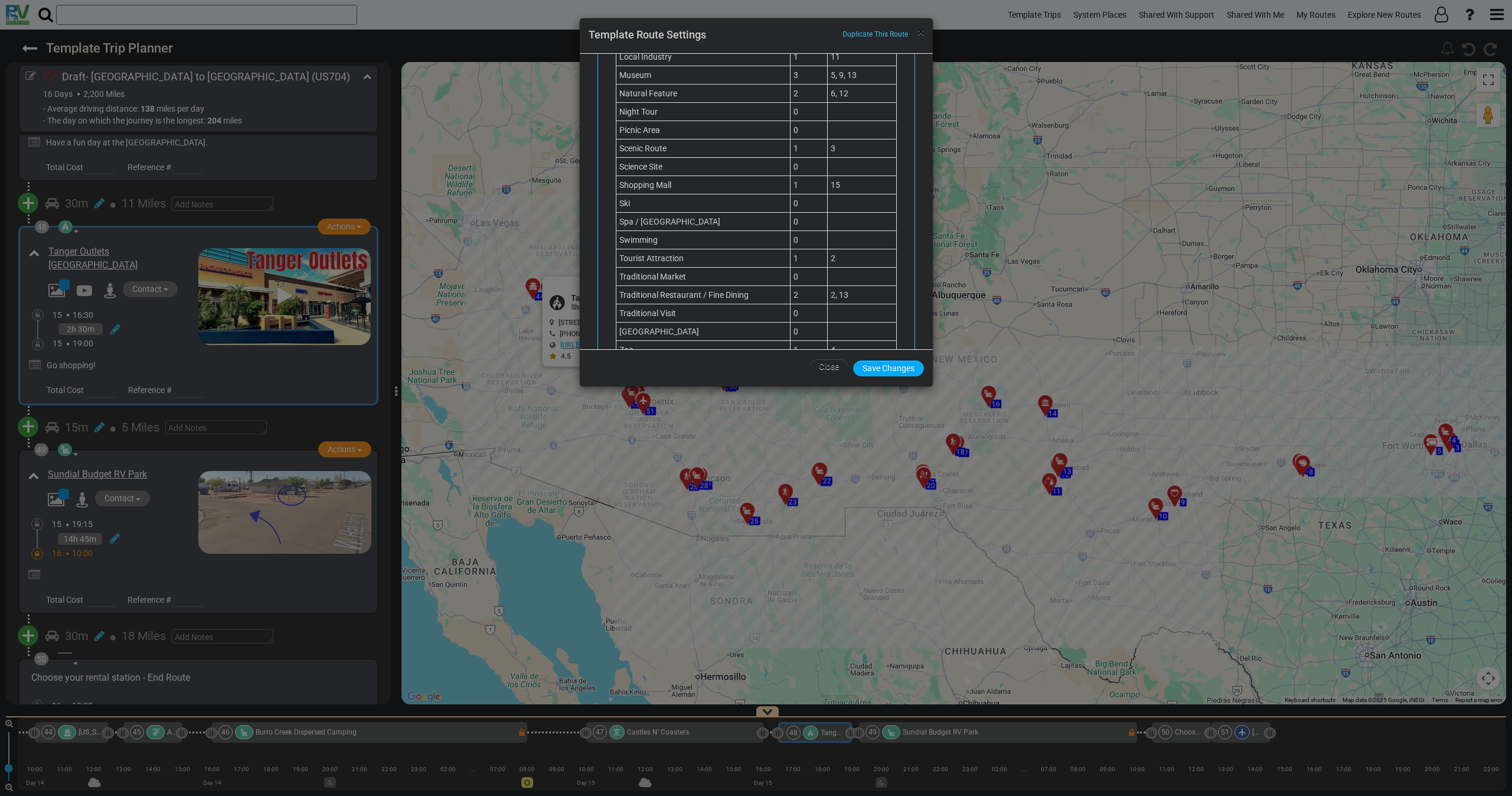
click at [920, 35] on span "×" at bounding box center [921, 32] width 6 height 14
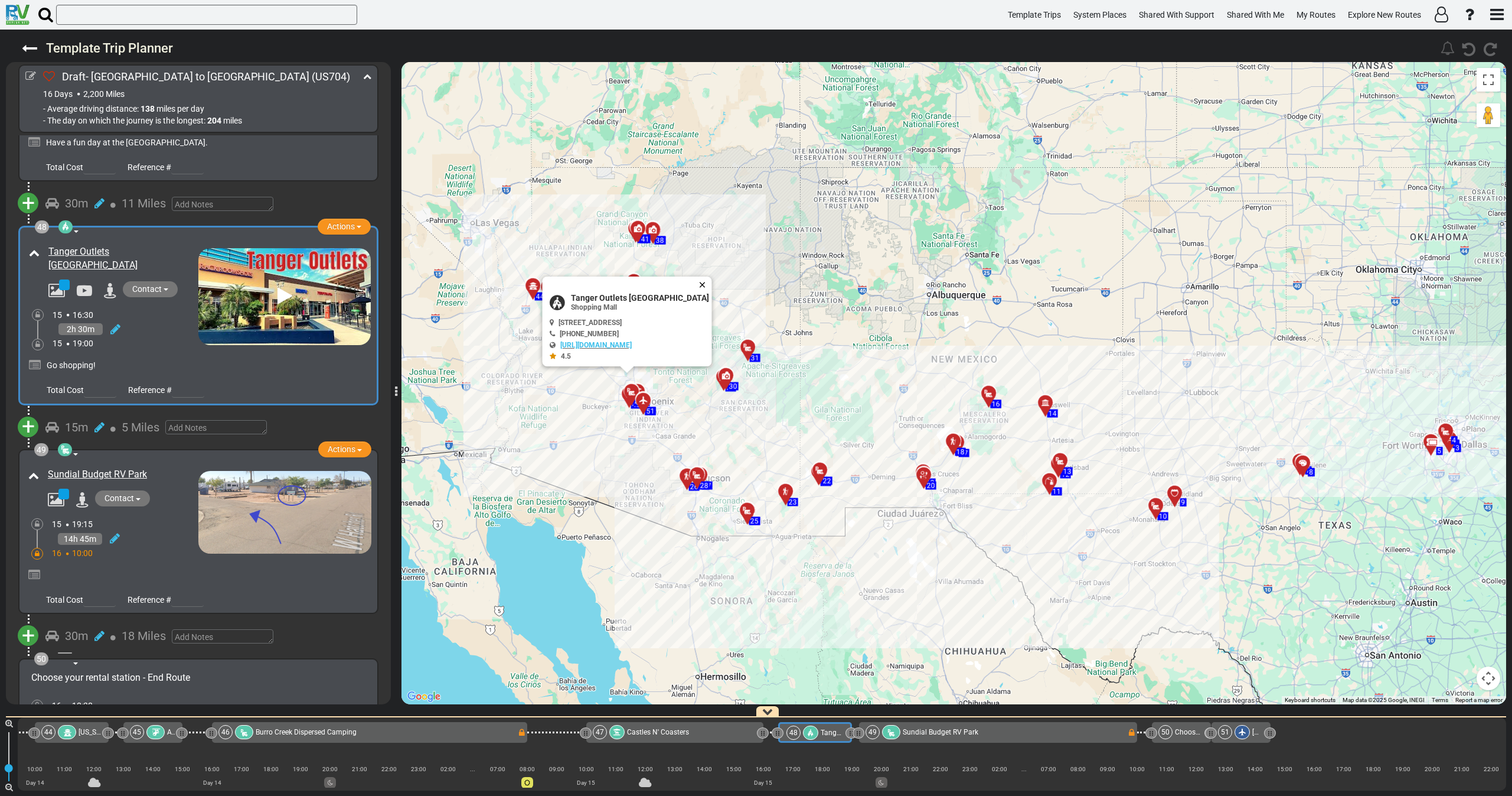
click at [697, 283] on button "Close" at bounding box center [704, 284] width 14 height 17
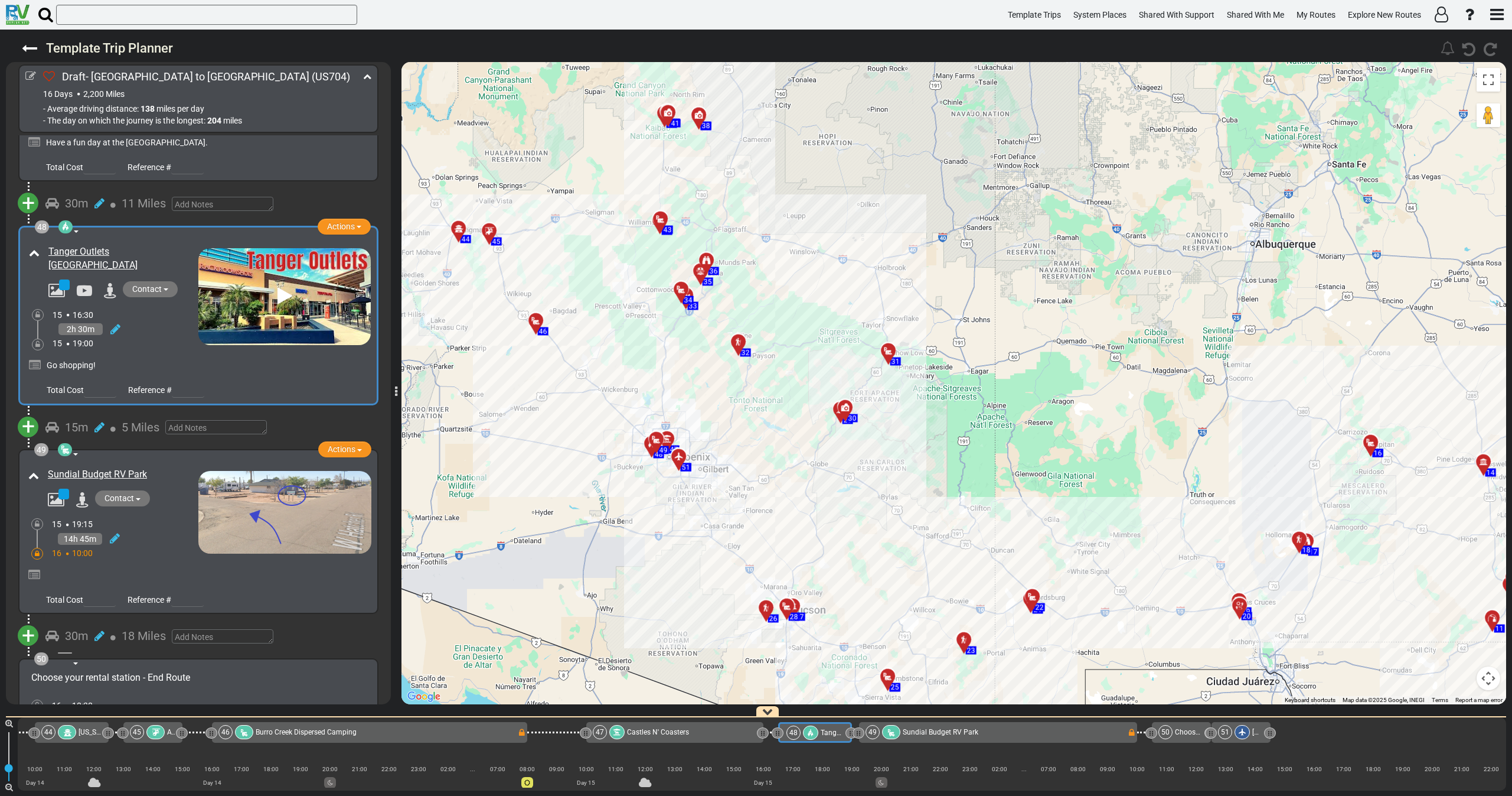
drag, startPoint x: 644, startPoint y: 379, endPoint x: 701, endPoint y: 382, distance: 57.1
click at [701, 382] on div "To activate drag with keyboard, press Alt + Enter. Once in keyboard drag state,…" at bounding box center [954, 383] width 1105 height 642
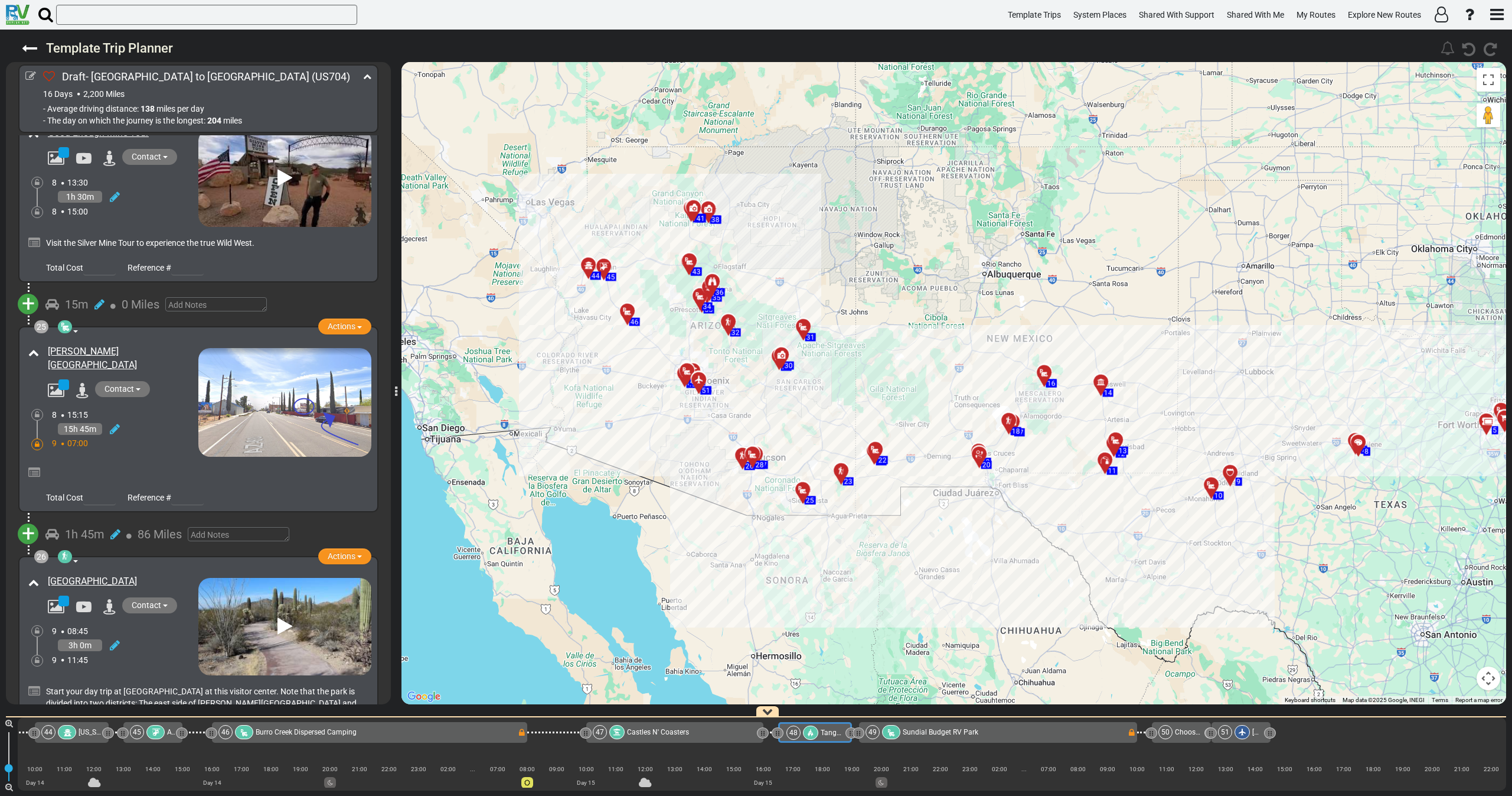
scroll to position [5365, 0]
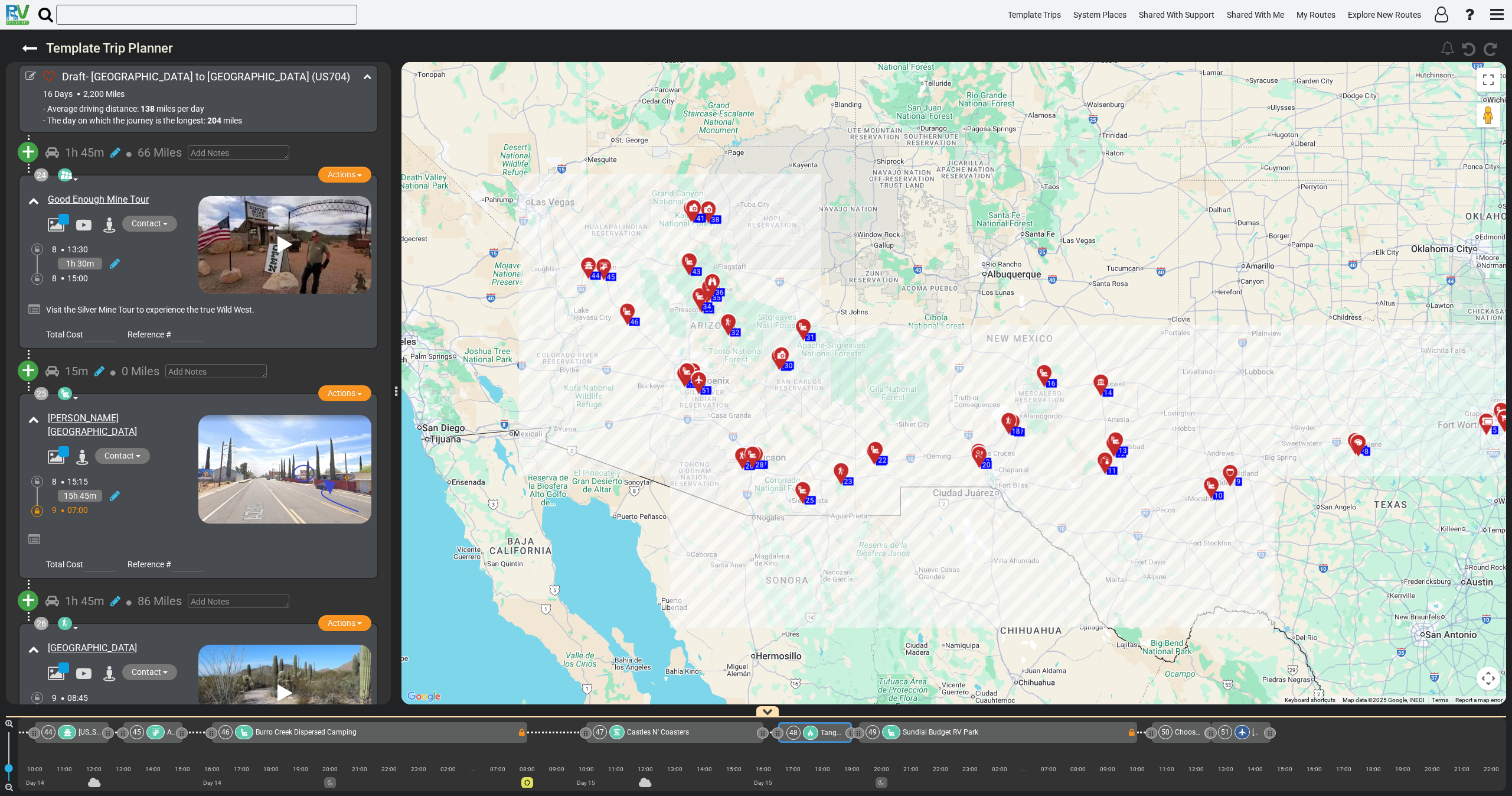
click at [129, 504] on div "9 07:00" at bounding box center [125, 510] width 147 height 12
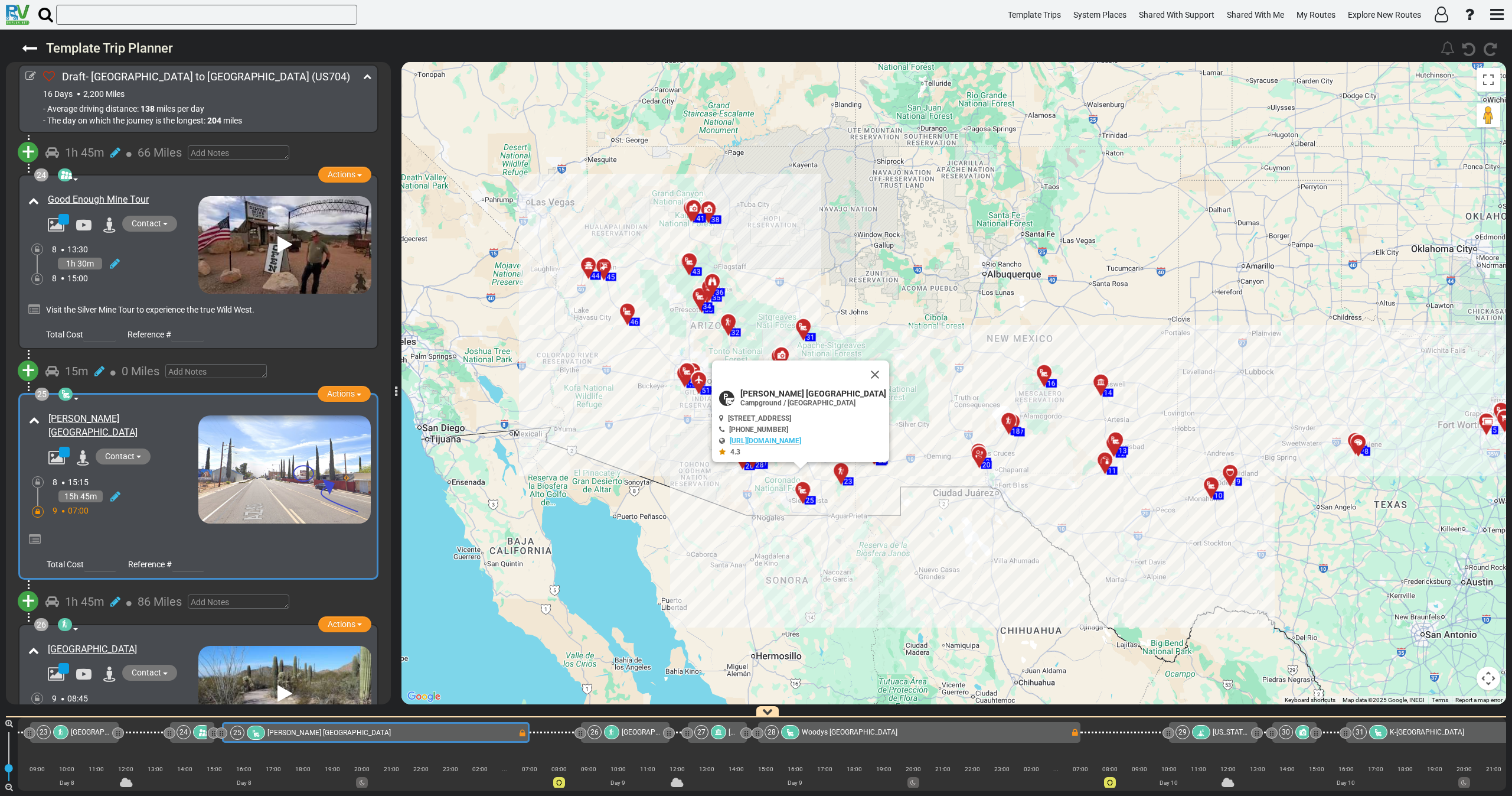
scroll to position [0, 3880]
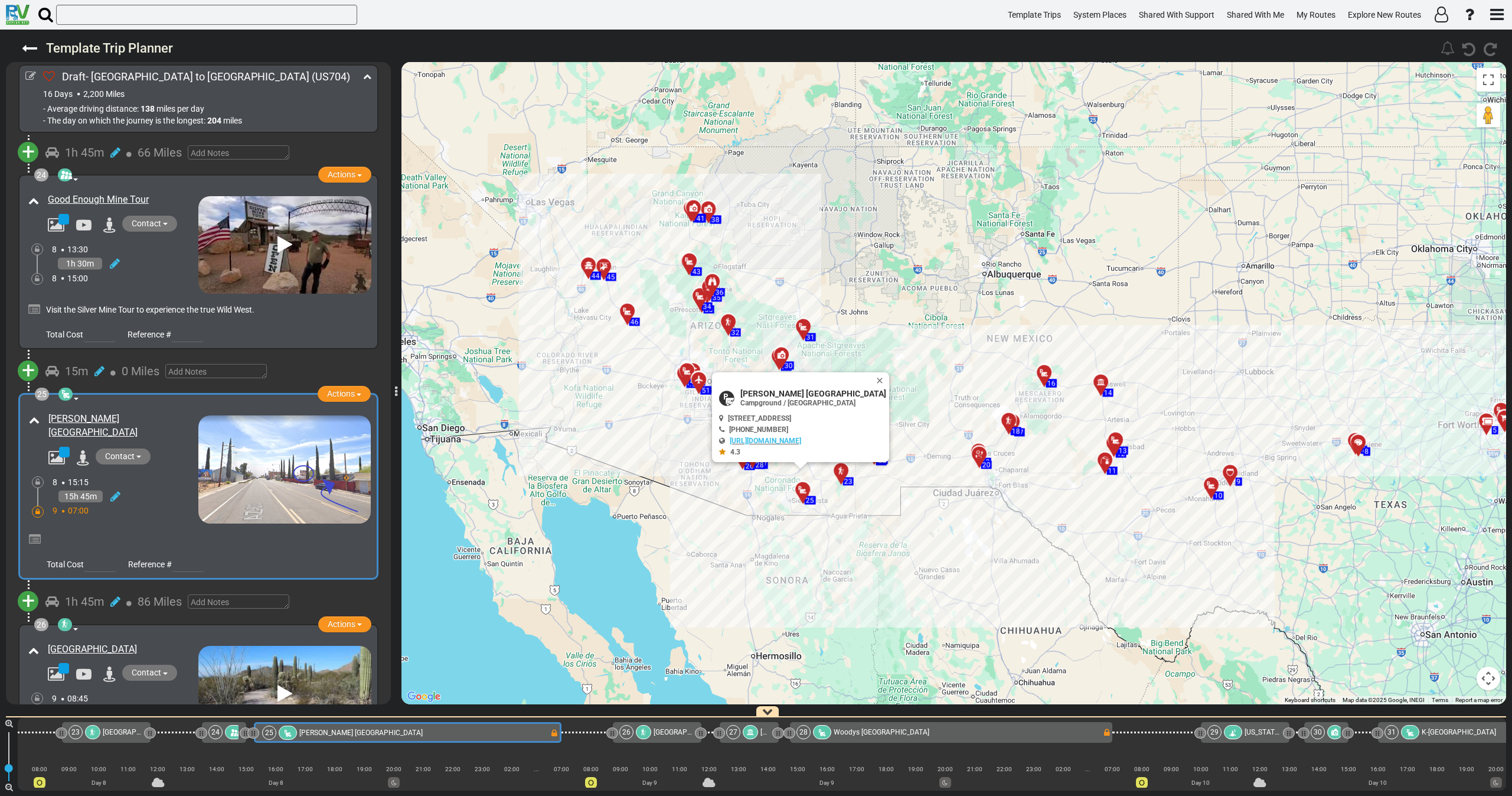
click at [29, 594] on span "+" at bounding box center [29, 601] width 13 height 27
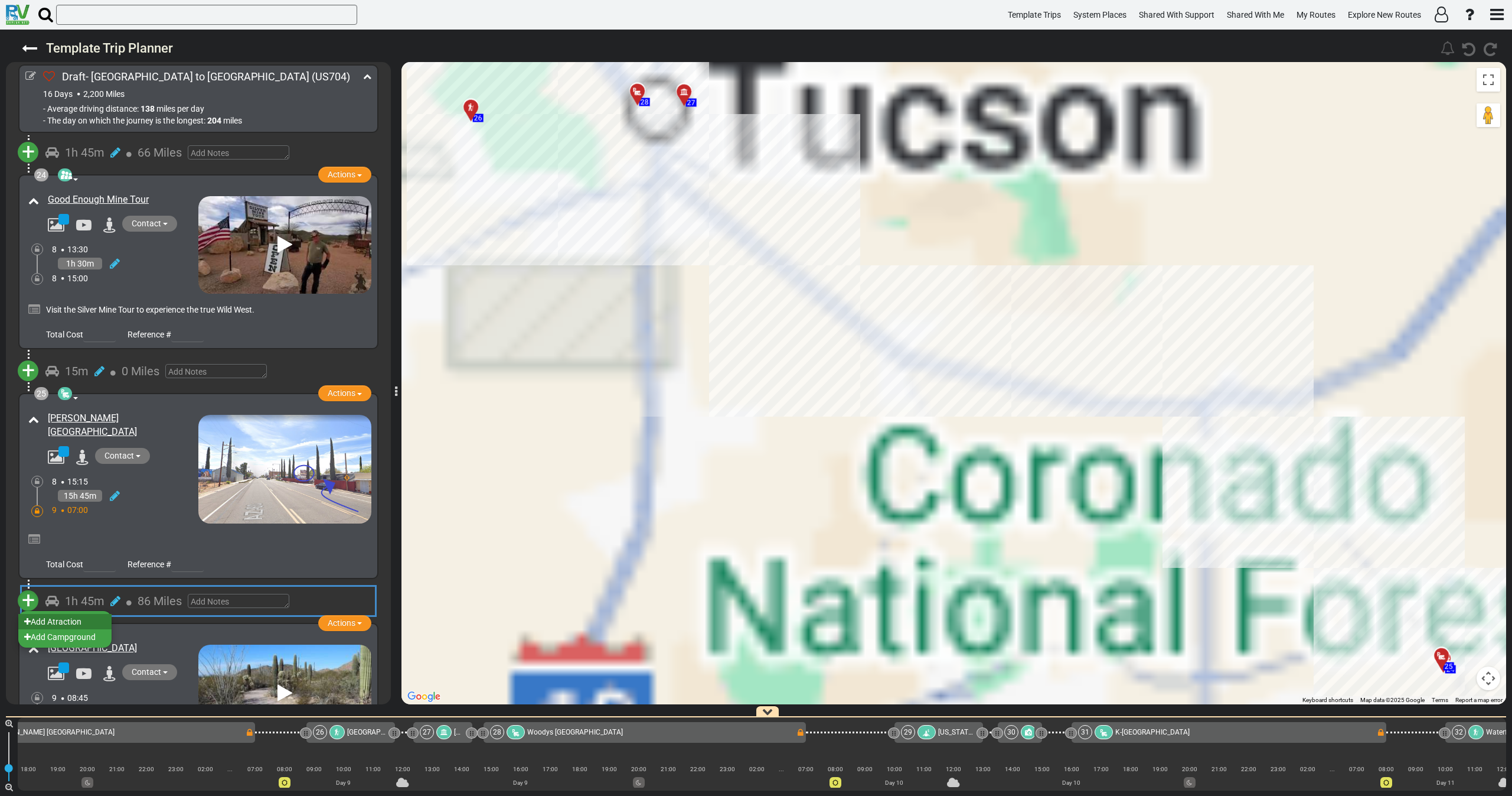
scroll to position [0, 4187]
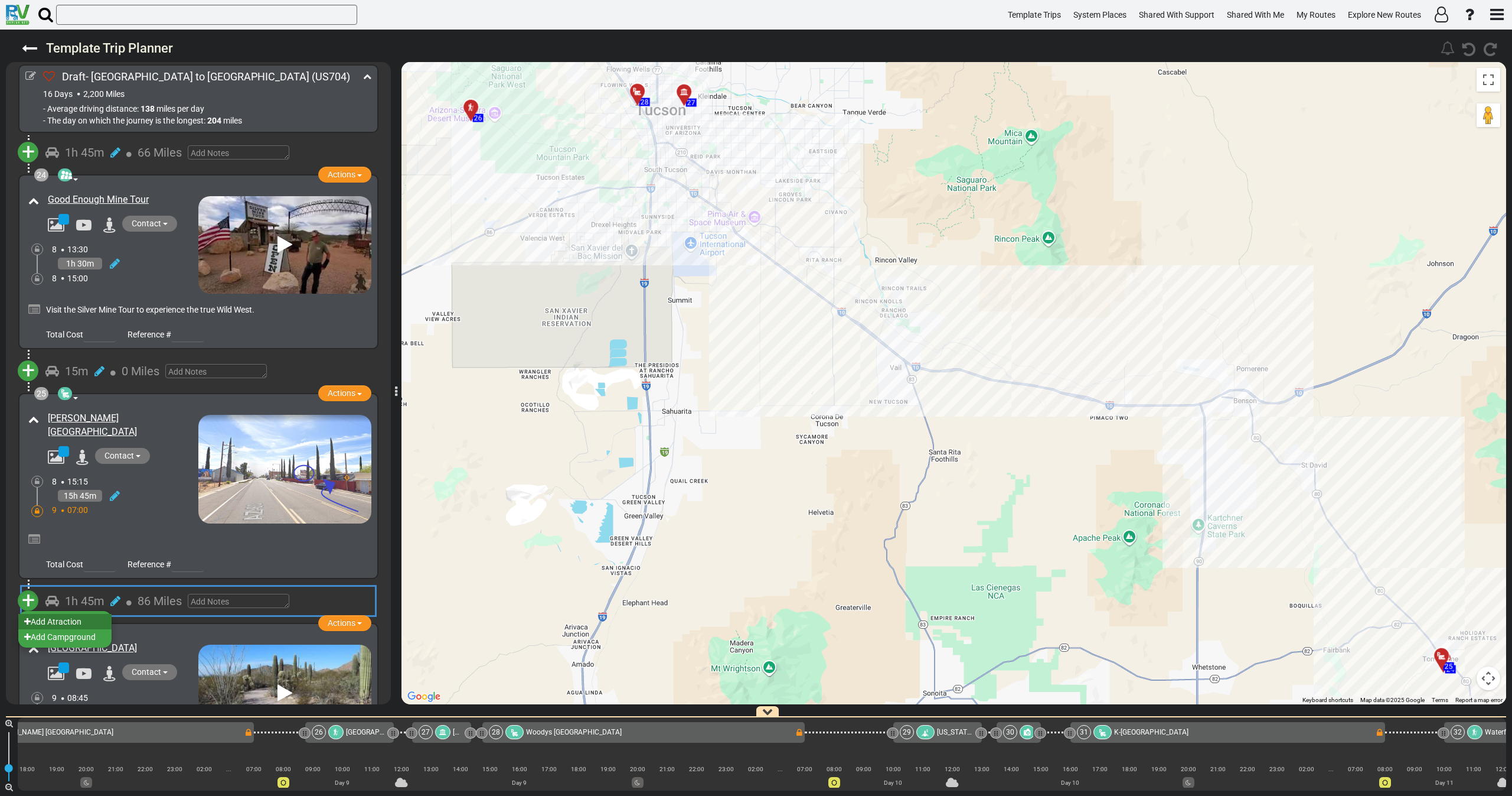
click at [70, 618] on li "Add Atraction" at bounding box center [65, 621] width 94 height 15
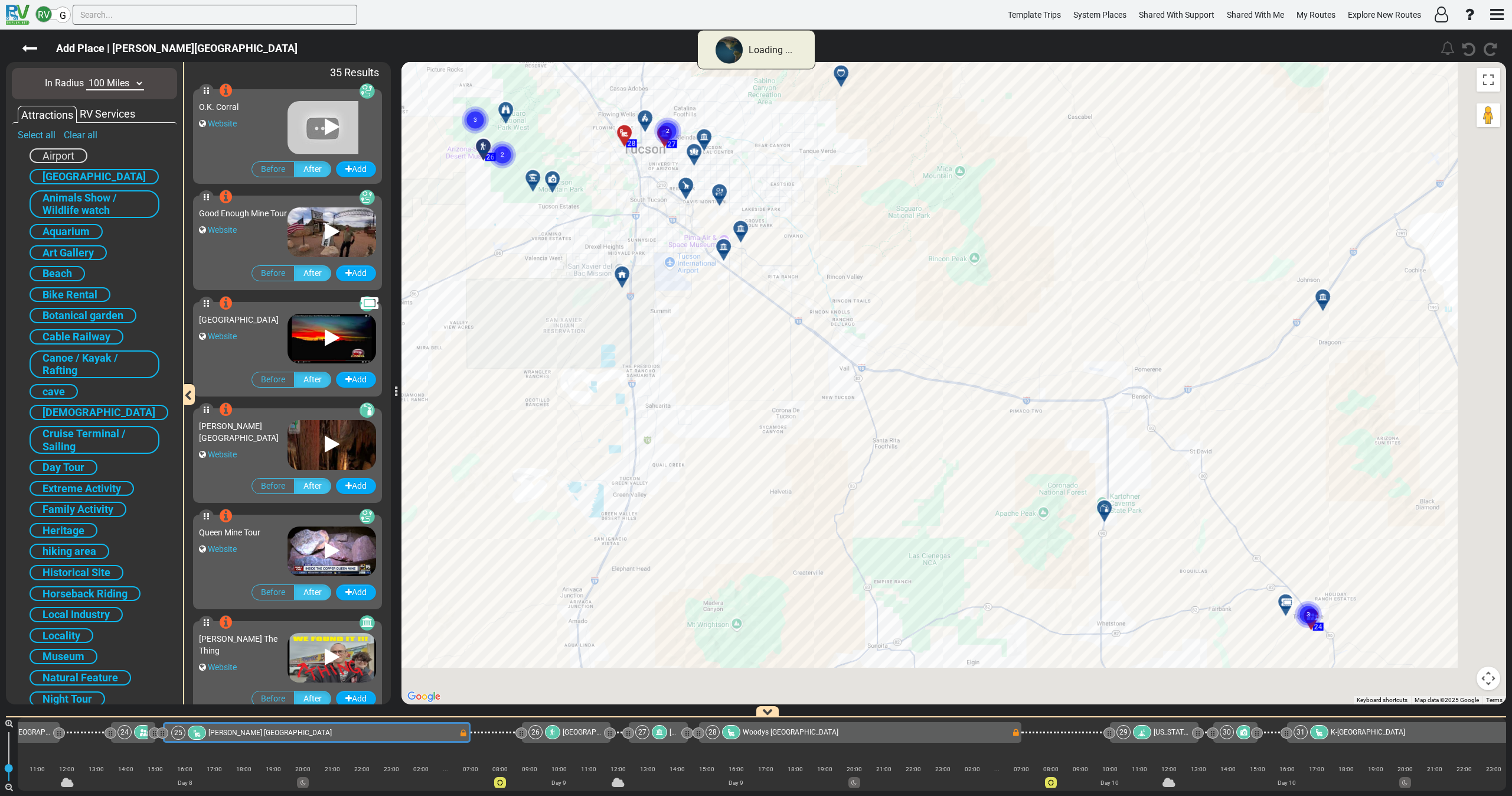
scroll to position [0, 3880]
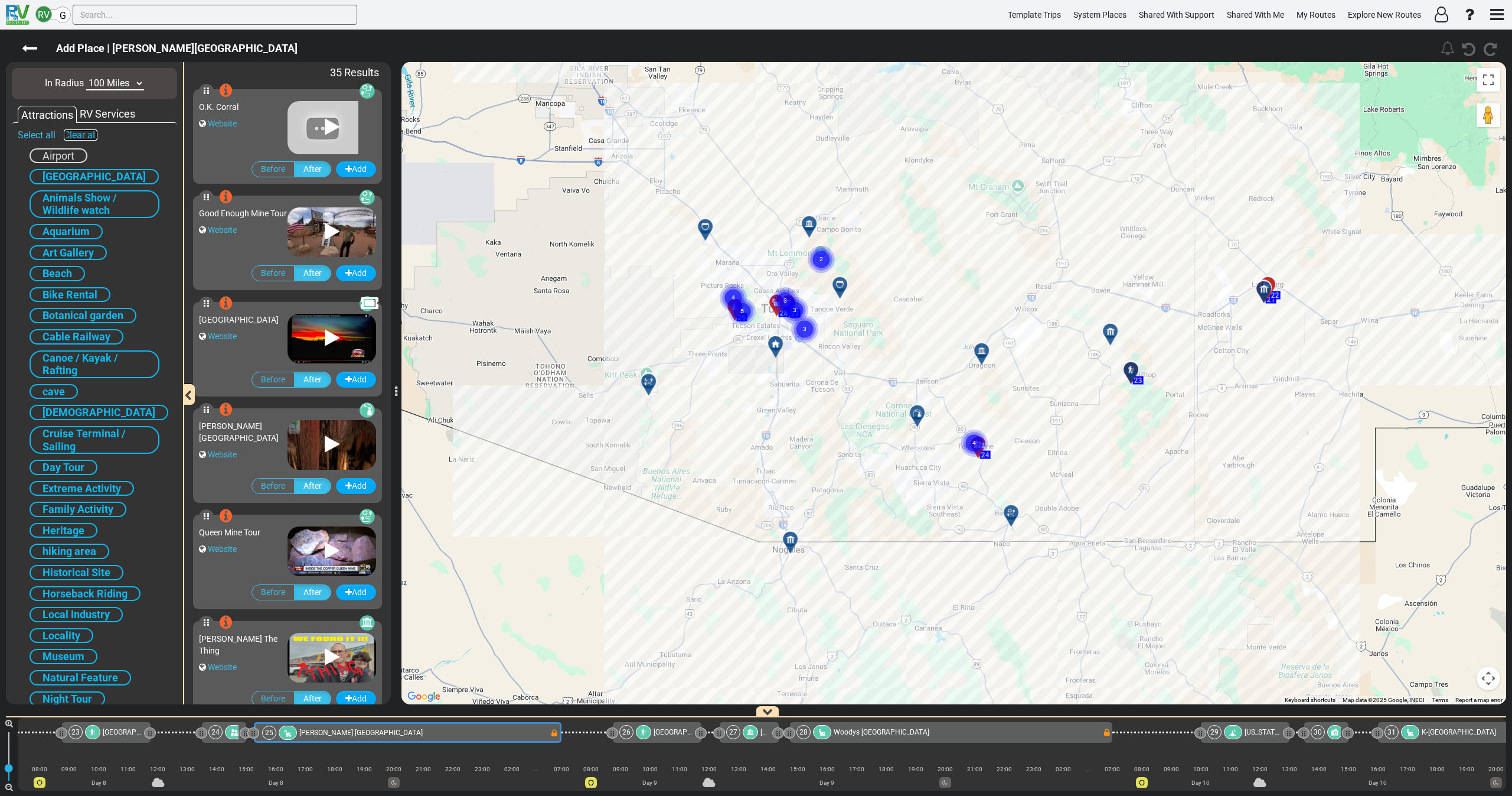
click at [74, 134] on link "Clear all" at bounding box center [80, 135] width 33 height 11
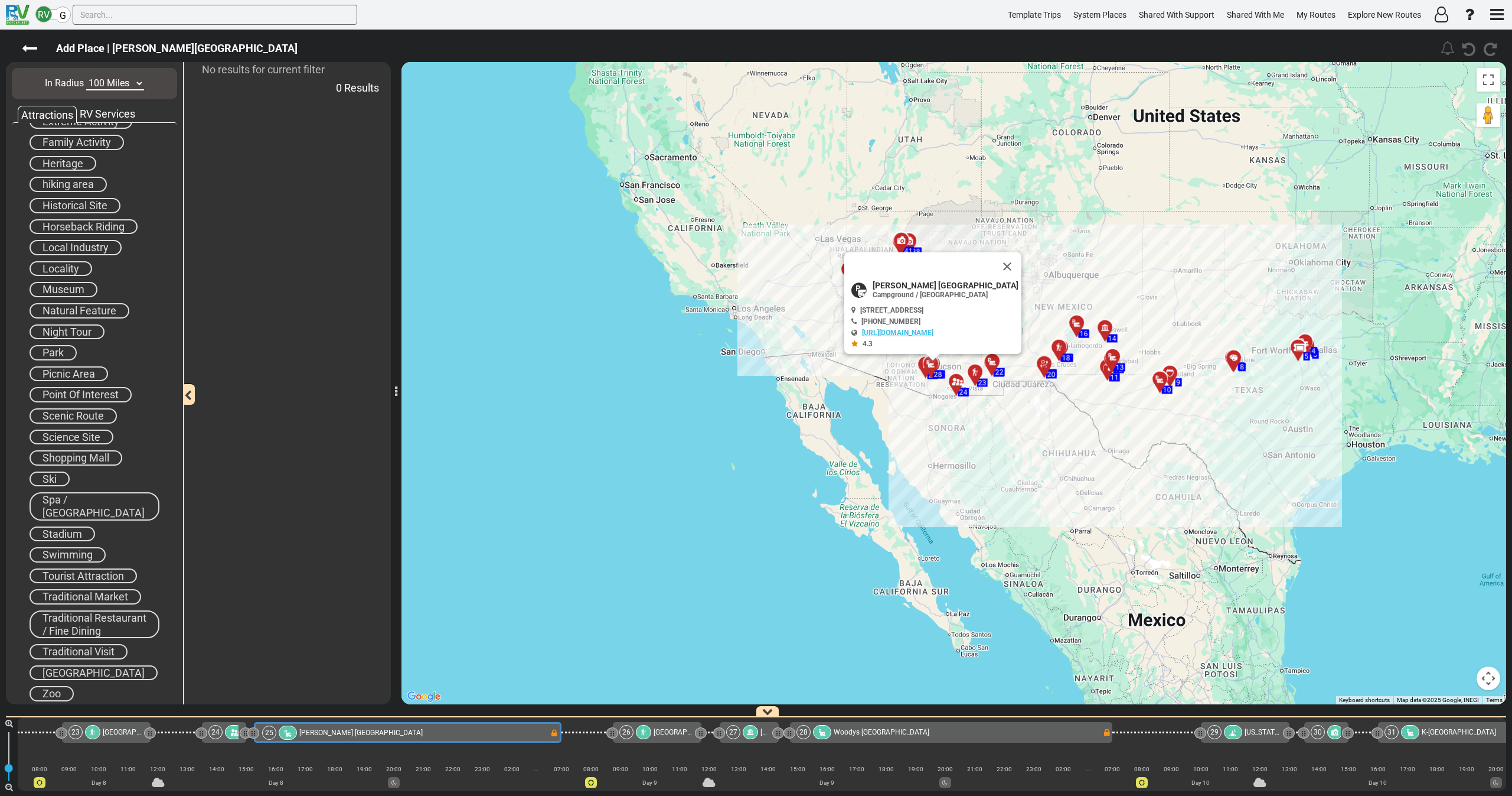
scroll to position [375, 0]
click at [82, 641] on span "Traditional Visit" at bounding box center [79, 643] width 72 height 13
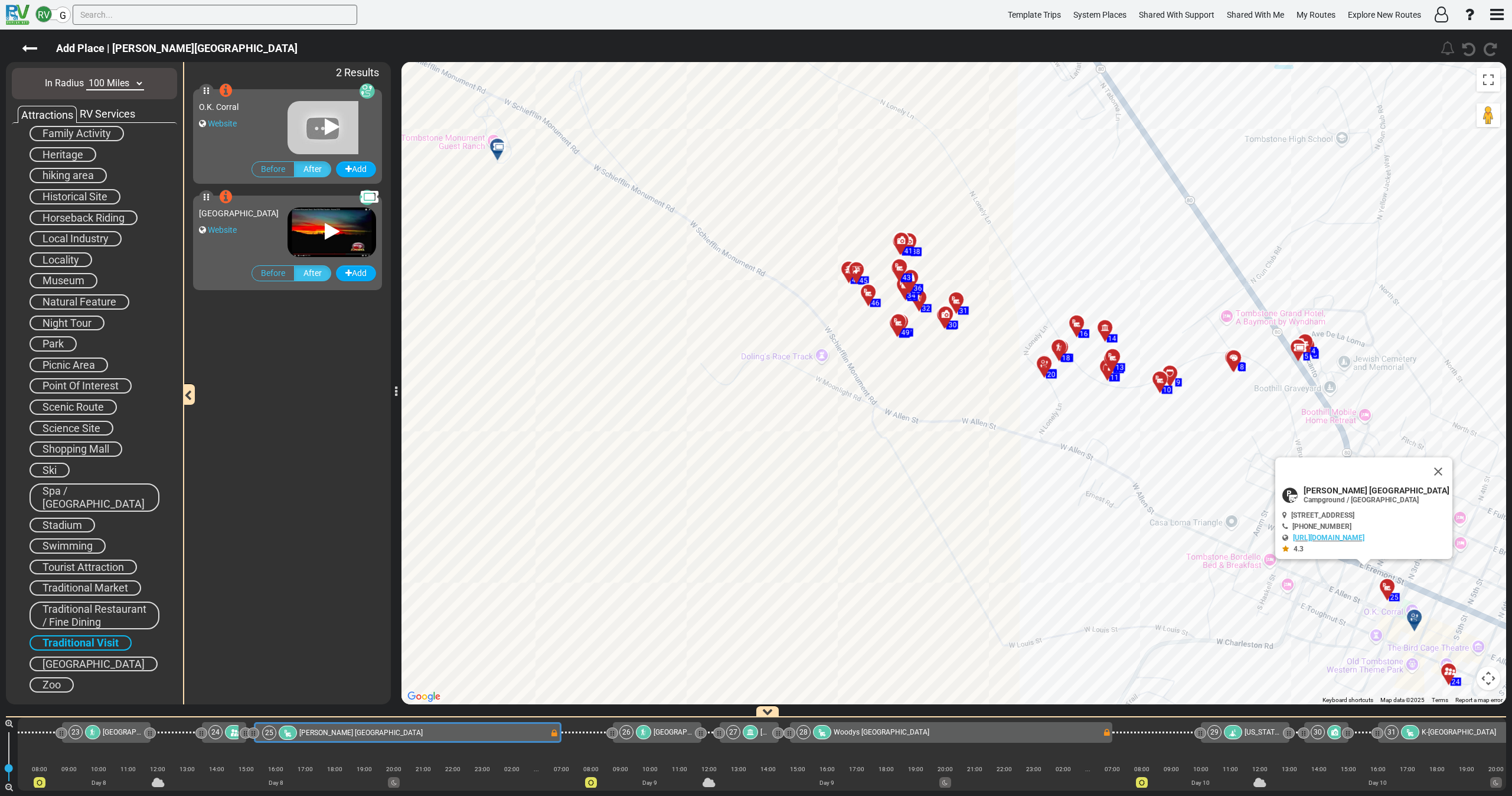
click at [250, 129] on div "Website" at bounding box center [244, 123] width 89 height 12
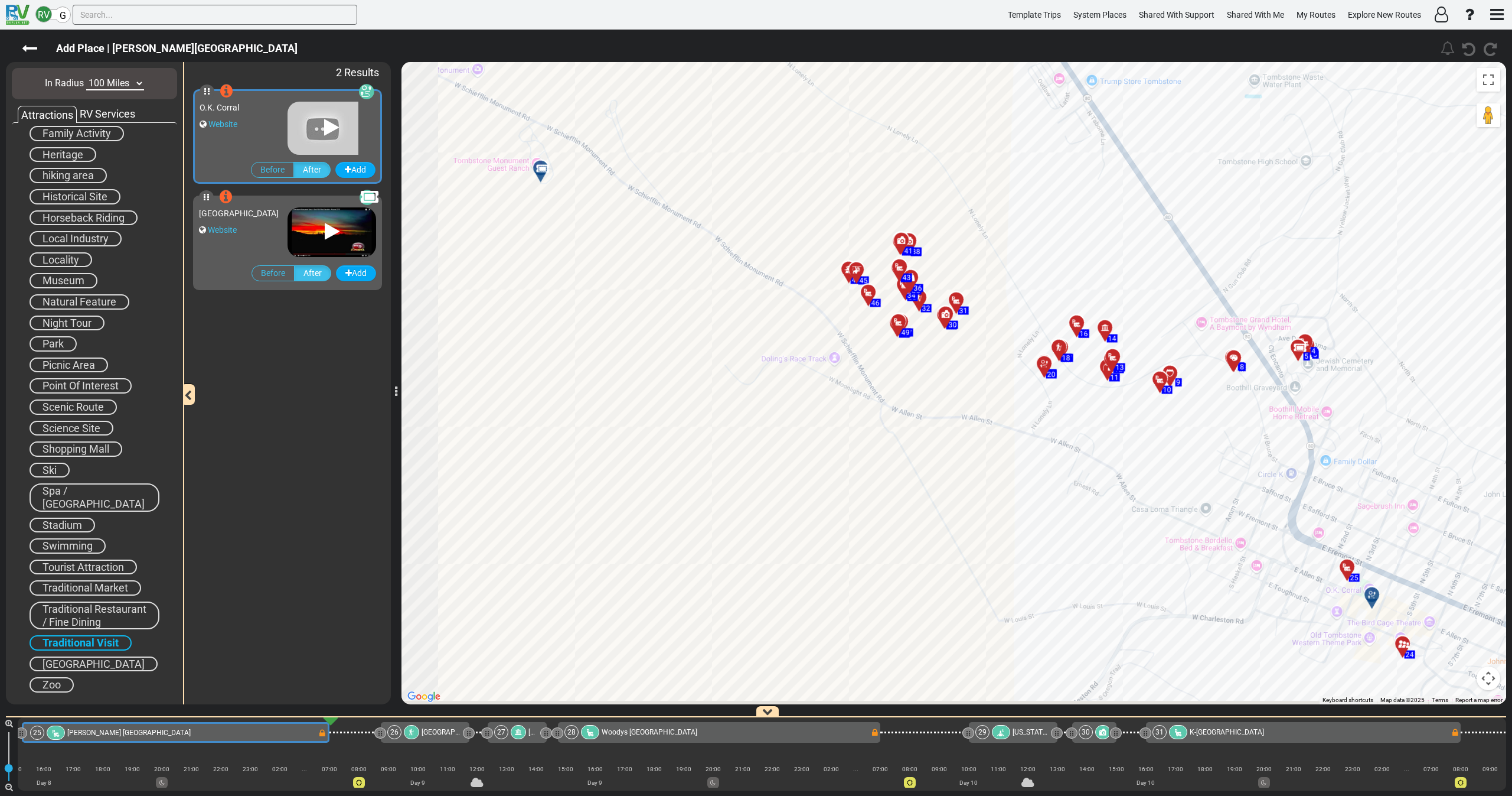
scroll to position [0, 4187]
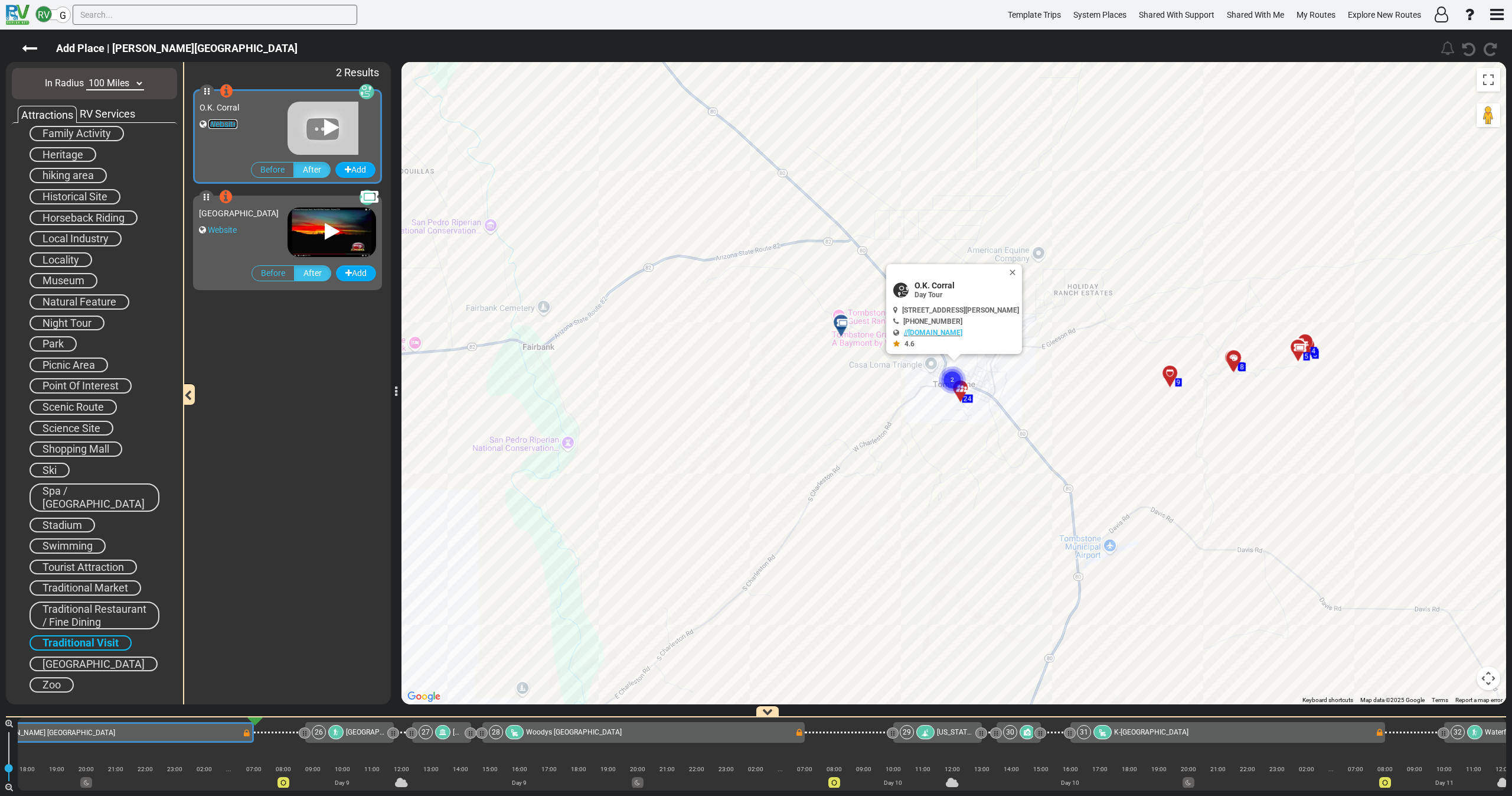
click at [235, 121] on link "Website" at bounding box center [223, 124] width 29 height 10
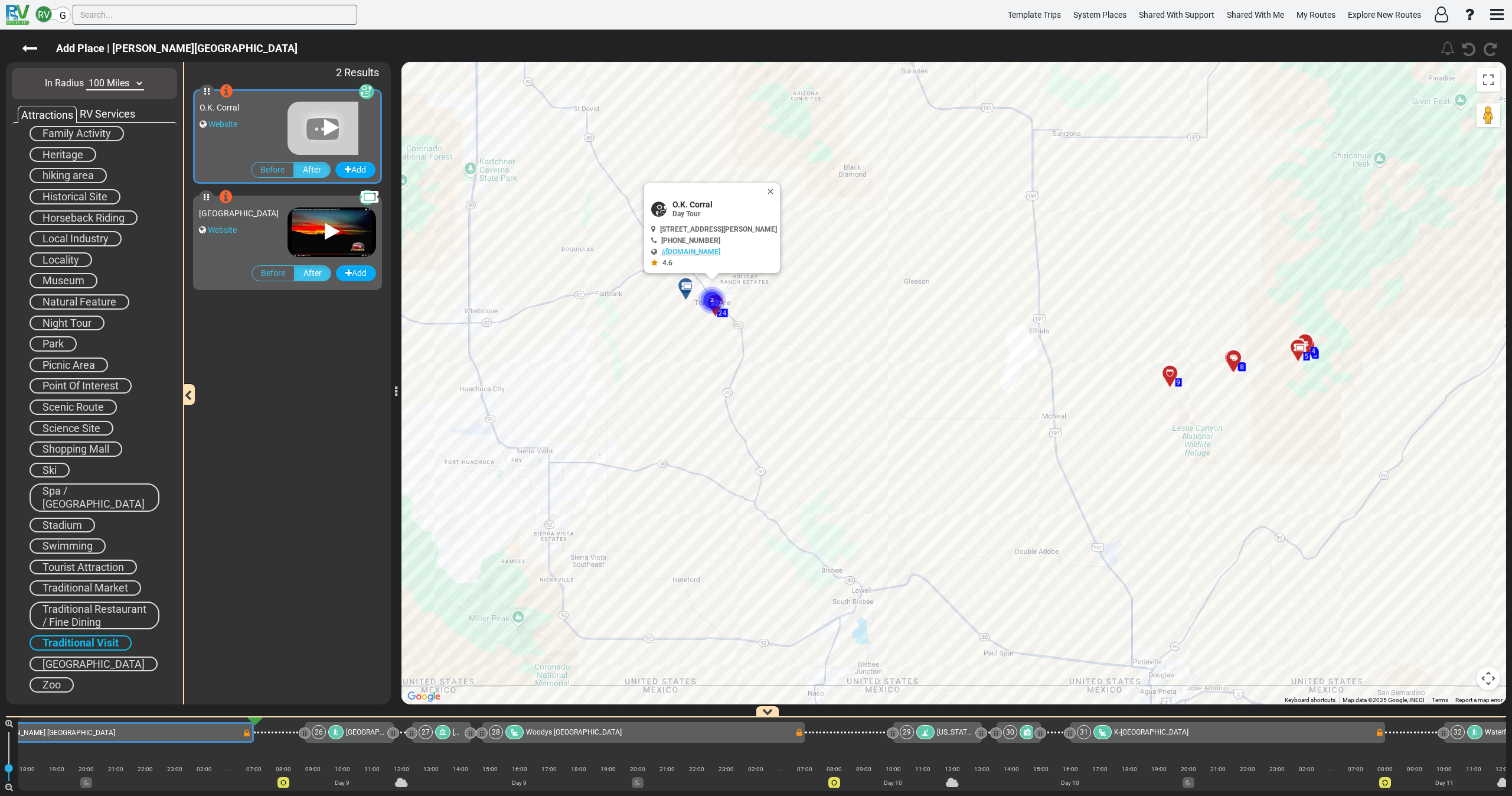
drag, startPoint x: 781, startPoint y: 191, endPoint x: 777, endPoint y: 196, distance: 6.4
click at [780, 194] on button "Close" at bounding box center [773, 191] width 14 height 17
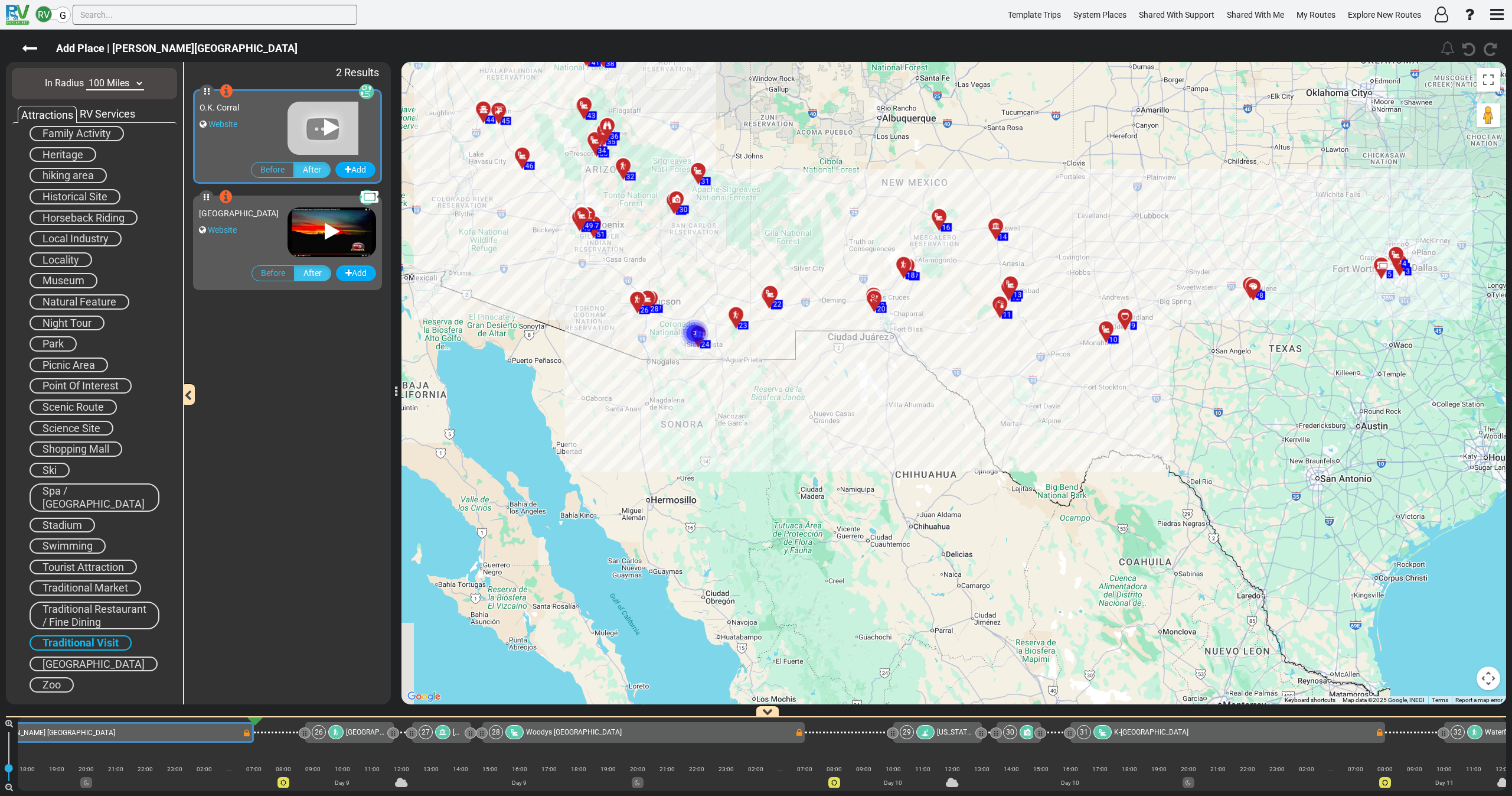
drag, startPoint x: 566, startPoint y: 305, endPoint x: 664, endPoint y: 357, distance: 110.9
click at [658, 355] on div "To activate drag with keyboard, press Alt + Enter. Once in keyboard drag state,…" at bounding box center [954, 383] width 1105 height 642
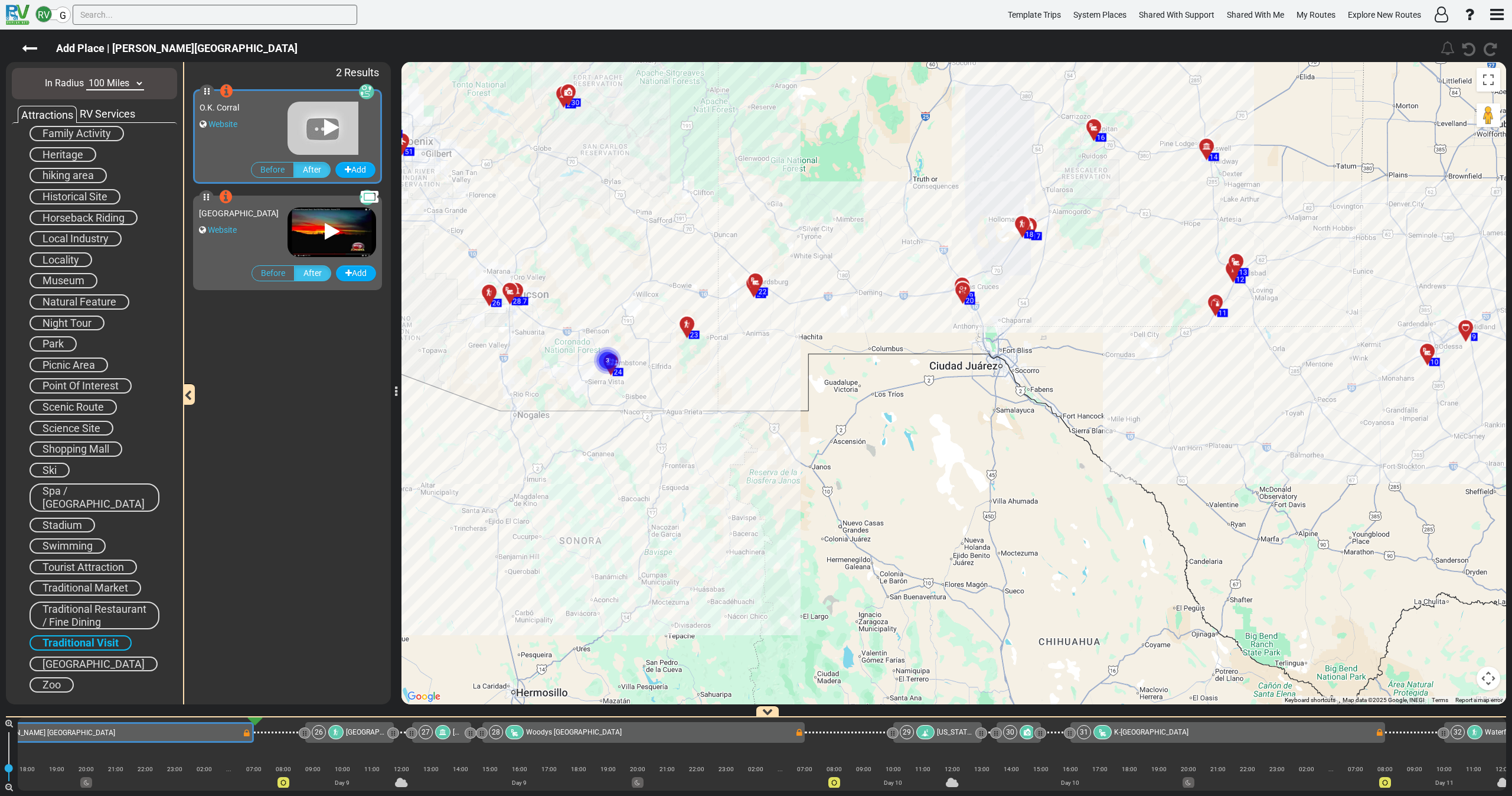
drag, startPoint x: 520, startPoint y: 343, endPoint x: 616, endPoint y: 384, distance: 104.4
click at [612, 383] on div "To activate drag with keyboard, press Alt + Enter. Once in keyboard drag state,…" at bounding box center [954, 383] width 1105 height 642
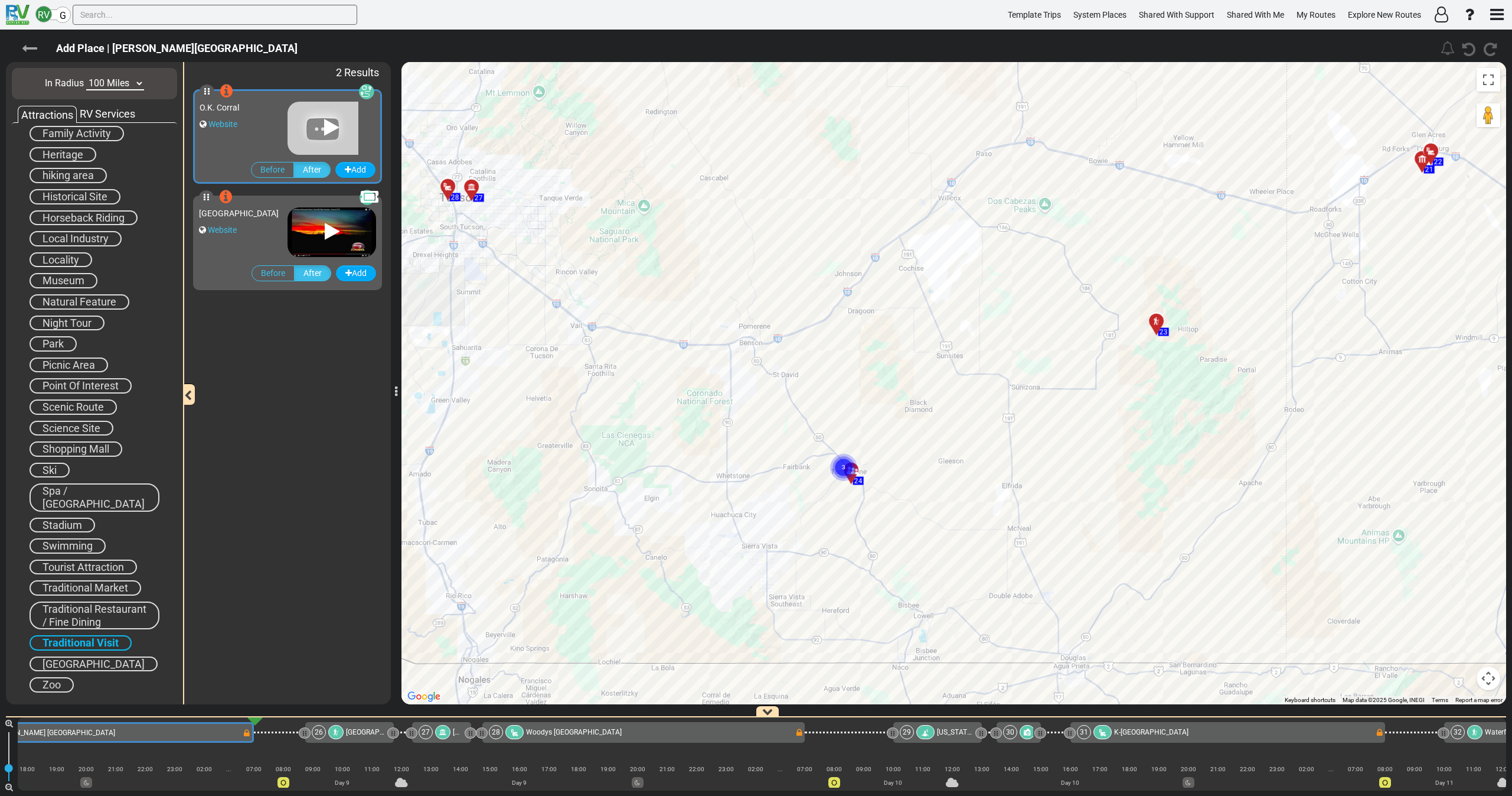
click at [25, 48] on icon at bounding box center [29, 48] width 15 height 15
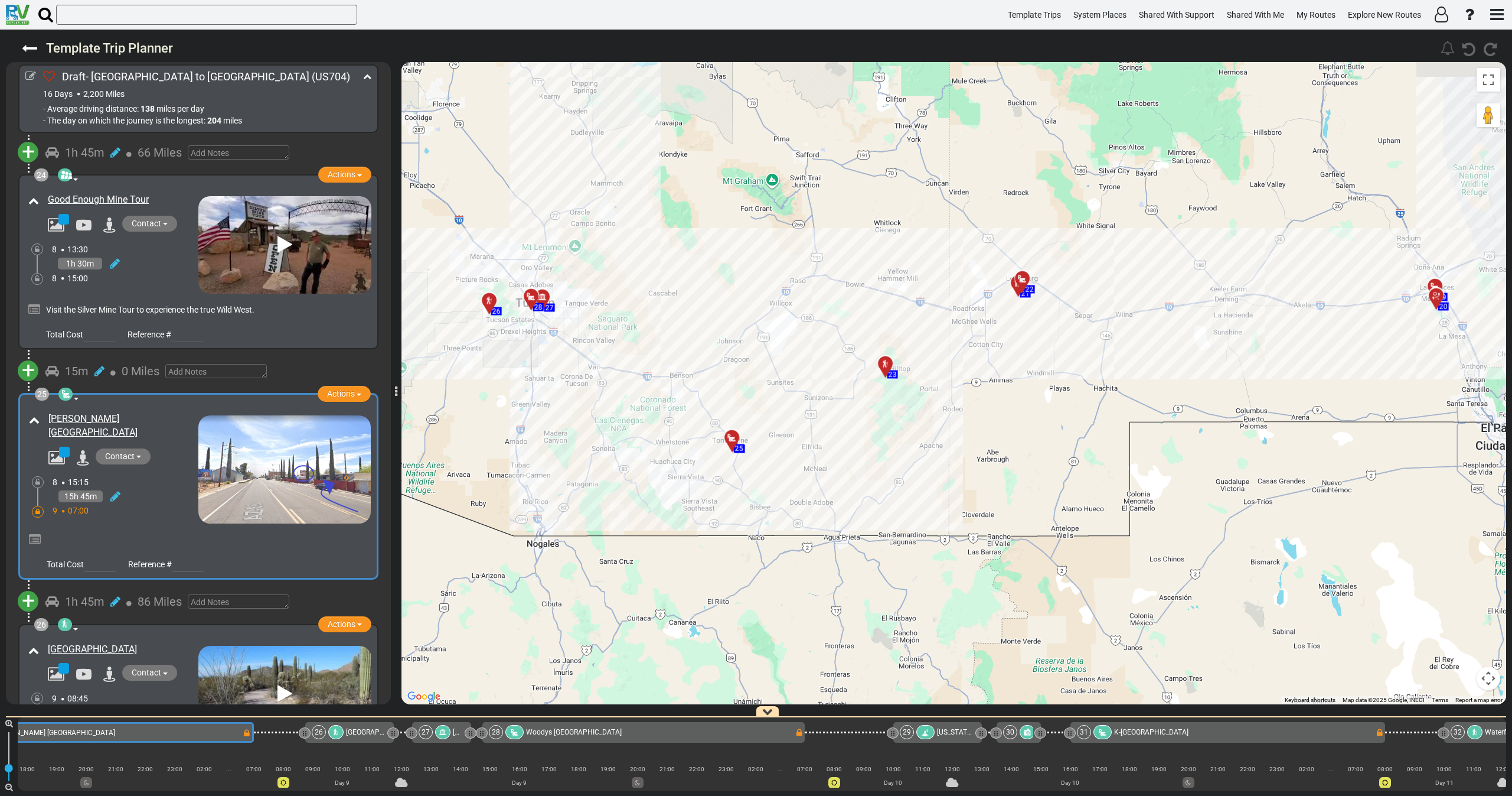
drag, startPoint x: 833, startPoint y: 440, endPoint x: 836, endPoint y: 448, distance: 8.5
click at [836, 448] on div "To activate drag with keyboard, press Alt + Enter. Once in keyboard drag state,…" at bounding box center [954, 383] width 1105 height 642
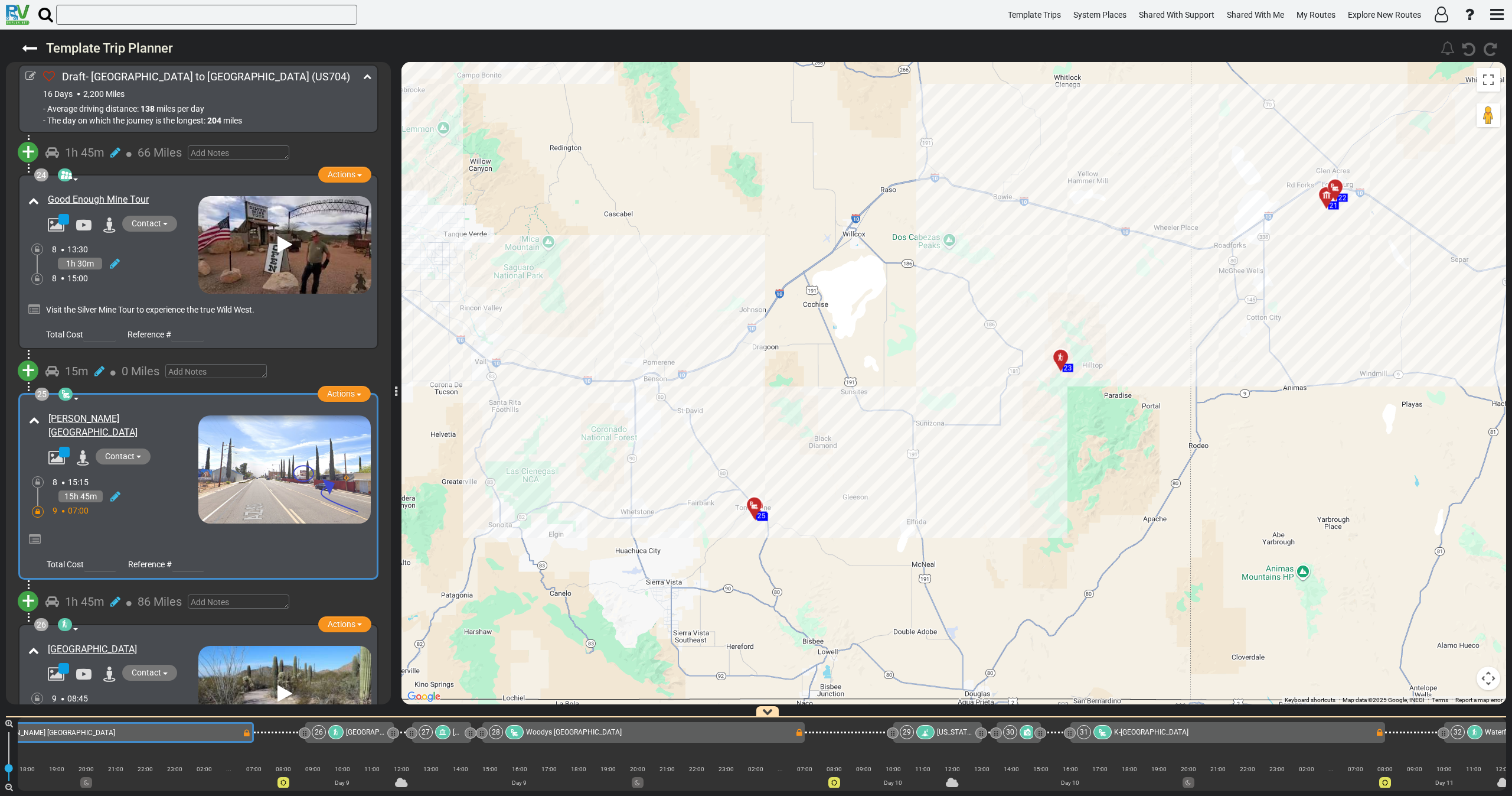
drag, startPoint x: 732, startPoint y: 486, endPoint x: 828, endPoint y: 533, distance: 106.9
click at [828, 533] on div "To activate drag with keyboard, press Alt + Enter. Once in keyboard drag state,…" at bounding box center [954, 383] width 1105 height 642
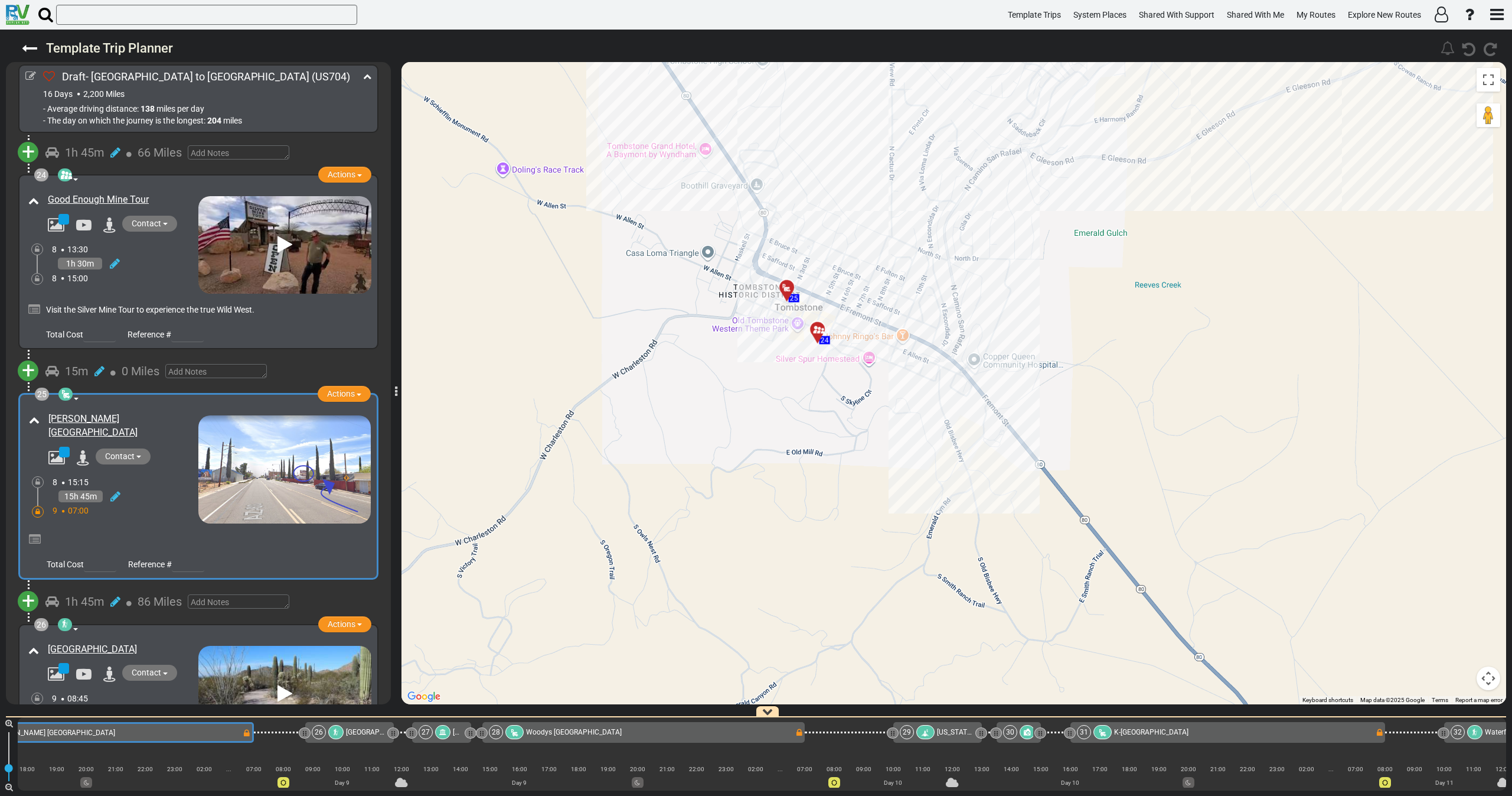
click at [817, 334] on div at bounding box center [821, 333] width 20 height 18
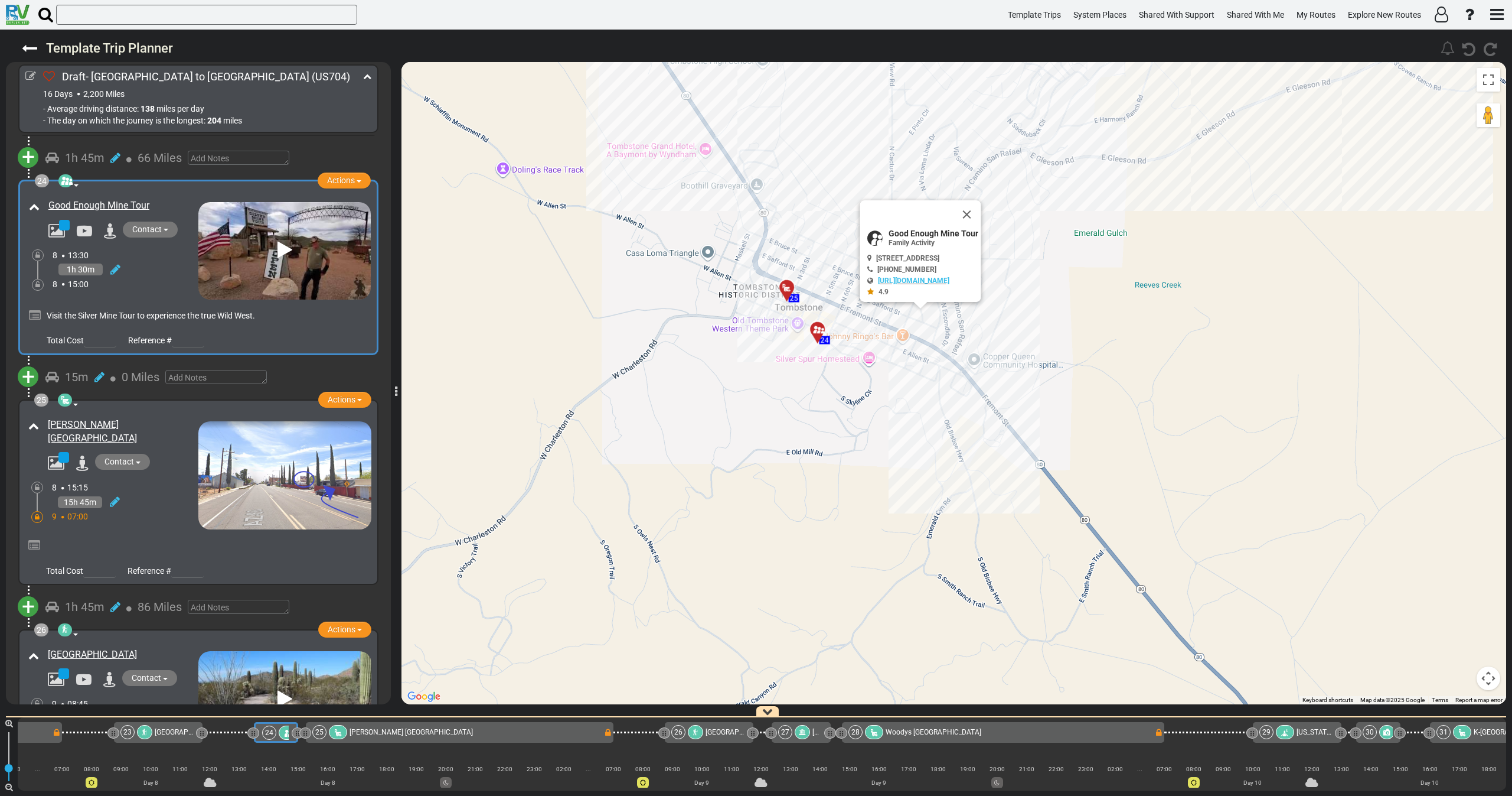
scroll to position [5359, 0]
click at [819, 331] on div at bounding box center [821, 333] width 20 height 18
drag, startPoint x: 996, startPoint y: 221, endPoint x: 931, endPoint y: 271, distance: 82.0
click at [980, 221] on button "Close" at bounding box center [973, 220] width 14 height 17
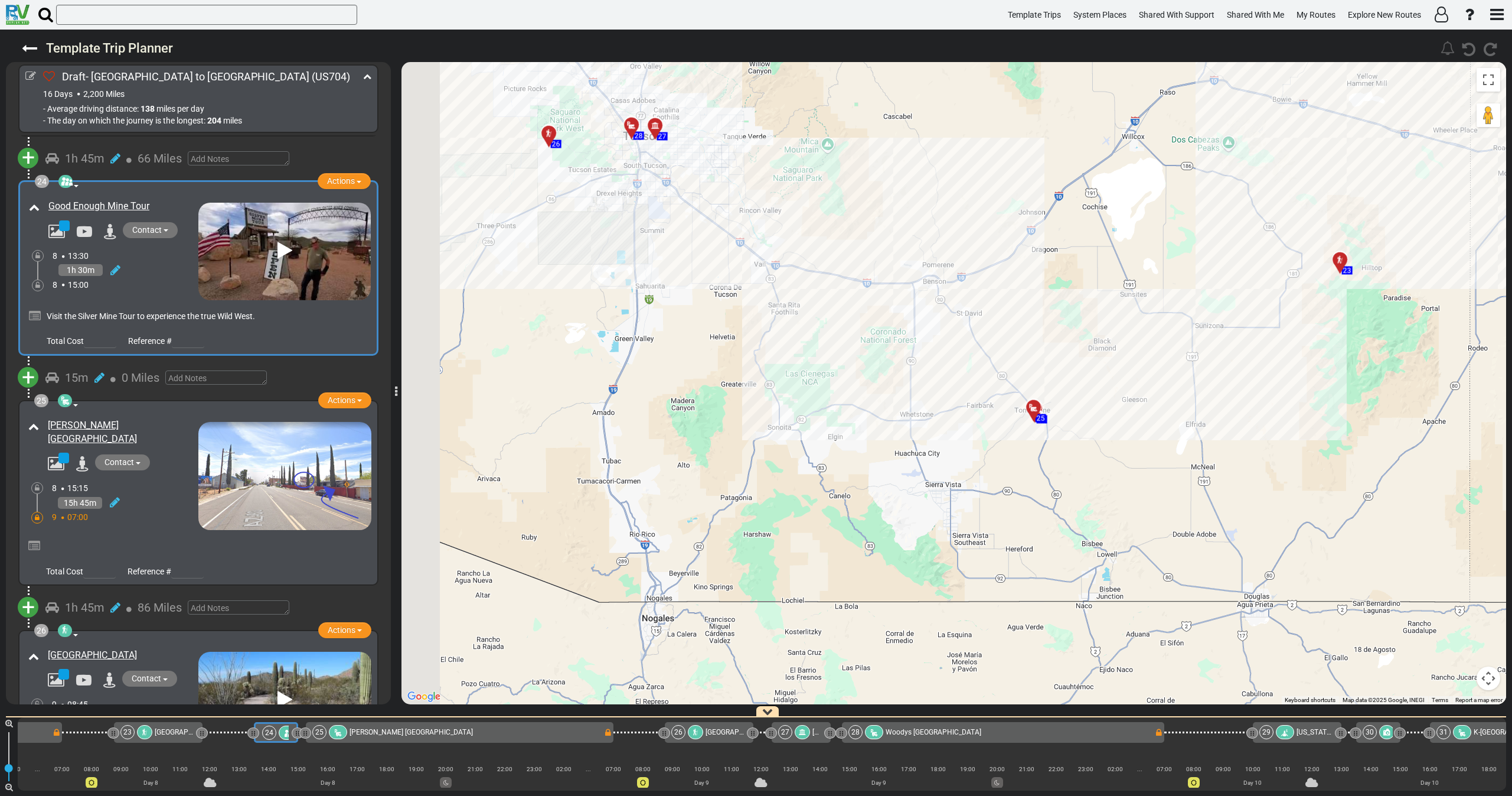
drag, startPoint x: 739, startPoint y: 398, endPoint x: 785, endPoint y: 410, distance: 47.5
click at [785, 410] on div "To navigate, press the arrow keys. To activate drag with keyboard, press Alt + …" at bounding box center [954, 383] width 1105 height 642
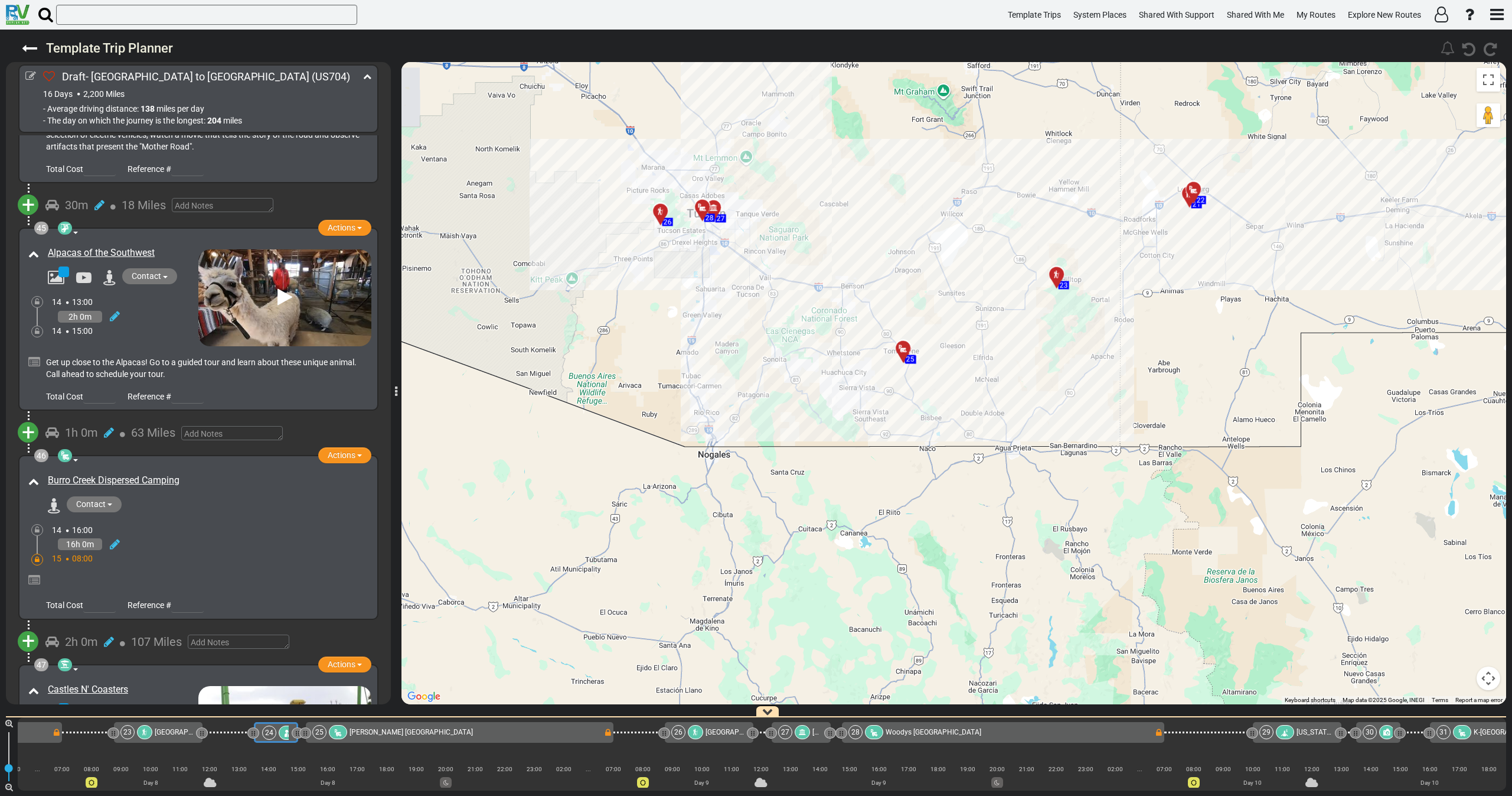
scroll to position [10387, 0]
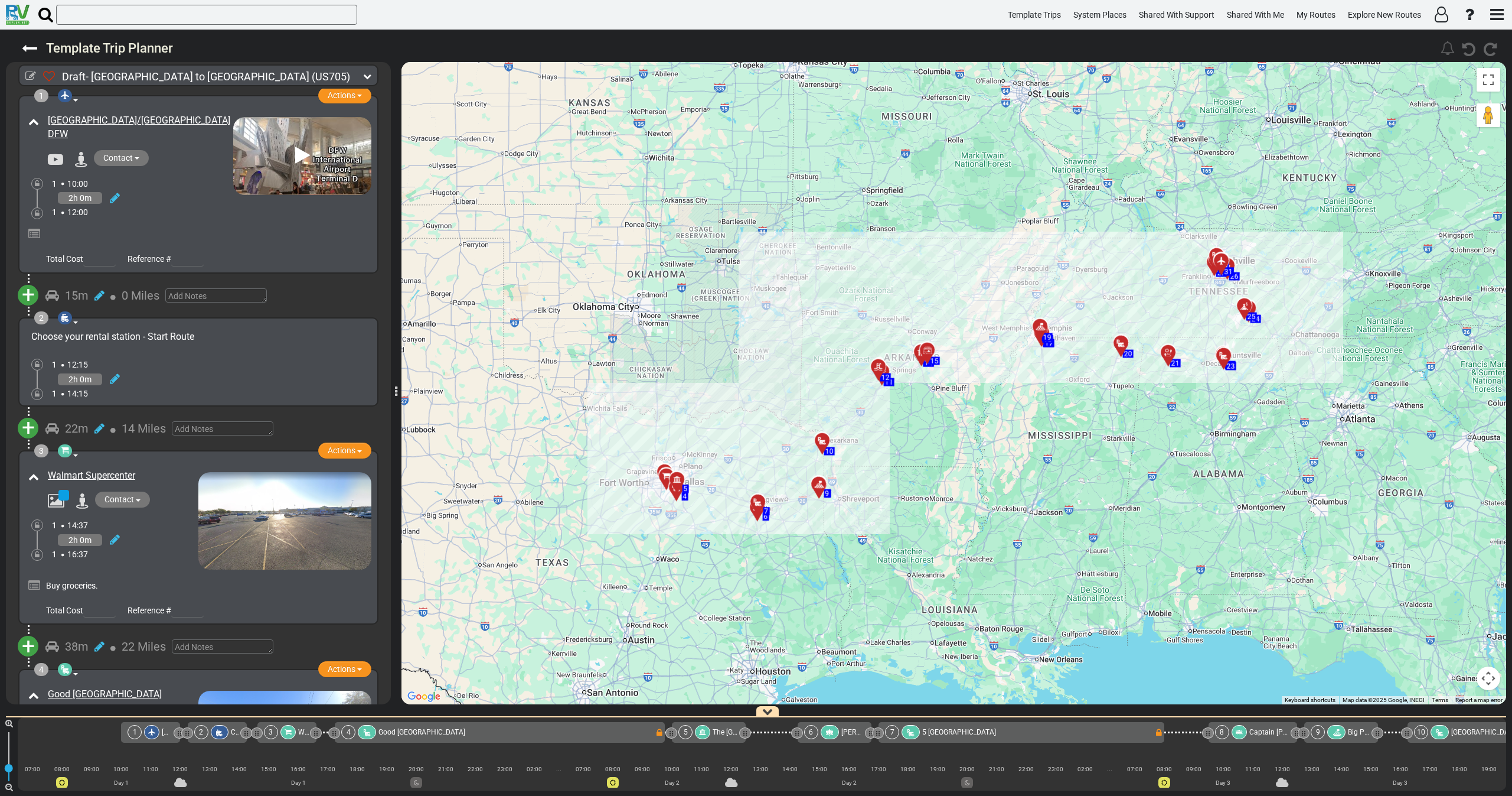
click at [169, 204] on div "2h 0m" at bounding box center [142, 198] width 181 height 17
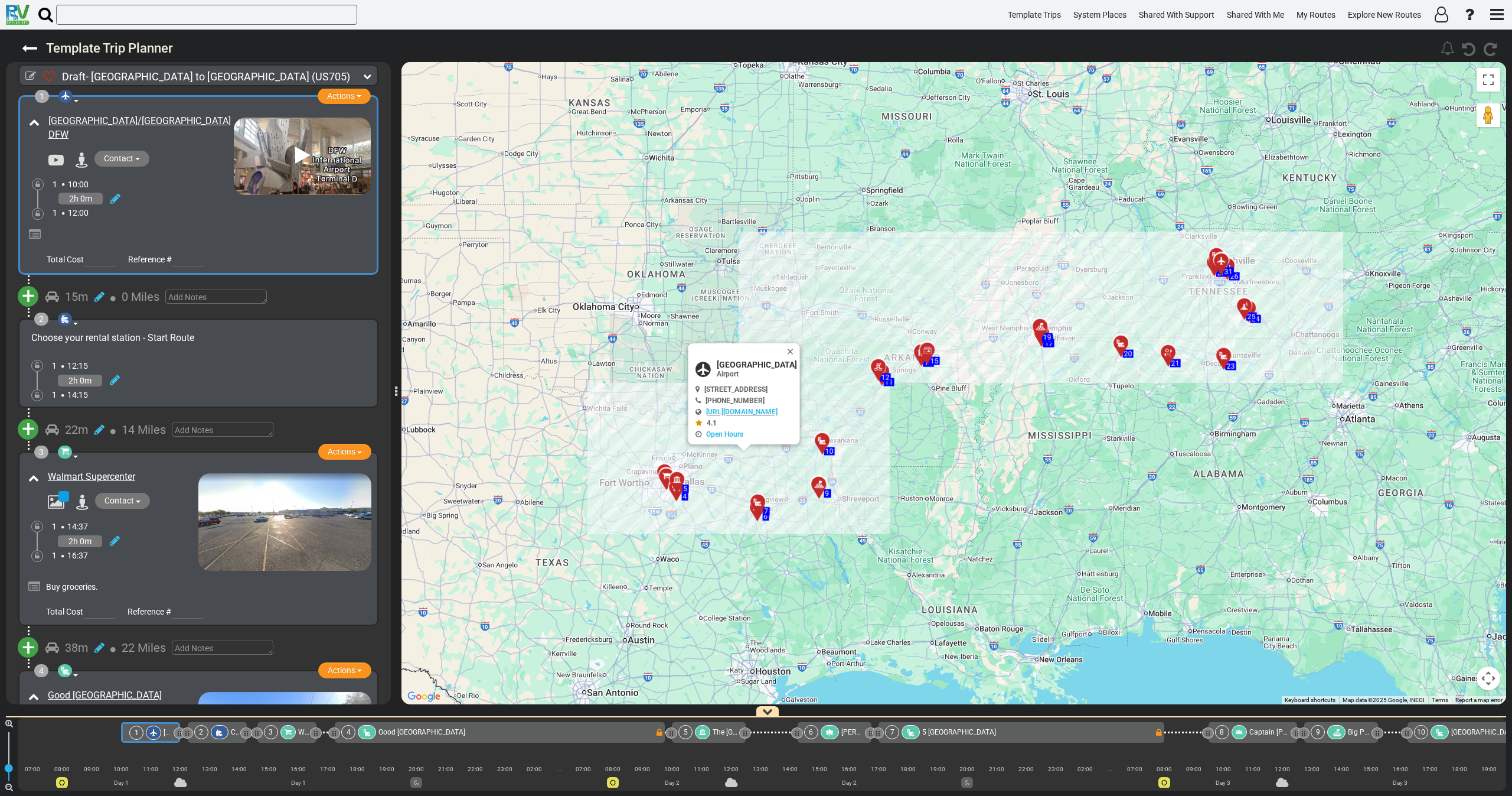
click at [366, 74] on icon at bounding box center [367, 76] width 8 height 8
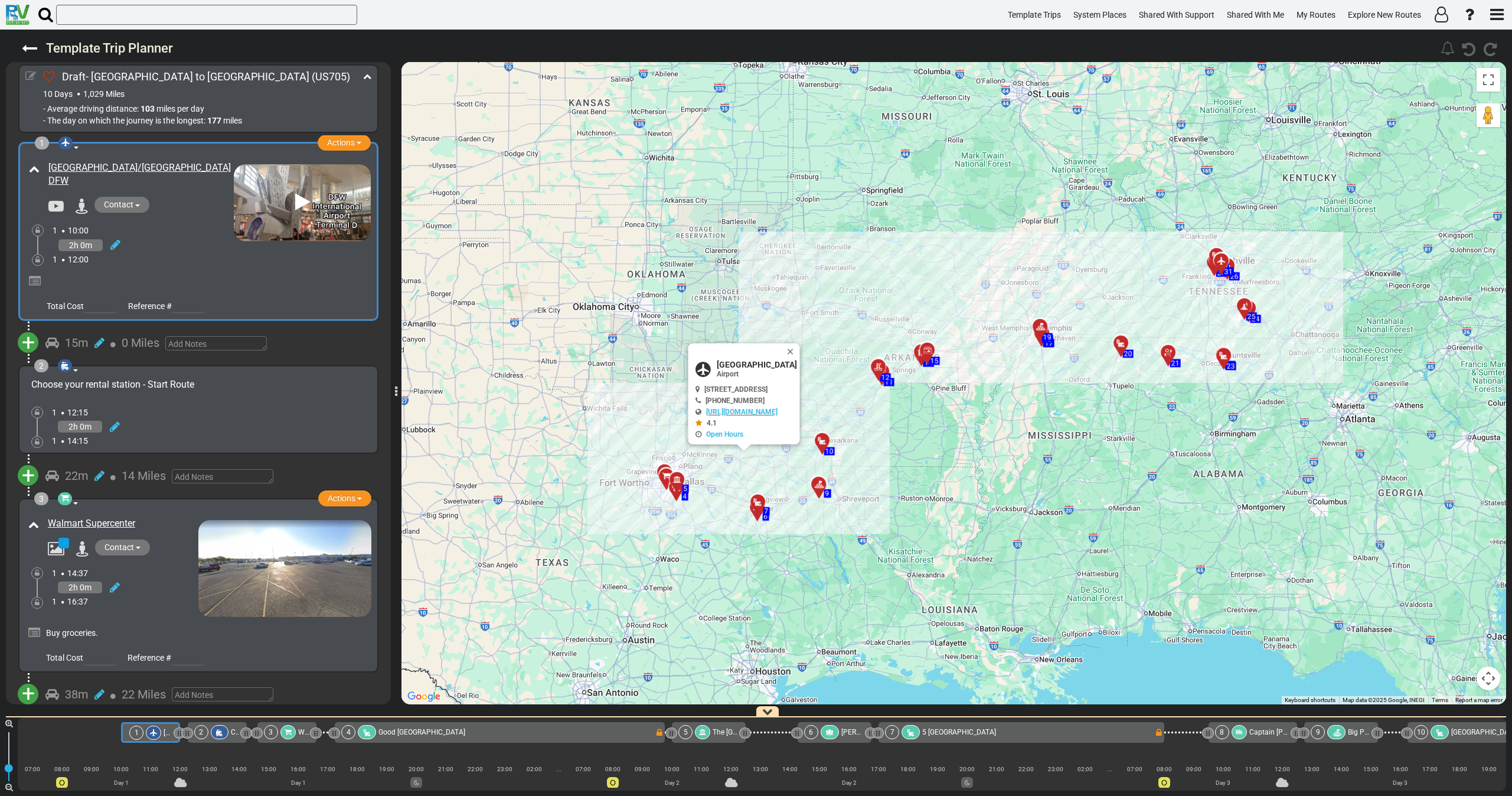
click at [29, 73] on icon at bounding box center [30, 75] width 10 height 10
select select "number:46"
select select "number:355"
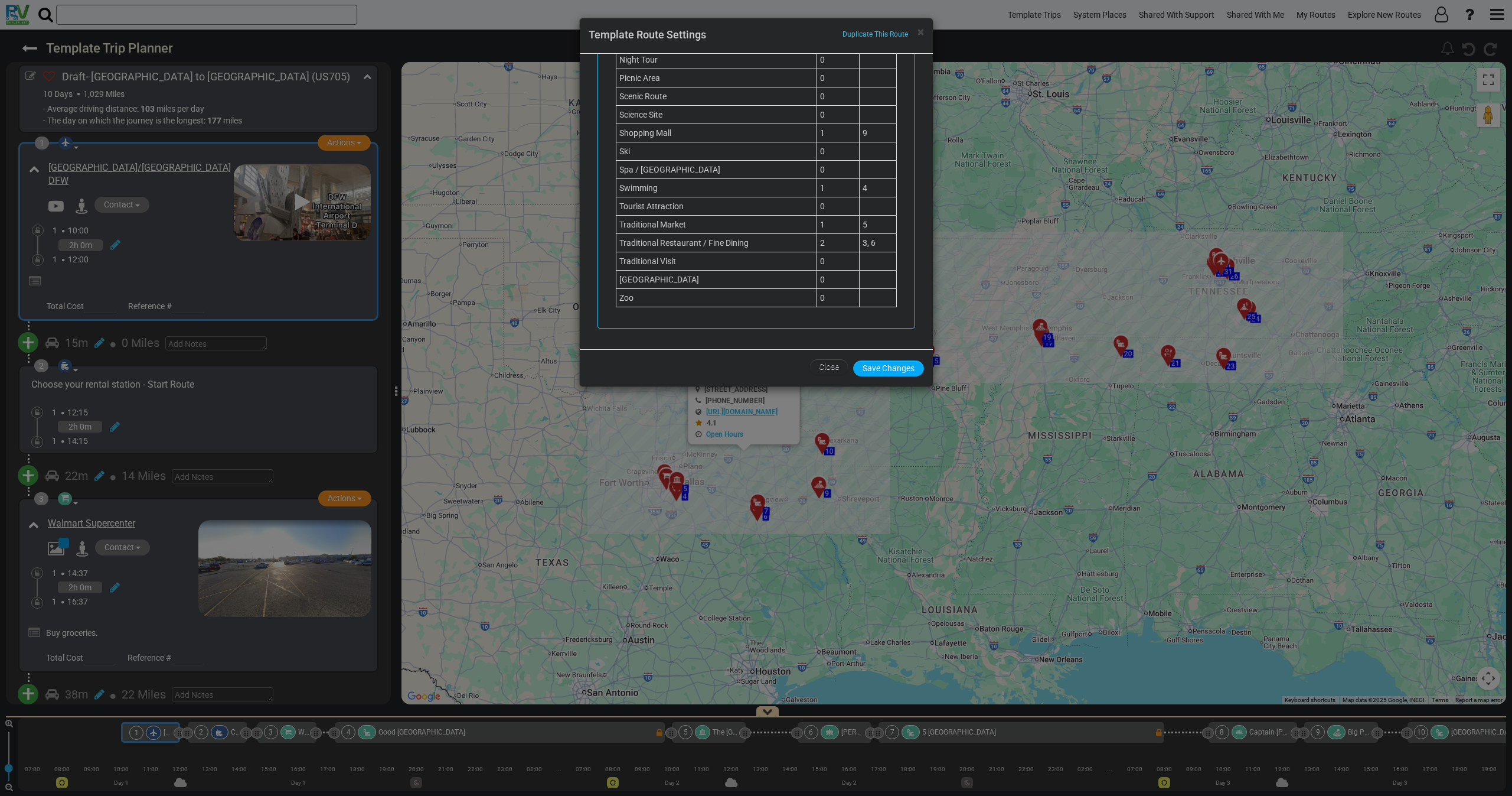
scroll to position [1218, 0]
click at [181, 244] on div "× Duplicate This Route Template Route Settings Route Parameters Route Code: US7…" at bounding box center [756, 398] width 1512 height 796
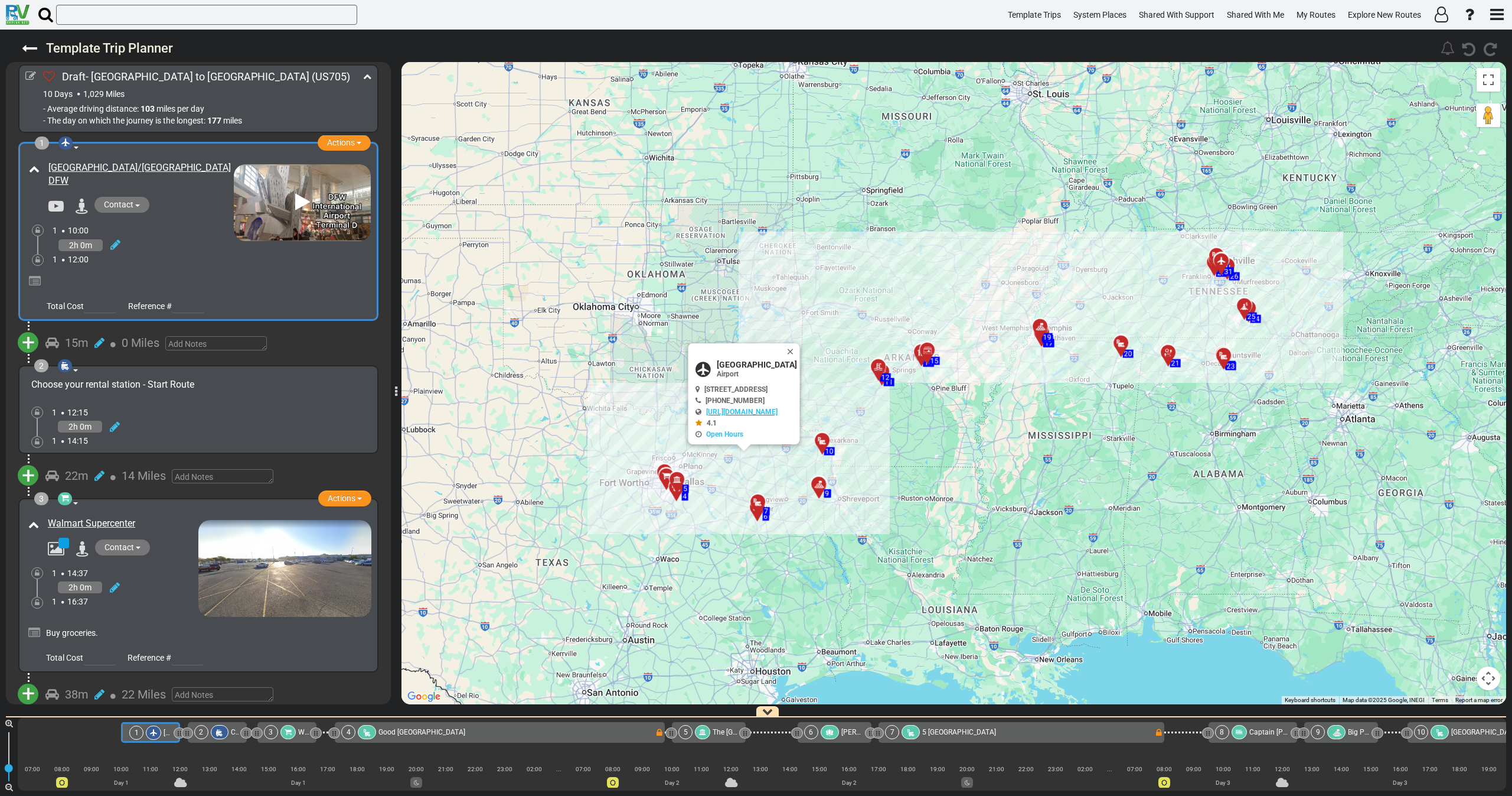
click at [148, 263] on div "1 12:00" at bounding box center [143, 259] width 181 height 12
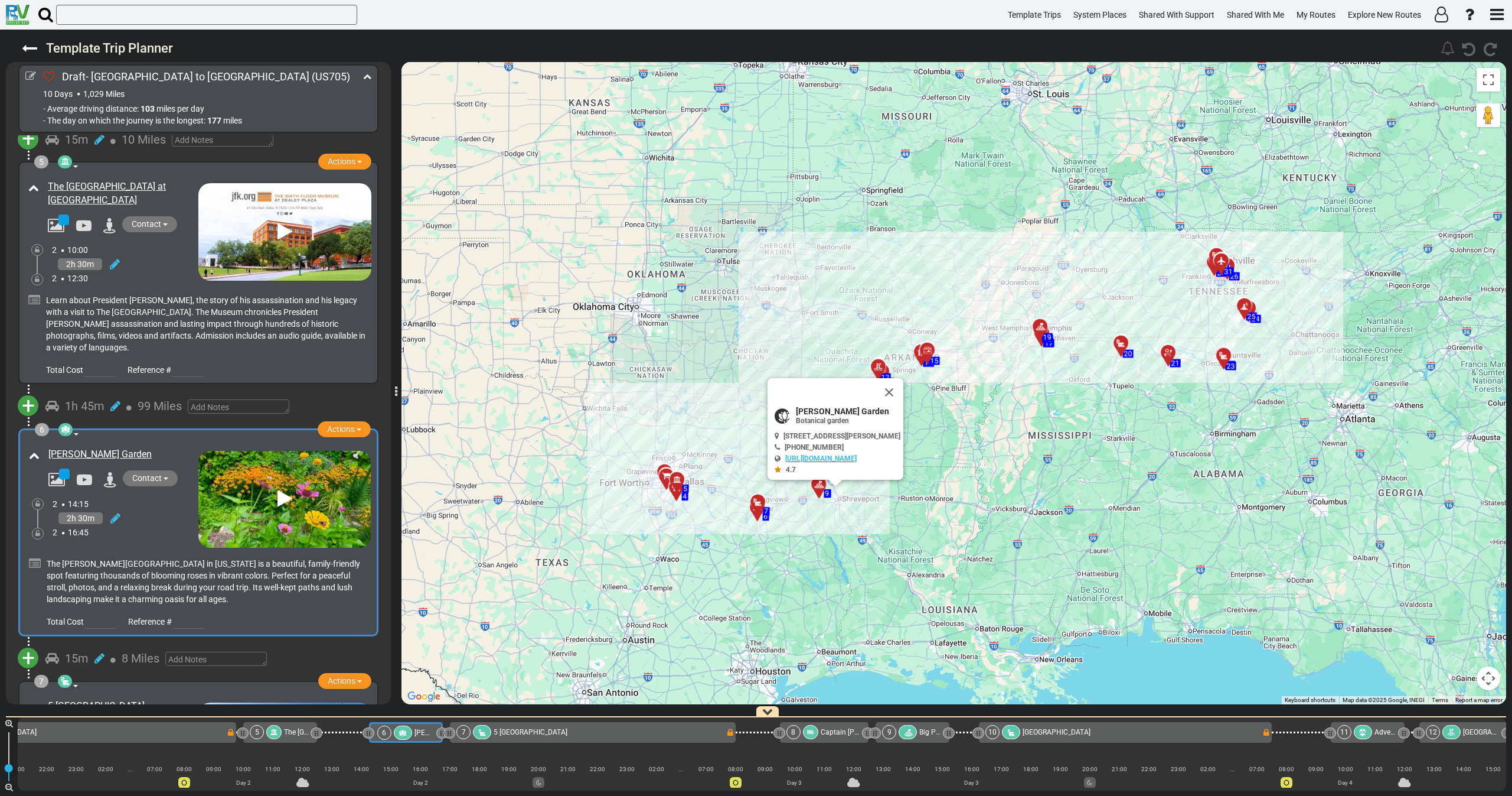
scroll to position [870, 0]
